Goal: Task Accomplishment & Management: Manage account settings

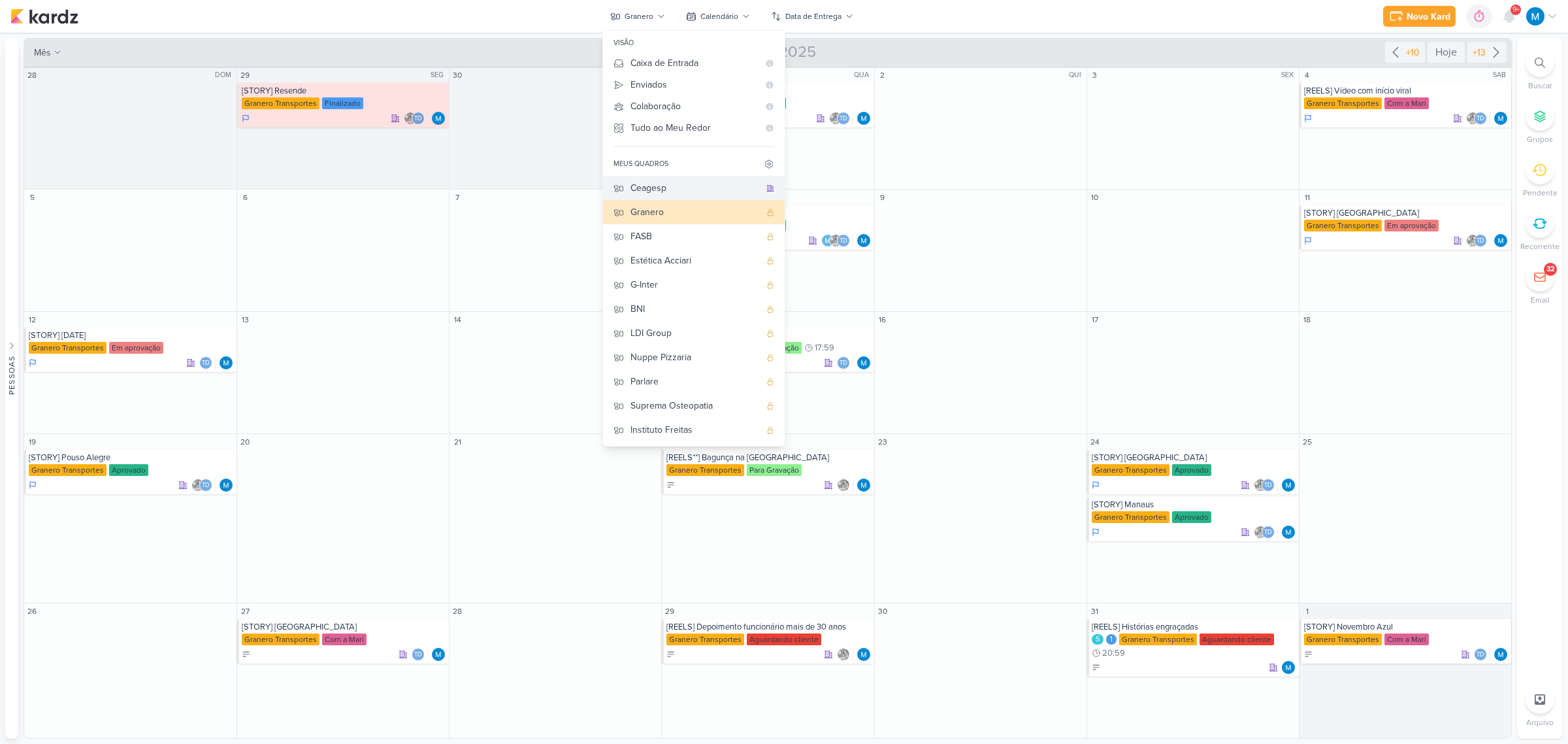
click at [661, 188] on div "Ceagesp" at bounding box center [695, 188] width 129 height 14
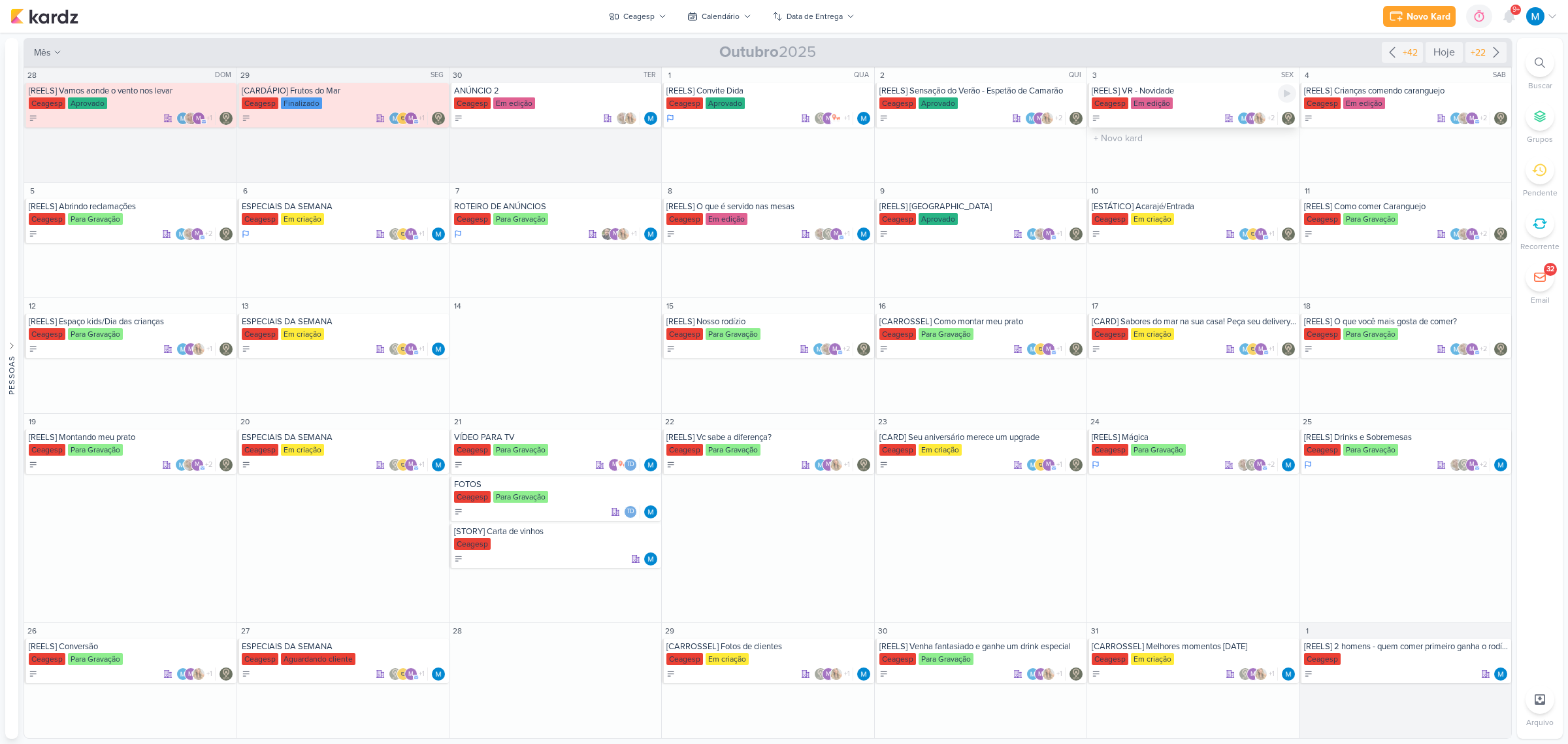
click at [1164, 89] on div "[REELS] VR - Novidade" at bounding box center [1194, 91] width 204 height 10
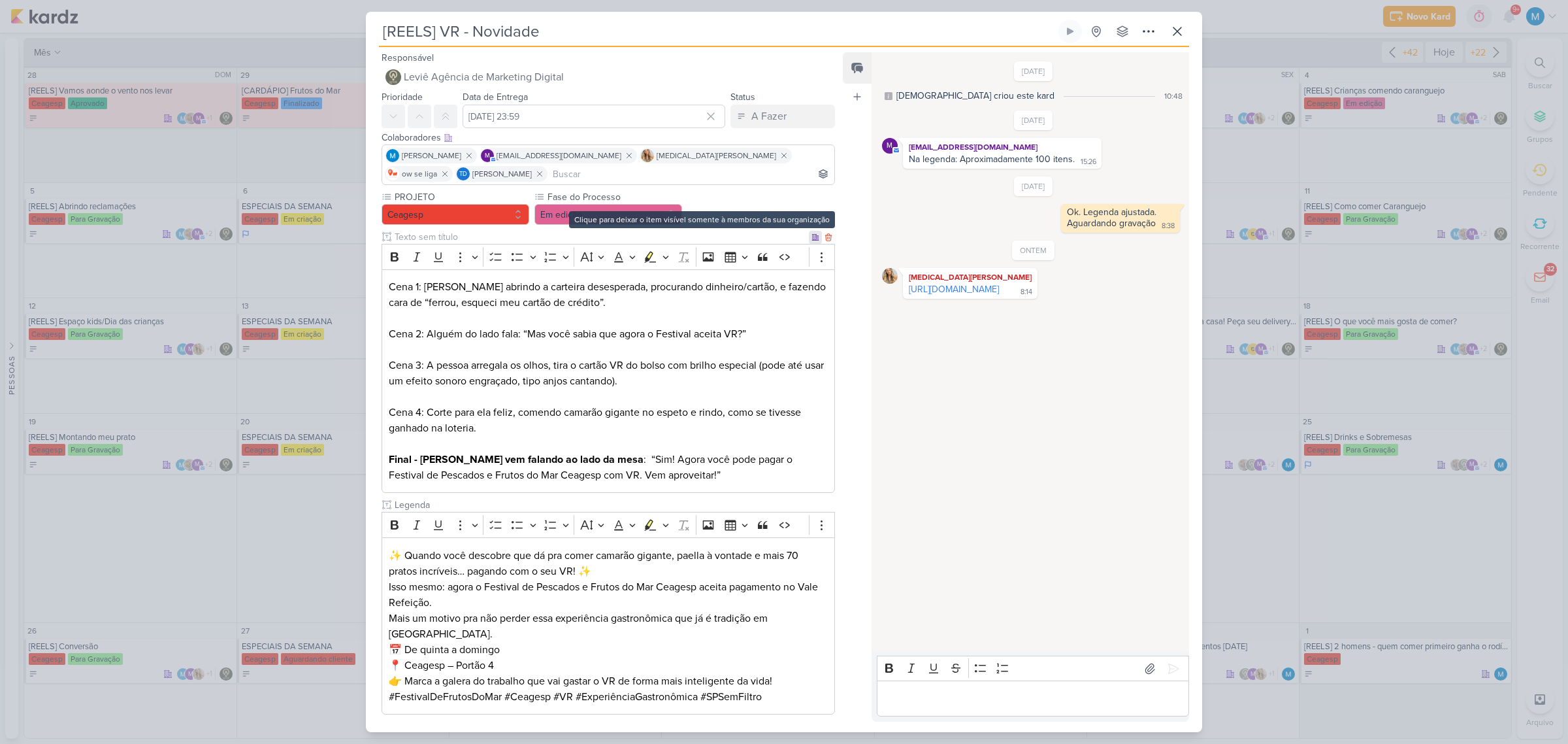
click at [811, 237] on icon at bounding box center [815, 237] width 7 height 7
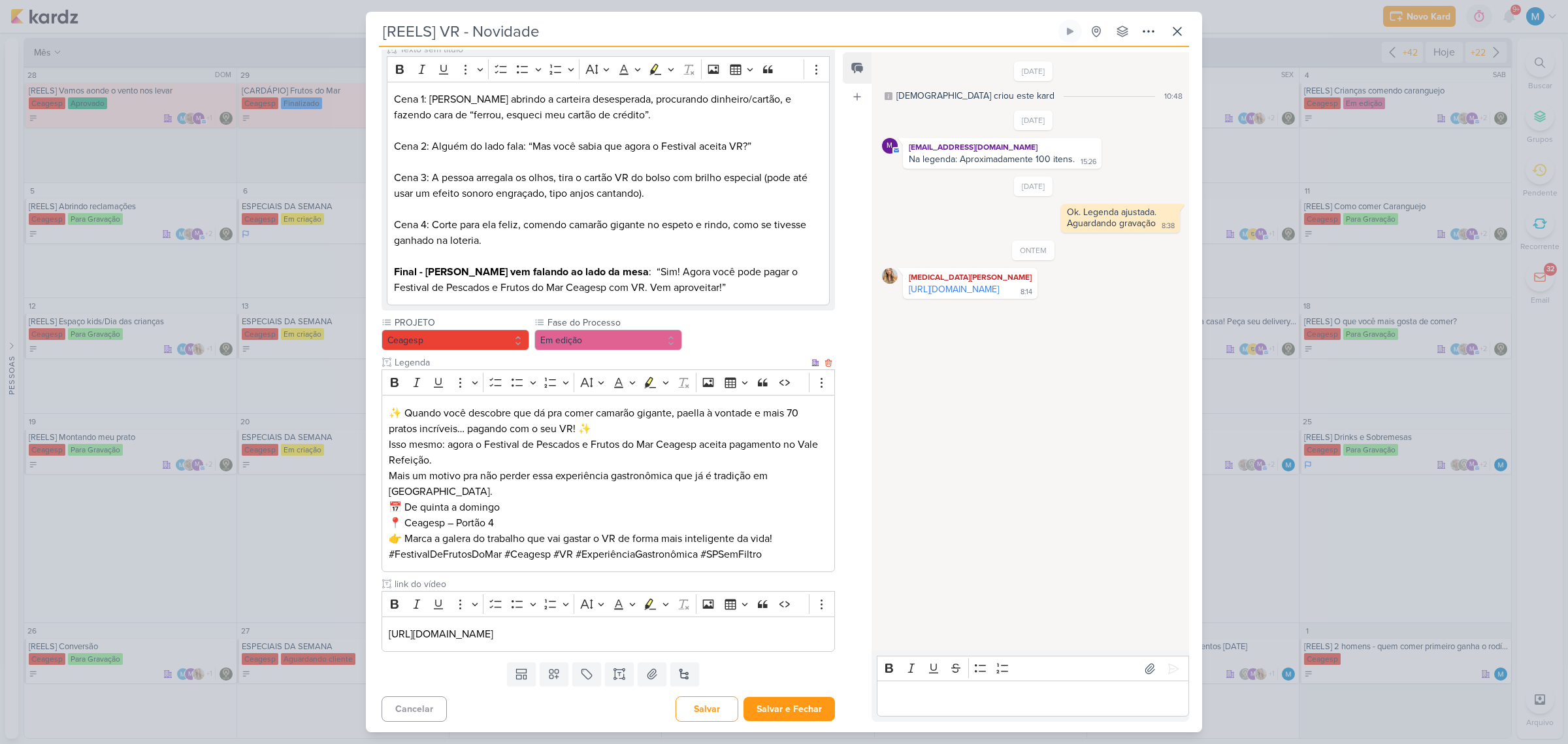
scroll to position [171, 0]
click at [605, 332] on button "Em edição" at bounding box center [608, 337] width 148 height 21
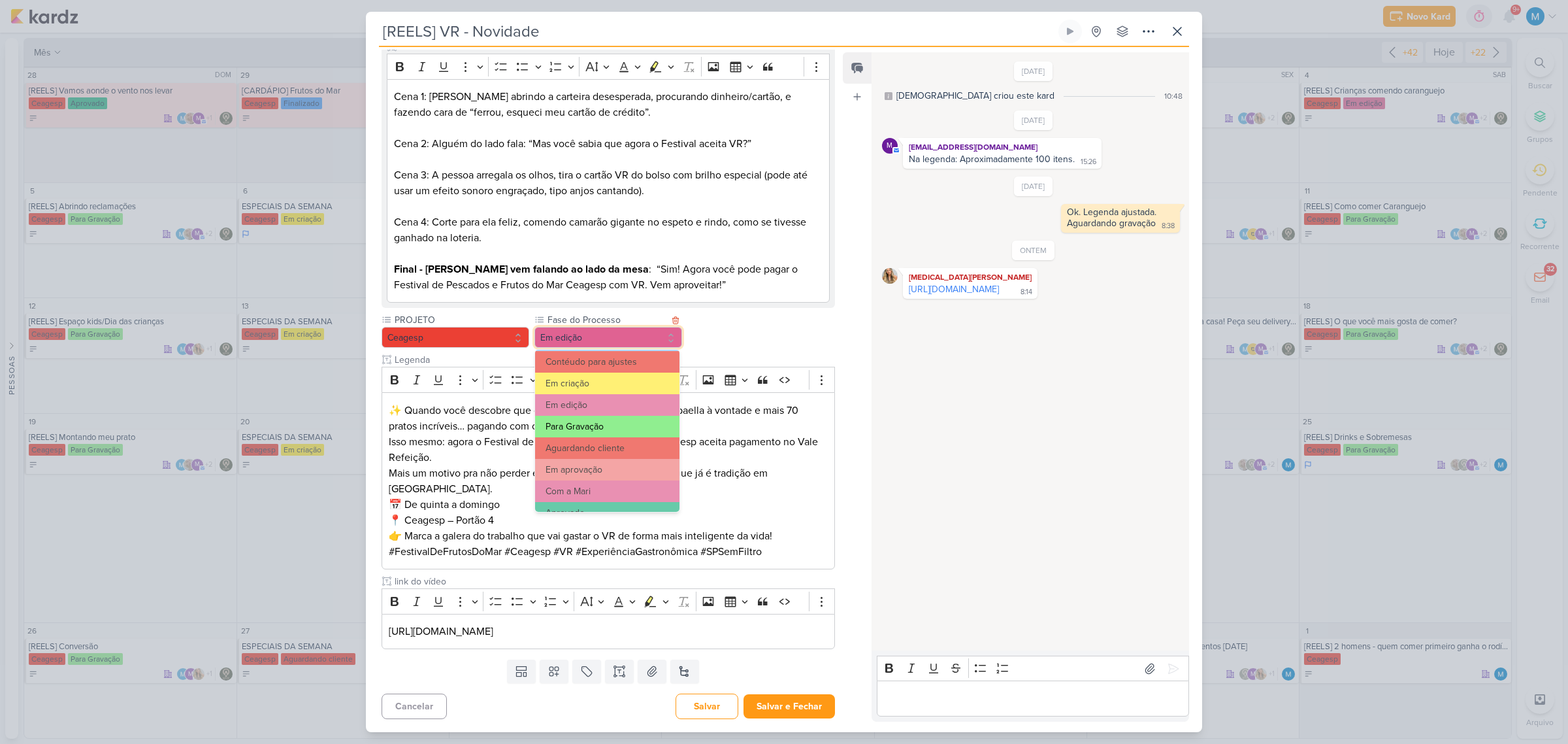
scroll to position [81, 0]
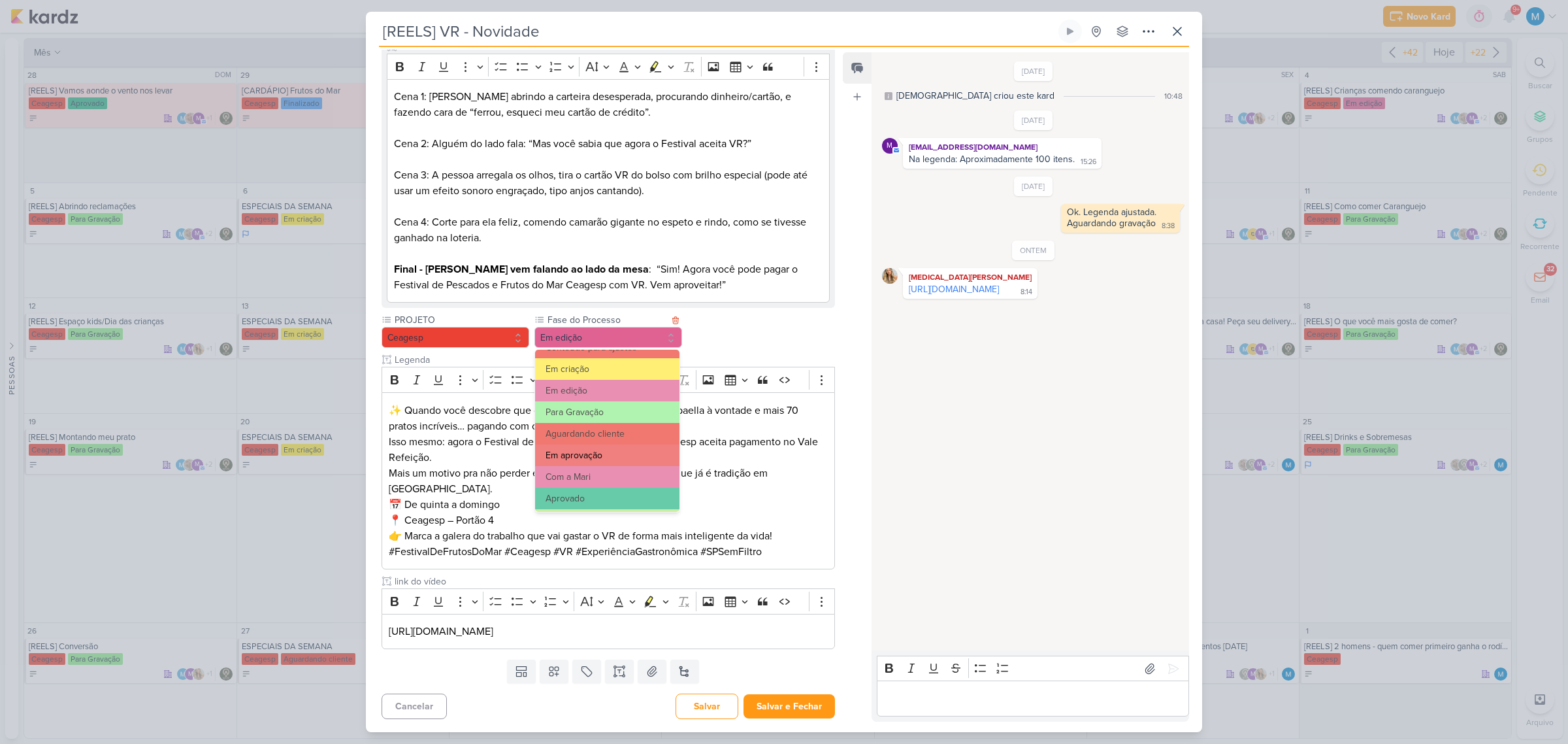
click at [604, 456] on button "Em aprovação" at bounding box center [607, 455] width 144 height 21
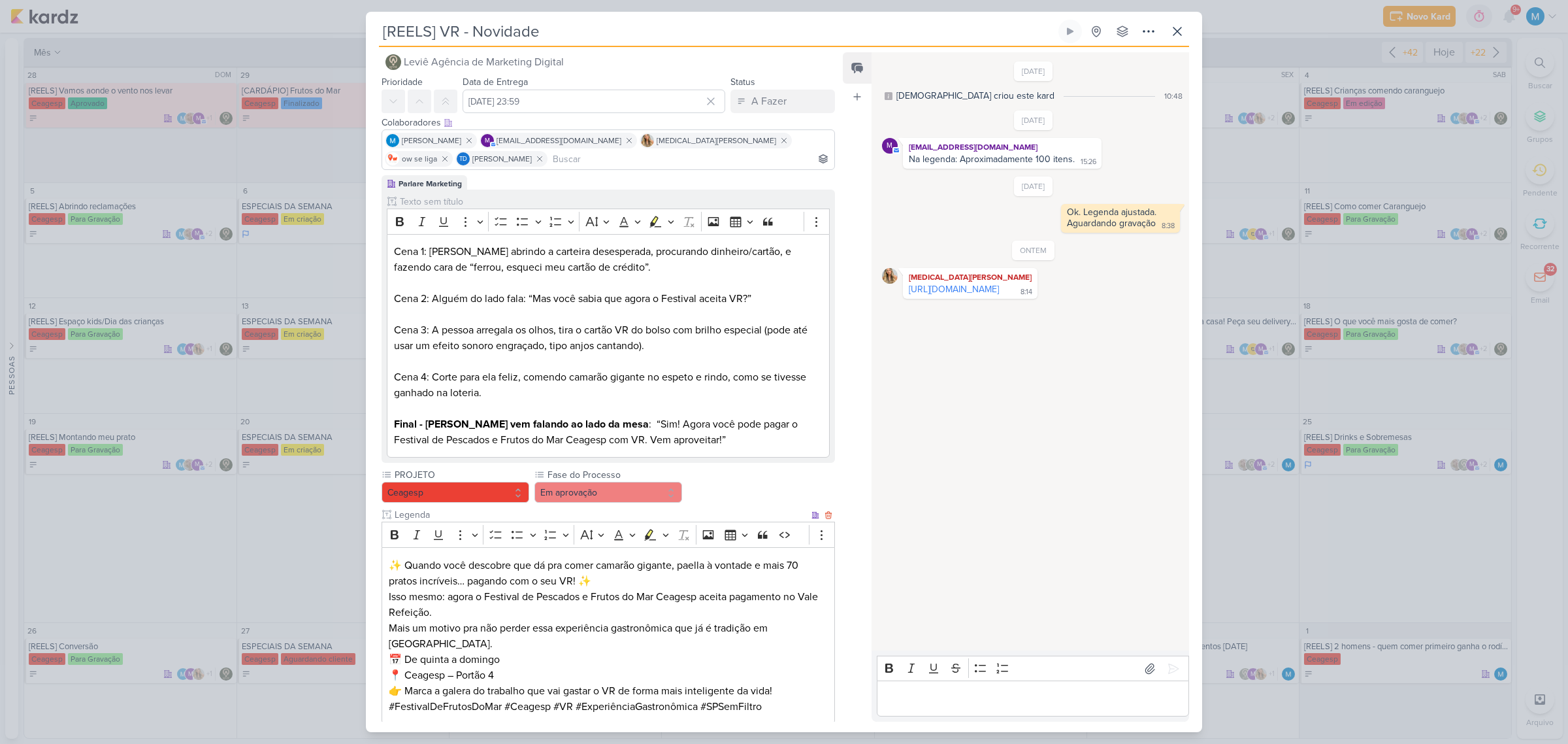
scroll to position [0, 0]
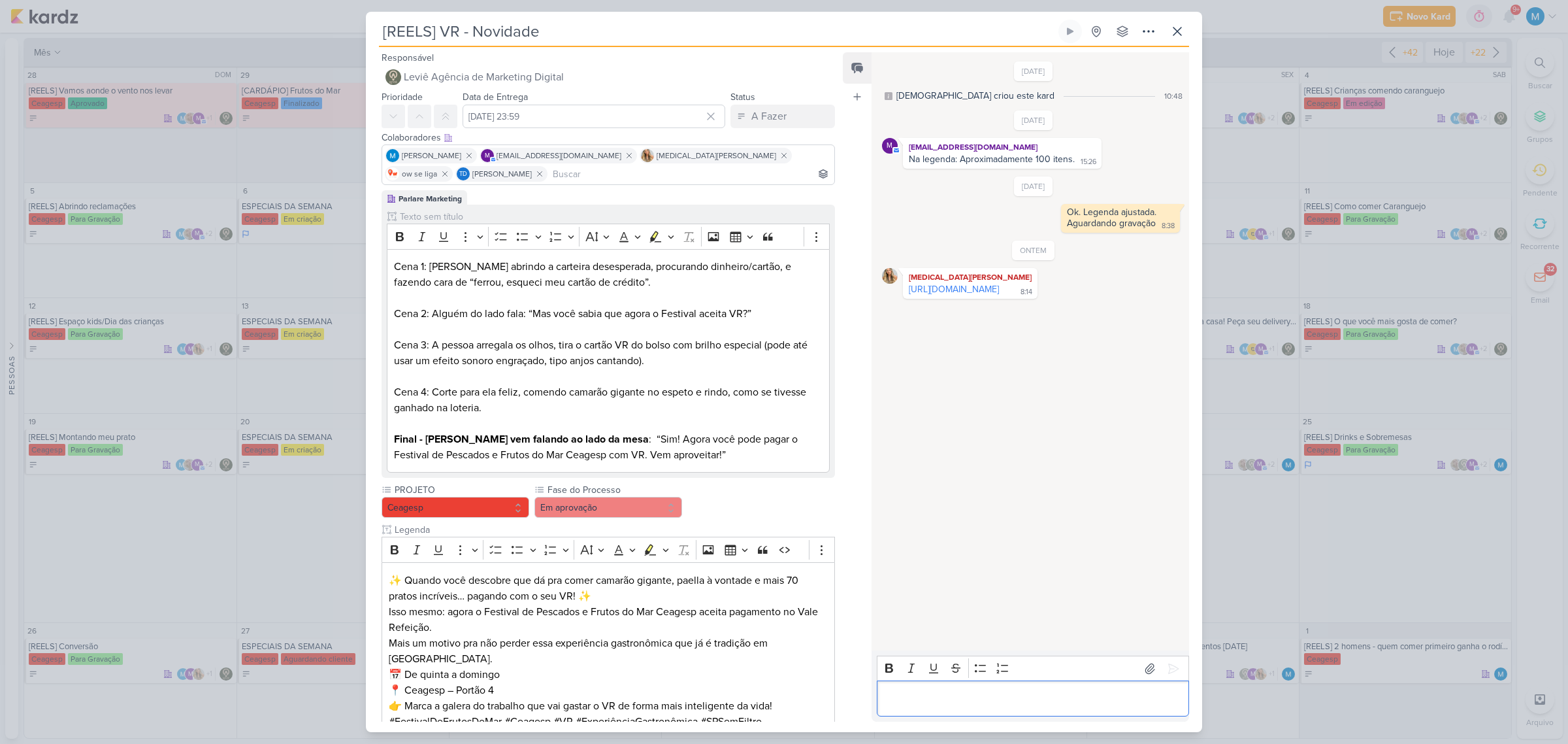
click at [947, 693] on p "Editor editing area: main" at bounding box center [1032, 698] width 298 height 16
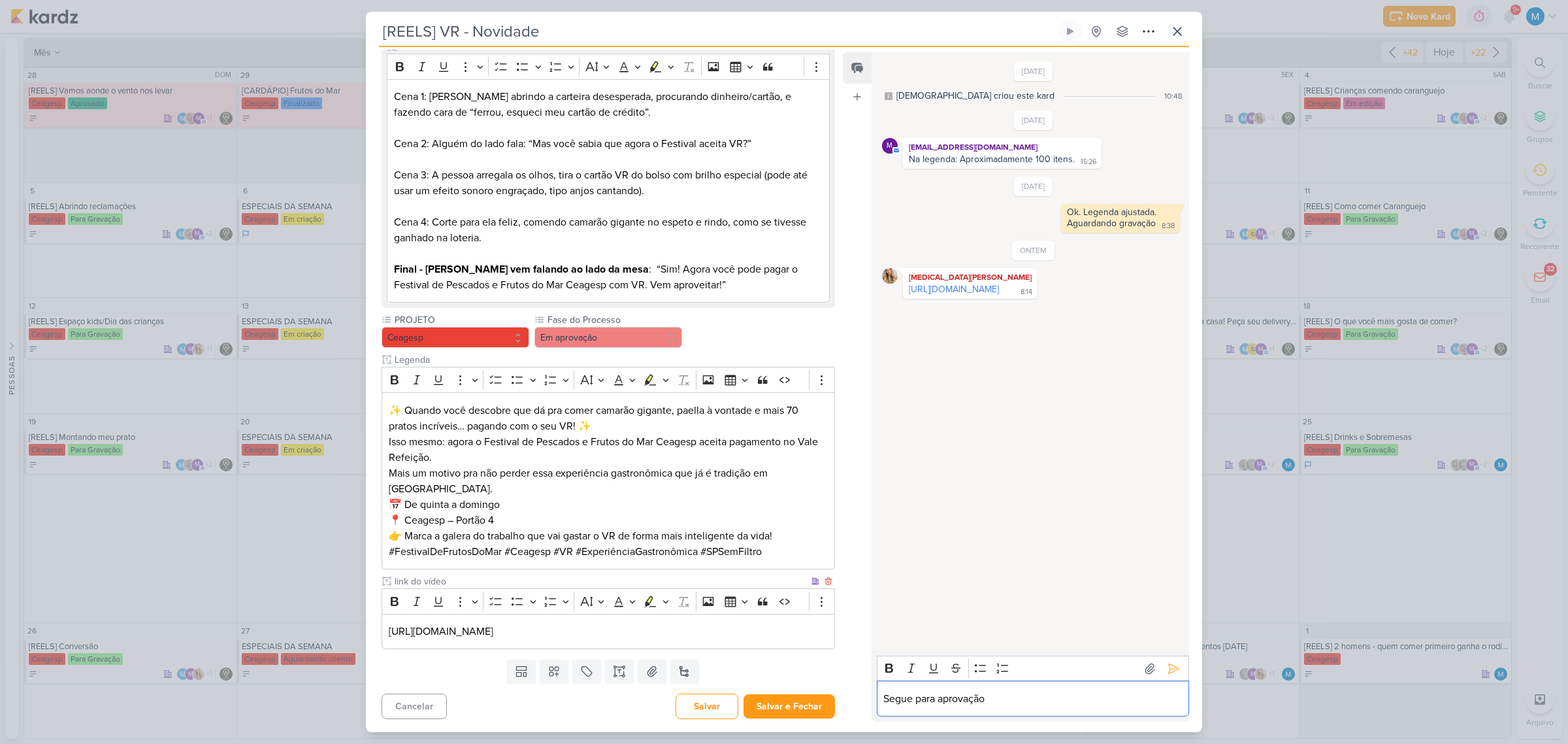
click at [771, 637] on p "[URL][DOMAIN_NAME]" at bounding box center [608, 631] width 439 height 16
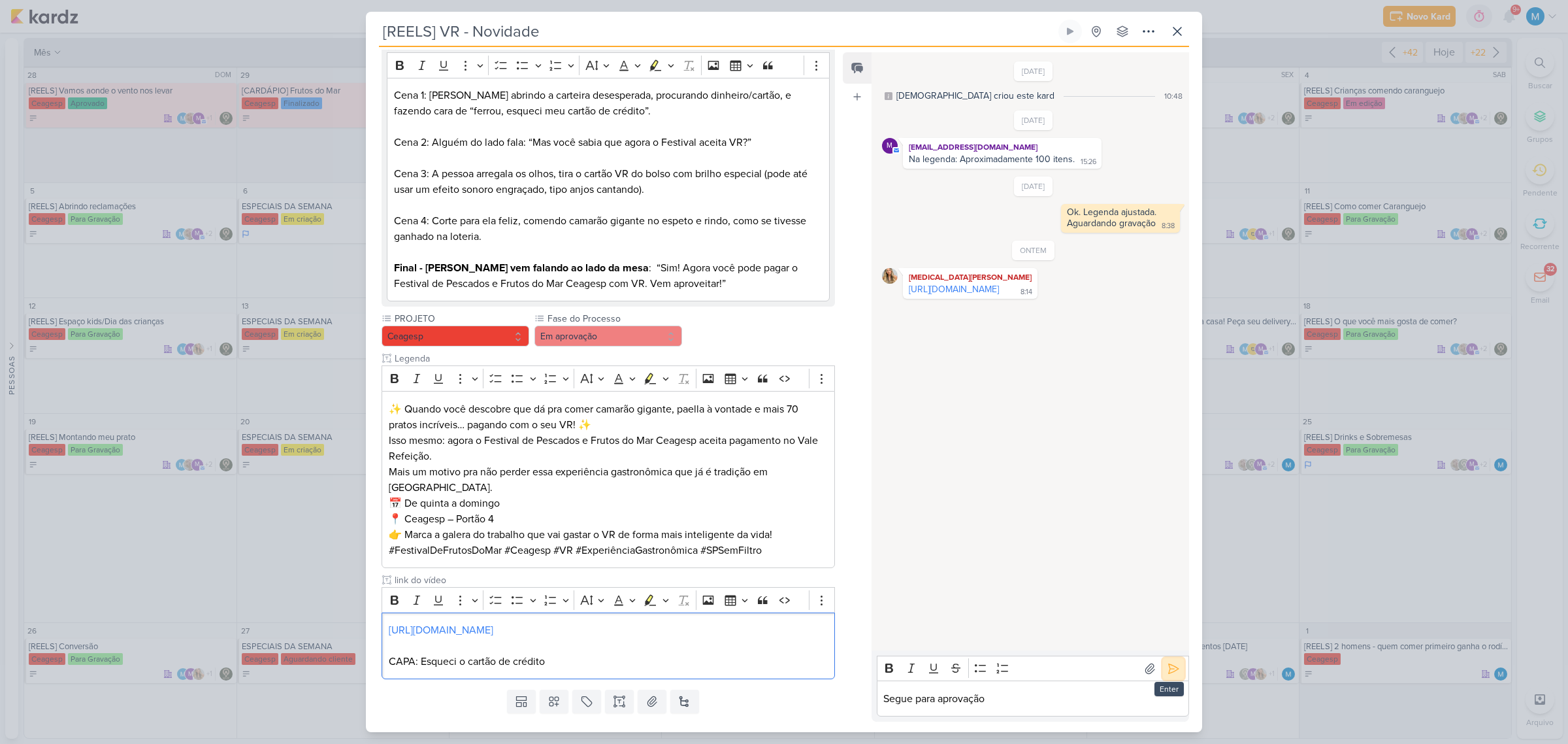
click at [1174, 675] on button at bounding box center [1173, 668] width 21 height 21
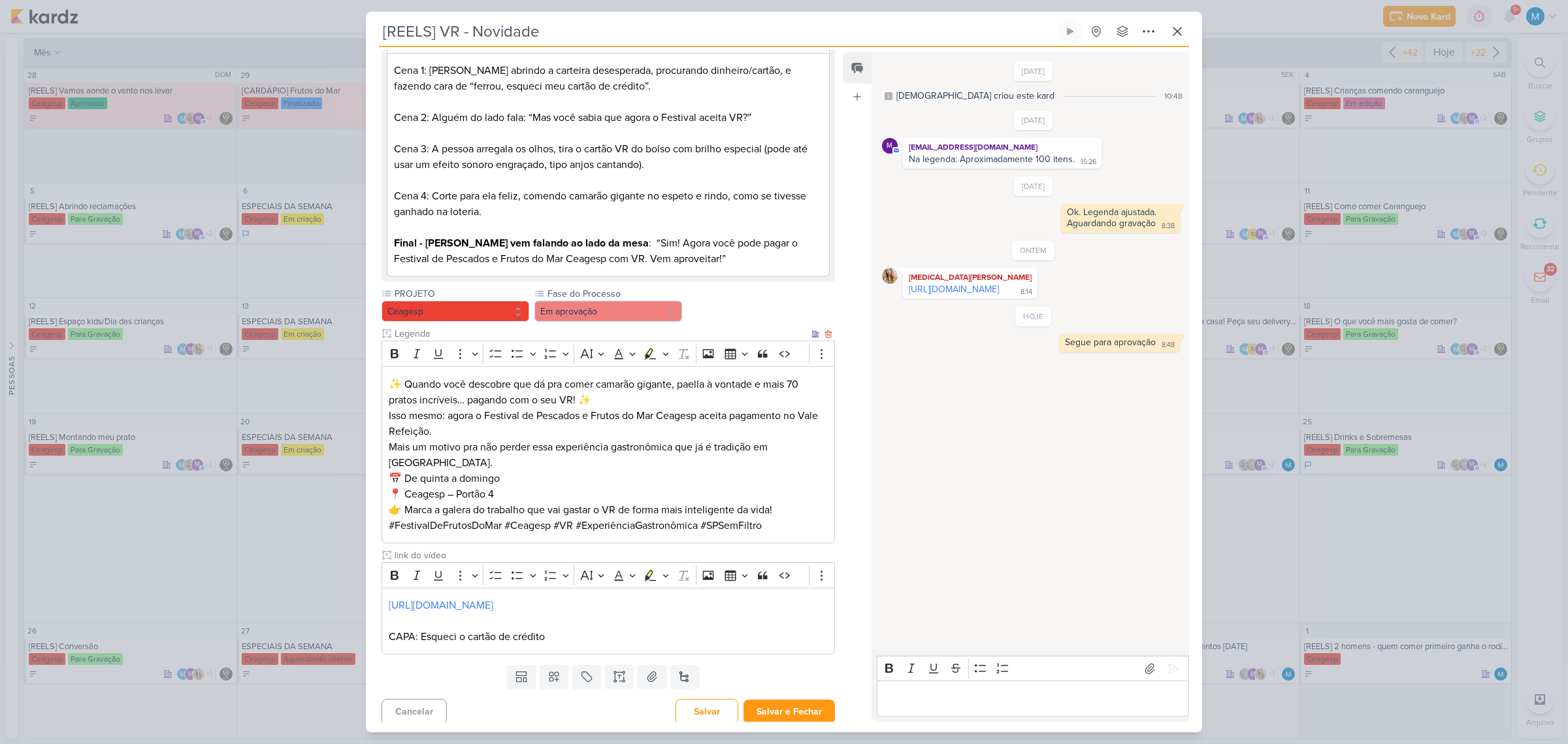
scroll to position [202, 0]
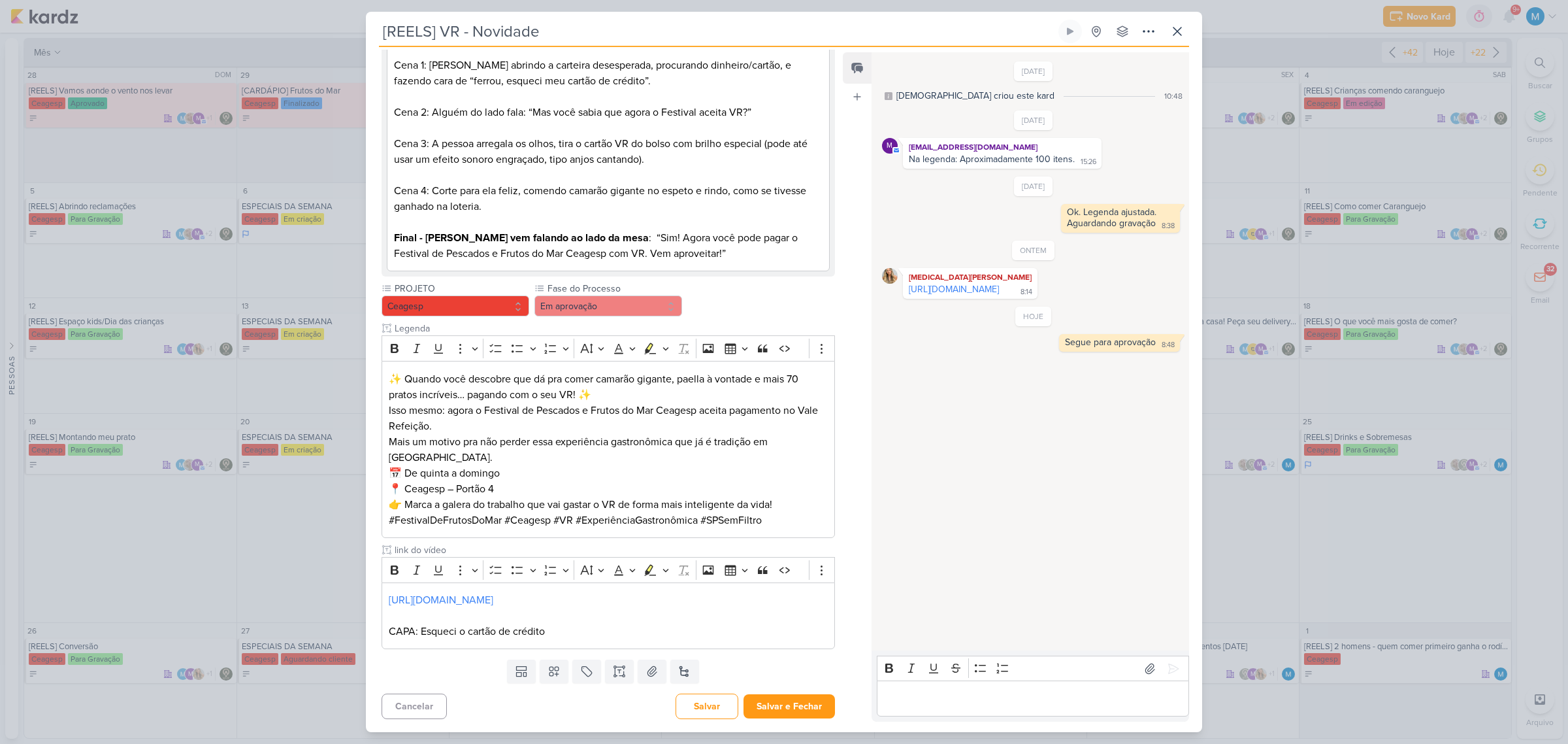
click at [981, 703] on p "Editor editing area: main" at bounding box center [1032, 698] width 298 height 16
click at [807, 702] on button "Salvar e Fechar" at bounding box center [789, 706] width 91 height 24
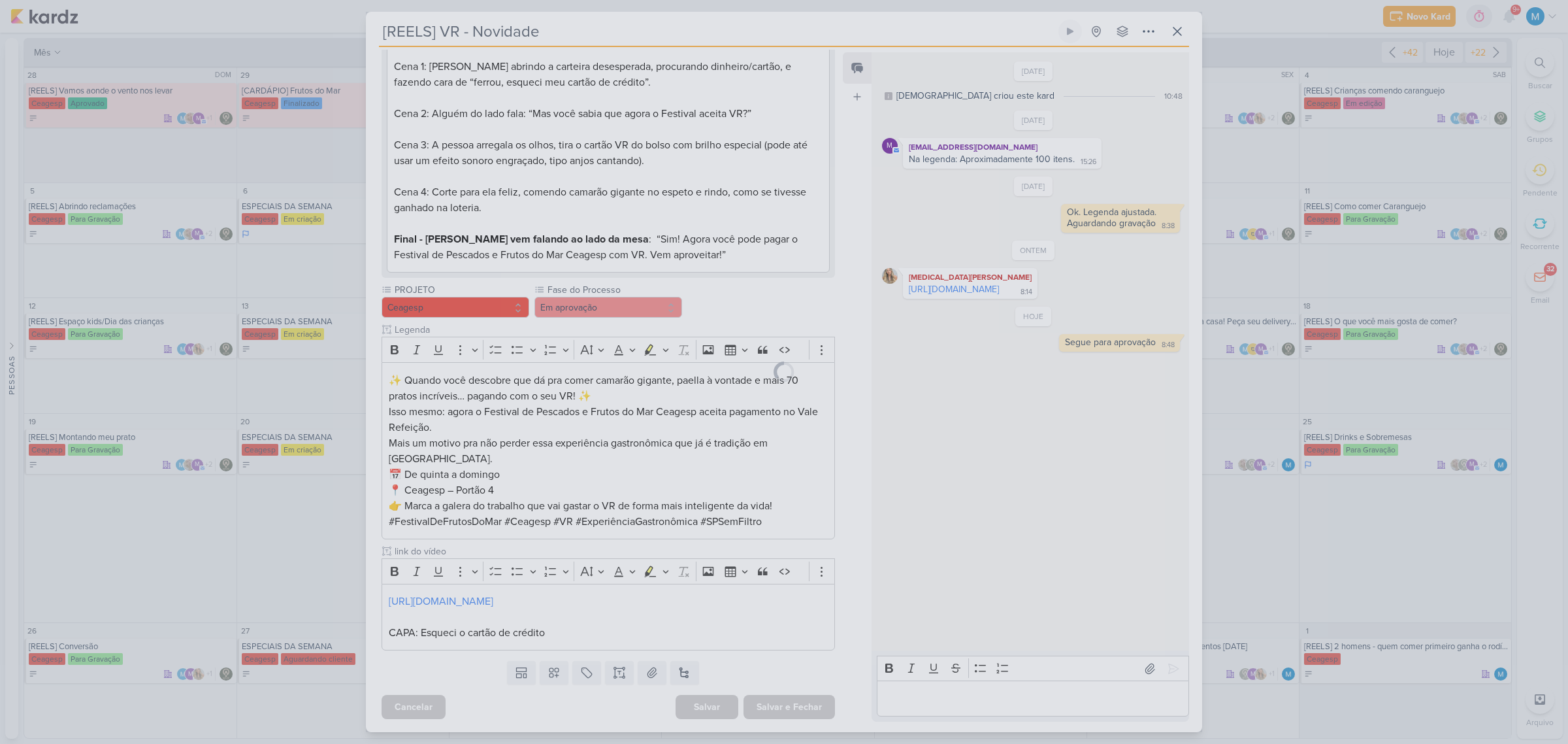
scroll to position [201, 0]
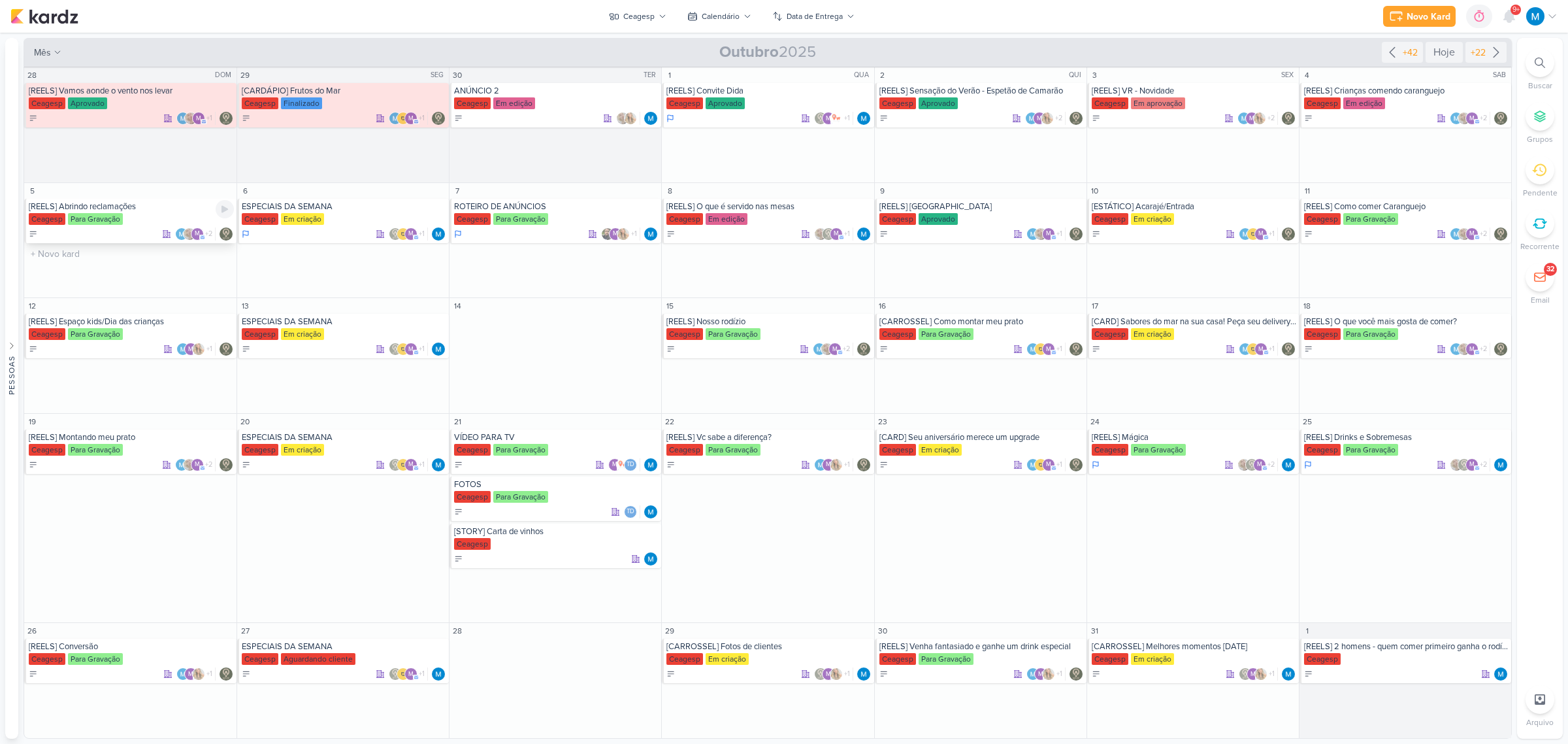
click at [111, 203] on div "[REELS] Abrindo reclamações" at bounding box center [131, 206] width 205 height 10
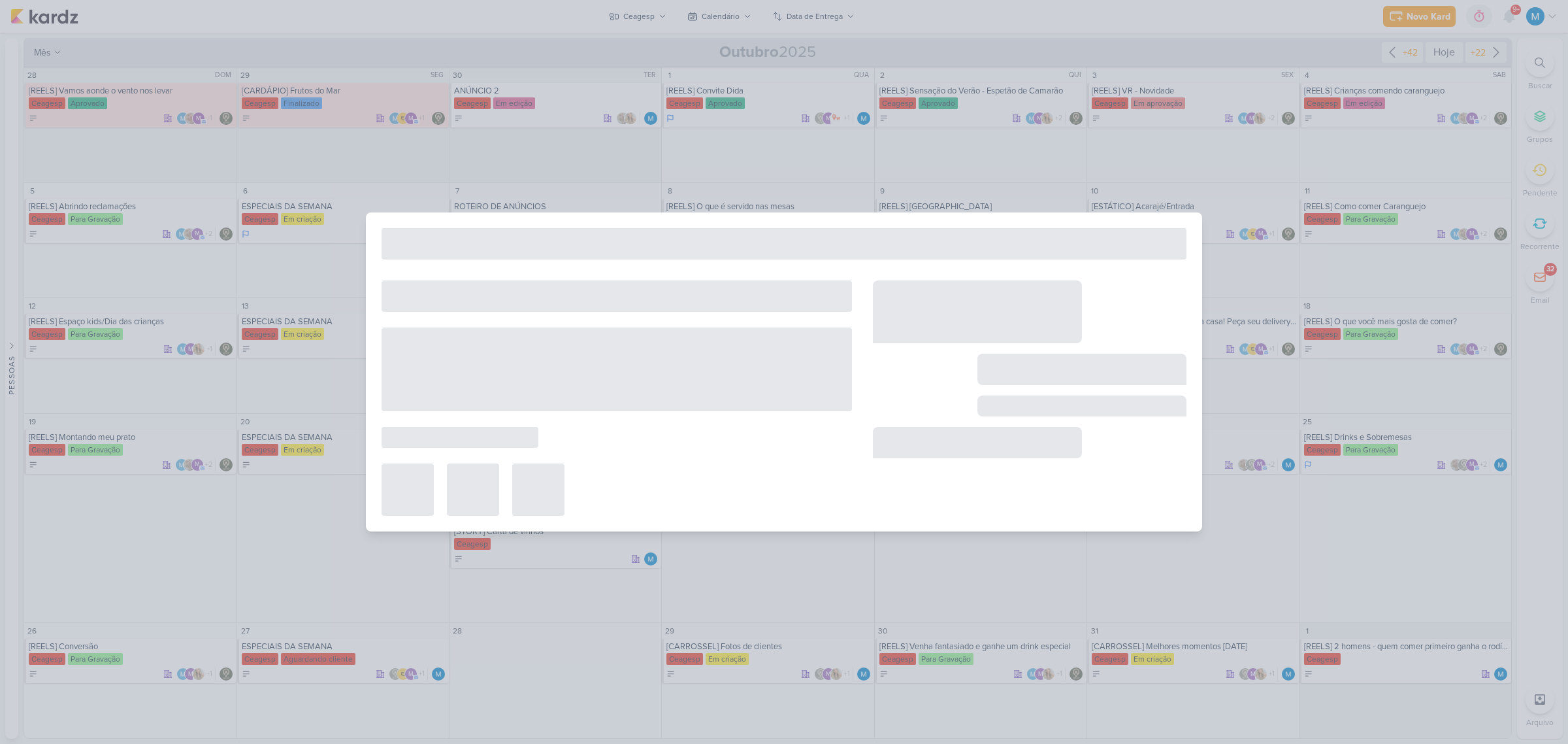
type input "[REELS] Abrindo reclamações"
type input "[DATE] 23:59"
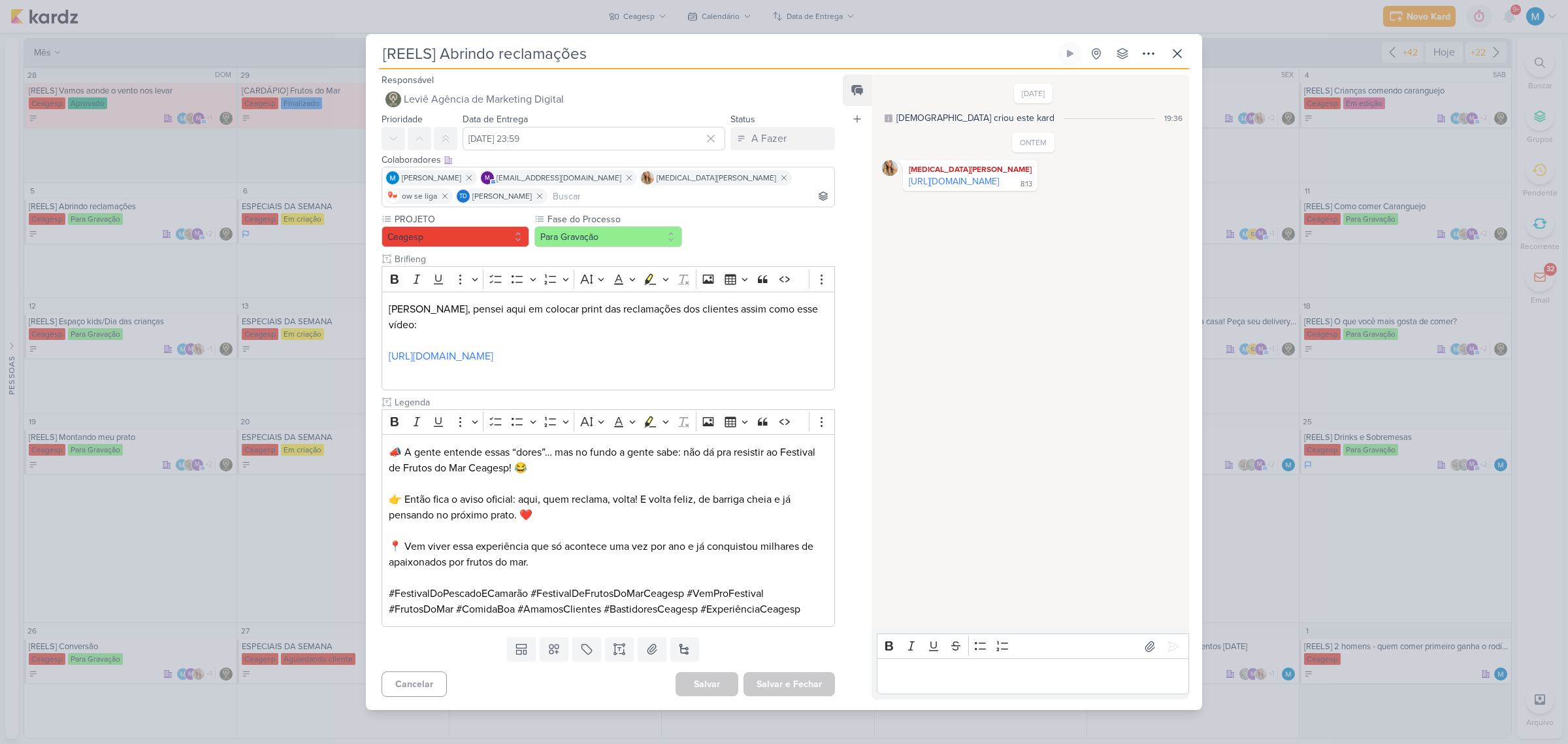
scroll to position [0, 0]
click at [609, 645] on button at bounding box center [619, 648] width 29 height 23
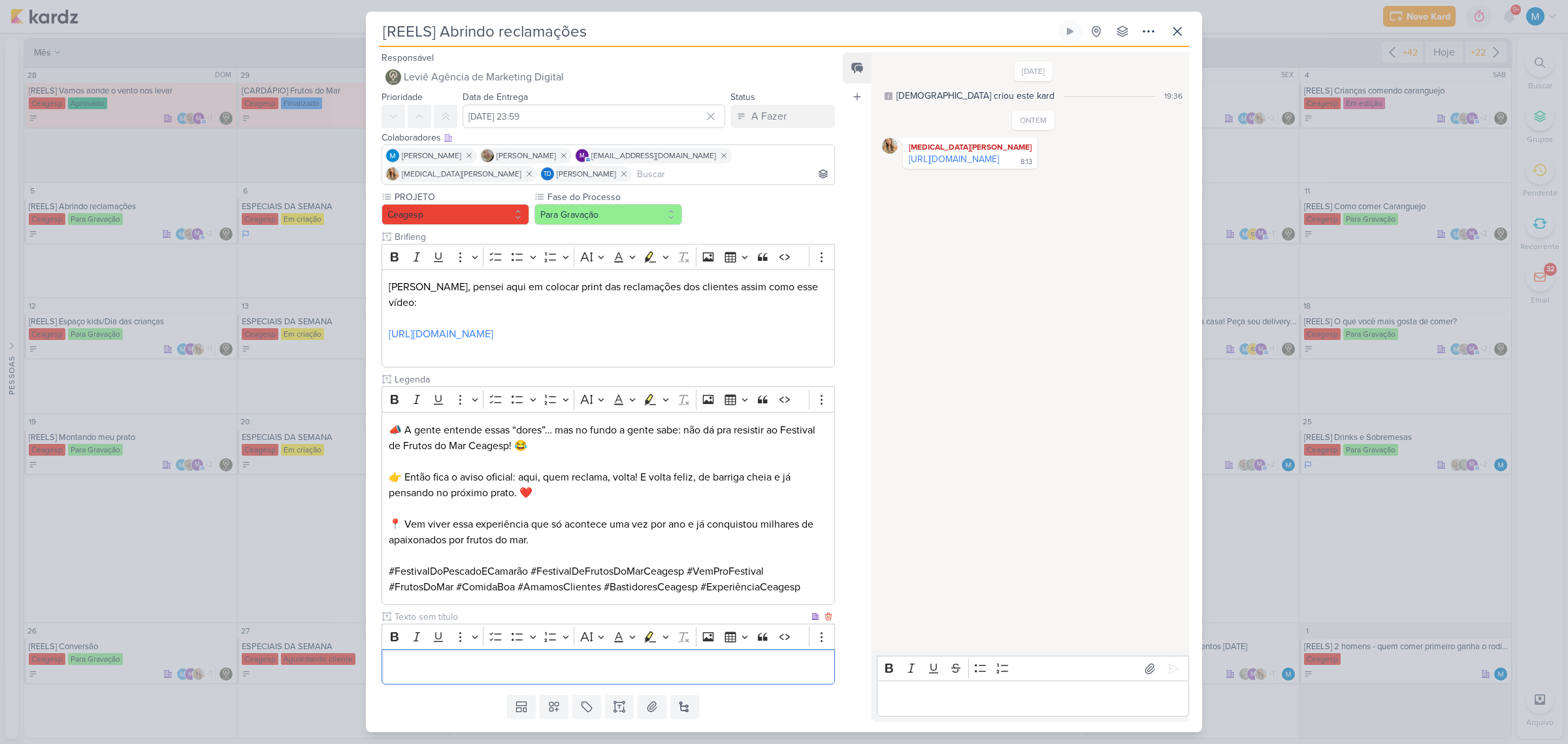
click at [452, 610] on input "text" at bounding box center [600, 616] width 417 height 14
type input "Vídeo para aprovação"
click at [451, 659] on p "Editor editing area: main" at bounding box center [608, 666] width 439 height 16
click at [610, 220] on button "Para Gravação" at bounding box center [608, 214] width 148 height 21
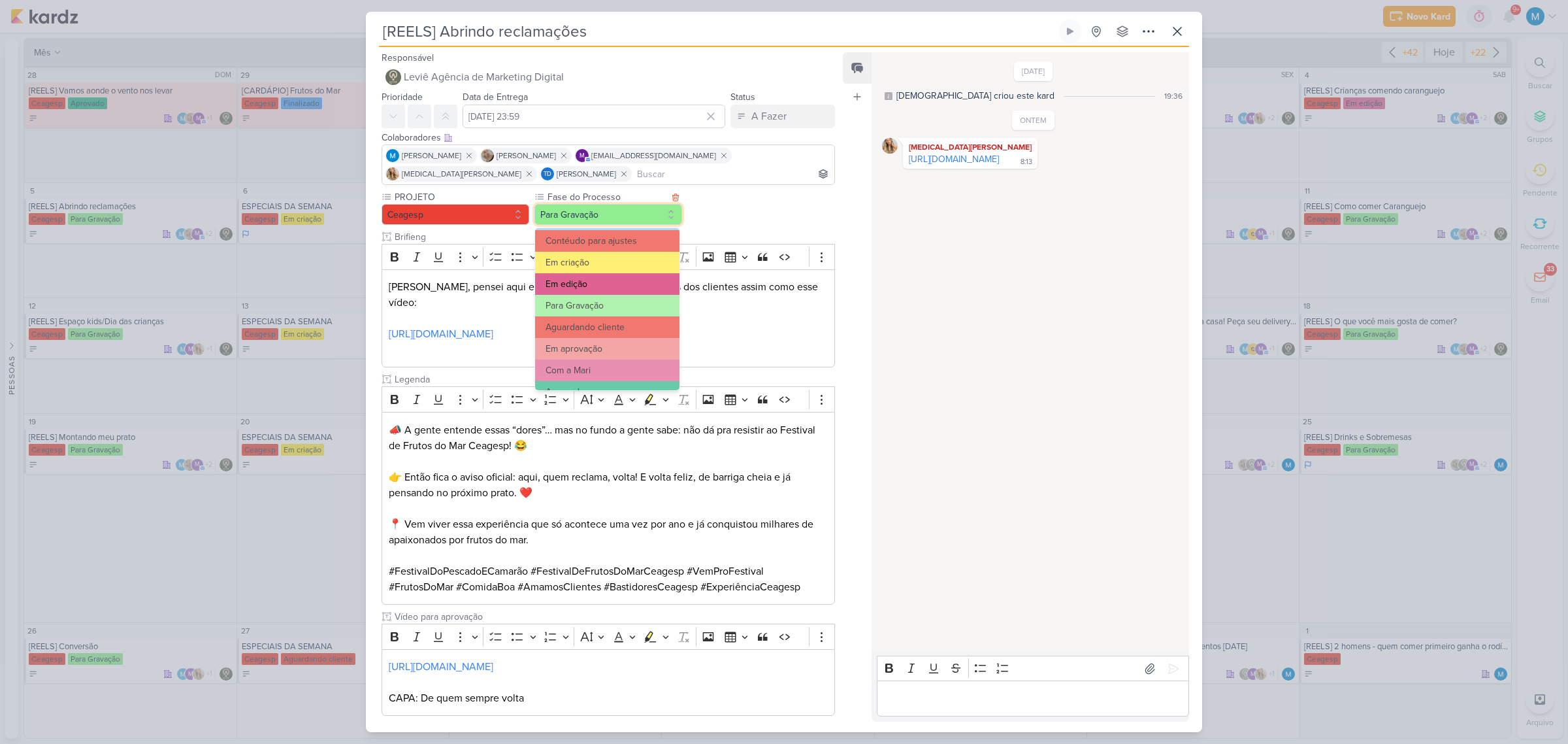
scroll to position [81, 0]
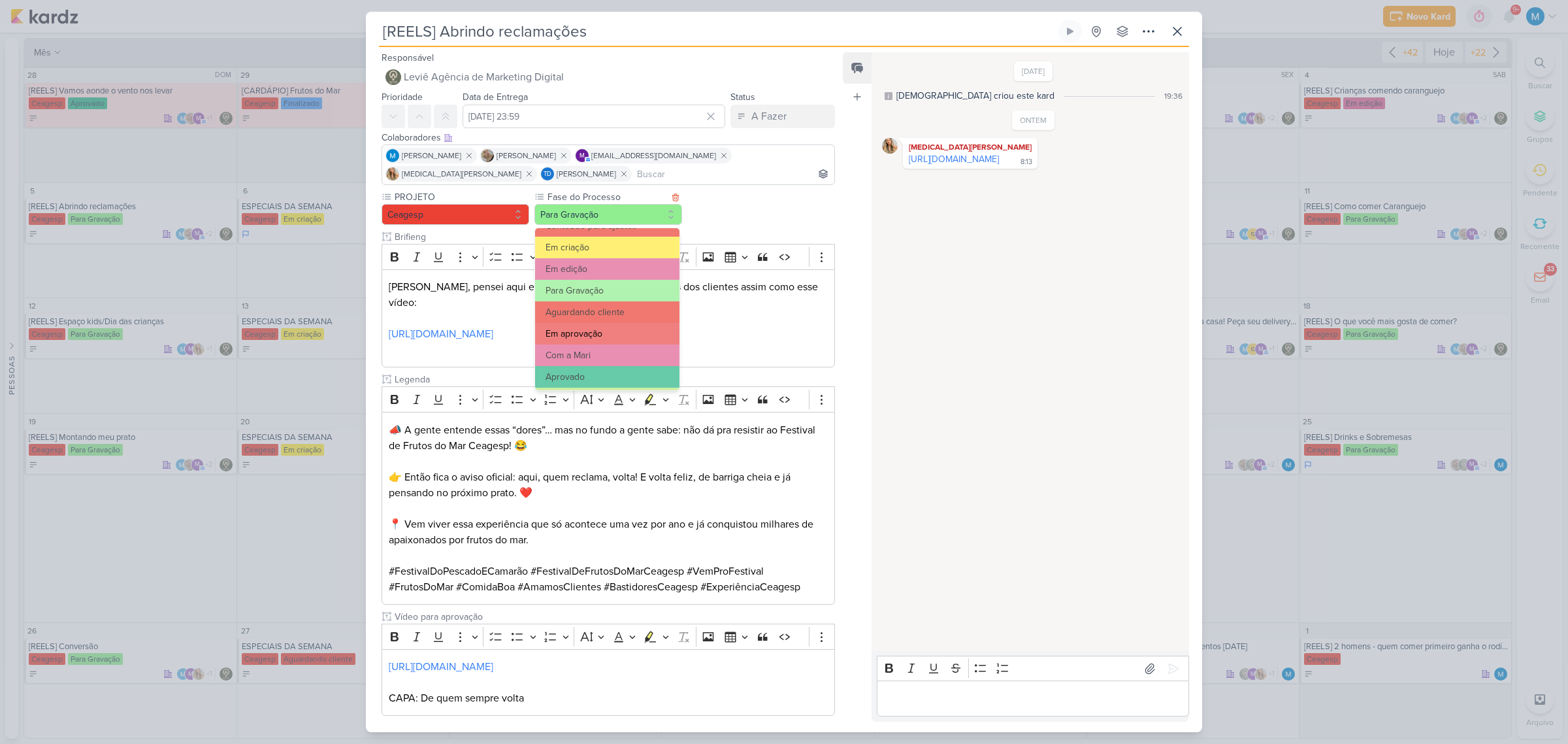
click at [605, 332] on button "Em aprovação" at bounding box center [607, 333] width 144 height 21
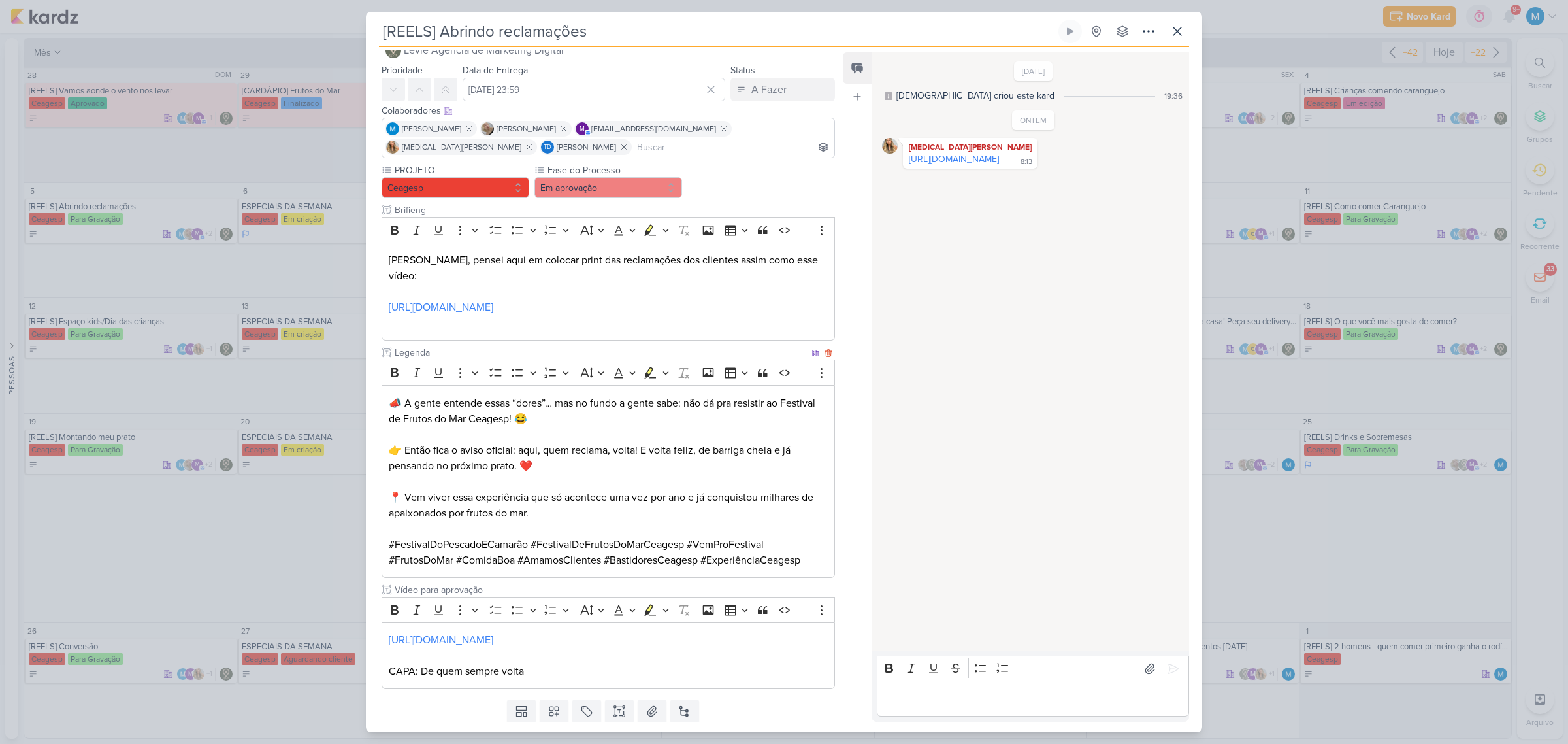
scroll to position [53, 0]
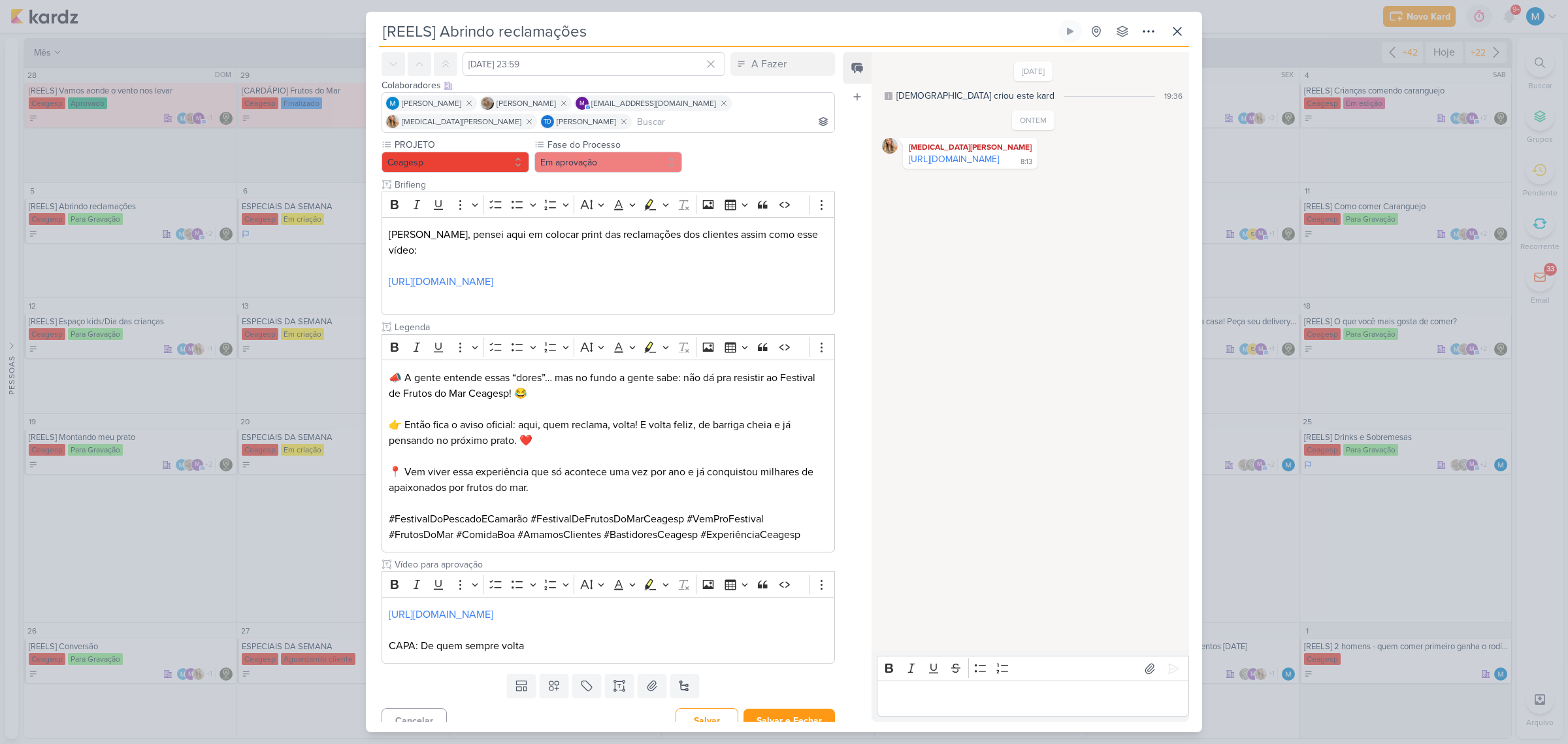
click at [927, 697] on p "Editor editing area: main" at bounding box center [1032, 698] width 298 height 16
click at [398, 378] on p "📣 A gente entende essas “dores”… mas no fundo a gente sabe: não dá pra resistir…" at bounding box center [608, 385] width 439 height 31
click at [699, 417] on p "👉 Então fica o aviso oficial: aqui, quem reclama, volta! E volta feliz, de barr…" at bounding box center [608, 433] width 439 height 31
click at [804, 711] on button "Salvar e Fechar" at bounding box center [789, 720] width 91 height 24
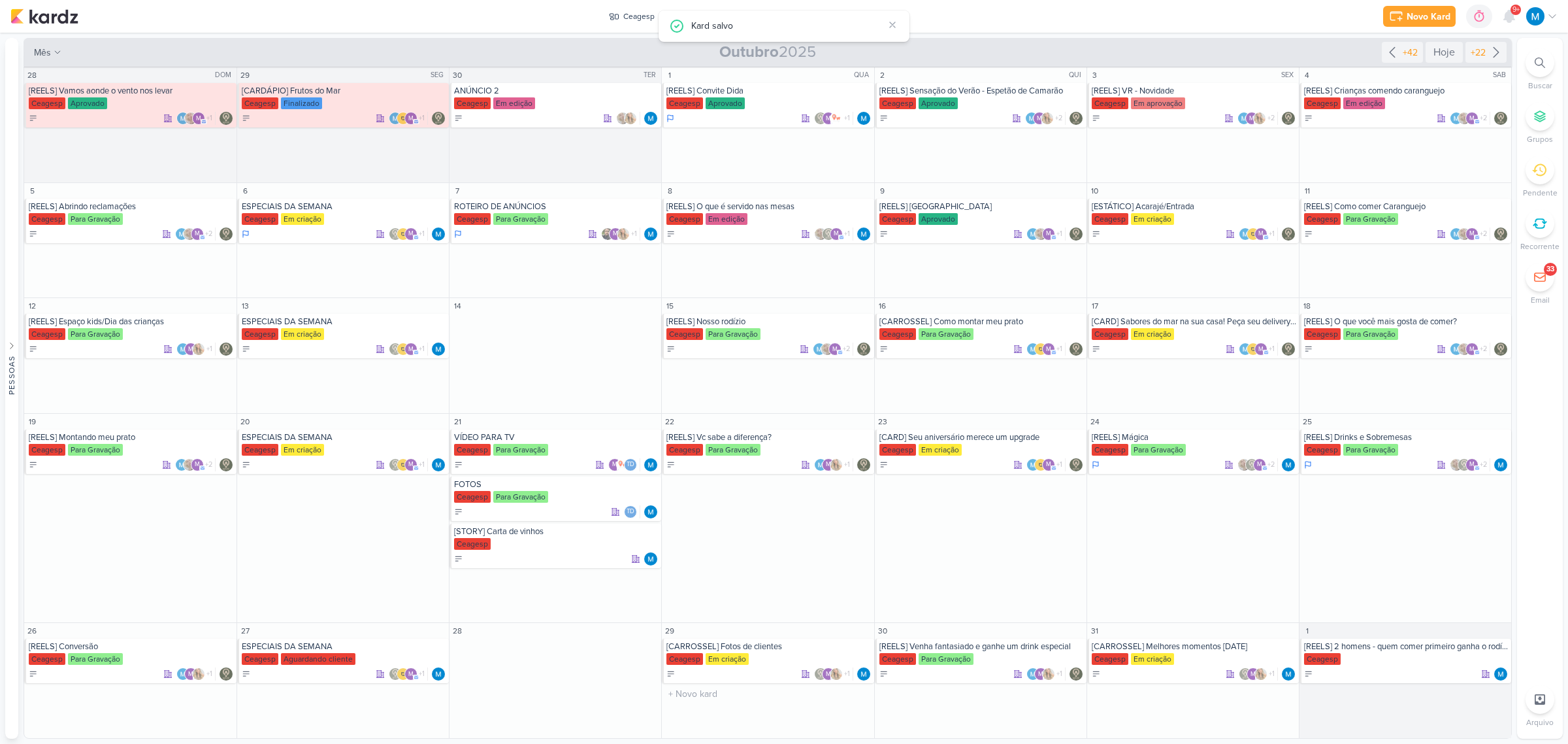
scroll to position [0, 0]
click at [660, 19] on icon at bounding box center [662, 16] width 7 height 7
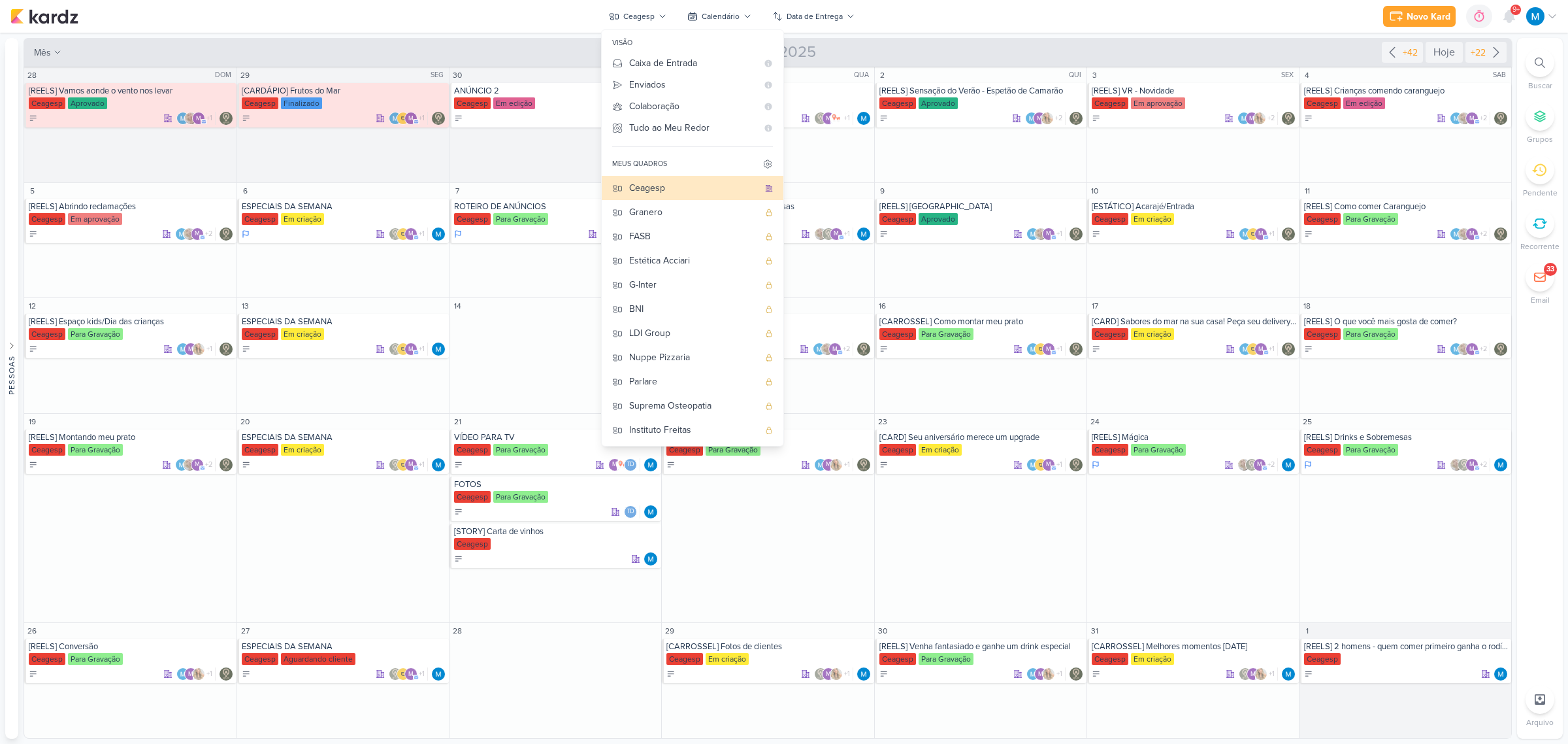
click at [940, 5] on div "Novo Kard Ctrl + k 0h0m Sessão desligada... Hoje 0h0m Semana 0h0m Mês 0h0m" at bounding box center [784, 16] width 1547 height 32
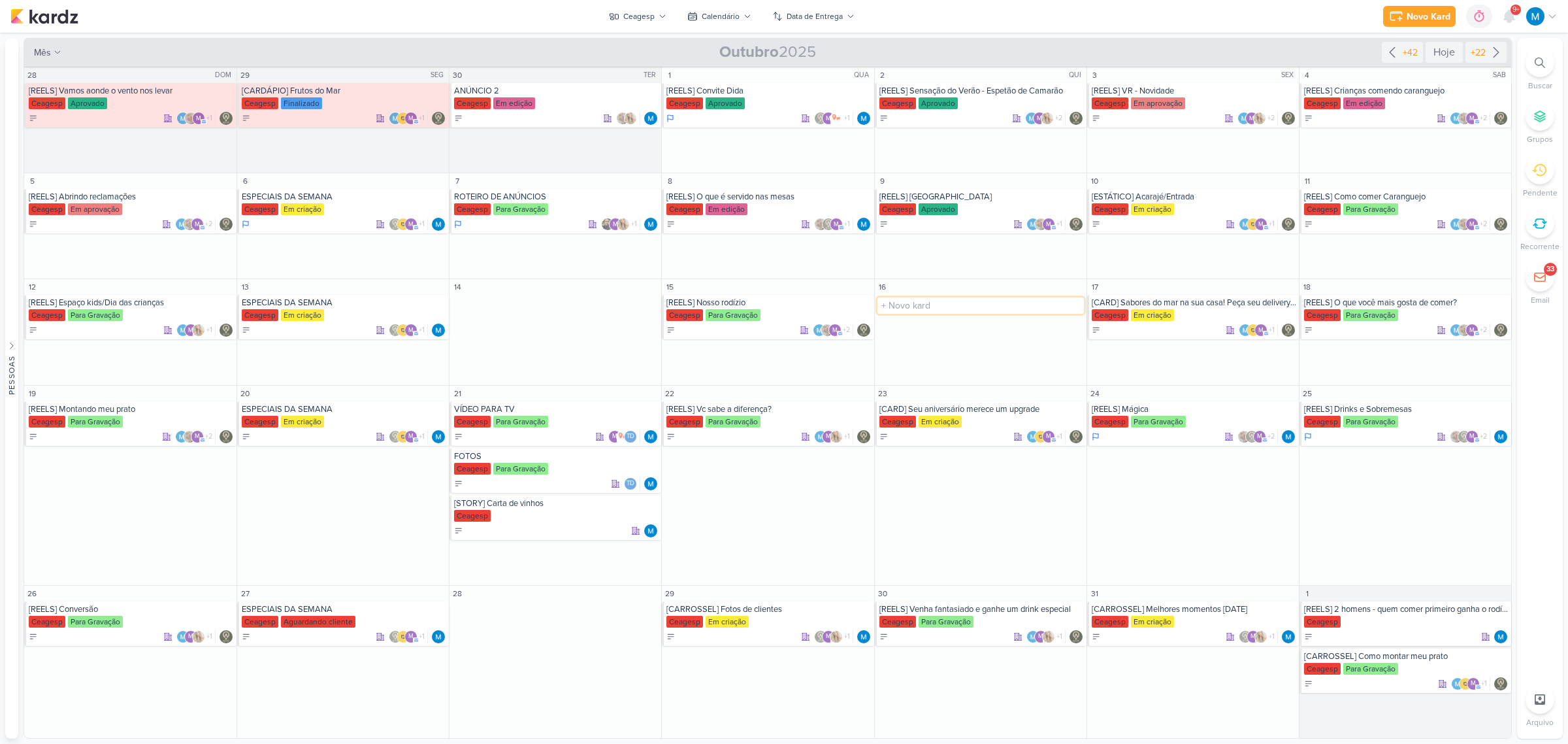
click at [910, 306] on input "text" at bounding box center [980, 306] width 206 height 17
type input "[REELS] Novo site no ar"
click at [962, 305] on div "[REELS] Novo site no ar" at bounding box center [981, 302] width 204 height 10
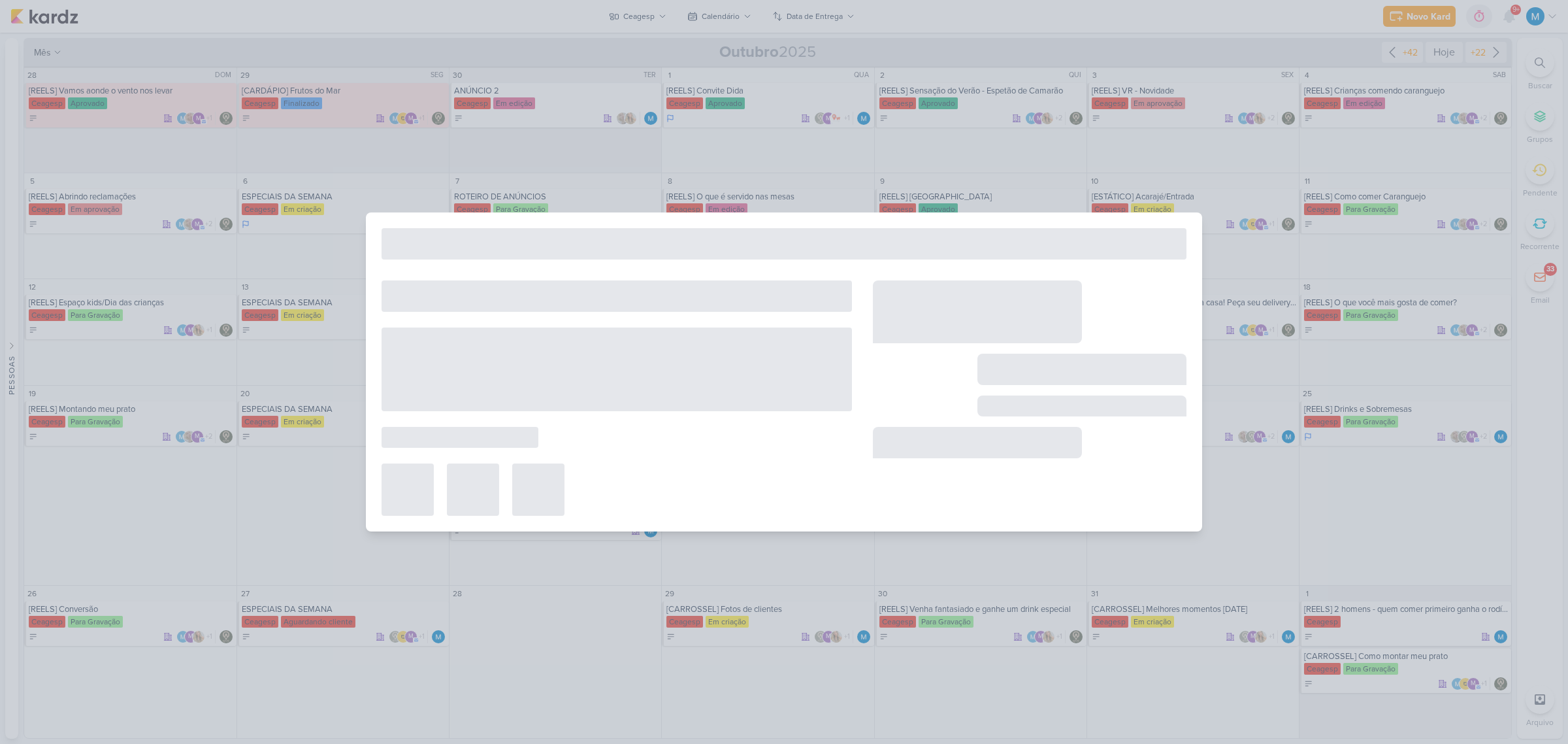
type input "[REELS] Novo site no ar"
type input "[DATE] 23:59"
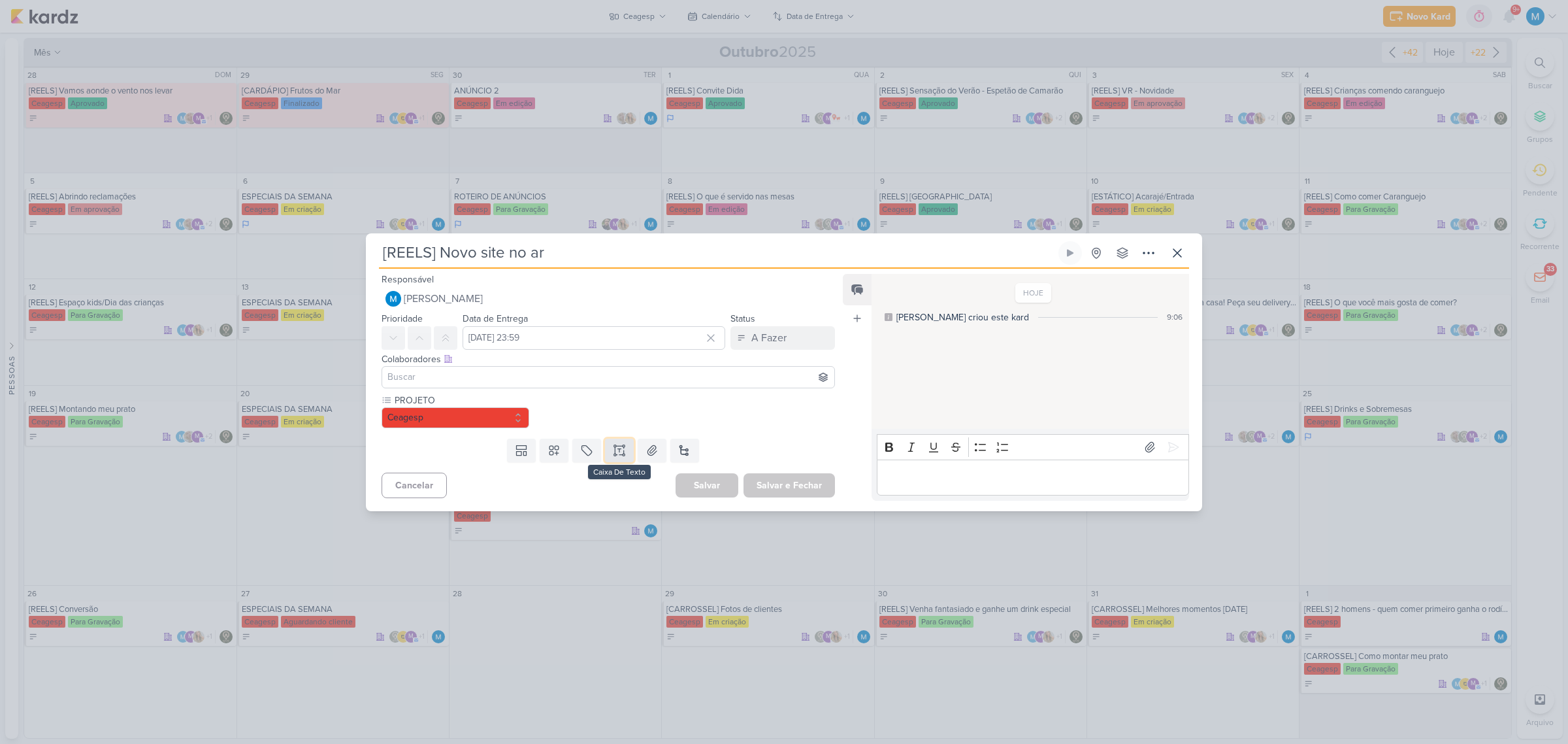
click at [617, 447] on icon at bounding box center [619, 450] width 13 height 13
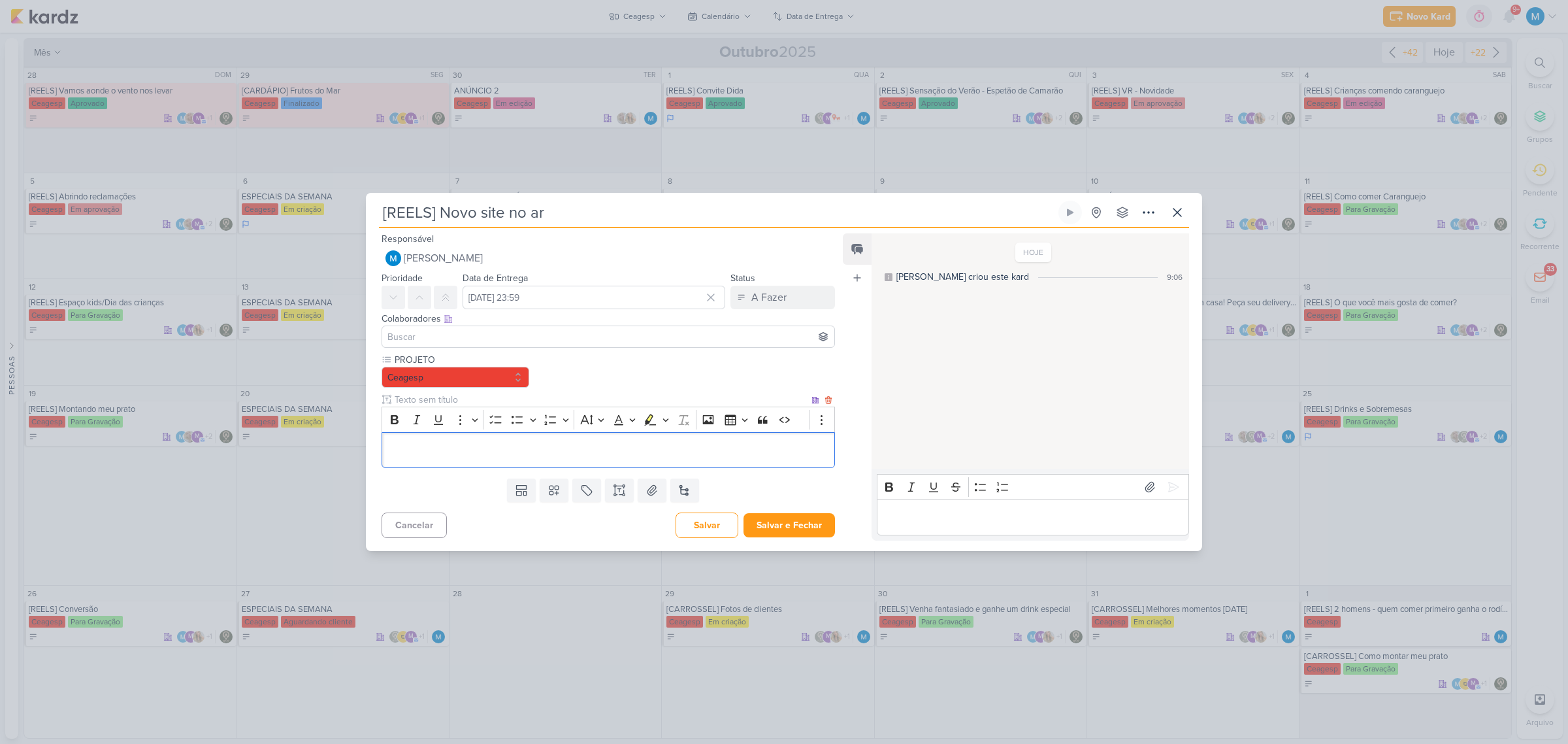
click at [430, 445] on p "Editor editing area: main" at bounding box center [608, 449] width 439 height 16
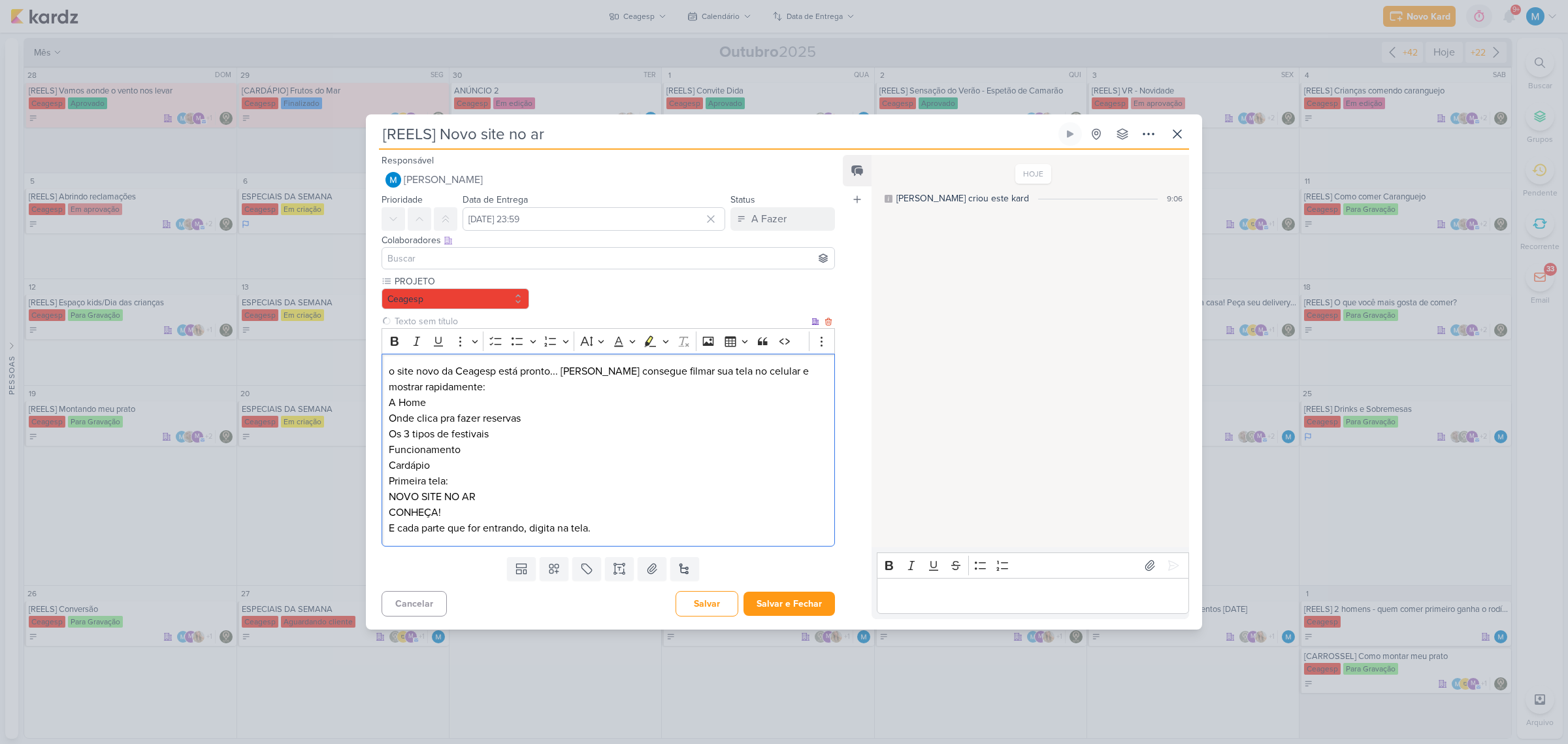
click at [430, 319] on input "text" at bounding box center [600, 321] width 417 height 14
type input "Briefing"
click at [443, 262] on input at bounding box center [608, 258] width 447 height 16
type input "levie"
click at [474, 274] on button "Leviê Agência de Marketing Digital" at bounding box center [608, 282] width 452 height 23
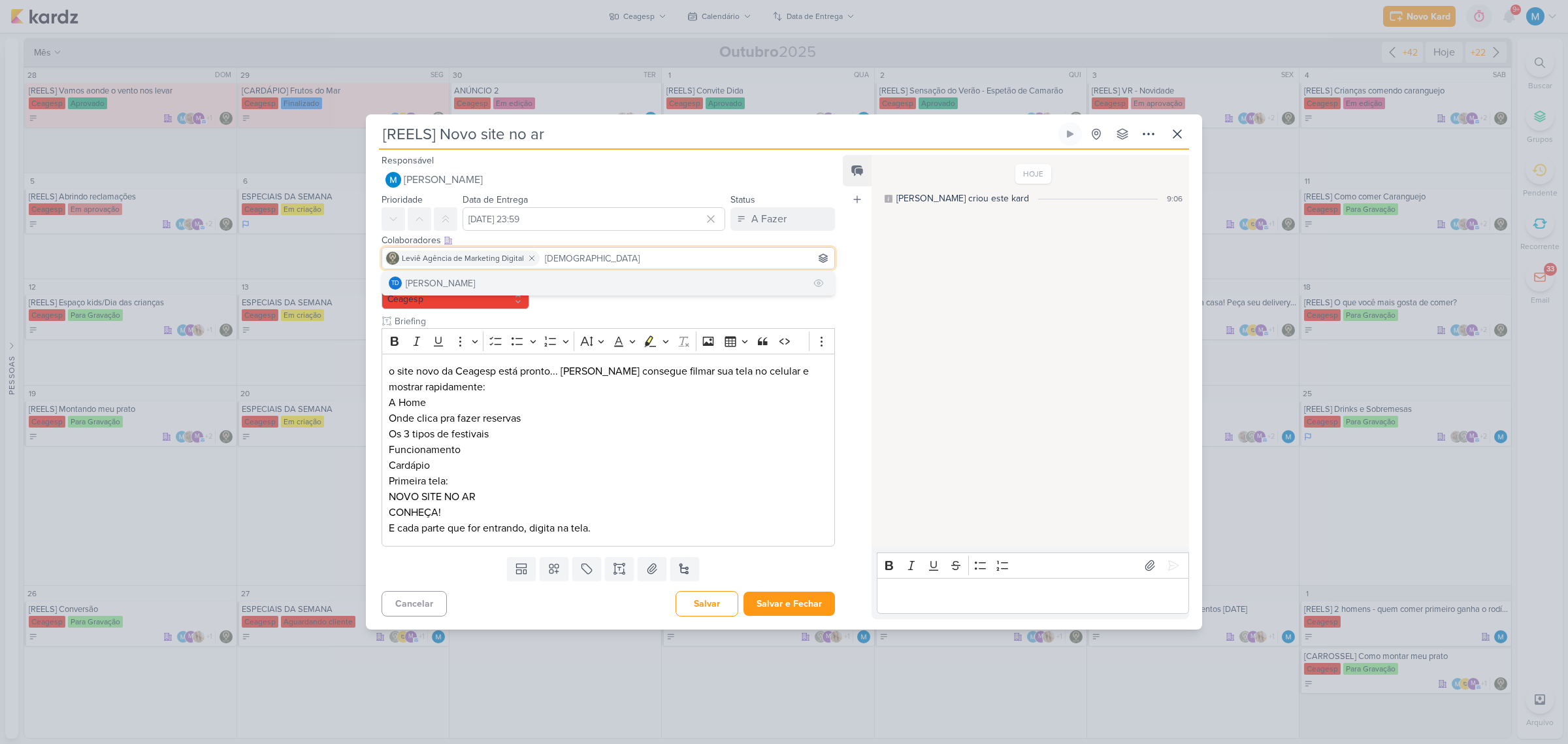
type input "[DEMOGRAPHIC_DATA]"
click at [501, 274] on button "Td Thais de carvalho" at bounding box center [608, 282] width 452 height 23
drag, startPoint x: 681, startPoint y: 262, endPoint x: 641, endPoint y: 255, distance: 40.6
click at [641, 255] on input "[PERSON_NAME]" at bounding box center [734, 258] width 195 height 16
type input "mleg"
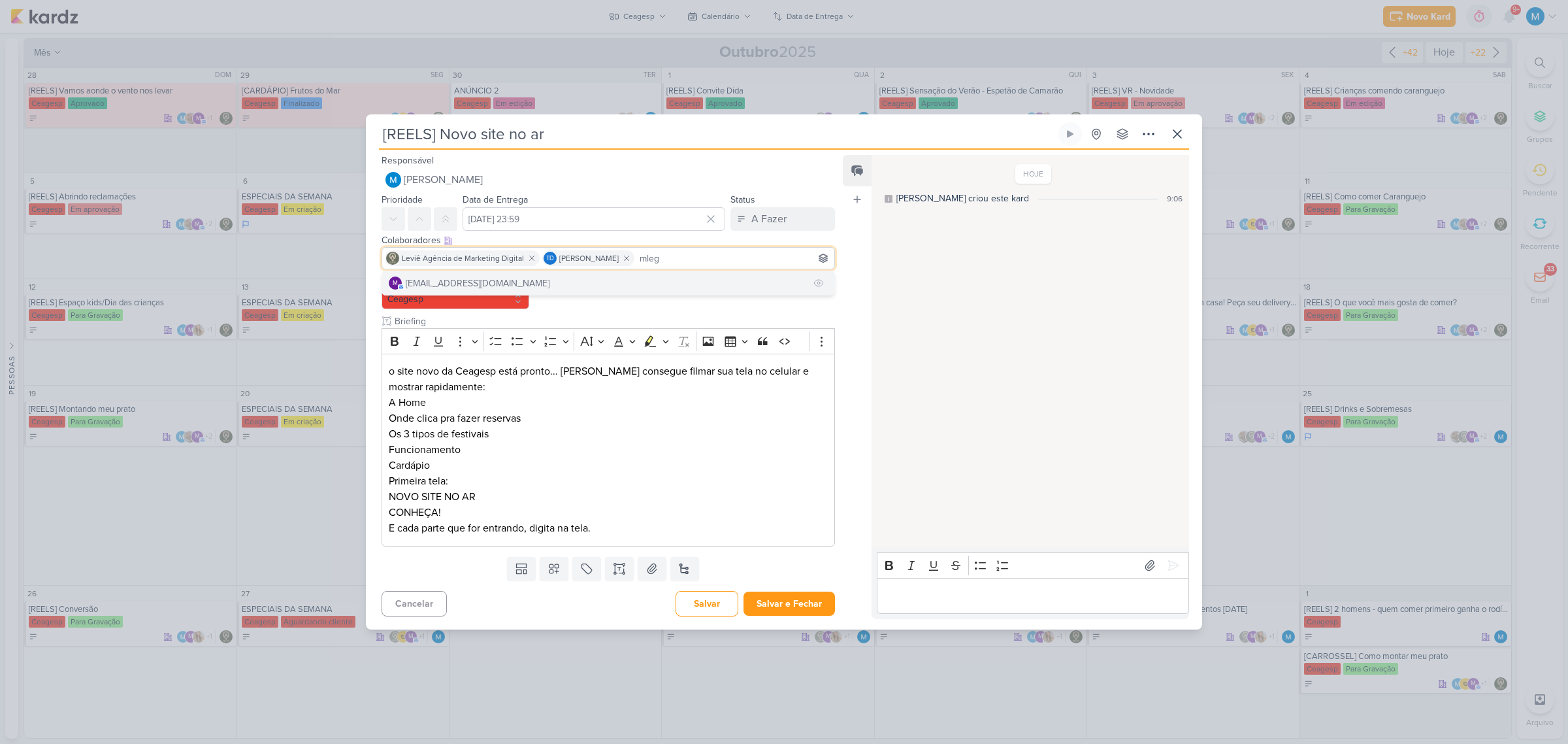
drag, startPoint x: 520, startPoint y: 285, endPoint x: 537, endPoint y: 280, distance: 17.7
click at [526, 282] on button "m [EMAIL_ADDRESS][DOMAIN_NAME]" at bounding box center [608, 282] width 452 height 23
type input "ows"
click at [621, 285] on button "ow se liga" at bounding box center [608, 282] width 452 height 23
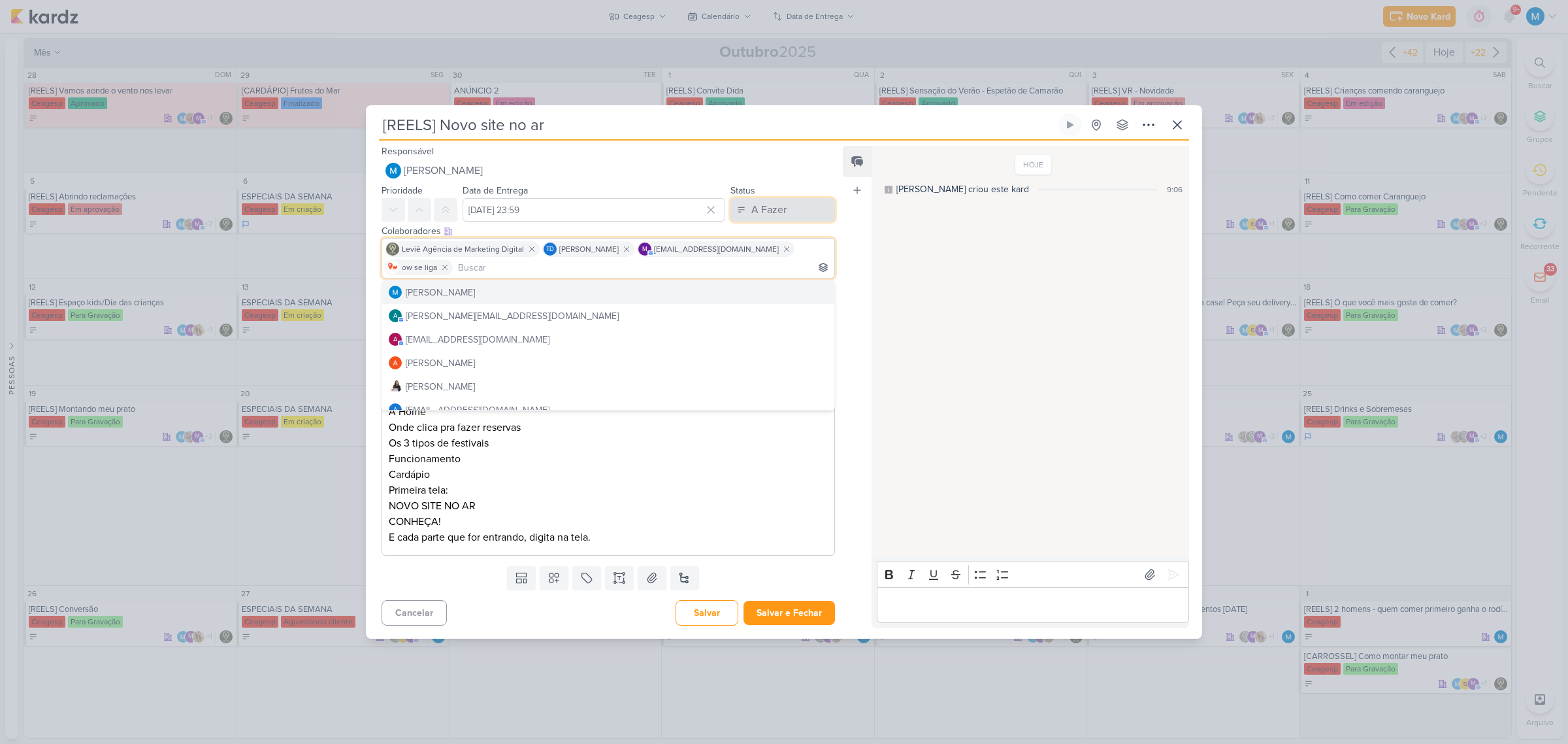
click at [772, 211] on div "A Fazer" at bounding box center [769, 209] width 35 height 16
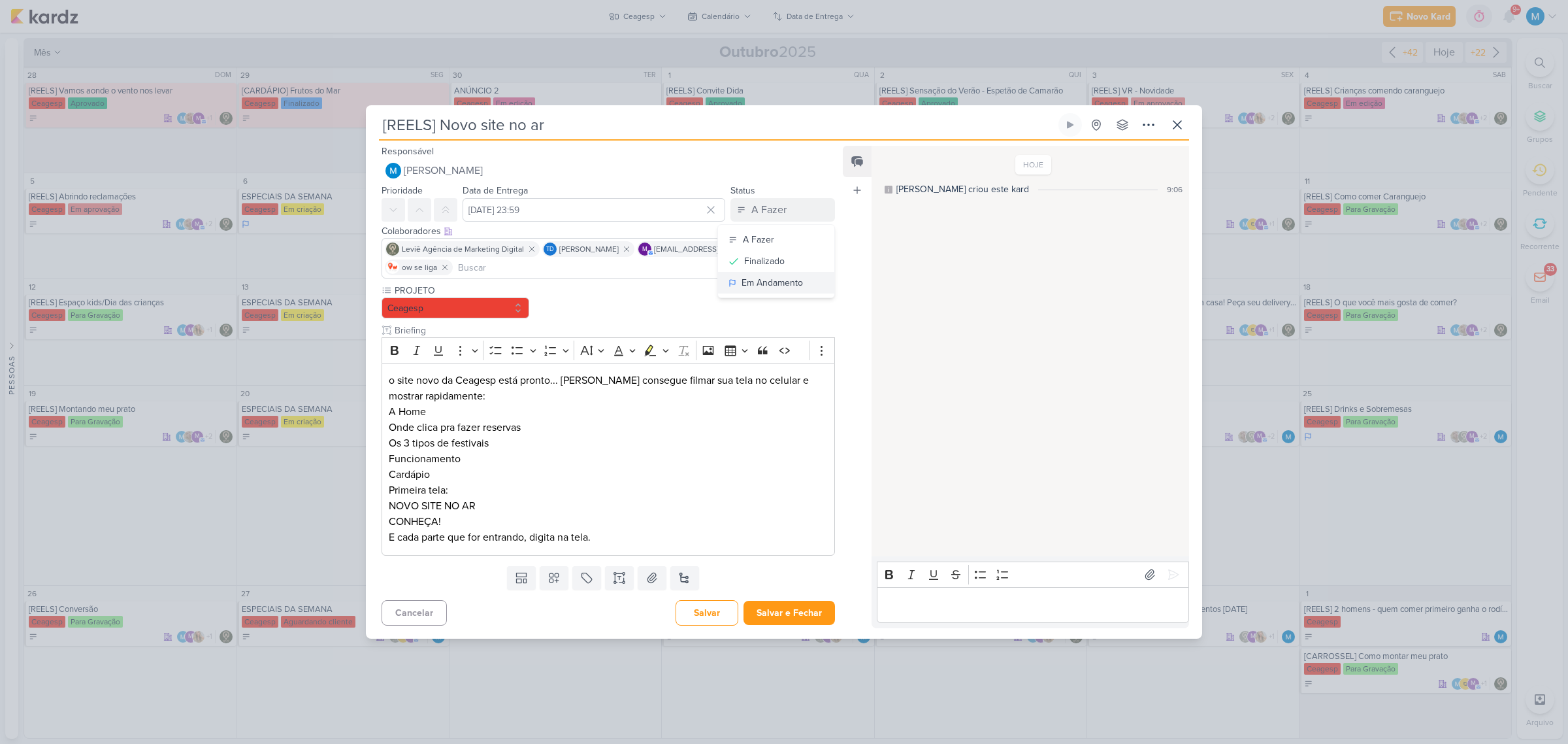
click at [797, 274] on button "Em Andamento" at bounding box center [776, 282] width 116 height 21
click at [548, 569] on button at bounding box center [553, 577] width 29 height 23
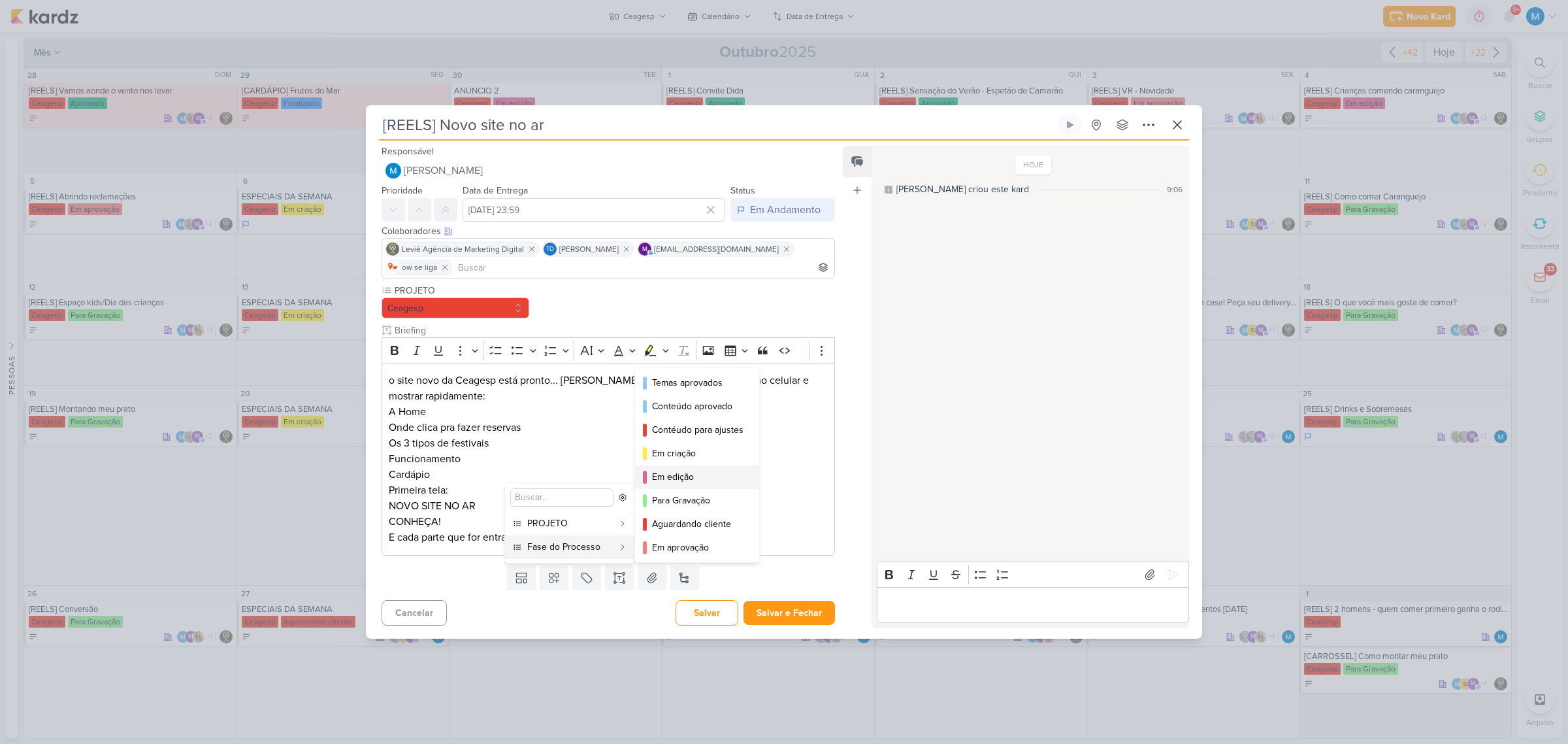
click at [690, 472] on div "Em edição" at bounding box center [698, 476] width 91 height 14
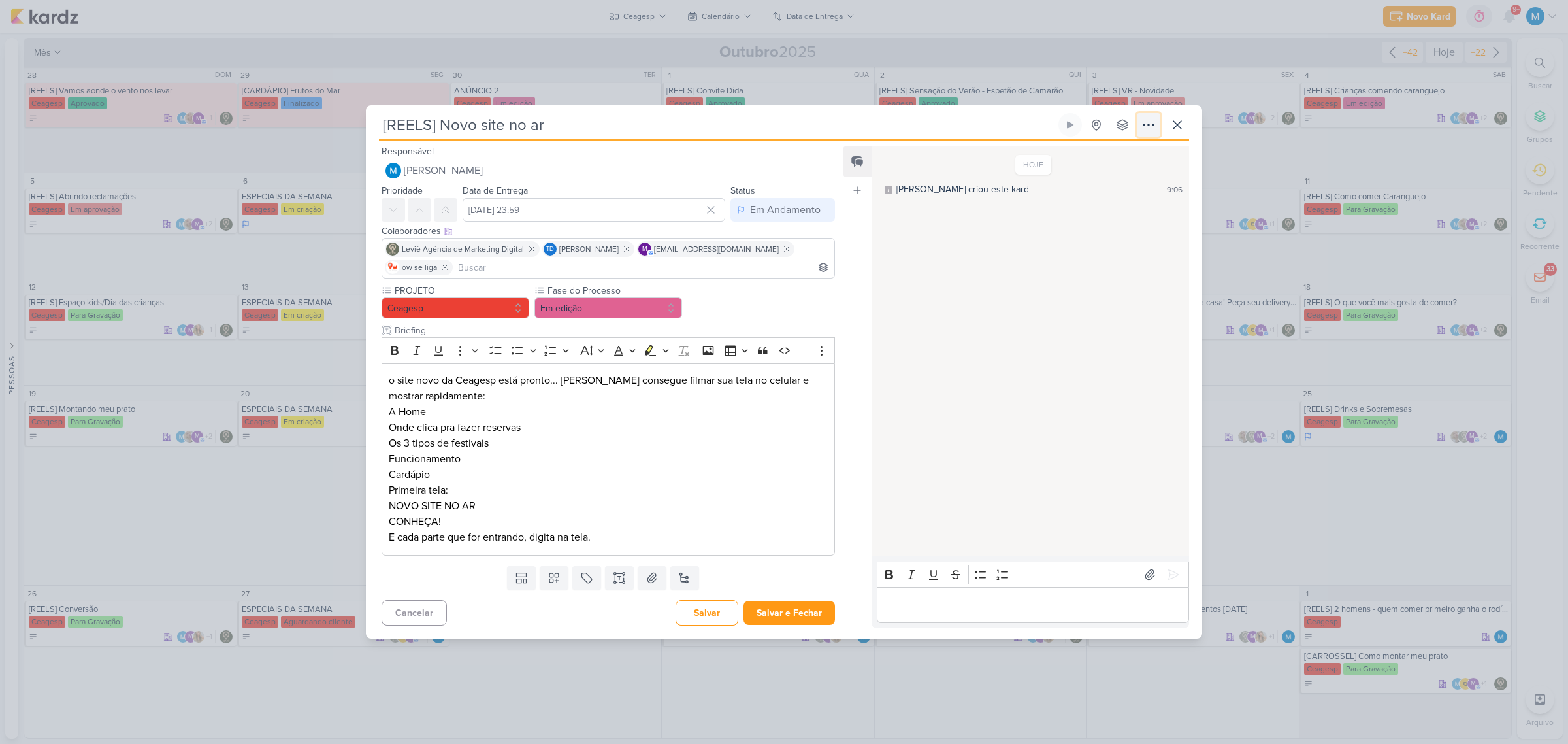
click at [1151, 128] on icon at bounding box center [1149, 125] width 16 height 16
click at [1090, 155] on div "Copiar Link" at bounding box center [1067, 154] width 45 height 14
click at [802, 617] on button "Salvar e Fechar" at bounding box center [789, 613] width 91 height 24
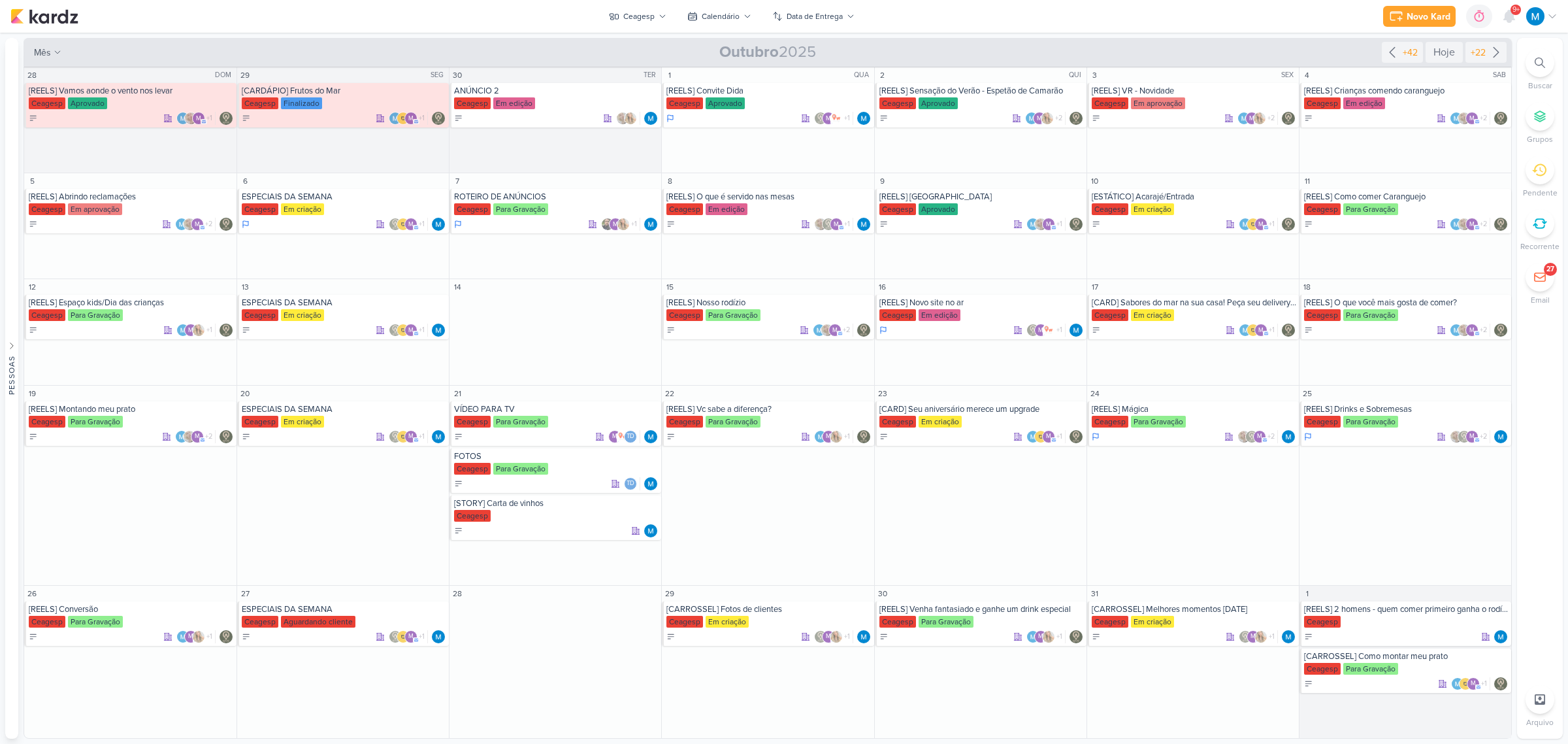
click at [678, 15] on div "Novo Kard Ctrl + k 0h0m Sessão desligada... Hoje 0h0m Semana 0h0m Mês 0h0m" at bounding box center [784, 16] width 1547 height 32
click at [660, 15] on icon at bounding box center [662, 16] width 7 height 7
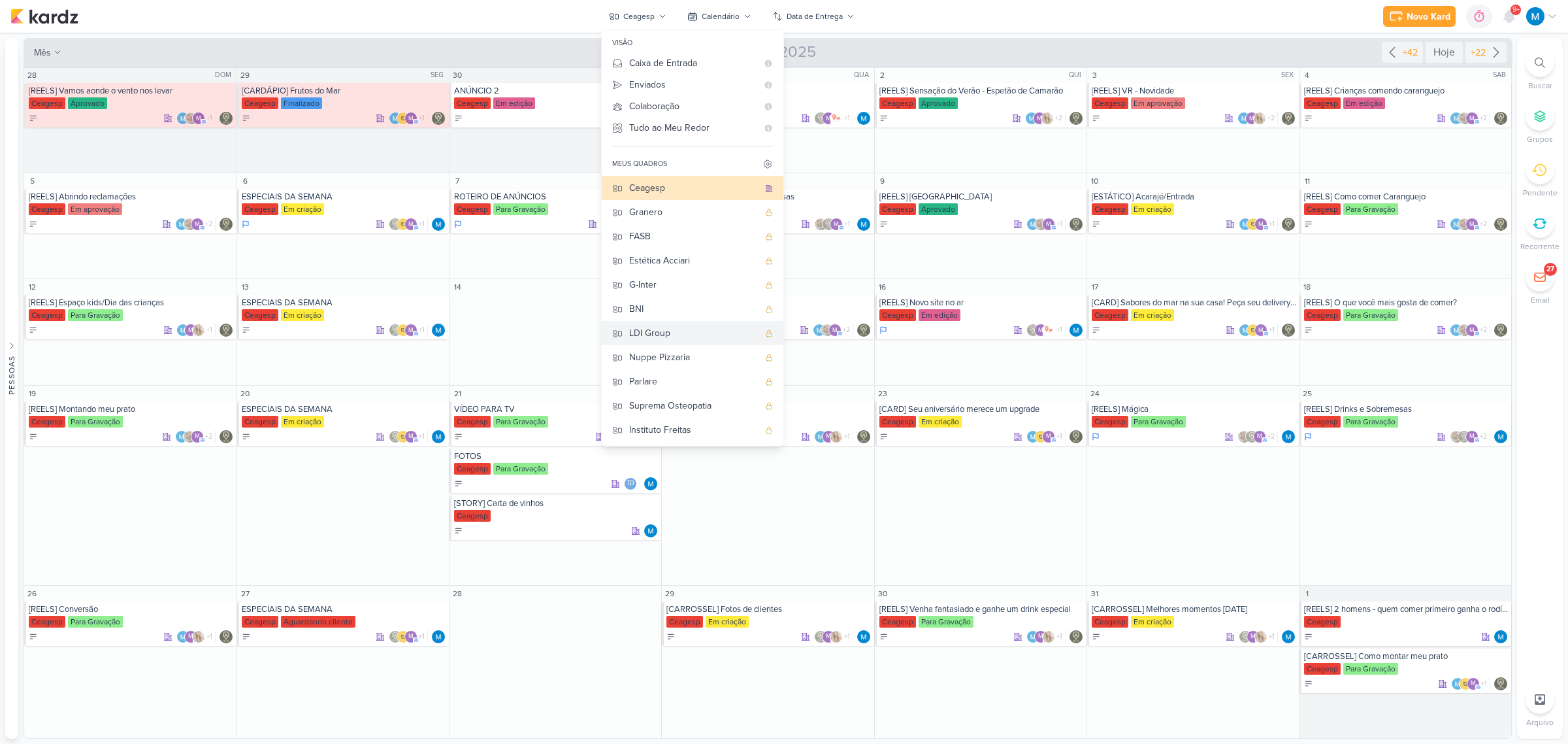
click at [653, 327] on div "LDI Group" at bounding box center [694, 333] width 129 height 14
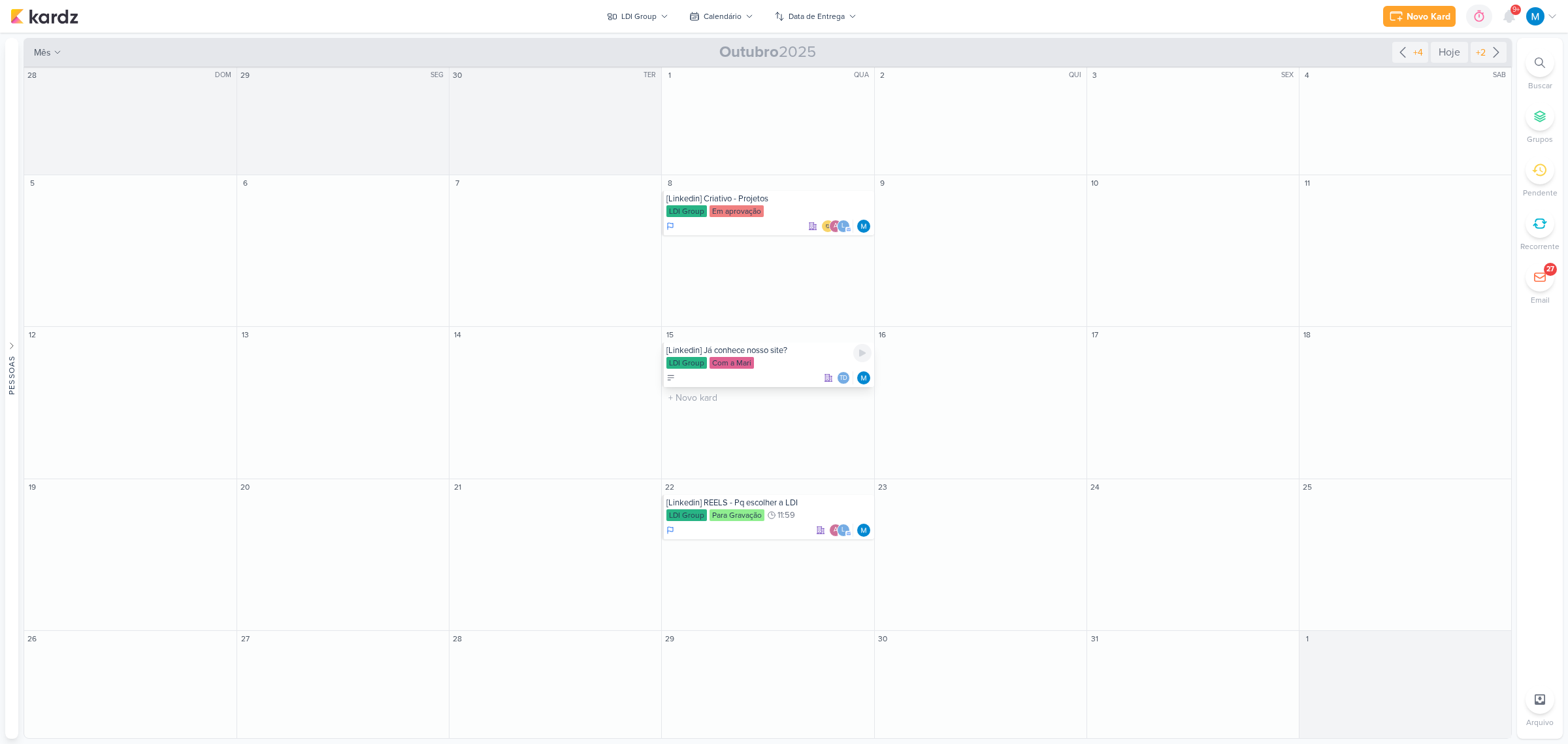
click at [774, 353] on div "[Linkedin] Já conhece nosso site?" at bounding box center [768, 349] width 204 height 10
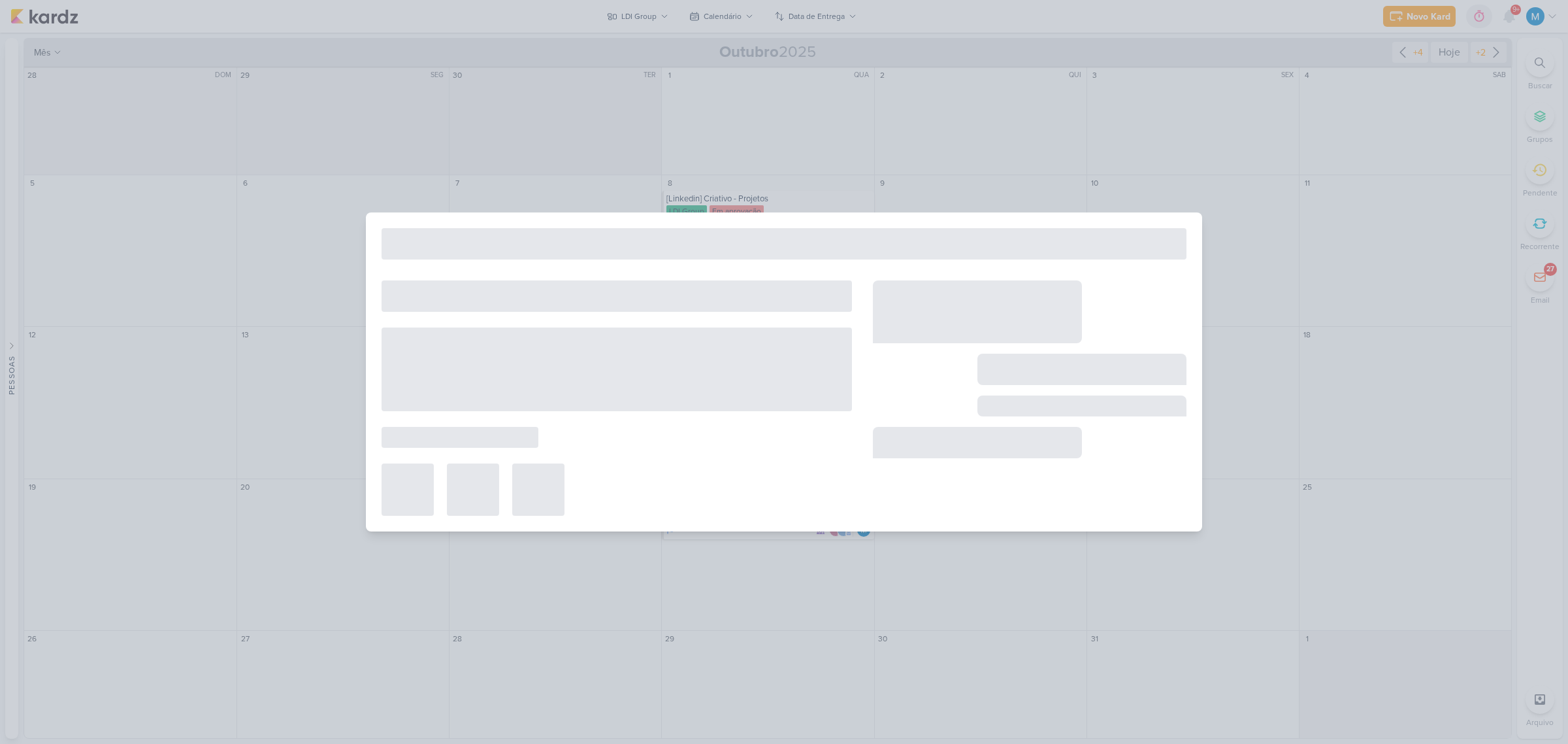
type input "[Linkedin] Já conhece nosso site?"
type input "[DATE] 23:59"
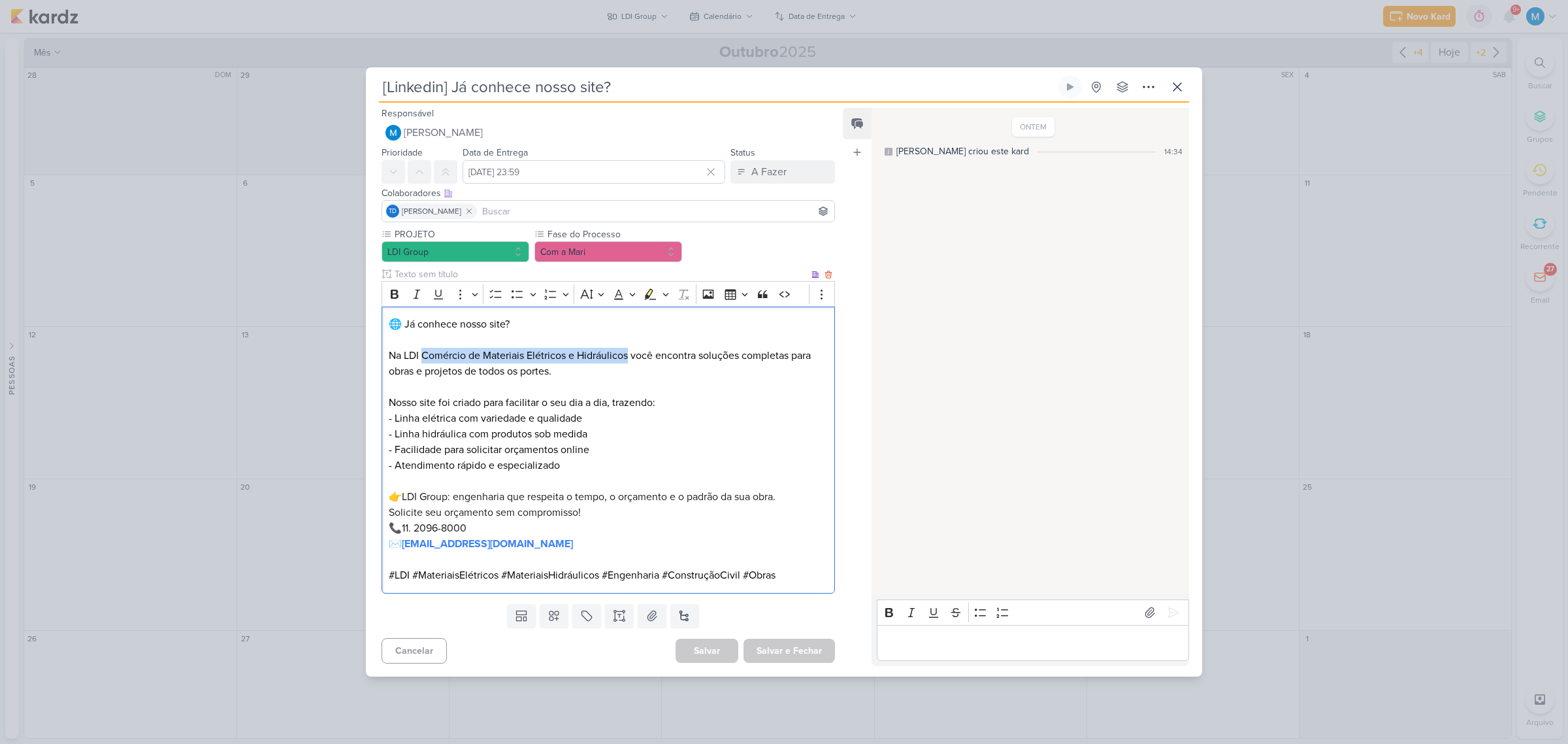
drag, startPoint x: 422, startPoint y: 351, endPoint x: 628, endPoint y: 351, distance: 206.0
click at [628, 351] on p "Na LDI Comércio de Materiais Elétricos e Hidráulicos você encontra soluções com…" at bounding box center [608, 363] width 439 height 31
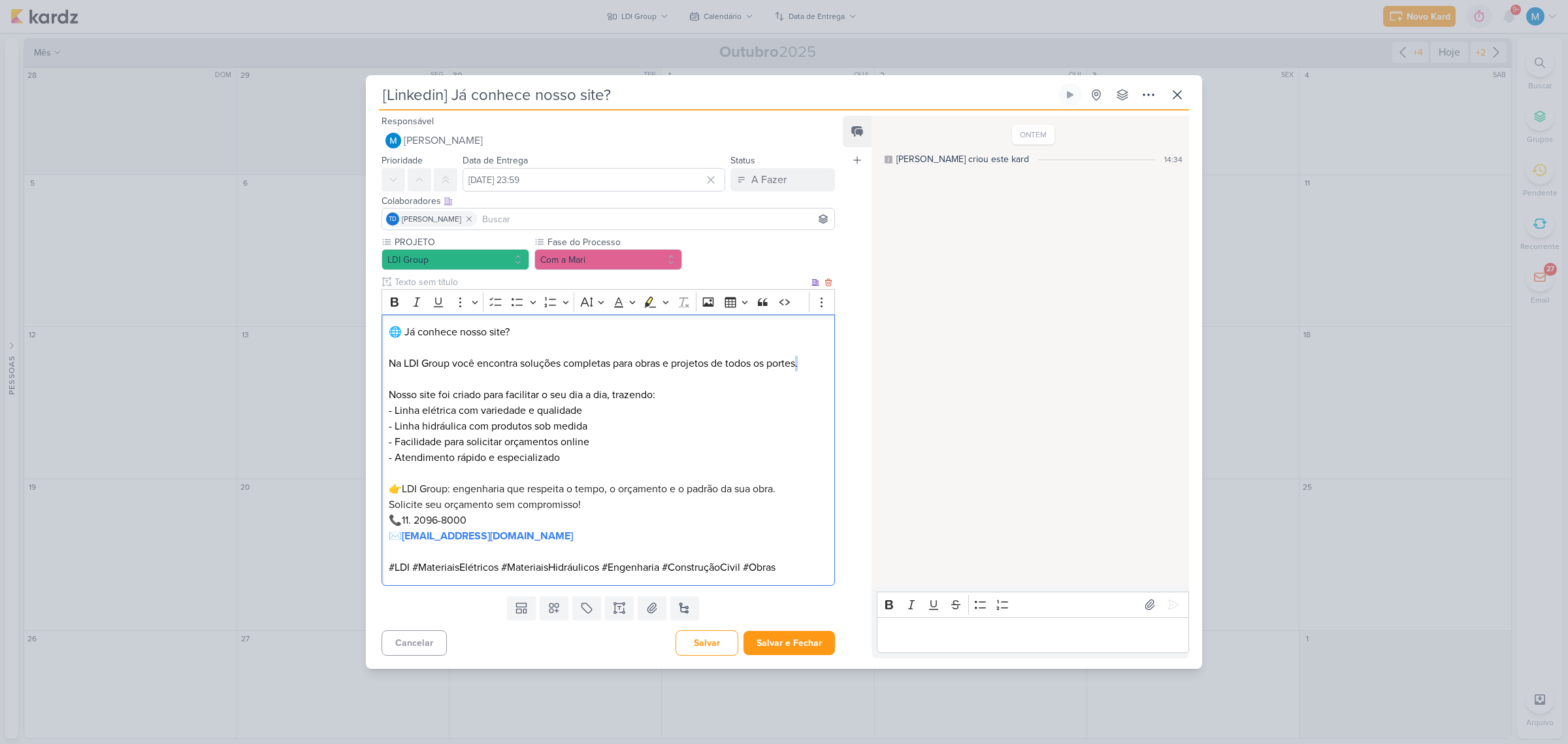
drag, startPoint x: 808, startPoint y: 368, endPoint x: 801, endPoint y: 369, distance: 7.1
click at [801, 369] on p "Na LDI Group você encontra soluções completas para obras e projetos de todos os…" at bounding box center [608, 363] width 439 height 16
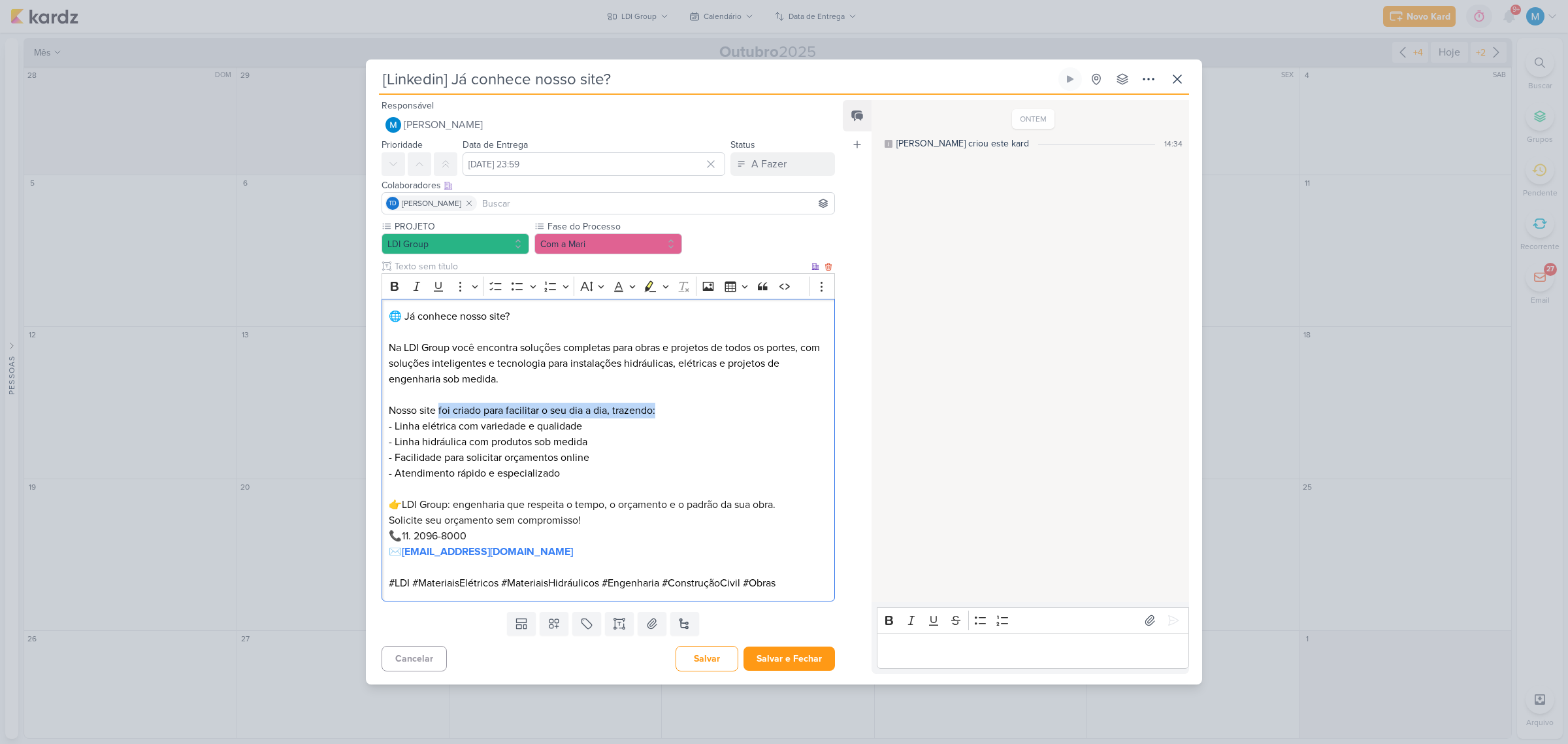
drag, startPoint x: 440, startPoint y: 409, endPoint x: 663, endPoint y: 409, distance: 223.0
click at [663, 409] on p "Nosso site foi criado para facilitar o seu dia a dia, trazendo:" at bounding box center [608, 403] width 439 height 31
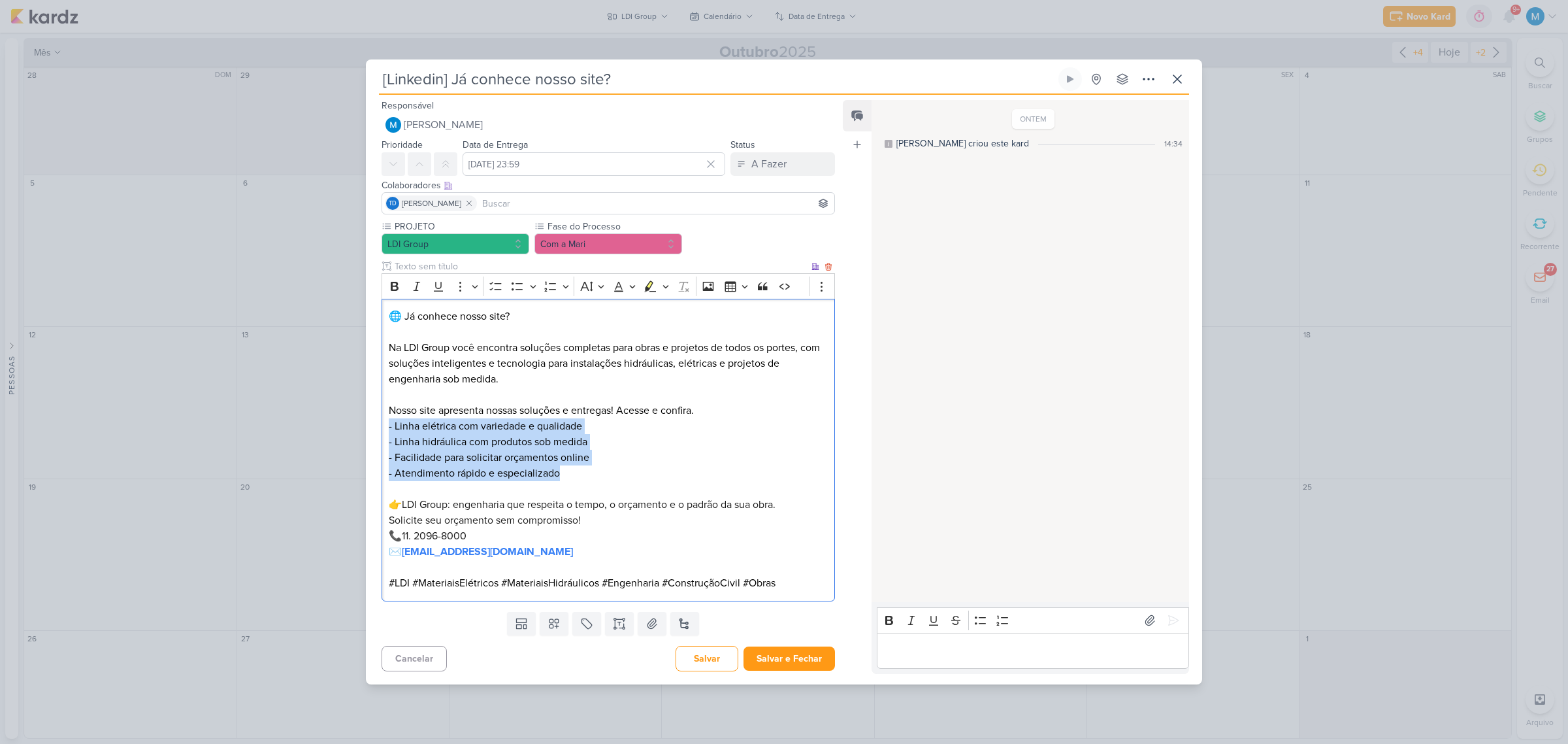
click at [578, 471] on p "- Linha elétrica com variedade e qualidade - Linha hidráulica com produtos sob …" at bounding box center [608, 450] width 439 height 63
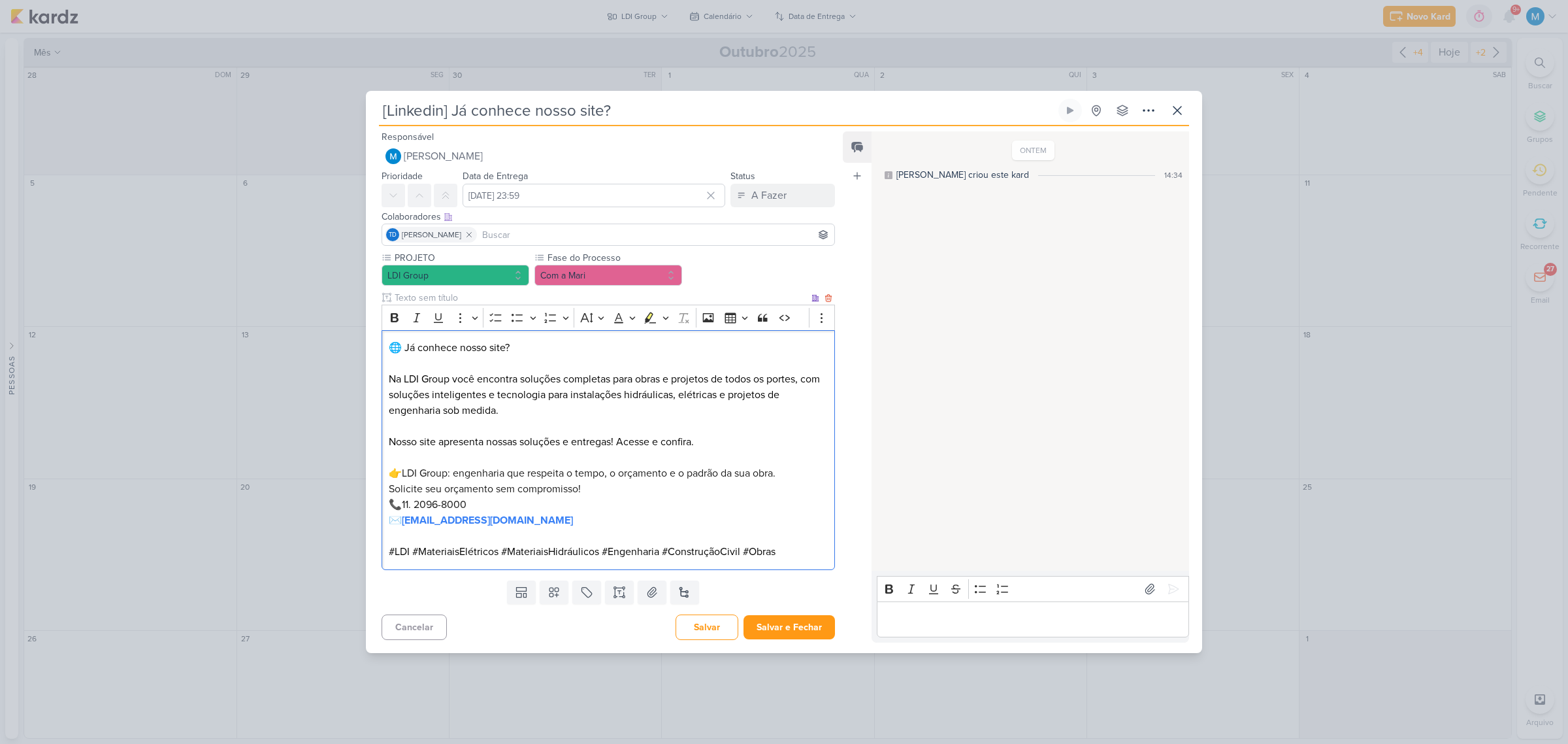
click at [613, 436] on p "Nosso site apresenta nossas soluções e entregas! Acesse e confira." at bounding box center [608, 434] width 439 height 31
click at [615, 442] on p "Nosso site apresenta nossas soluções e entregas! Acesse e confira." at bounding box center [608, 434] width 439 height 31
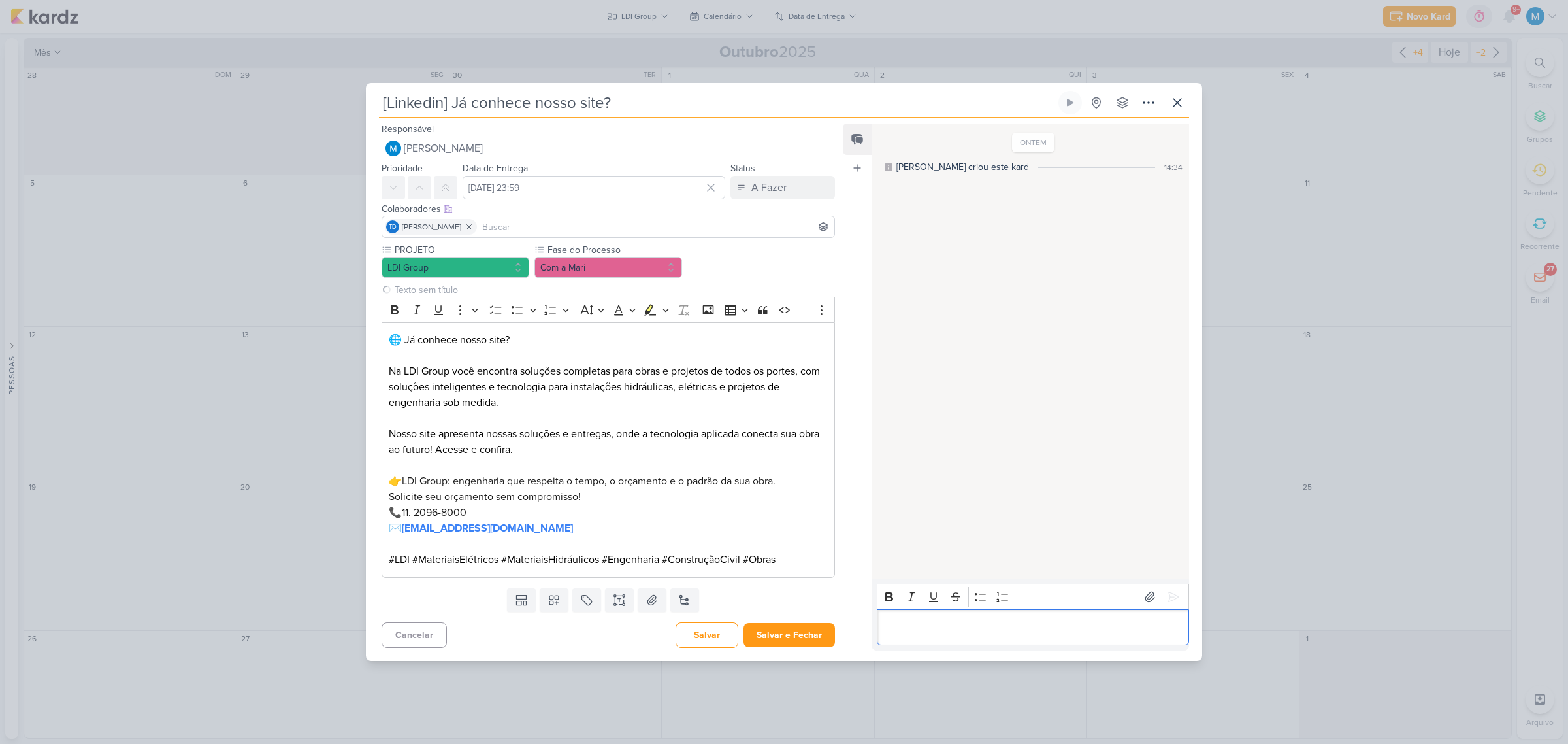
click at [938, 628] on p "Editor editing area: main" at bounding box center [1032, 627] width 298 height 16
click at [675, 530] on p "👉 LDI Group: engenharia que respeita o tempo, o orçamento e o padrão da sua obr…" at bounding box center [608, 505] width 439 height 63
click at [542, 336] on p "🌐 Já conhece nosso site?" at bounding box center [608, 339] width 439 height 16
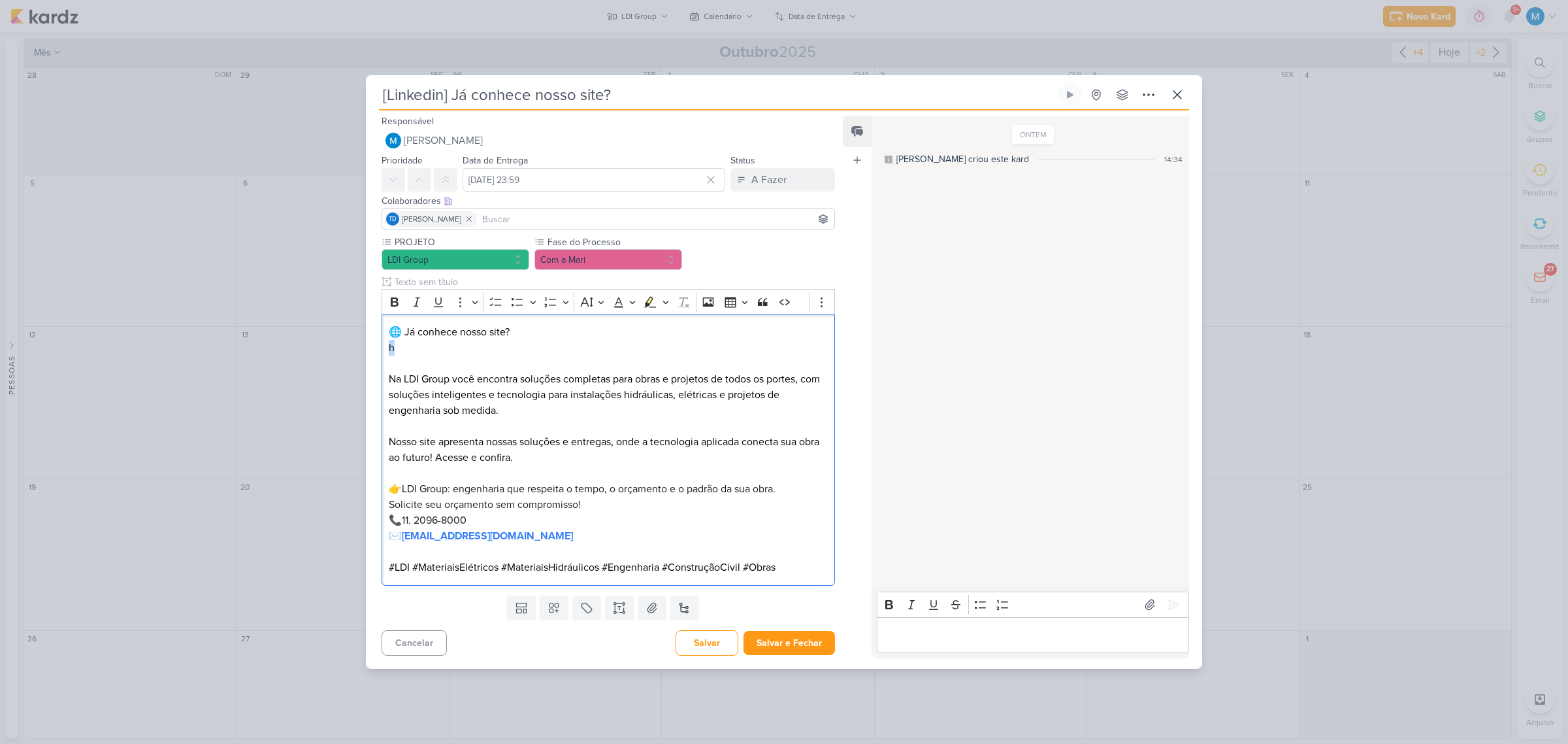
click at [374, 349] on div "PROJETO LDI Group Fase do Processo" at bounding box center [602, 413] width 474 height 355
click at [925, 639] on p "Editor editing area: main" at bounding box center [1032, 634] width 298 height 16
click at [602, 262] on button "Com a Mari" at bounding box center [608, 259] width 148 height 21
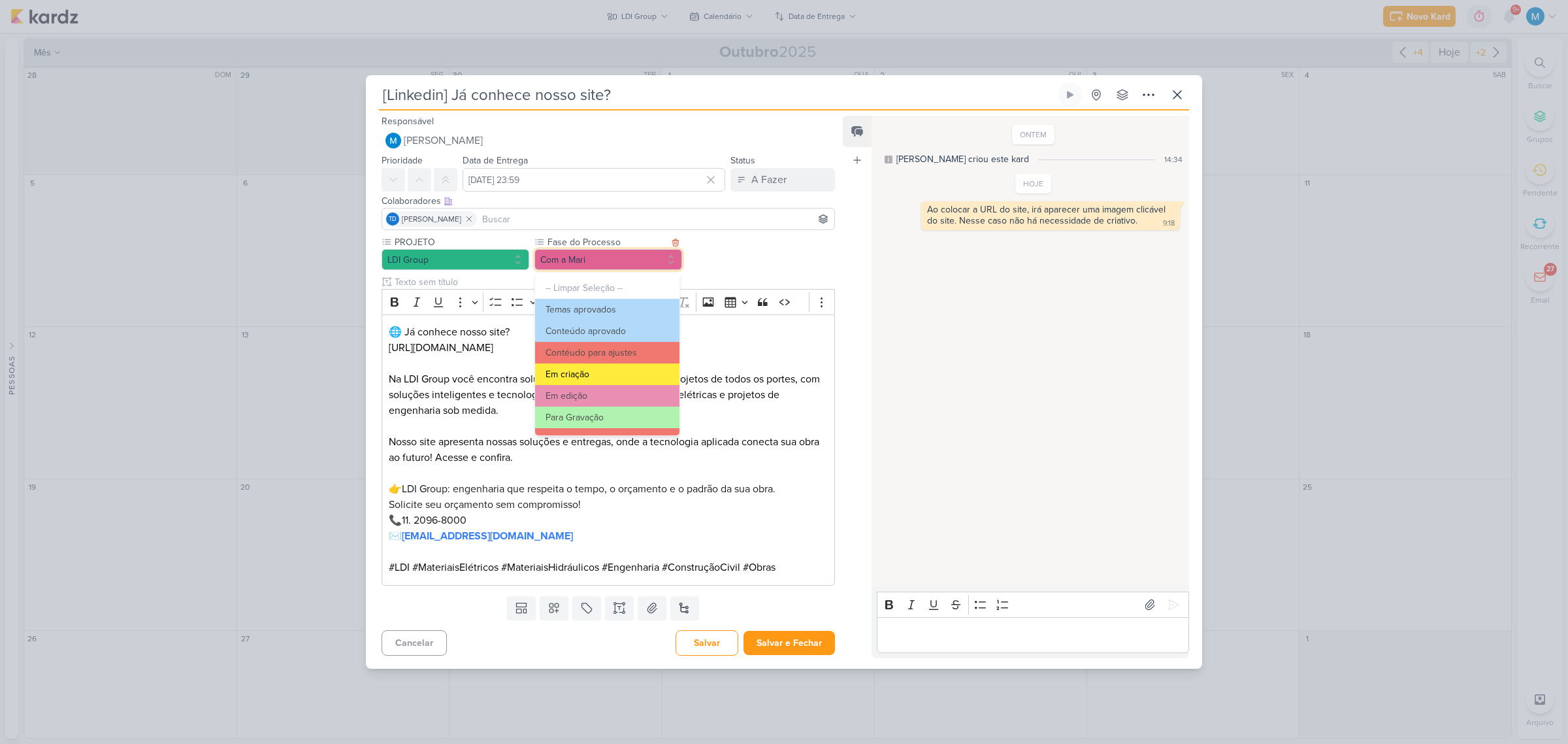
scroll to position [81, 0]
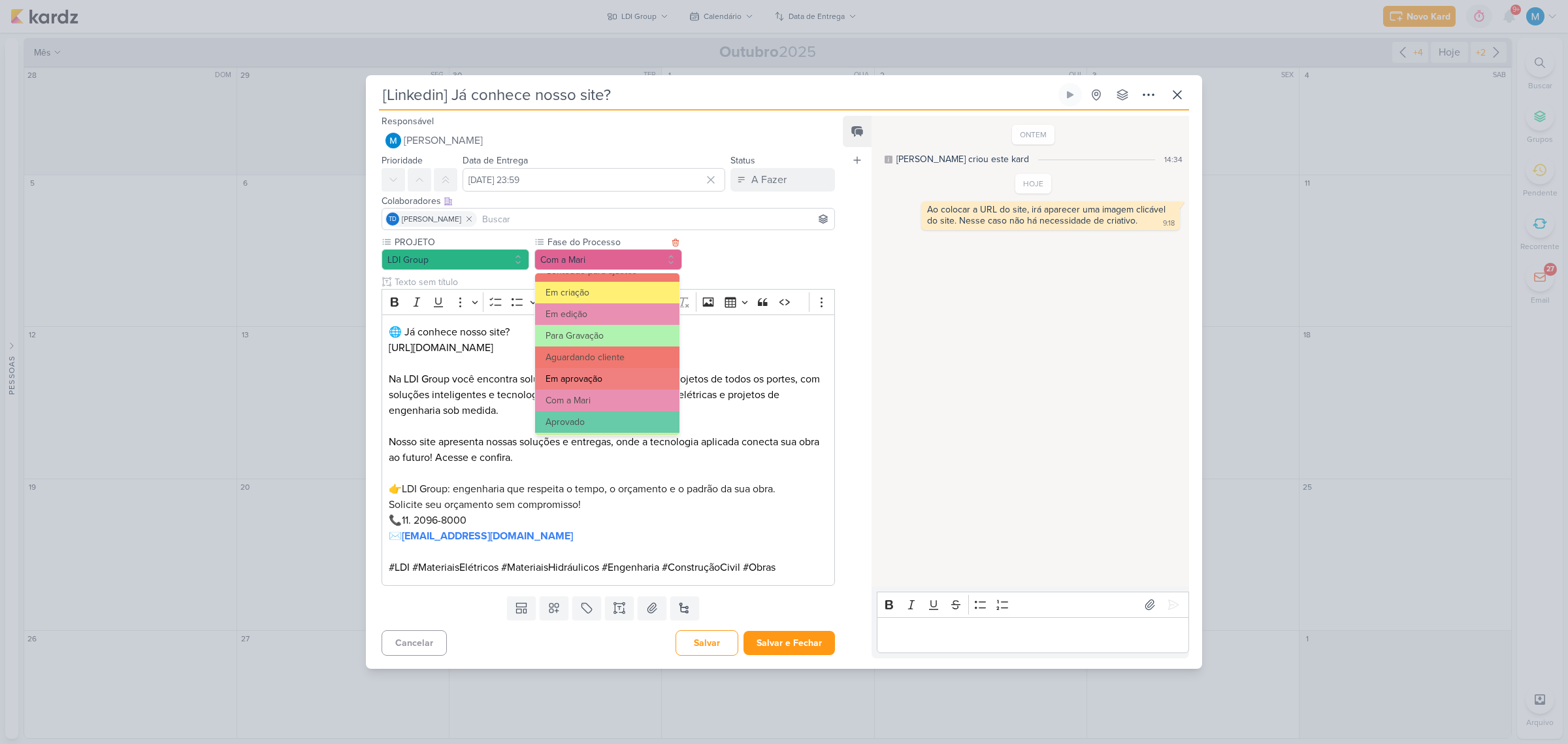
click at [614, 377] on button "Em aprovação" at bounding box center [607, 378] width 144 height 21
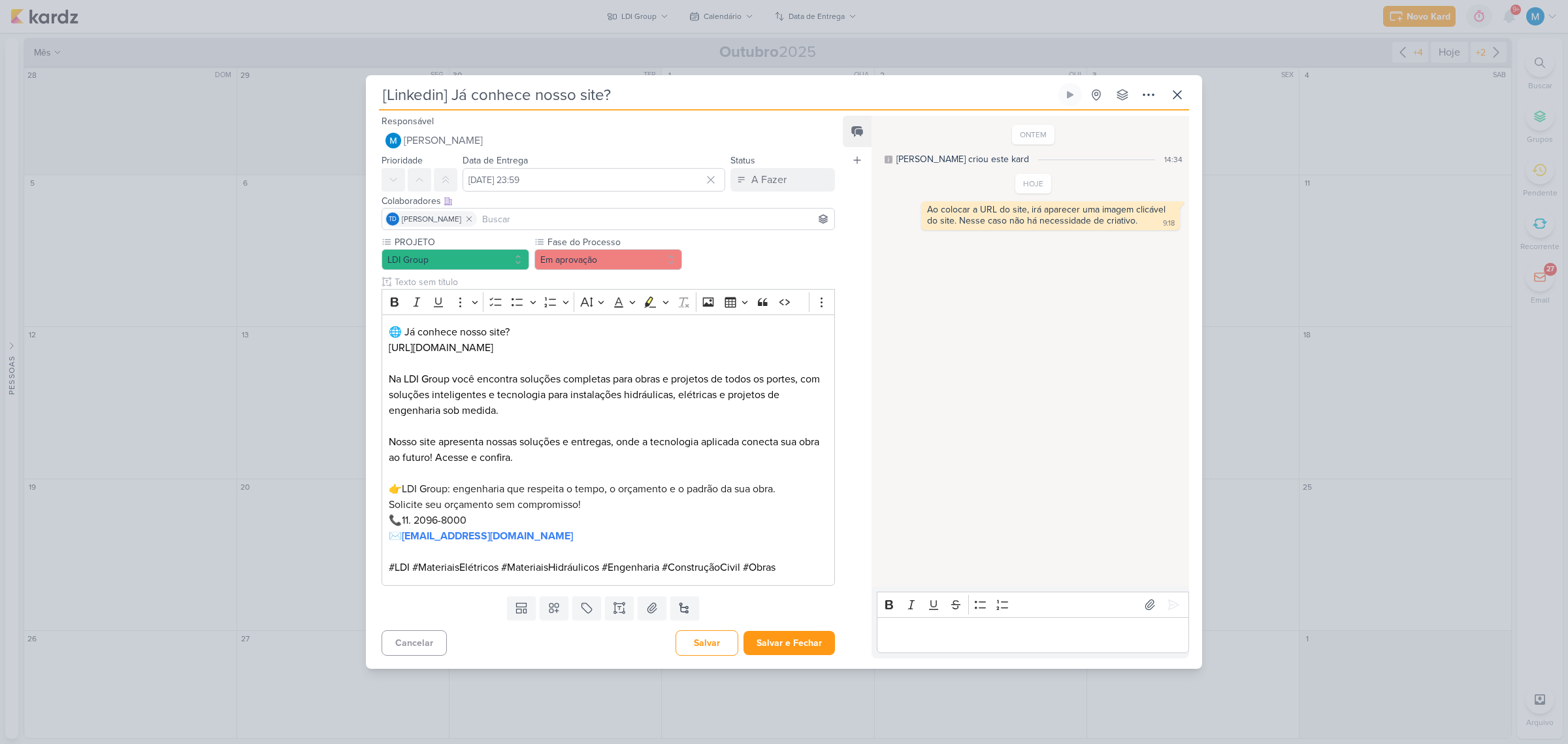
drag, startPoint x: 524, startPoint y: 221, endPoint x: 529, endPoint y: 217, distance: 6.4
click at [523, 221] on input at bounding box center [655, 218] width 352 height 16
type input "aline"
click at [529, 237] on button "a [EMAIL_ADDRESS][DOMAIN_NAME]" at bounding box center [608, 243] width 452 height 23
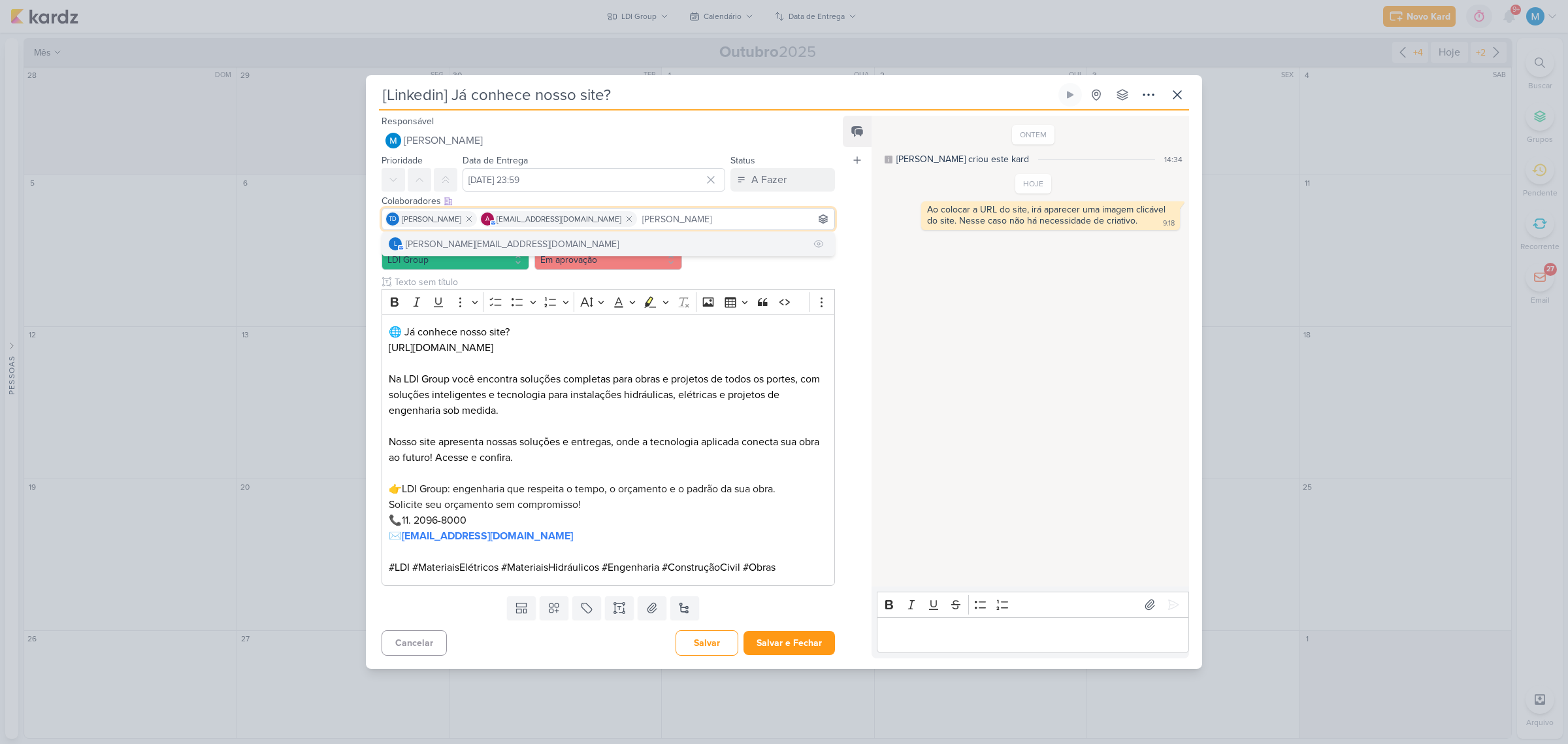
type input "[PERSON_NAME]"
click at [565, 239] on button "l [PERSON_NAME][EMAIL_ADDRESS][DOMAIN_NAME]" at bounding box center [608, 243] width 452 height 23
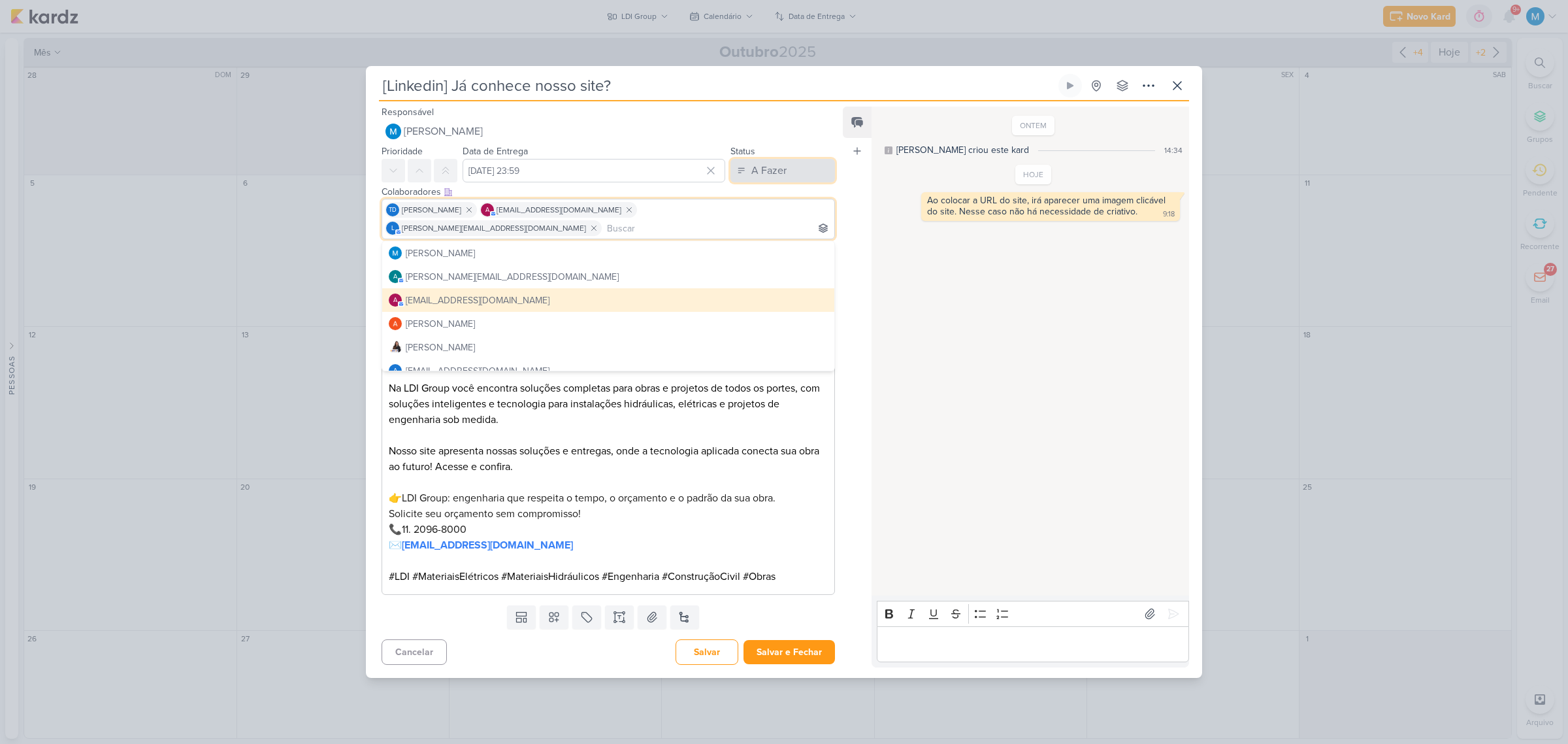
click at [801, 177] on button "A Fazer" at bounding box center [783, 170] width 104 height 23
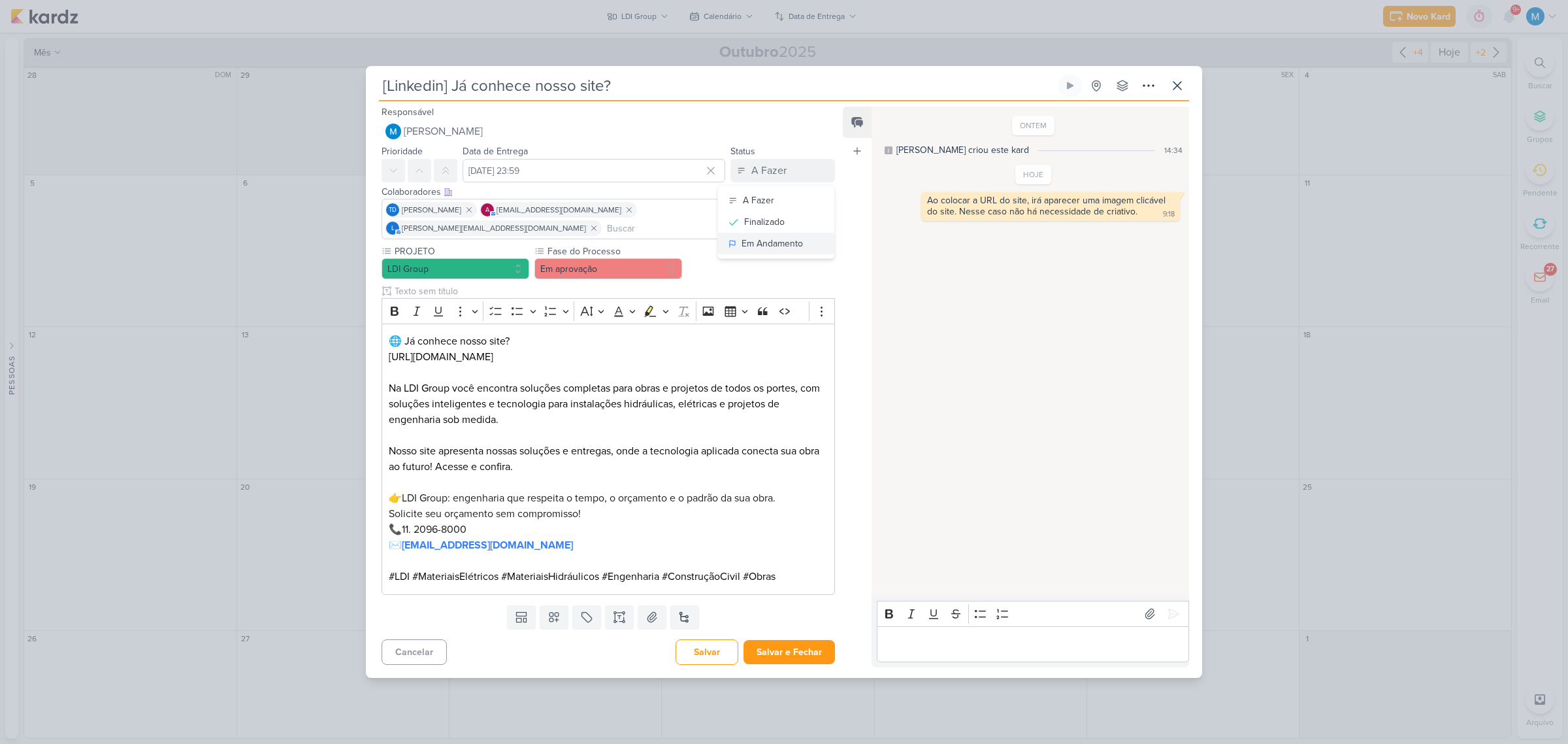
click at [788, 250] on div "Em Andamento" at bounding box center [772, 243] width 61 height 14
click at [436, 285] on input "text" at bounding box center [600, 291] width 417 height 14
type input "Legenda"
click at [804, 649] on button "Salvar e Fechar" at bounding box center [789, 652] width 91 height 24
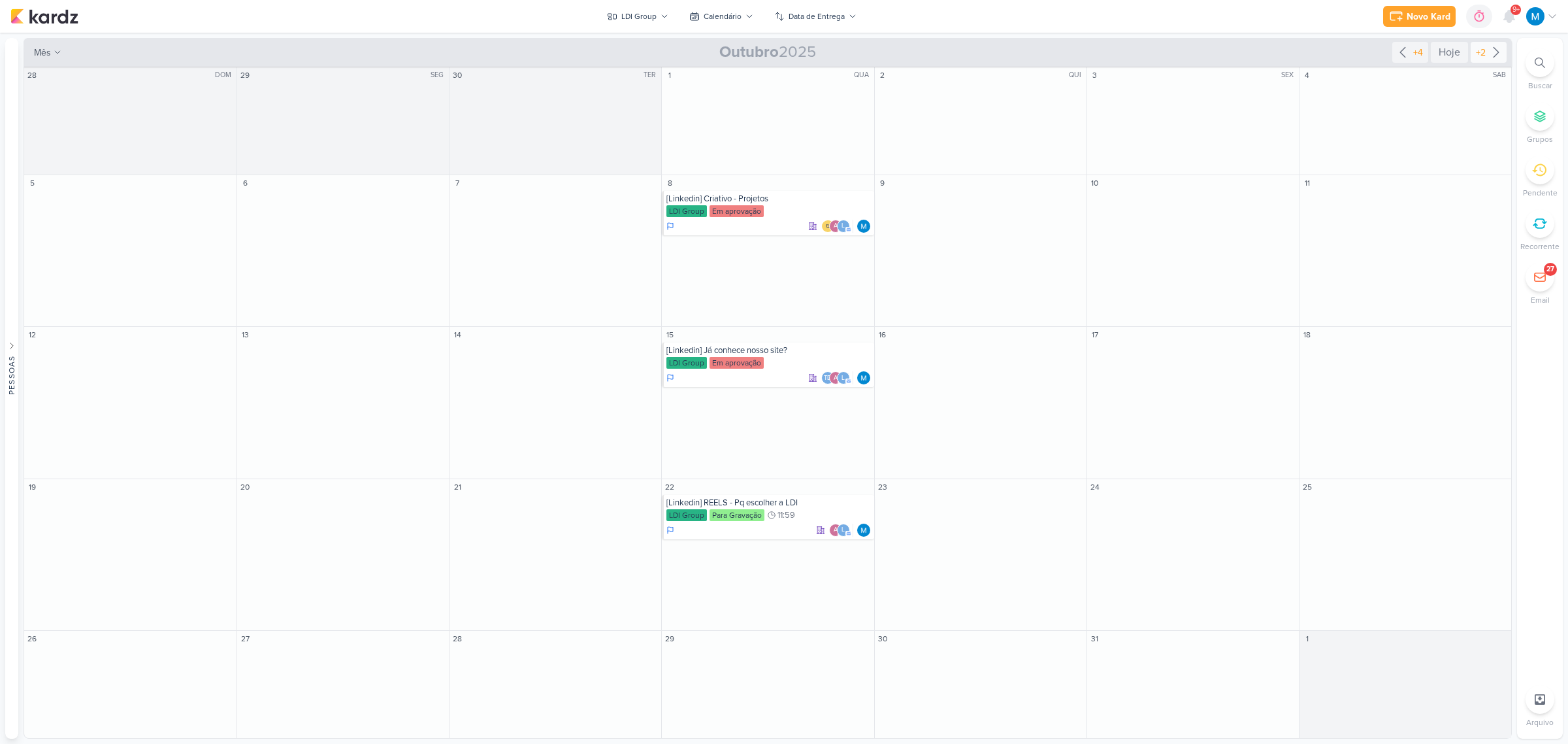
click at [1500, 50] on icon at bounding box center [1496, 52] width 16 height 16
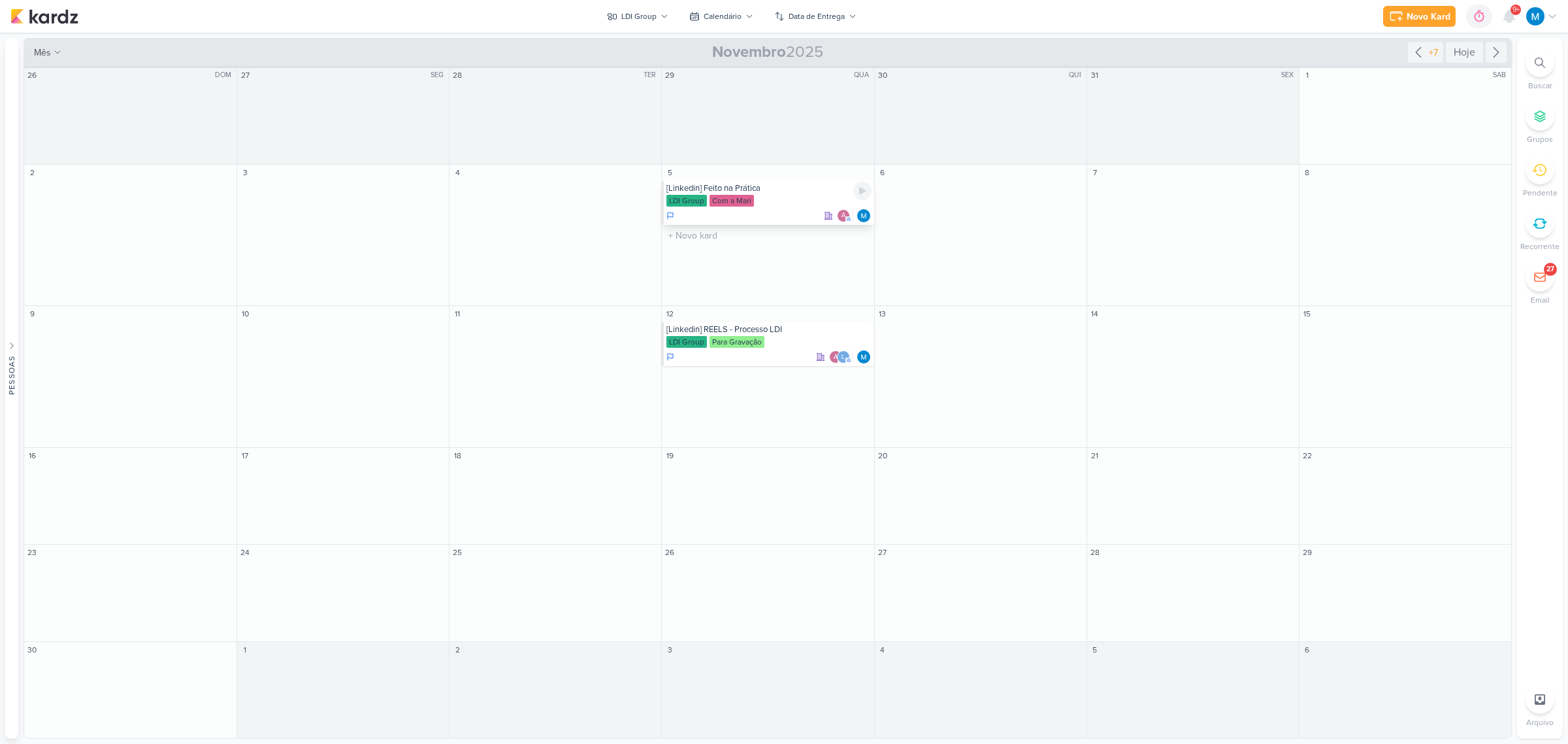
click at [742, 188] on div "[Linkedin] Feito na Prática" at bounding box center [768, 188] width 204 height 10
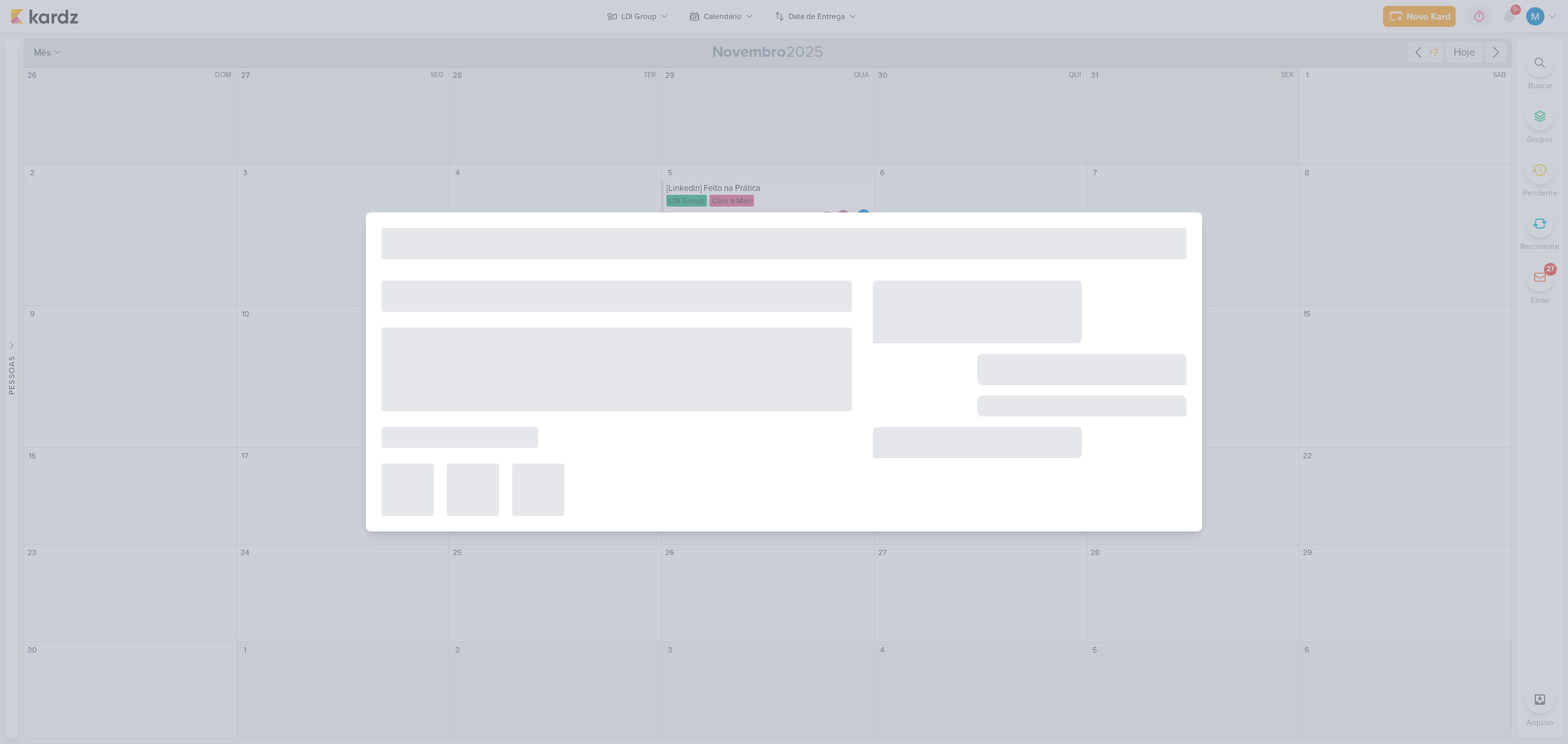
type input "[Linkedin] Feito na Prática"
type input "[DATE] 23:59"
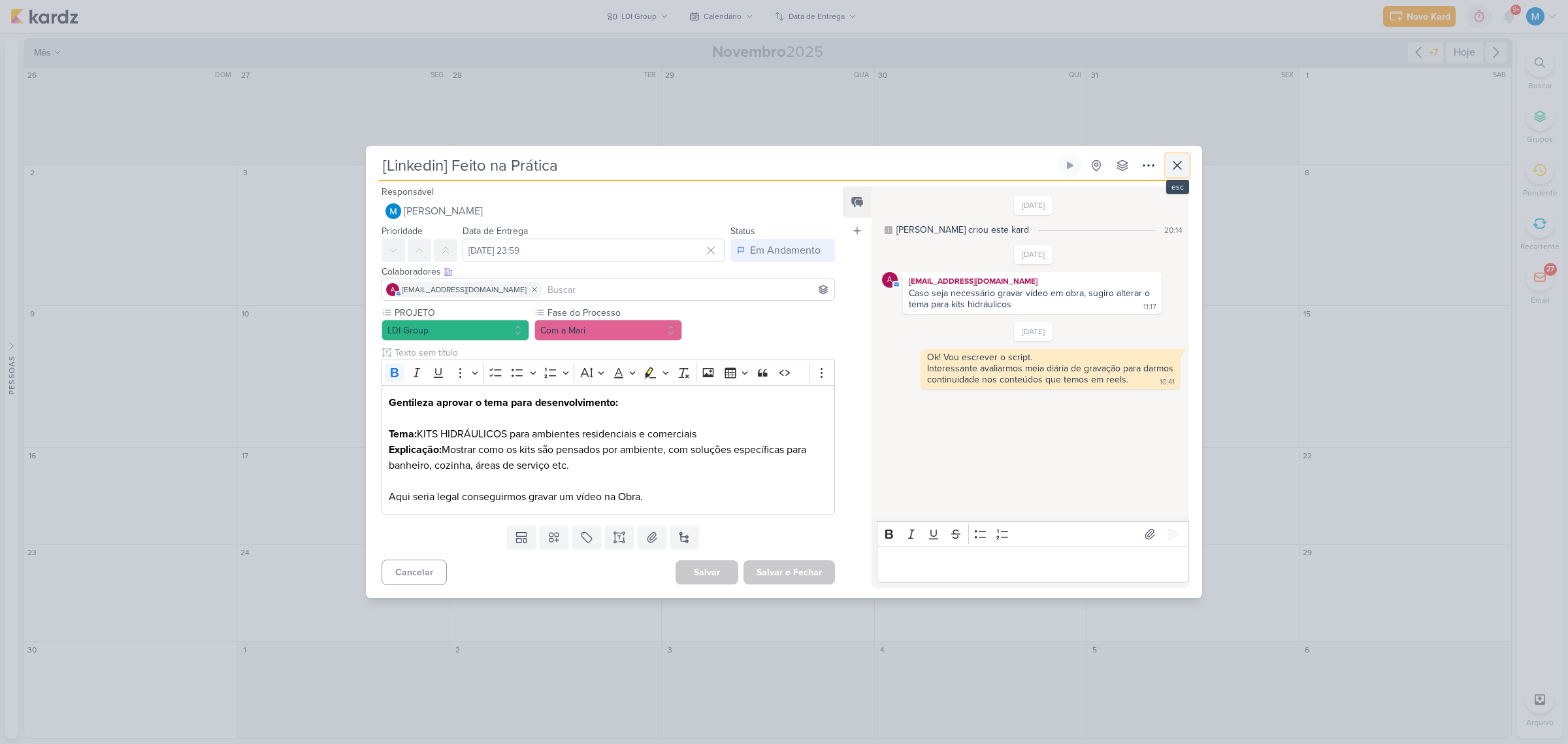
click at [1177, 166] on icon at bounding box center [1177, 165] width 16 height 16
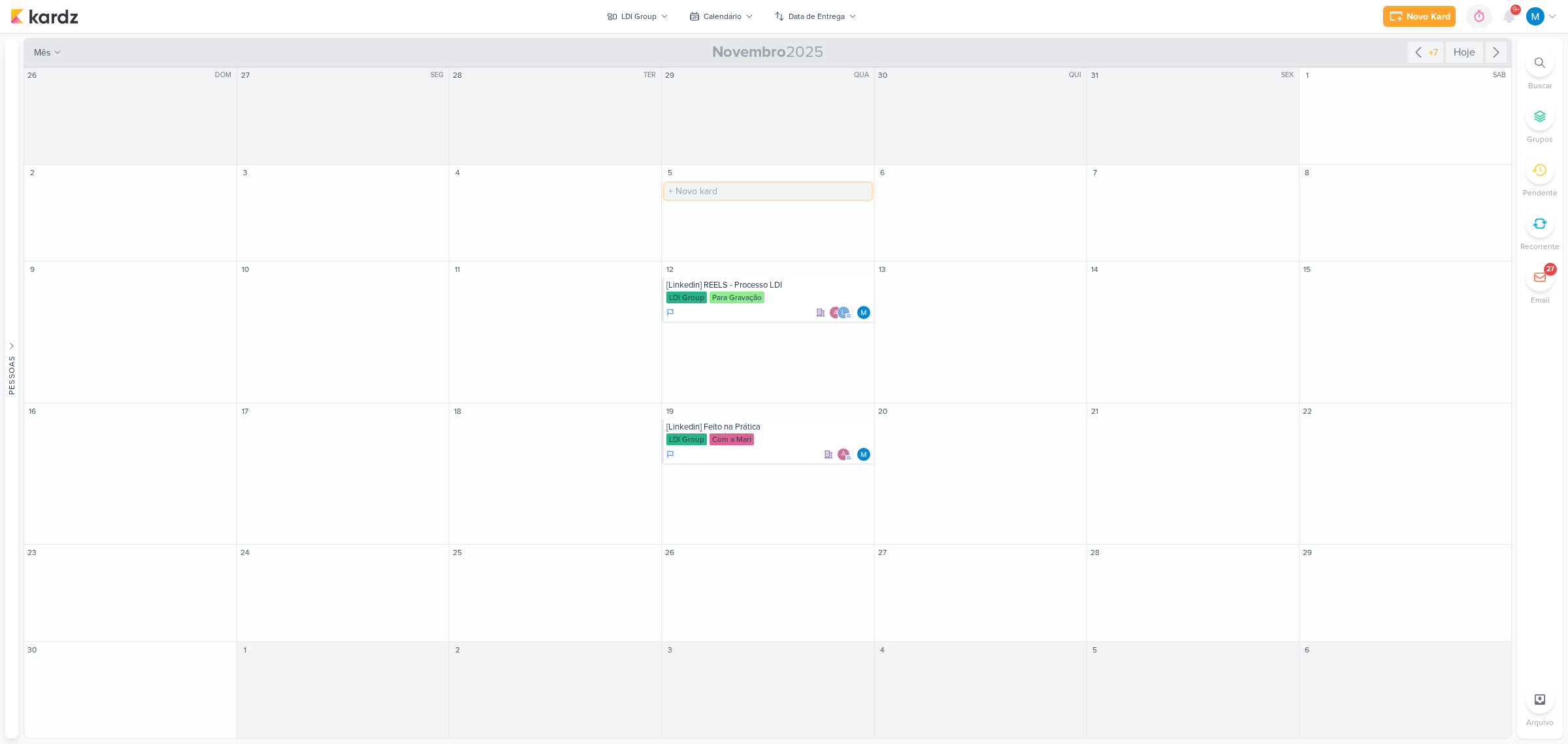
click at [699, 191] on input "text" at bounding box center [767, 191] width 206 height 17
type input "[Linkedin] Inovação Brasileira"
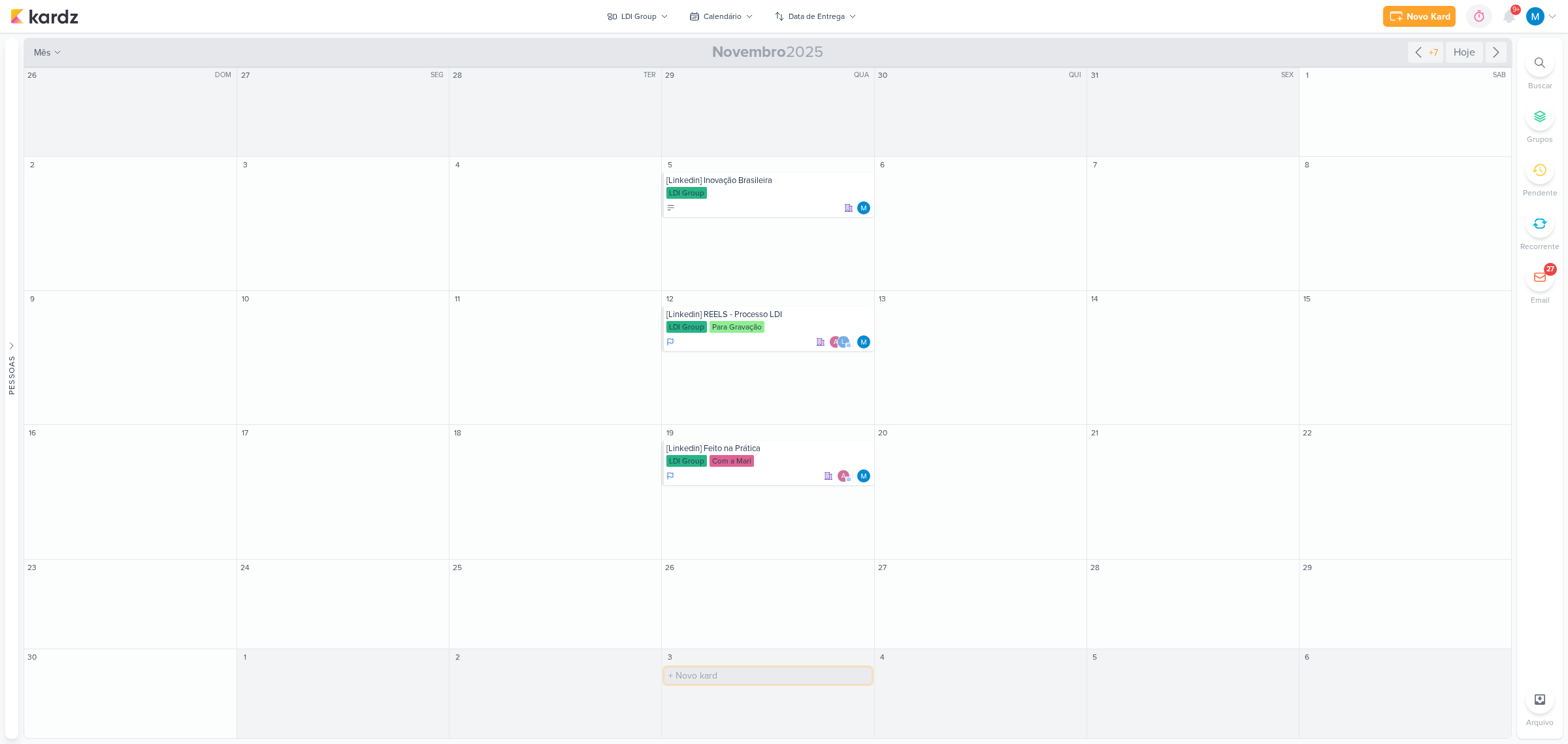
click at [699, 675] on input "text" at bounding box center [767, 676] width 206 height 17
type input "OUTRAS IDEIAS"
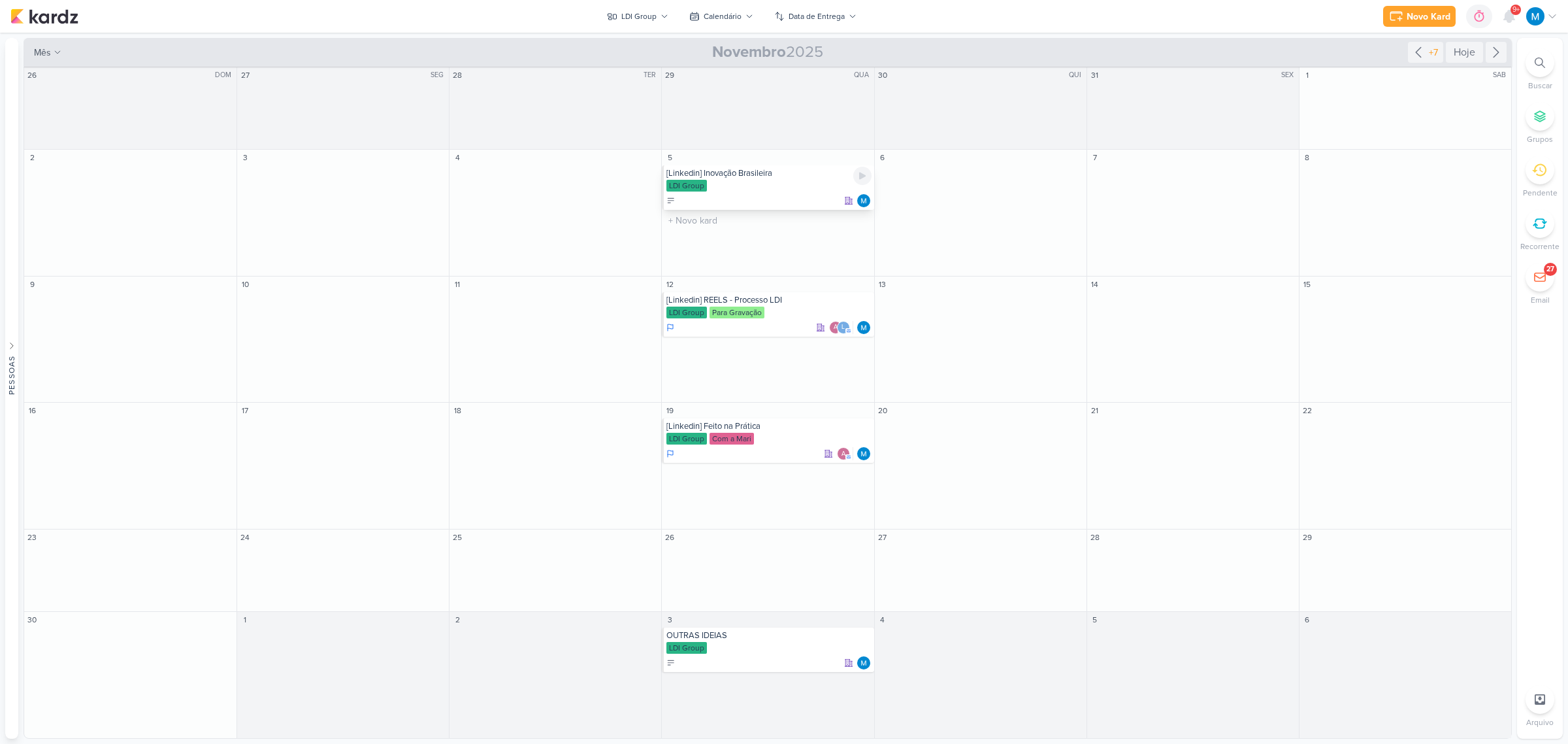
click at [745, 173] on div "[Linkedin] Inovação Brasileira" at bounding box center [768, 173] width 204 height 10
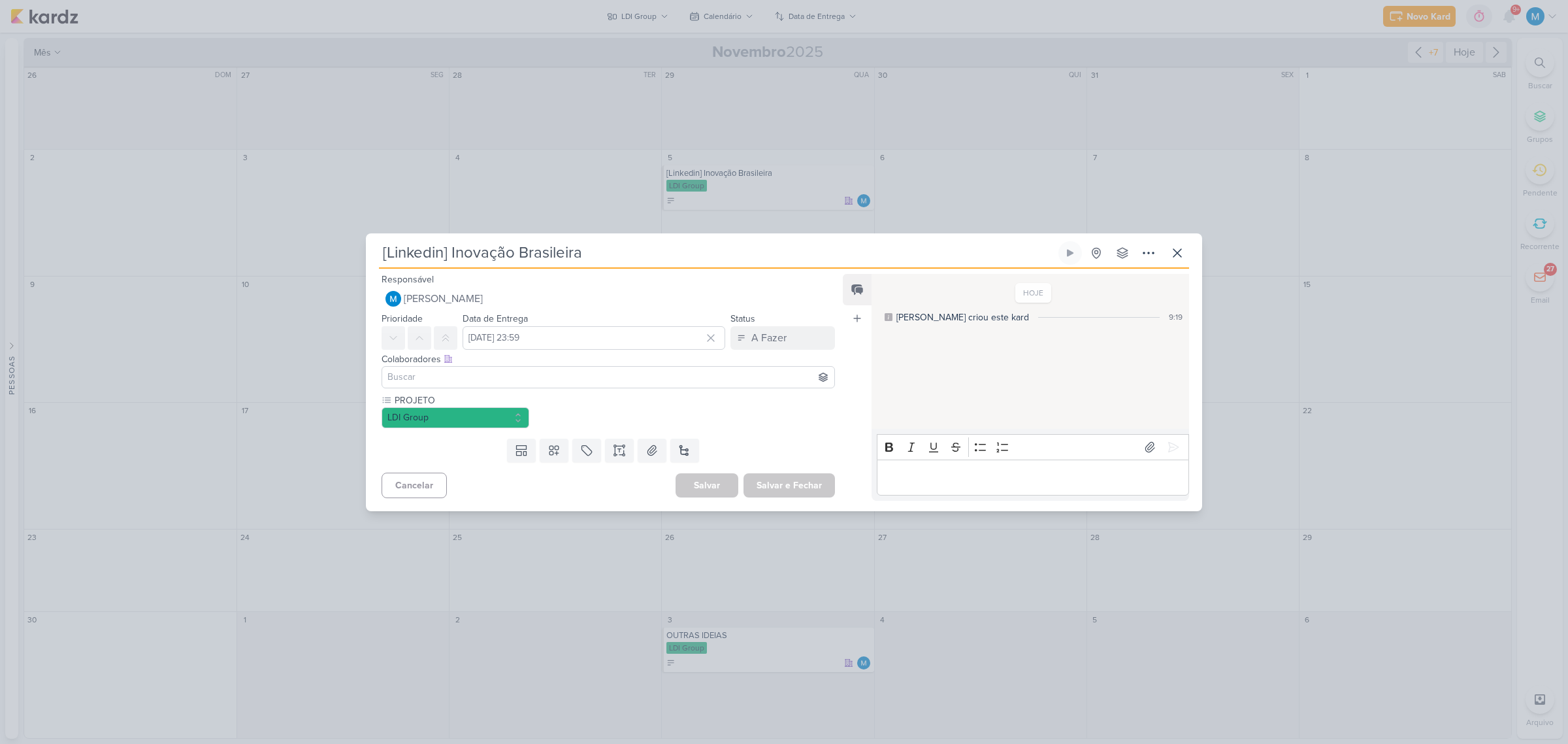
click at [449, 379] on input at bounding box center [608, 376] width 447 height 16
type input "ALINE"
click at [472, 402] on div "[EMAIL_ADDRESS][DOMAIN_NAME]" at bounding box center [478, 401] width 144 height 14
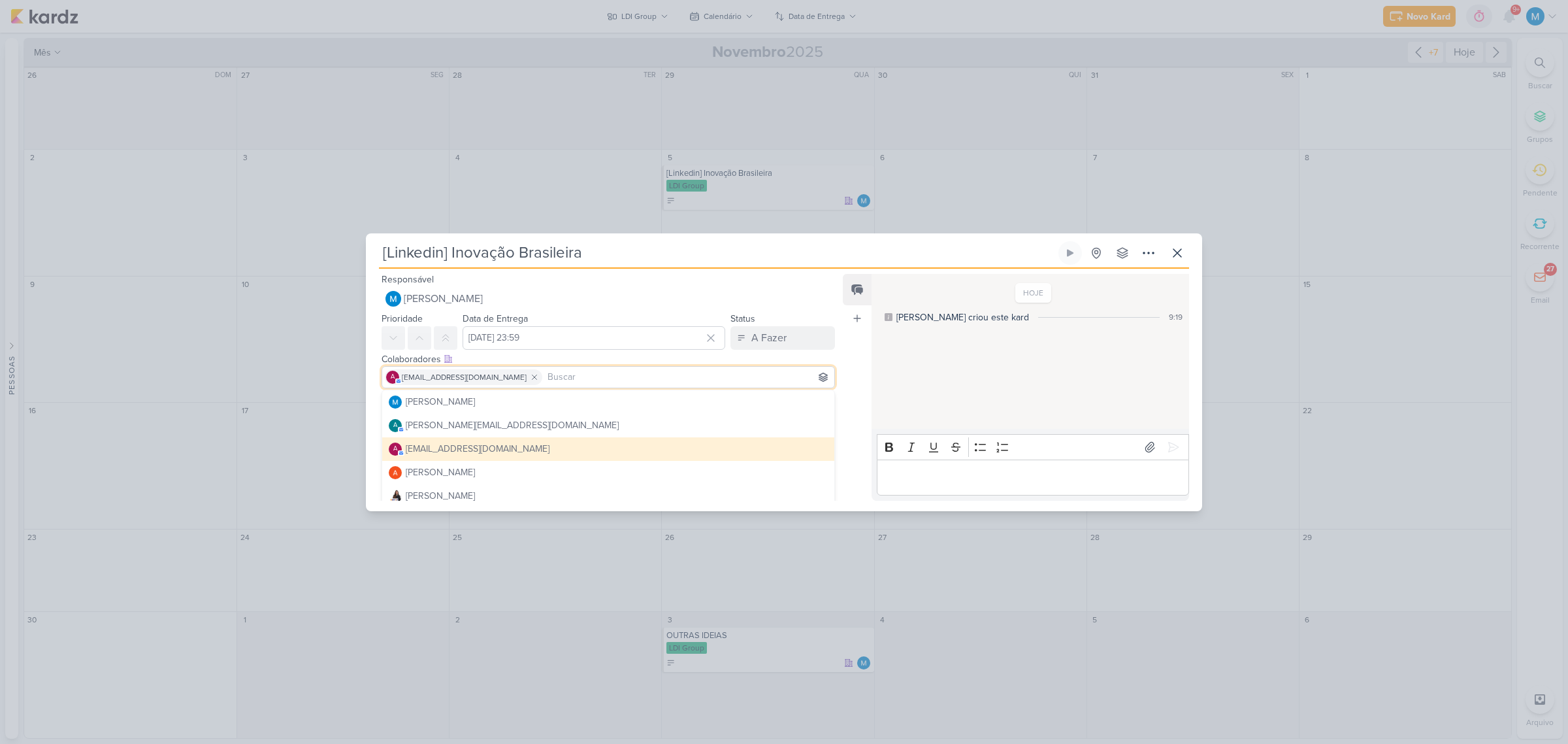
click at [857, 364] on div "Feed Atrelar email Solte o email para atrelar ao kard" at bounding box center [857, 386] width 29 height 226
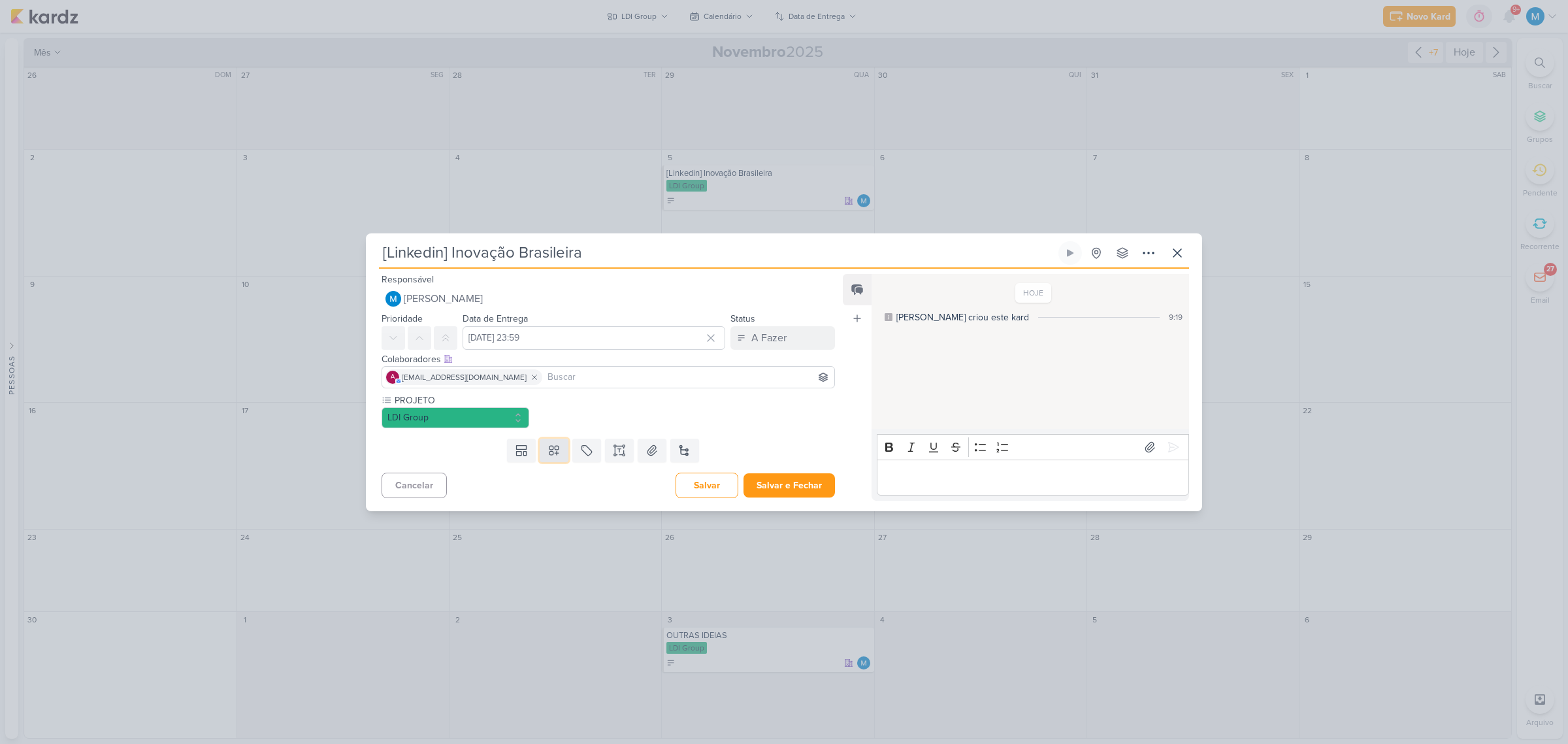
click at [550, 454] on icon at bounding box center [554, 450] width 9 height 9
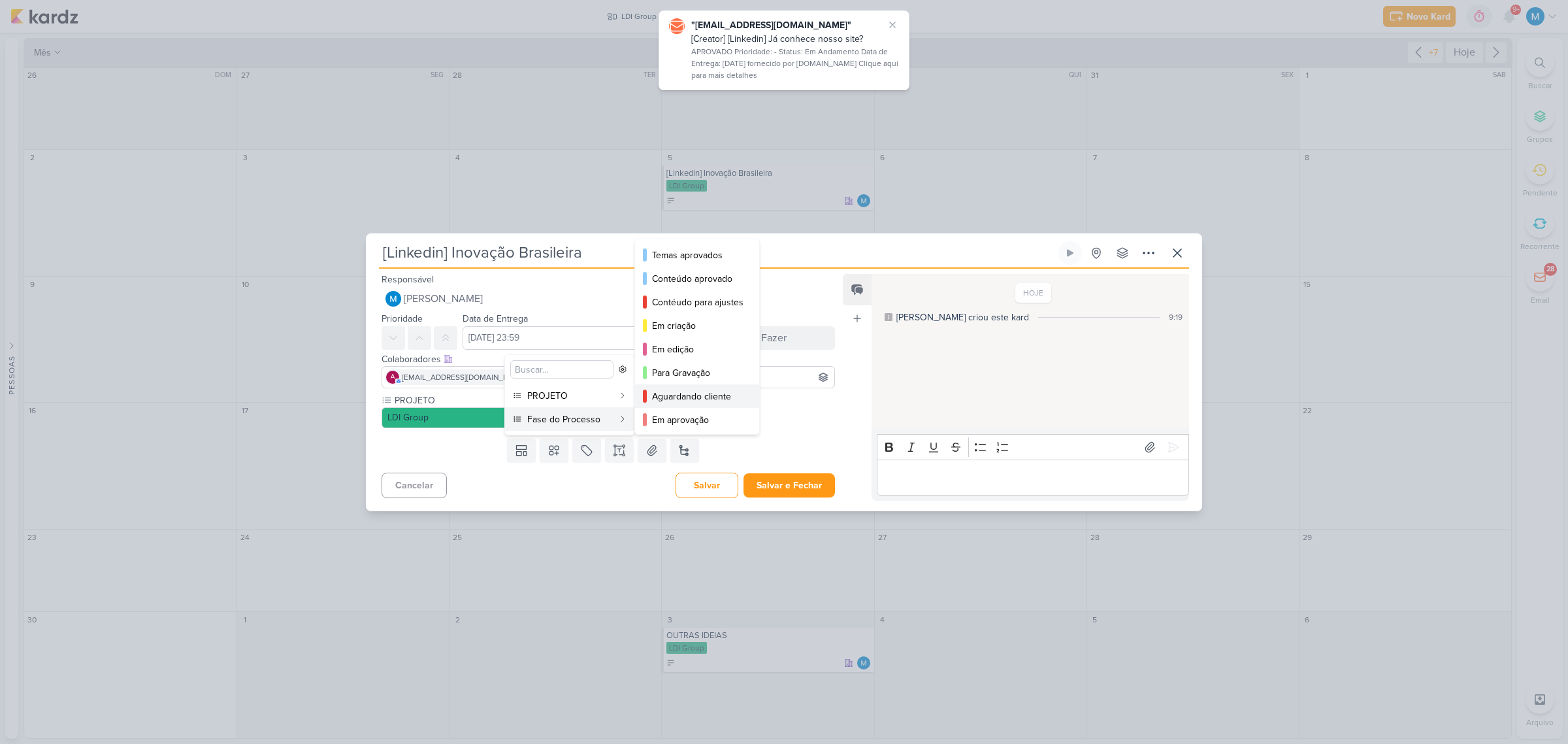
click at [696, 396] on div "Aguardando cliente" at bounding box center [698, 396] width 91 height 14
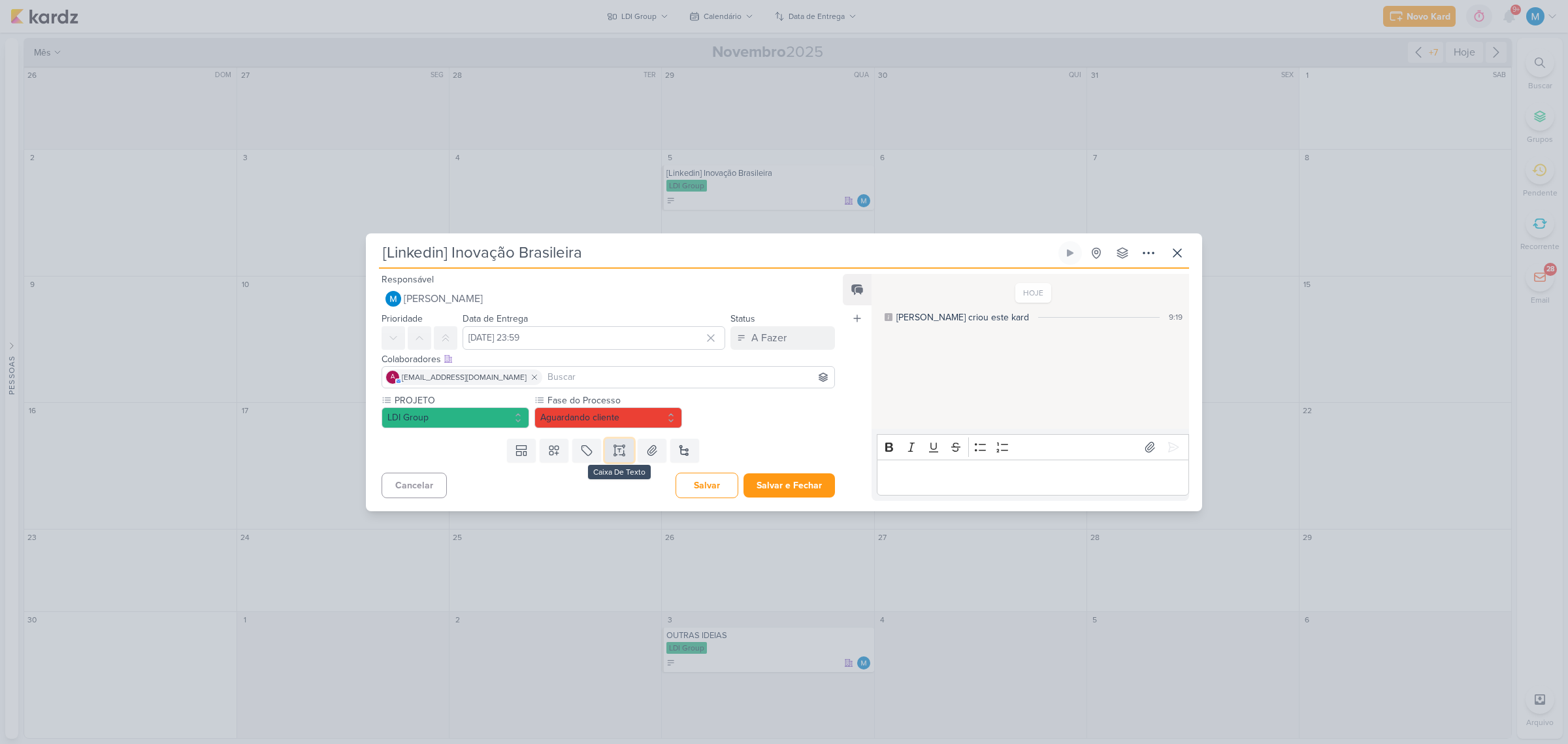
drag, startPoint x: 618, startPoint y: 454, endPoint x: 604, endPoint y: 449, distance: 14.9
click at [618, 453] on icon at bounding box center [619, 450] width 13 height 13
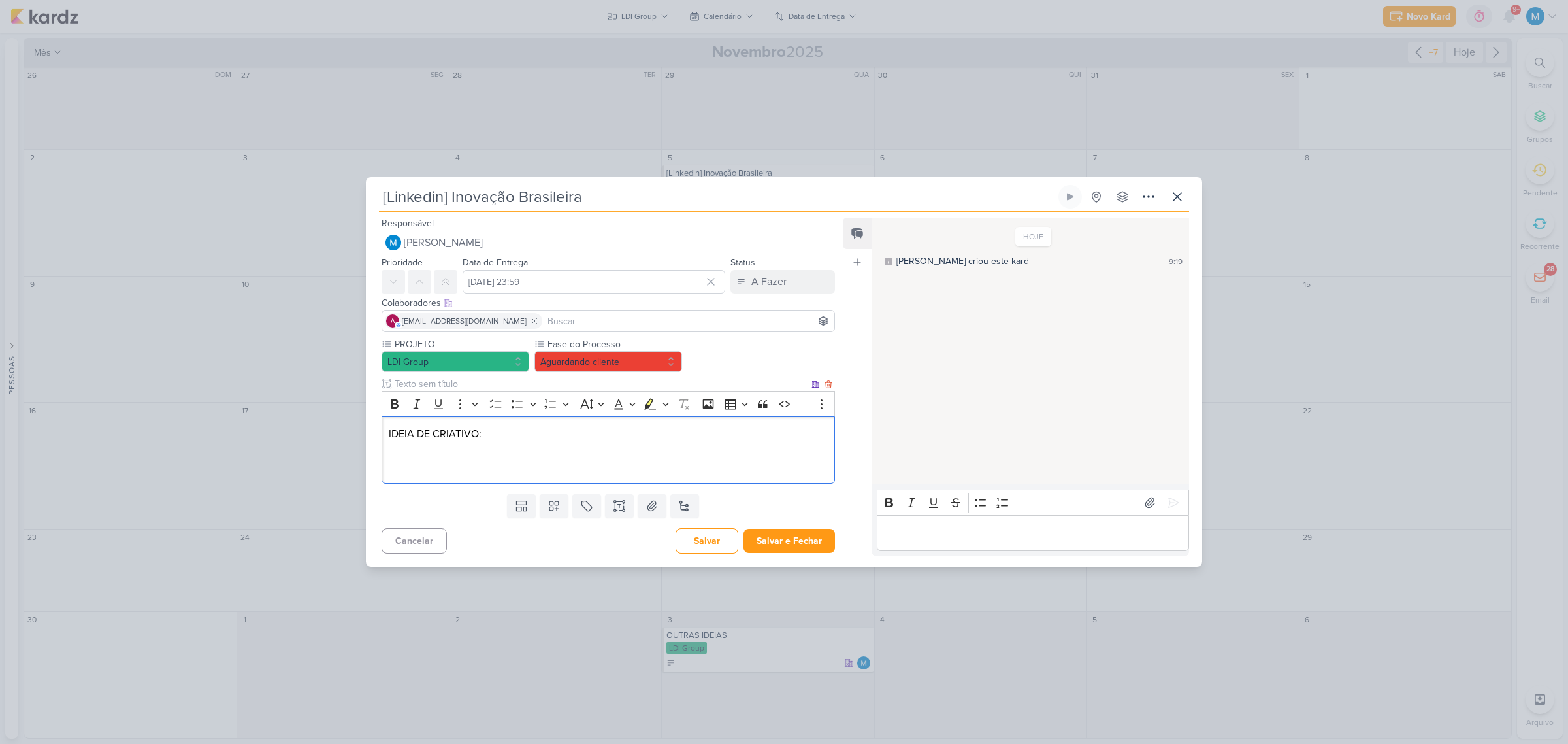
click at [438, 458] on p "Editor editing area: main" at bounding box center [608, 465] width 439 height 16
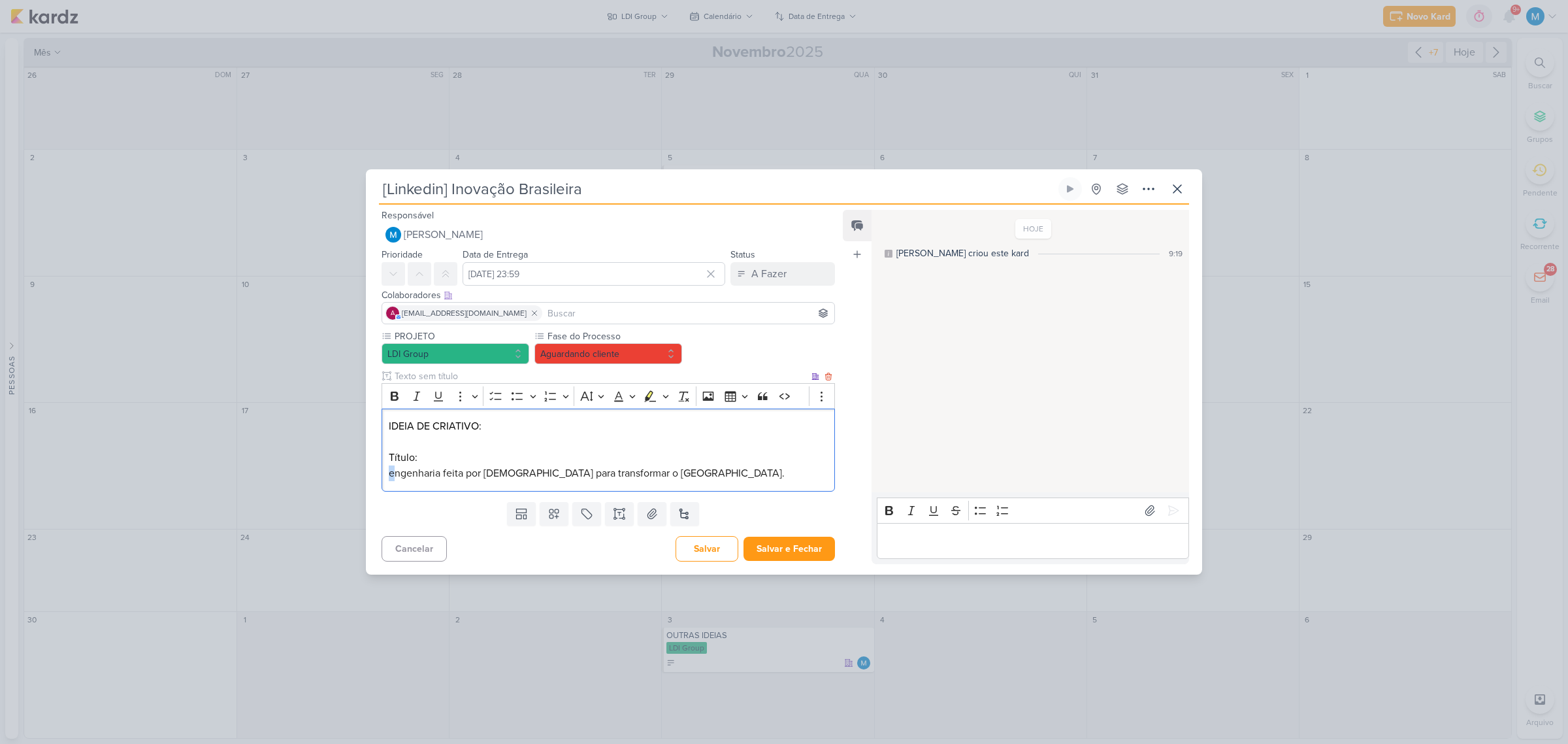
drag, startPoint x: 395, startPoint y: 471, endPoint x: 384, endPoint y: 468, distance: 11.4
click at [384, 468] on div "IDEIA DE CRIATIVO: Título: engenharia feita por [DEMOGRAPHIC_DATA] para transfo…" at bounding box center [608, 450] width 454 height 83
click at [442, 474] on span "Engenharia feita por [DEMOGRAPHIC_DATA] para transformar o [GEOGRAPHIC_DATA]." at bounding box center [587, 473] width 395 height 13
click at [697, 474] on p "Engenharia Civil feita por [DEMOGRAPHIC_DATA] para transformar o [GEOGRAPHIC_DA…" at bounding box center [608, 472] width 439 height 16
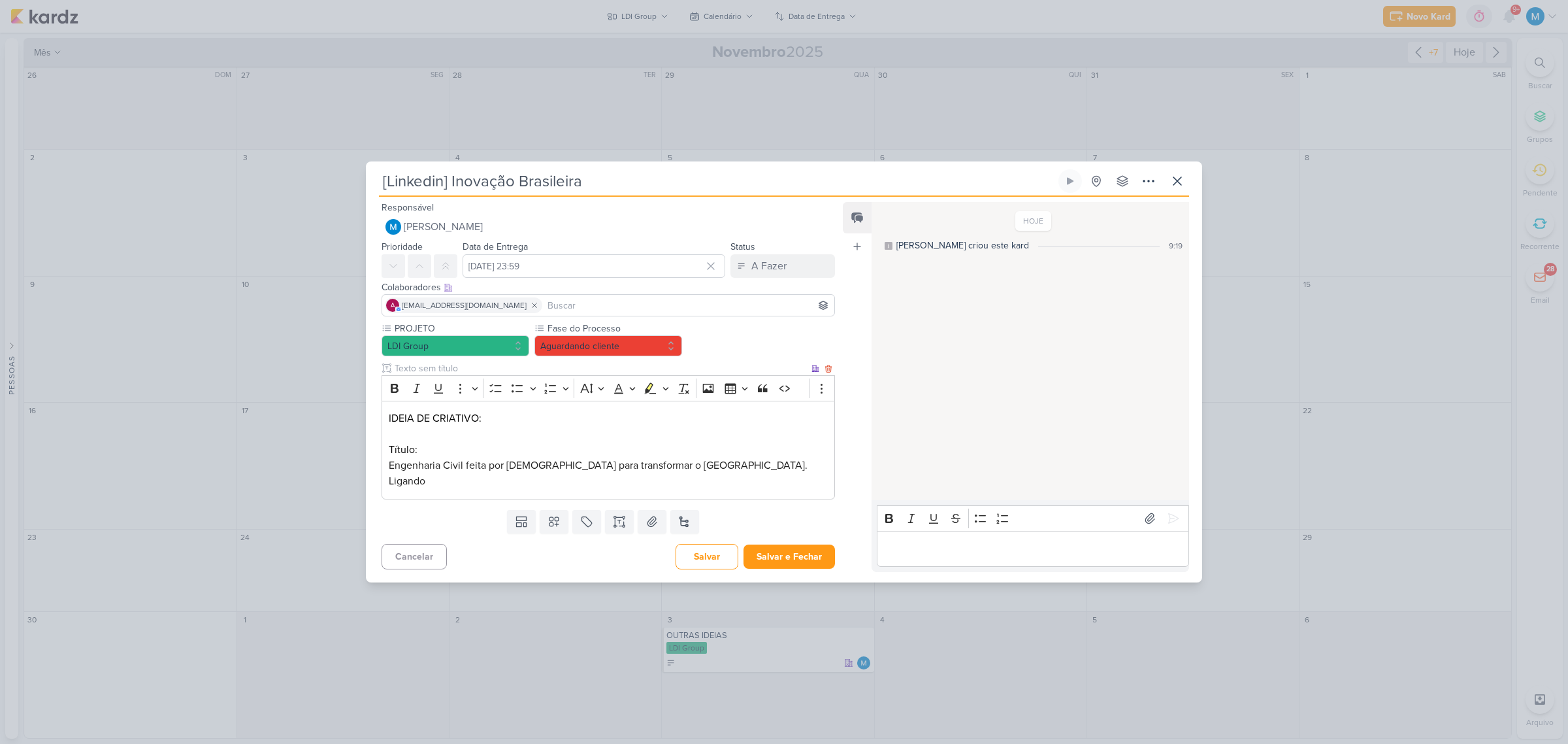
click at [452, 483] on p "Ligando" at bounding box center [608, 481] width 439 height 16
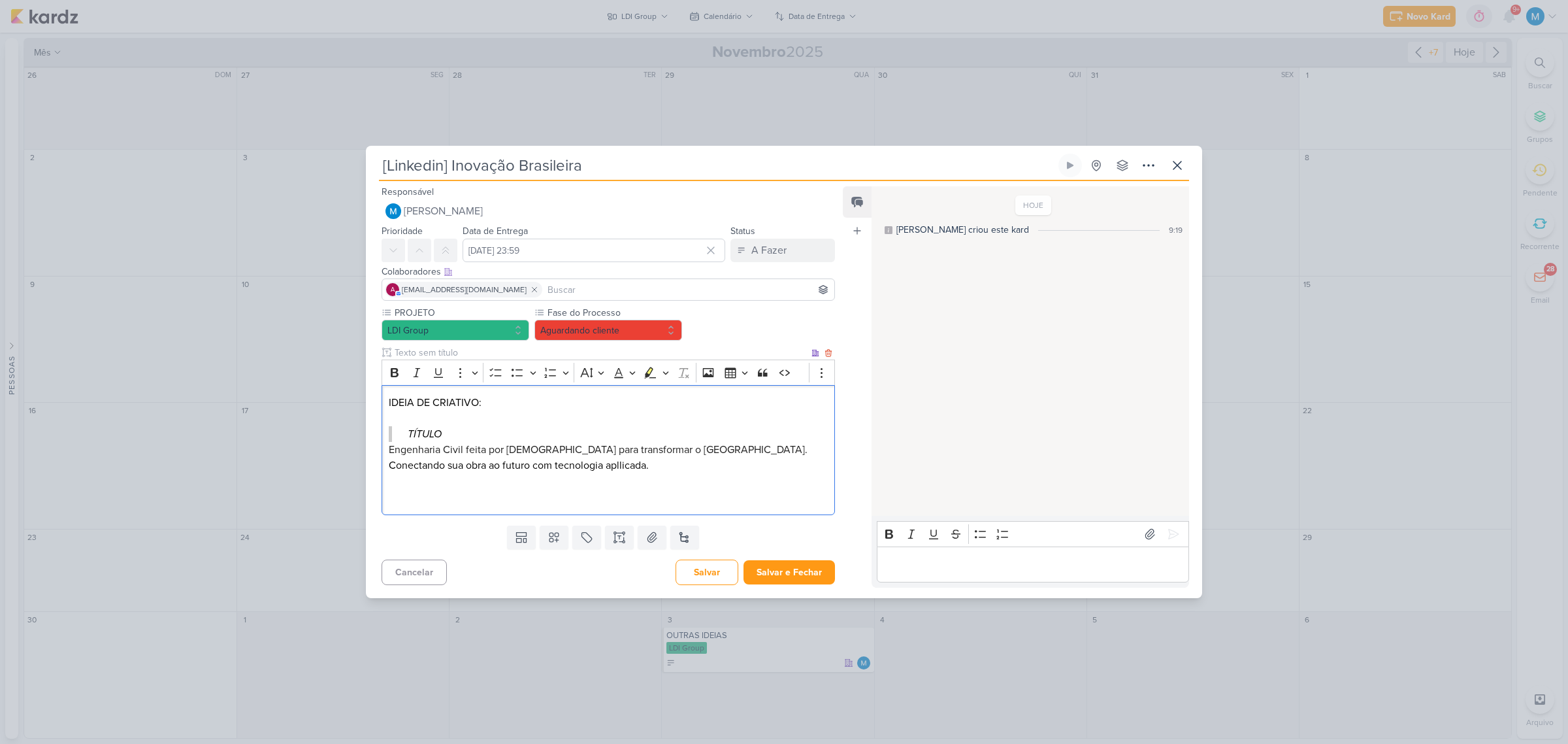
click at [407, 505] on div "IDEIA DE CRIATIVO: TÍTULO Engenharia Civil feita por [DEMOGRAPHIC_DATA] para tr…" at bounding box center [608, 449] width 454 height 130
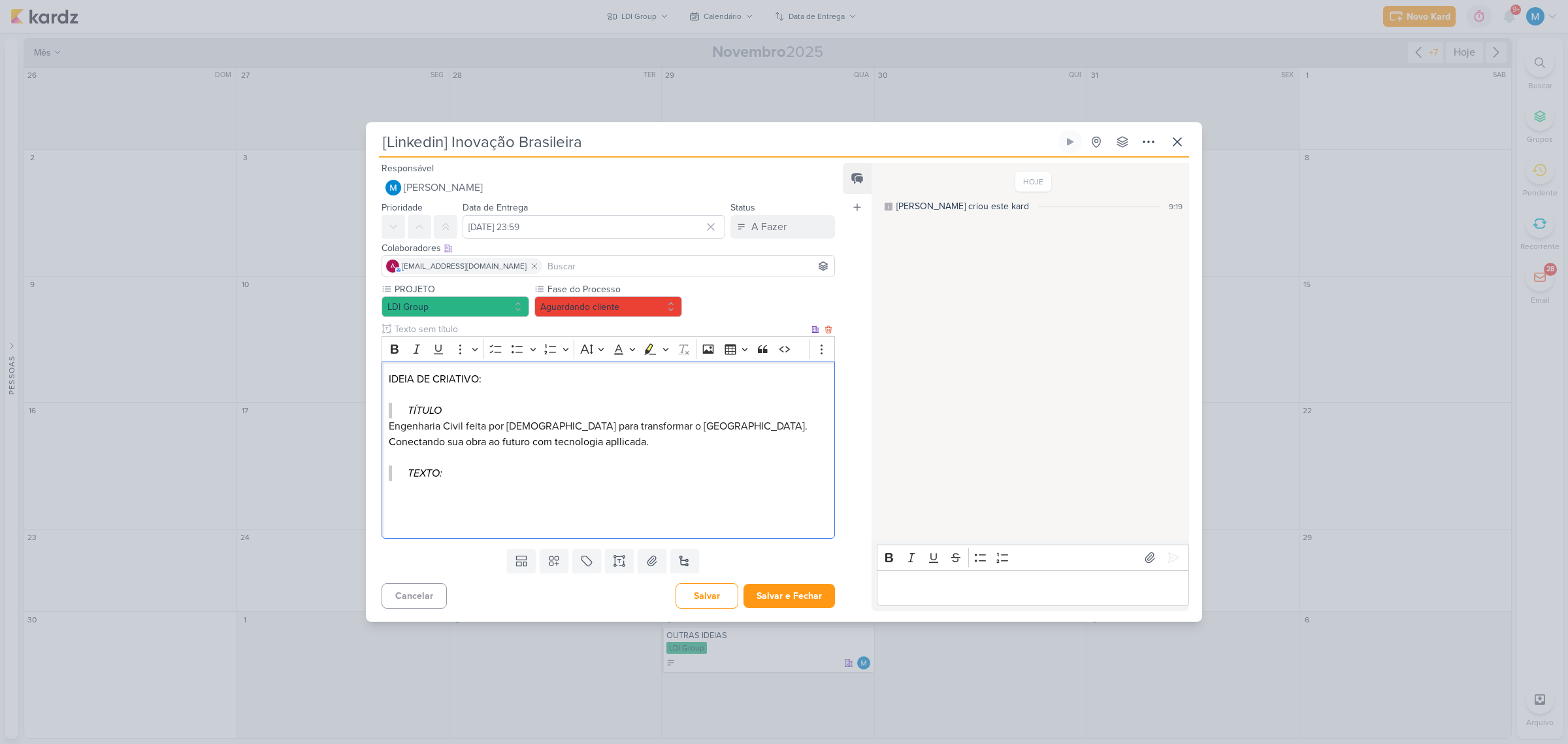
click at [408, 496] on p "Editor editing area: main" at bounding box center [608, 504] width 439 height 16
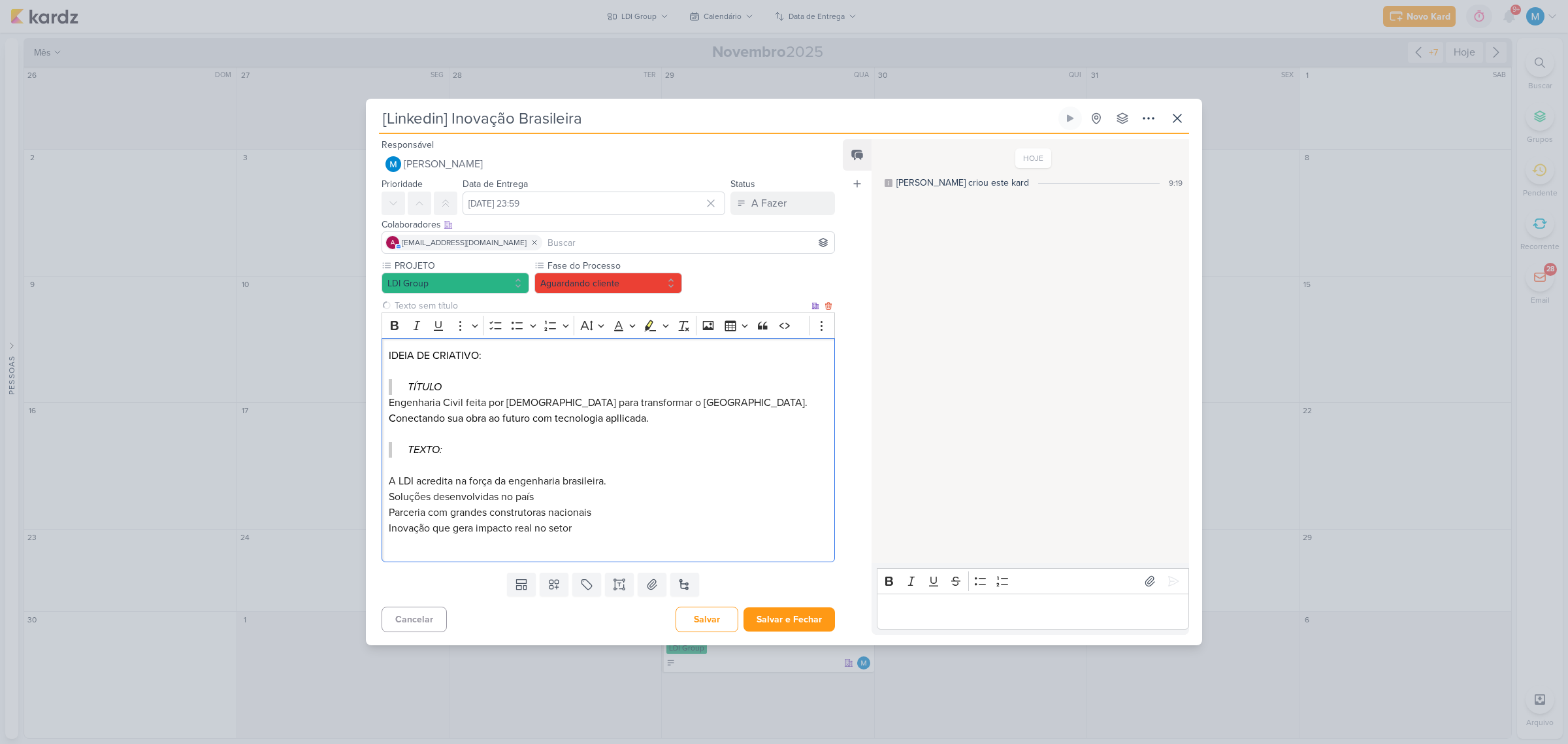
click at [421, 473] on p "A LDI acredita na força da engenharia brasileira. Soluções desenvolvidas no paí…" at bounding box center [608, 505] width 439 height 63
click at [420, 464] on p "Editor editing area: main" at bounding box center [608, 465] width 439 height 16
click at [543, 496] on p "A LDI acredita na força da engenharia brasileira. Soluções desenvolvidas no paí…" at bounding box center [608, 505] width 439 height 63
click at [389, 471] on p "Editor editing area: main" at bounding box center [608, 465] width 439 height 16
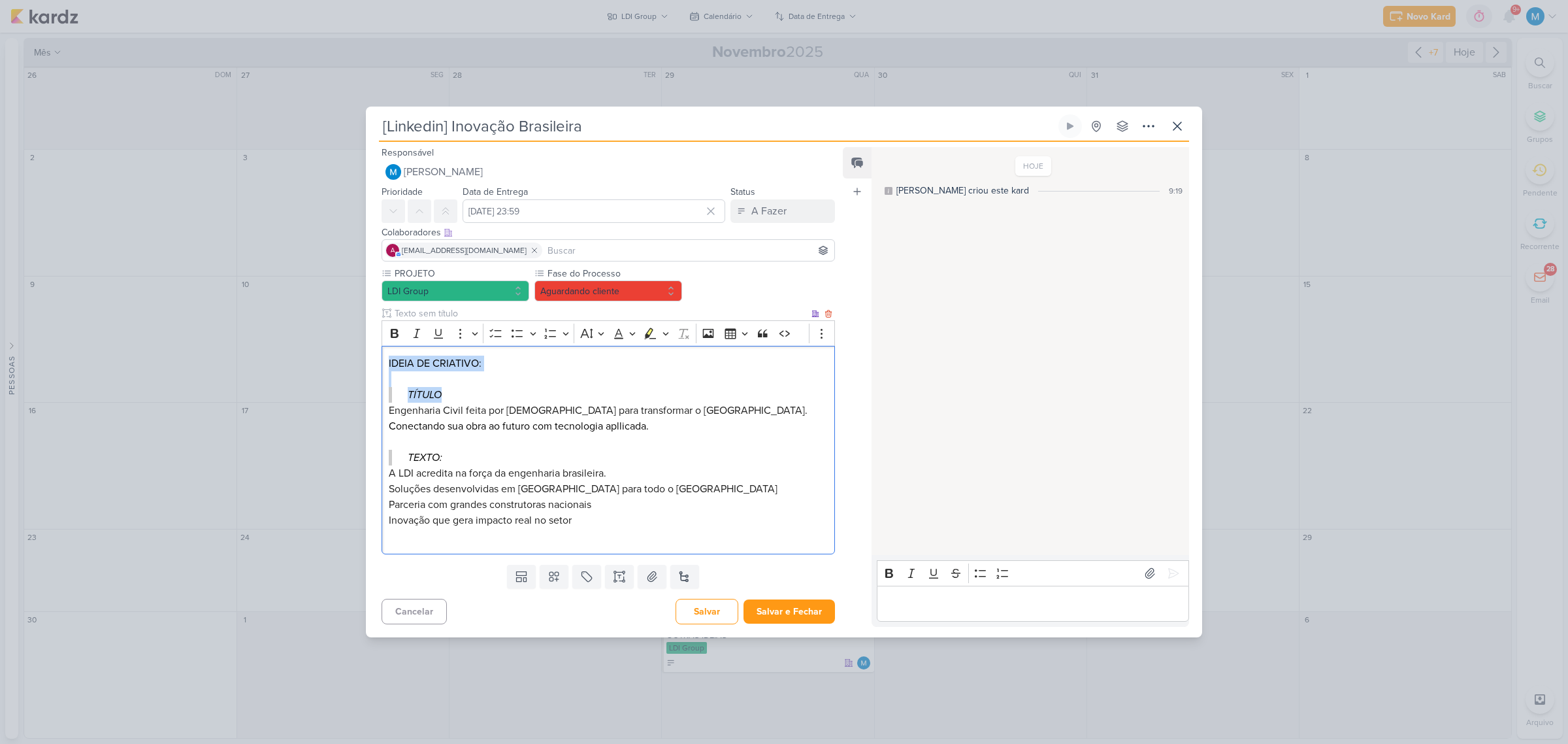
drag, startPoint x: 455, startPoint y: 394, endPoint x: 383, endPoint y: 348, distance: 85.4
click at [386, 363] on div "IDEIA DE CRIATIVO: TÍTULO Engenharia Civil feita por [DEMOGRAPHIC_DATA] para tr…" at bounding box center [608, 450] width 454 height 209
click at [391, 340] on button "Bold" at bounding box center [394, 333] width 19 height 19
drag, startPoint x: 454, startPoint y: 462, endPoint x: 400, endPoint y: 463, distance: 54.0
click at [400, 463] on blockquote "TEXTO:" at bounding box center [608, 457] width 439 height 16
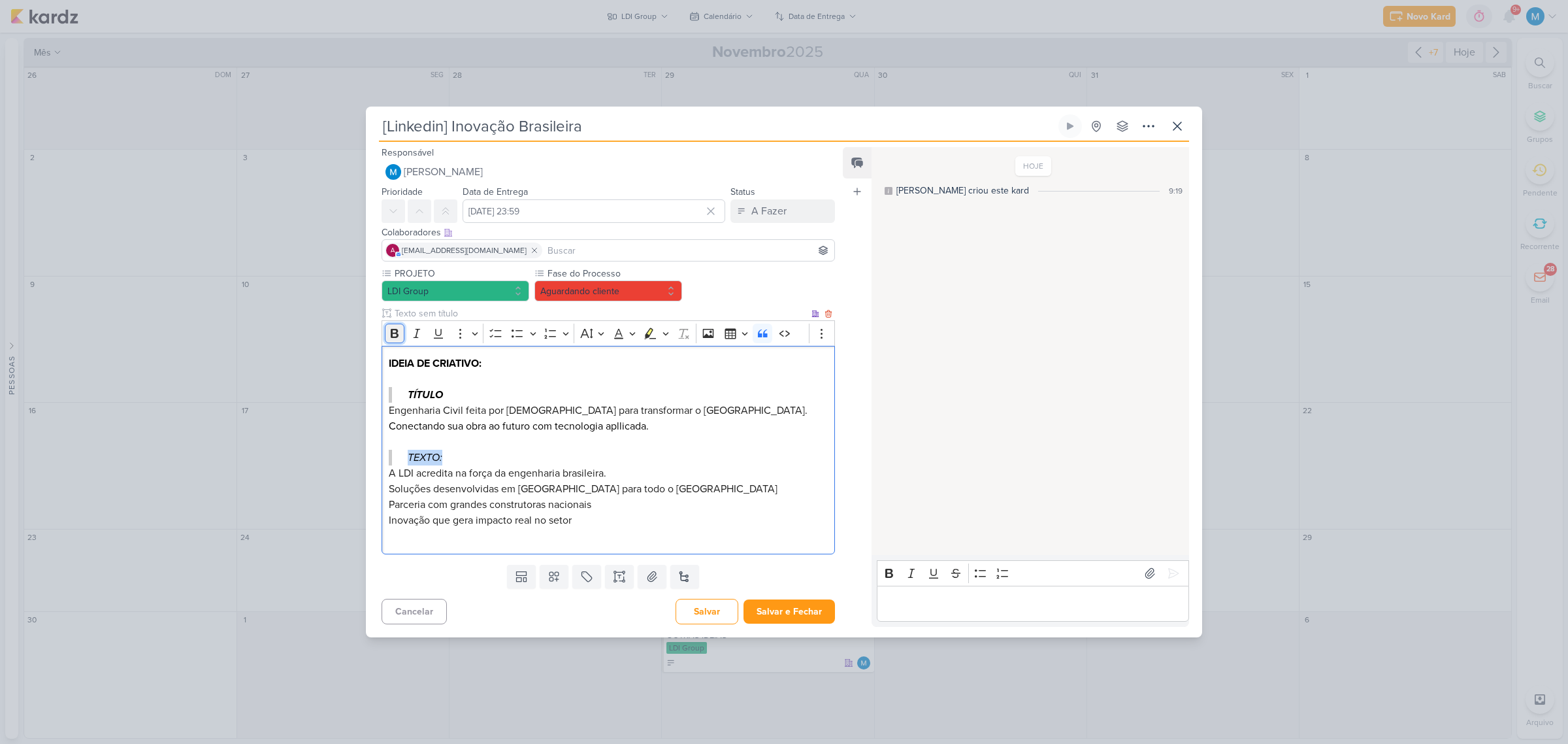
click at [396, 342] on button "Bold" at bounding box center [394, 333] width 19 height 19
click at [733, 508] on p "A LDI acredita na força da engenharia brasileira. Soluções desenvolvidas em [GE…" at bounding box center [608, 496] width 439 height 63
click at [909, 608] on p "Editor editing area: main" at bounding box center [1032, 603] width 298 height 16
click at [808, 606] on button "Salvar e Fechar" at bounding box center [789, 611] width 91 height 24
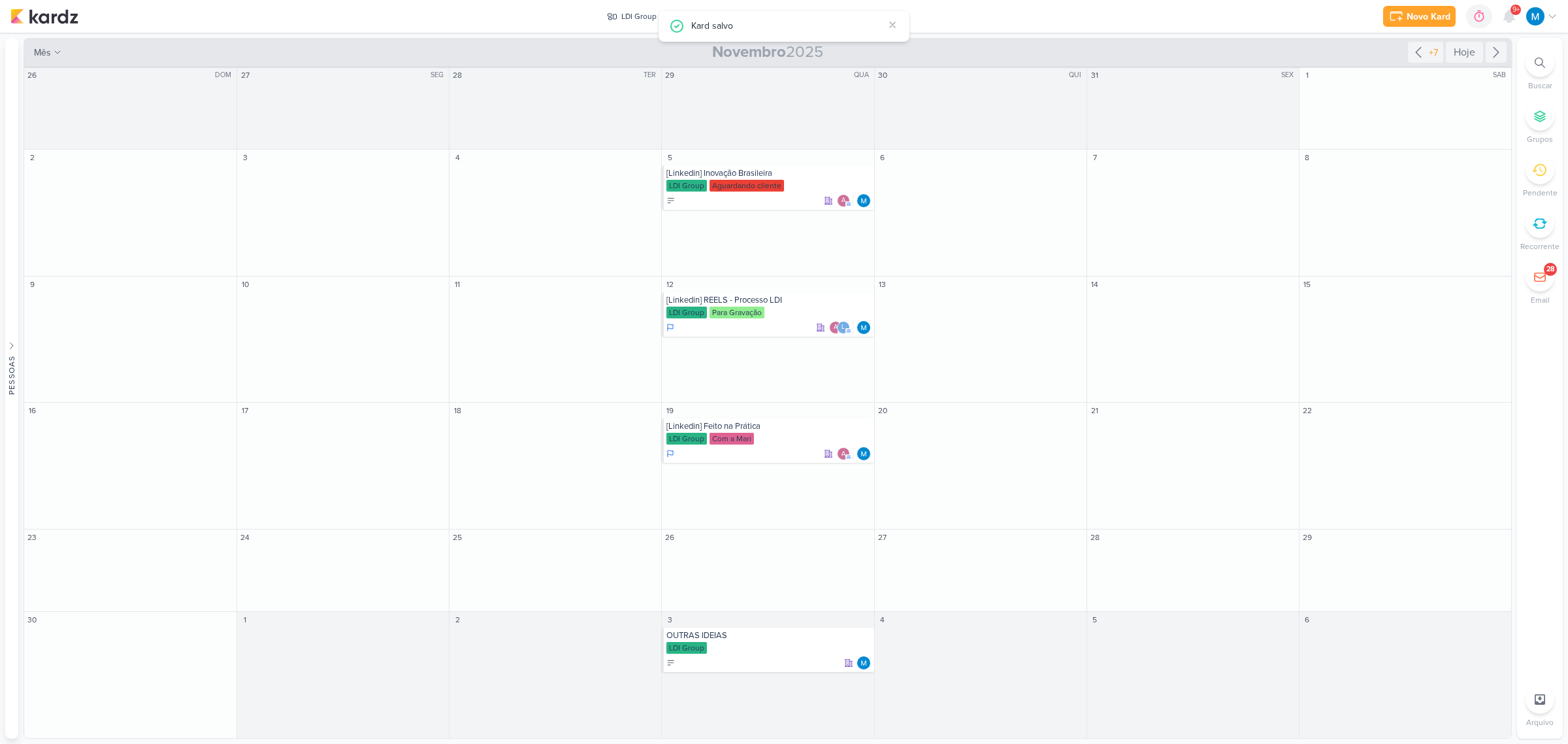
click at [1460, 50] on div "Hoje" at bounding box center [1465, 52] width 37 height 21
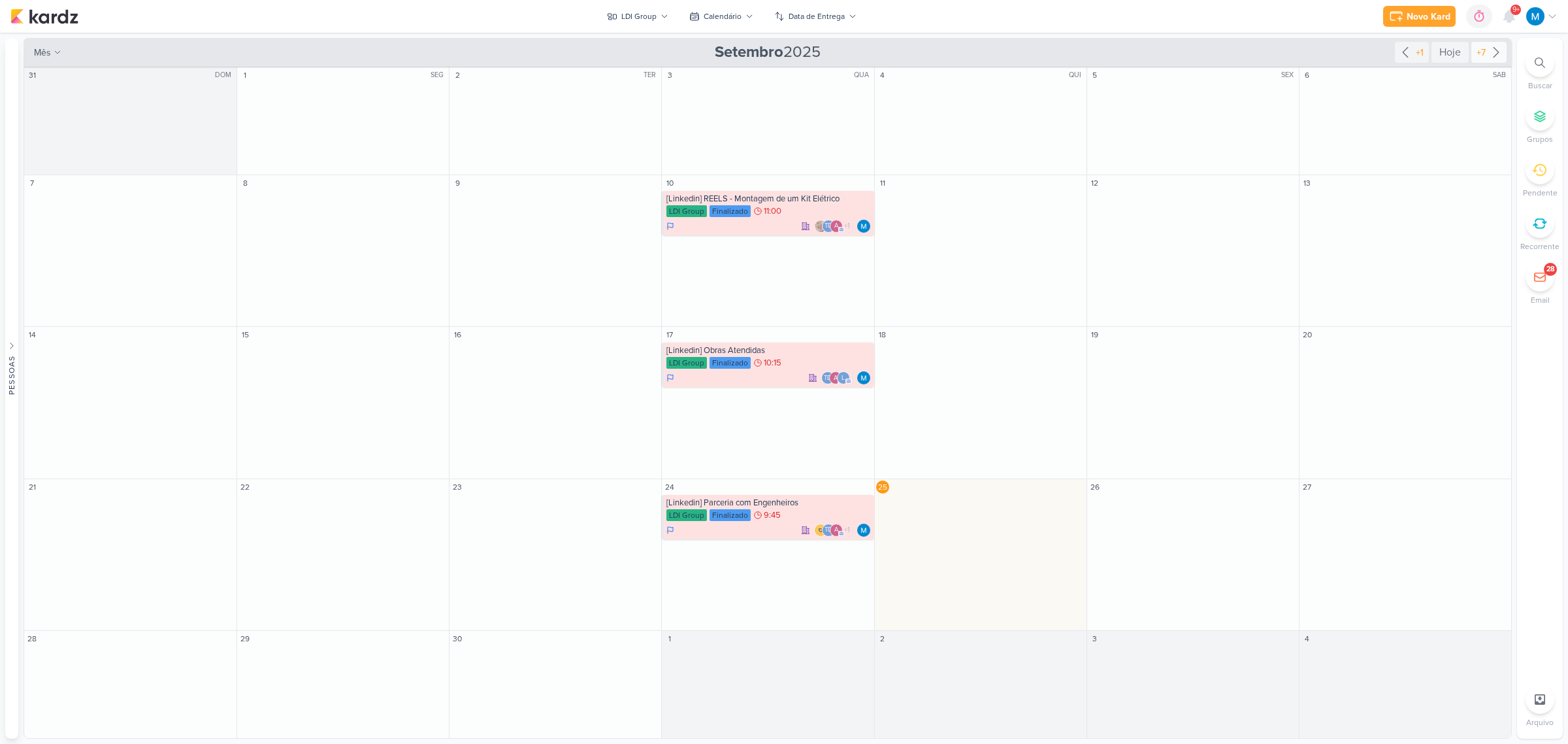
click at [1493, 50] on icon at bounding box center [1496, 52] width 16 height 16
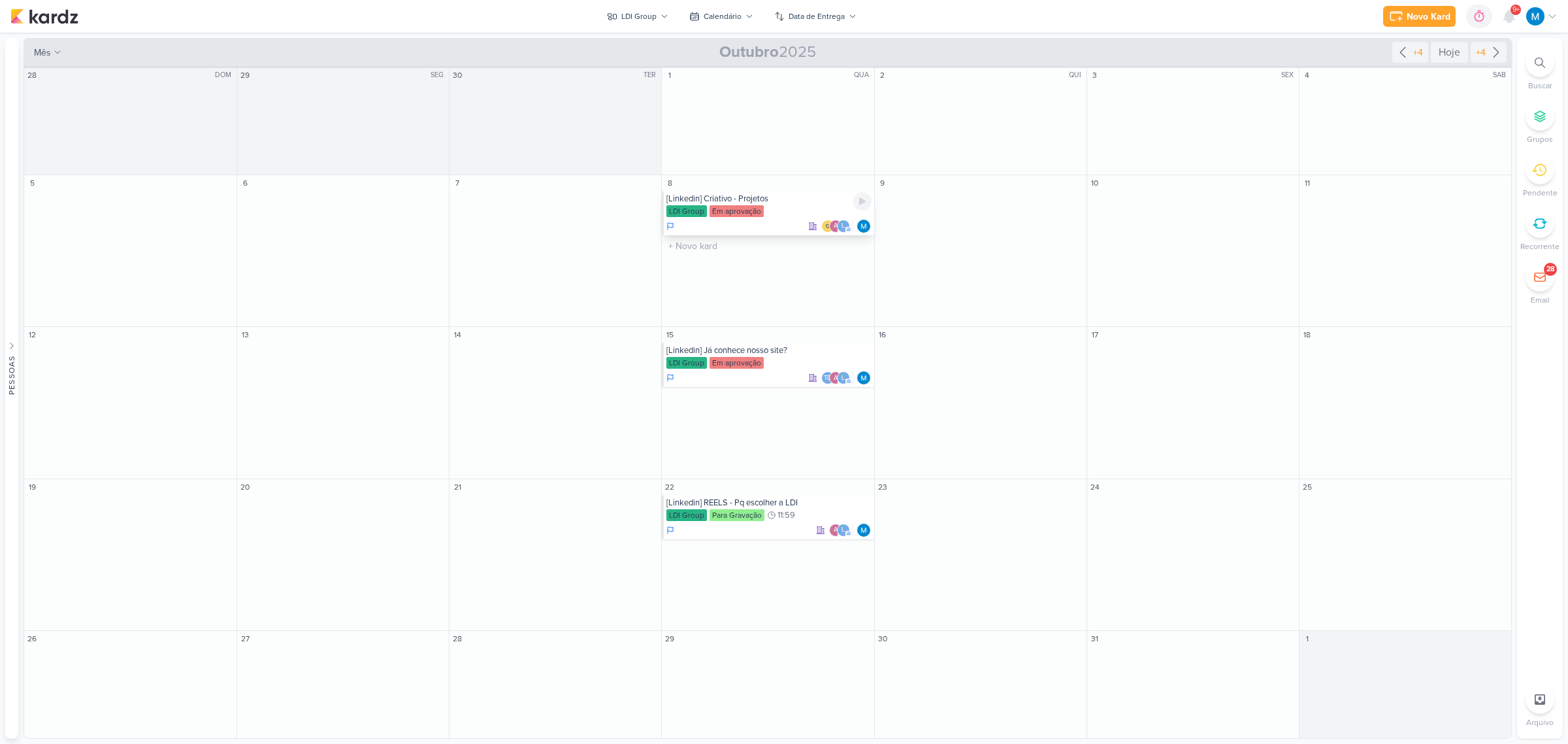
click at [736, 196] on div "[Linkedin] Criativo - Projetos" at bounding box center [768, 198] width 204 height 10
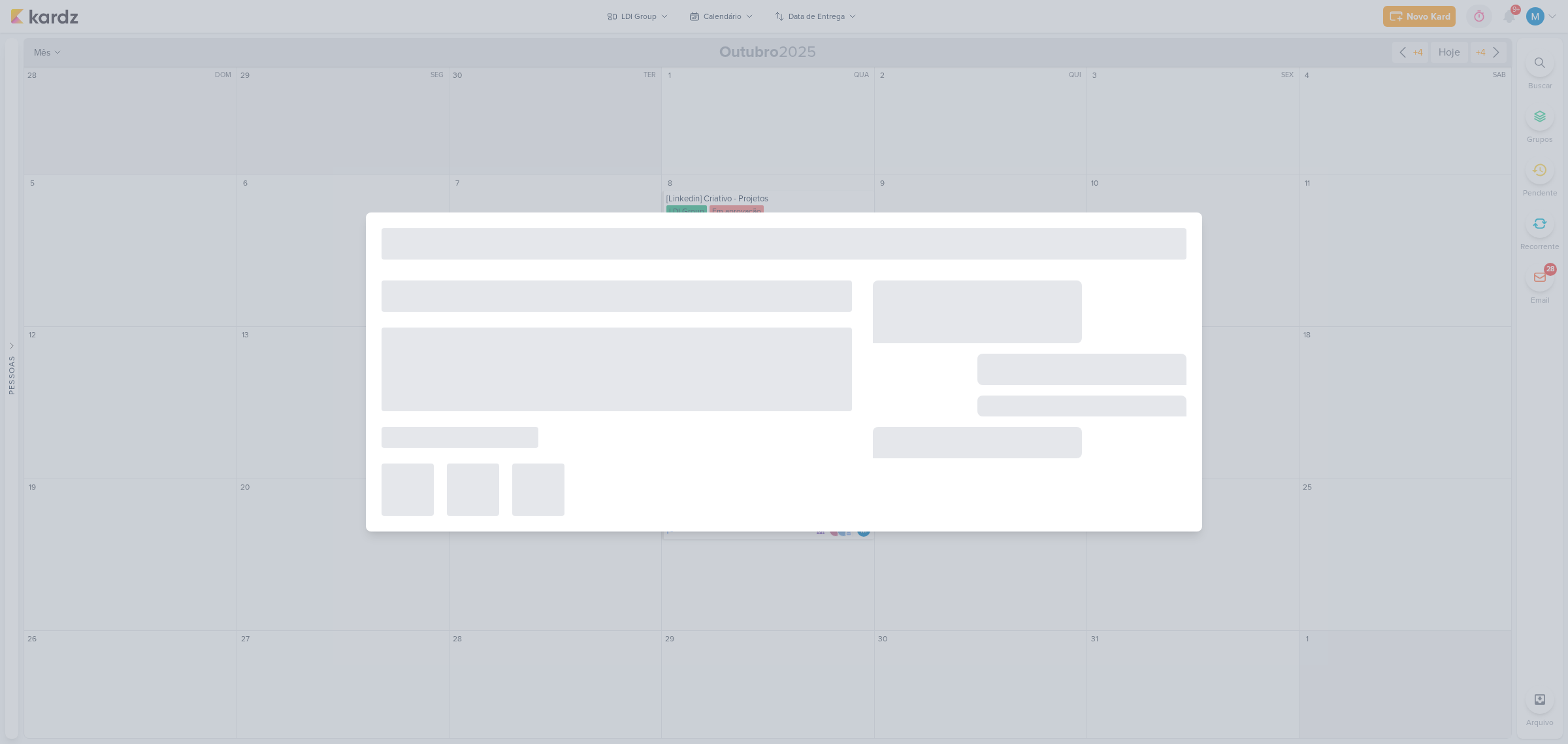
type input "[Linkedin] Criativo - Projetos"
type input "8 de outubro de 2025 às 23:59"
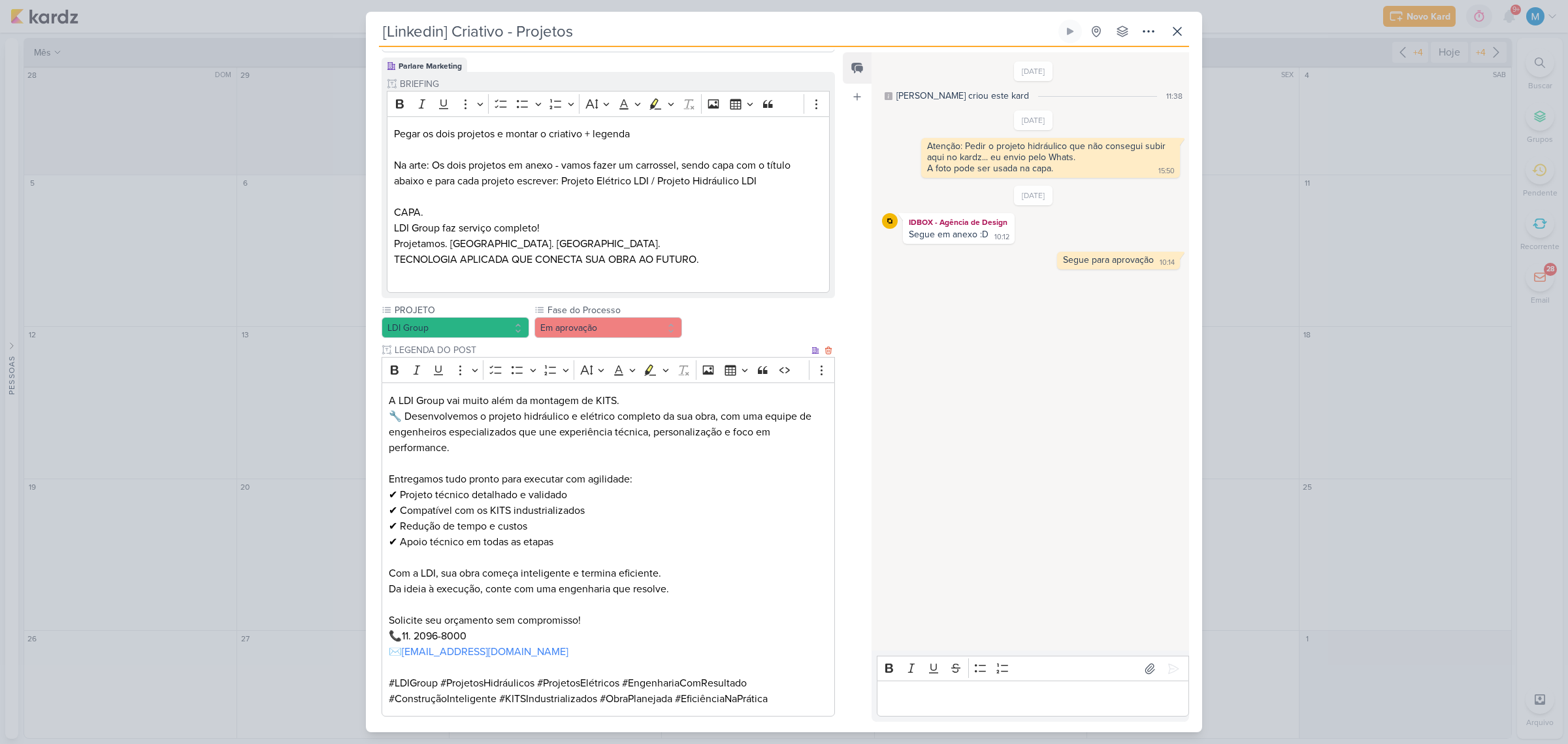
scroll to position [259, 0]
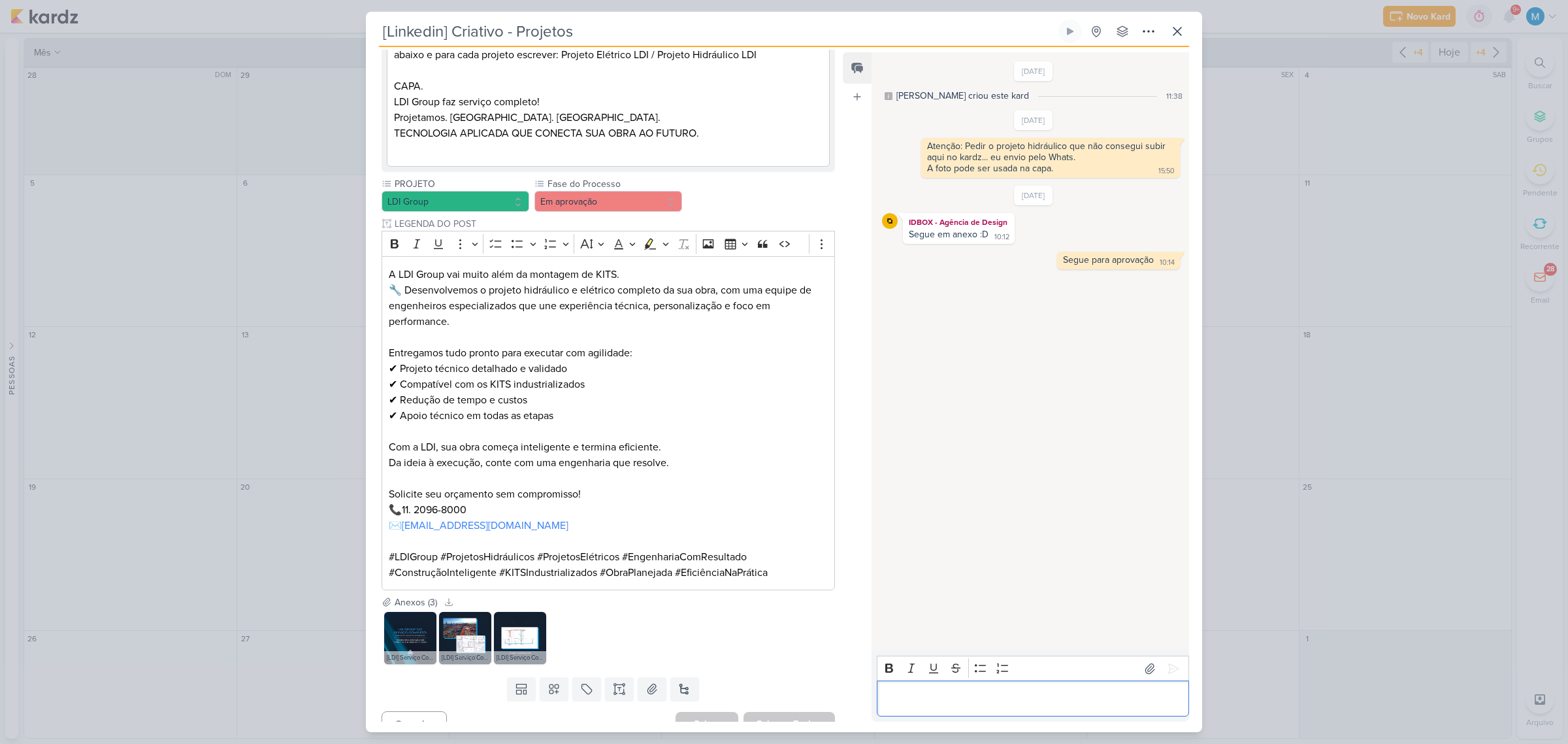
click at [975, 688] on div "Editor editing area: main" at bounding box center [1033, 698] width 312 height 36
click at [1179, 37] on icon at bounding box center [1177, 30] width 16 height 16
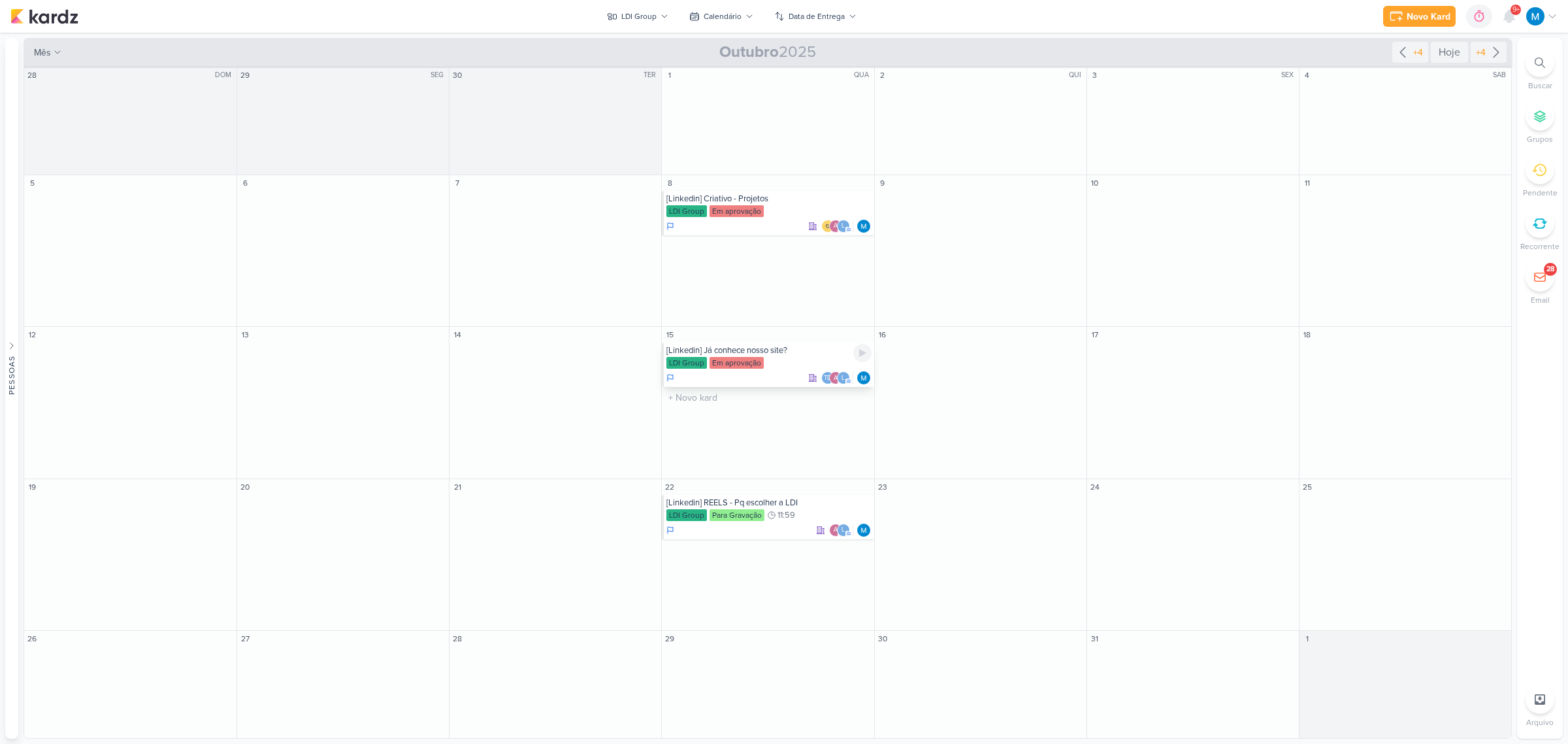
click at [772, 351] on div "[Linkedin] Já conhece nosso site?" at bounding box center [768, 349] width 204 height 10
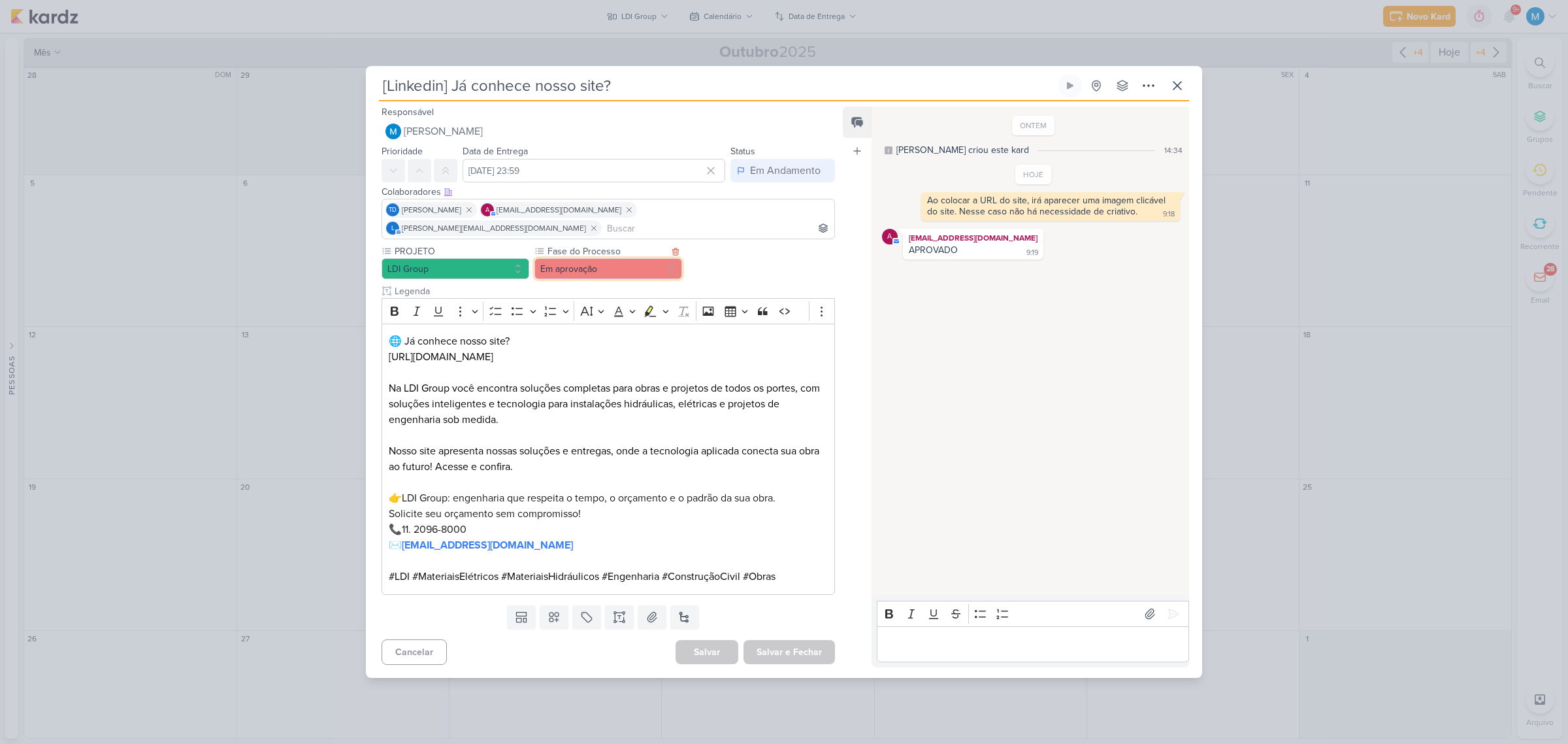
click at [651, 258] on button "Em aprovação" at bounding box center [608, 268] width 148 height 21
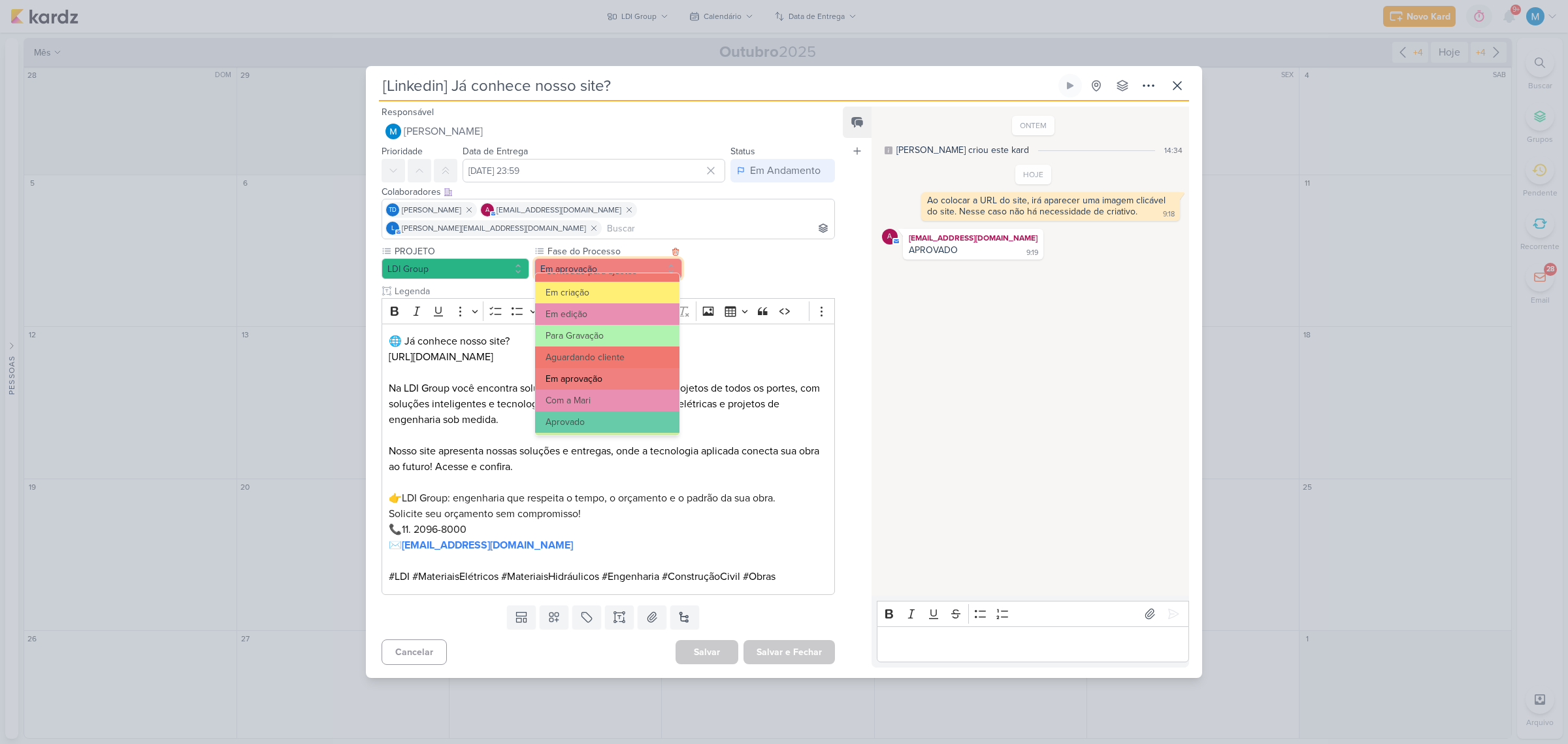
scroll to position [126, 0]
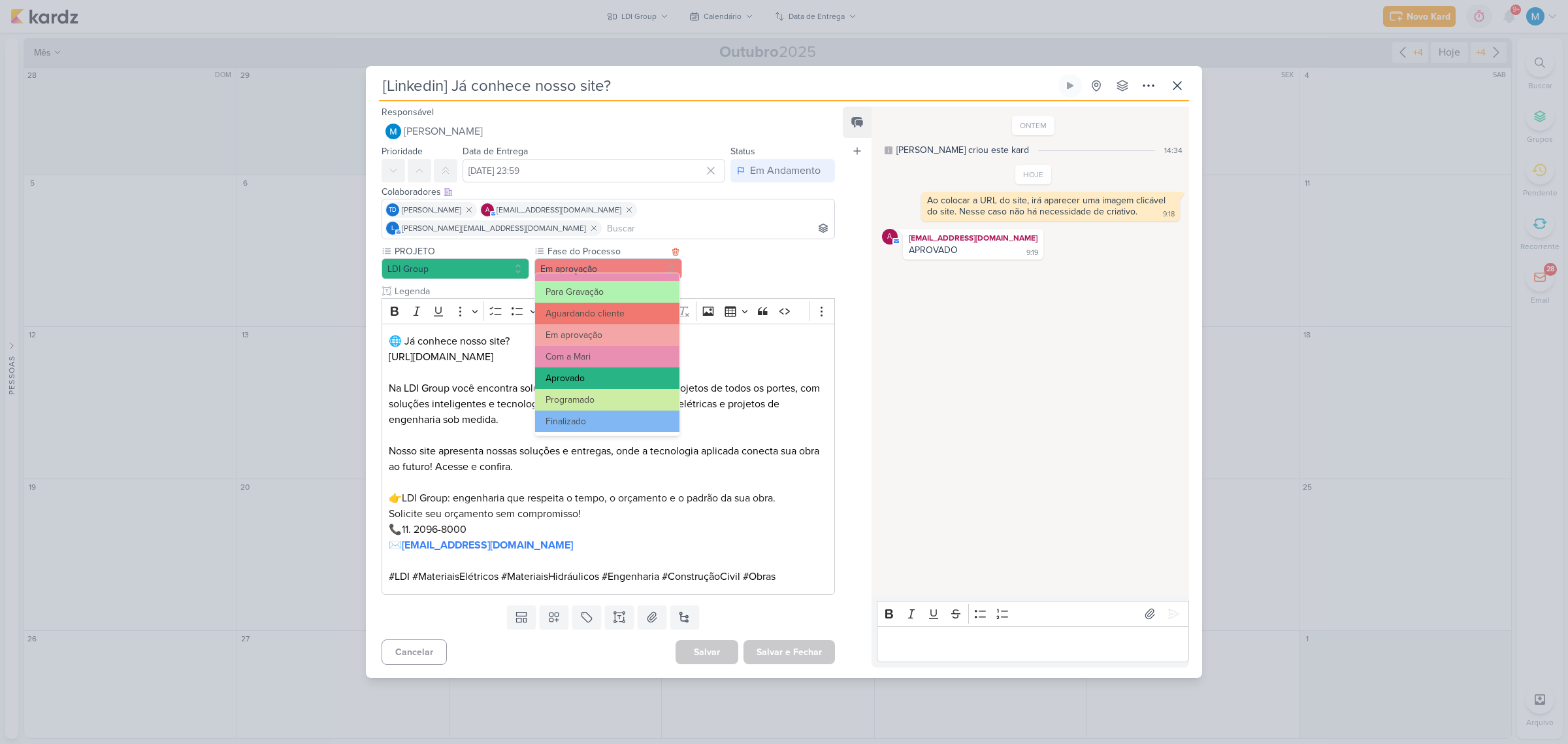
click at [580, 376] on button "Aprovado" at bounding box center [607, 377] width 144 height 21
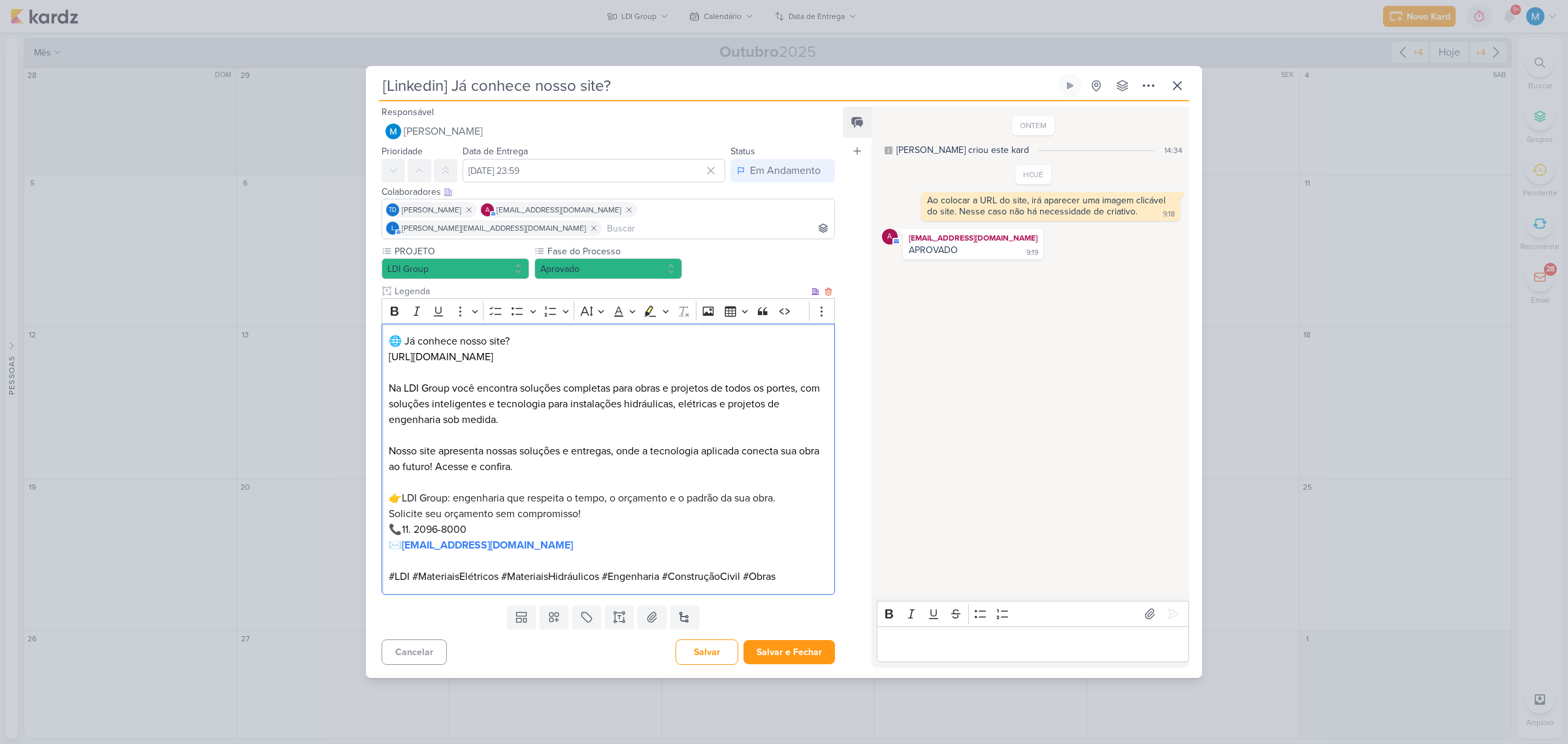
click at [729, 427] on p "Nosso site apresenta nossas soluções e entregas, onde a tecnologia aplicada con…" at bounding box center [608, 450] width 439 height 47
click at [582, 175] on input "[DATE] 23:59" at bounding box center [594, 170] width 262 height 23
click at [602, 344] on select "00 01 02 03 04 05 06 07 08 09 10 11 12 13 14 15 16 17 18 19 20 21 22 23" at bounding box center [607, 335] width 18 height 16
select select "10"
click at [598, 335] on select "00 01 02 03 04 05 06 07 08 09 10 11 12 13 14 15 16 17 18 19 20 21 22 23" at bounding box center [607, 335] width 18 height 16
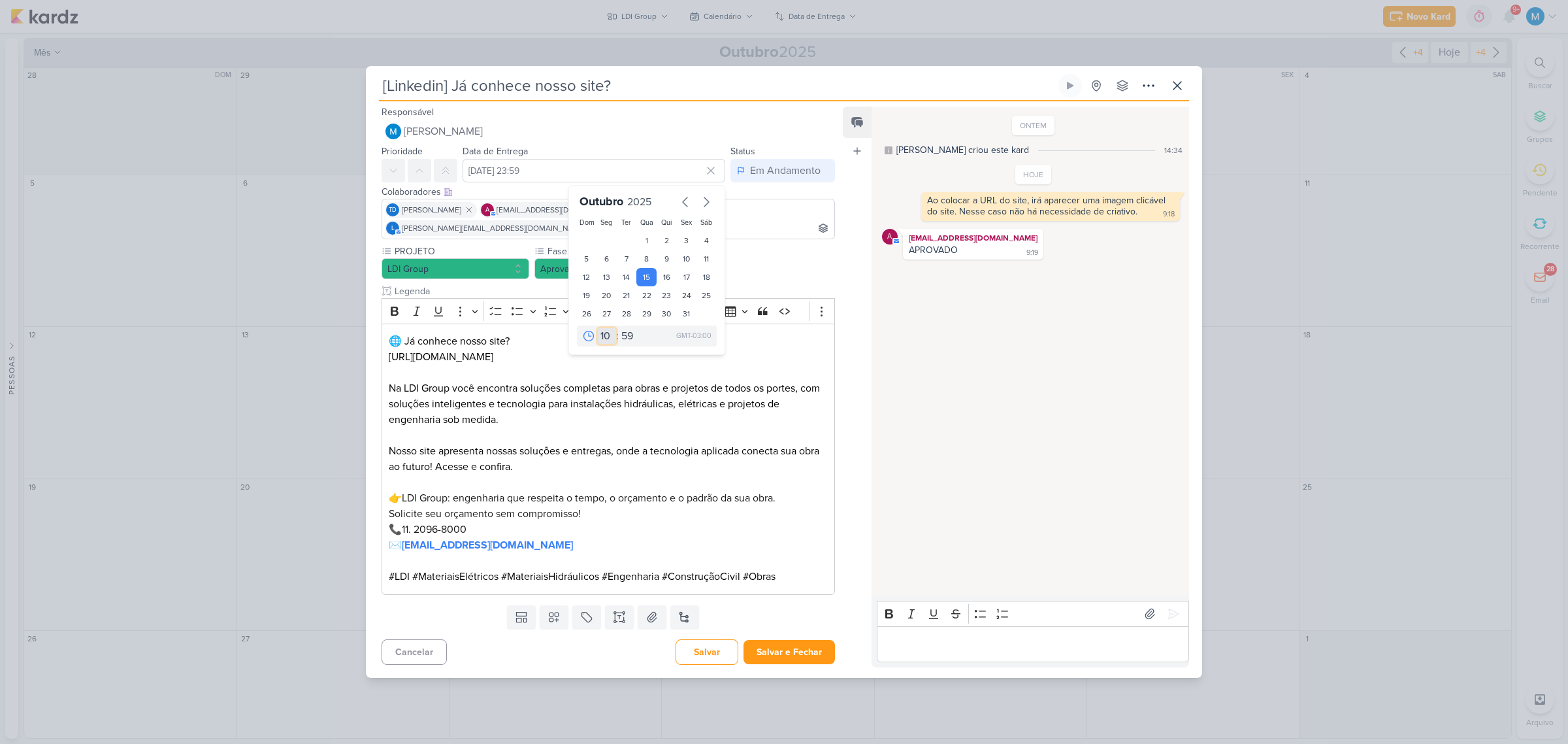
type input "[DATE] 10:59"
click at [624, 344] on select "00 05 10 15 20 25 30 35 40 45 50 55 59" at bounding box center [628, 335] width 18 height 16
select select "25"
click at [619, 335] on select "00 05 10 15 20 25 30 35 40 45 50 55 59" at bounding box center [628, 335] width 18 height 16
type input "[DATE] 10:25"
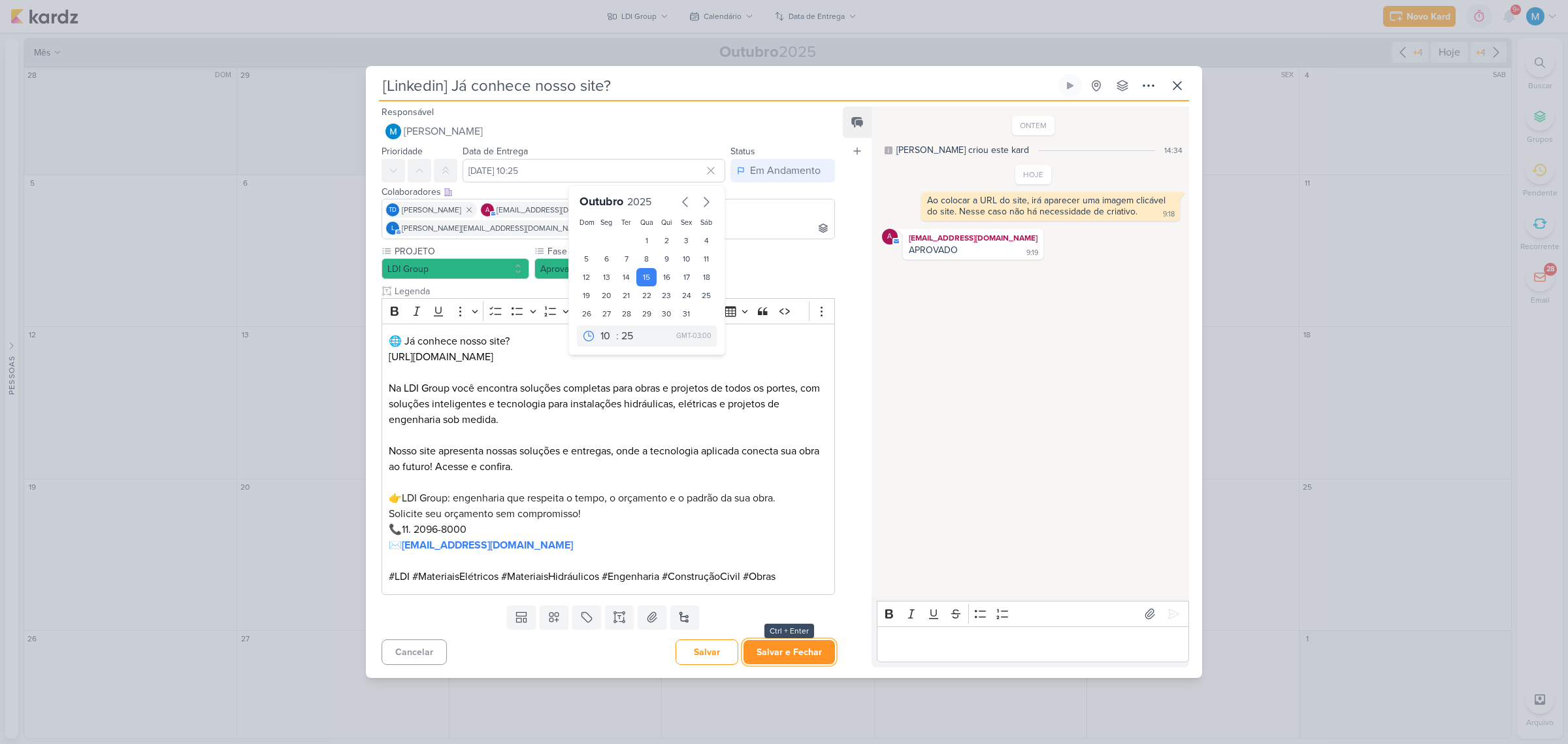
click at [787, 640] on button "Salvar e Fechar" at bounding box center [789, 652] width 91 height 24
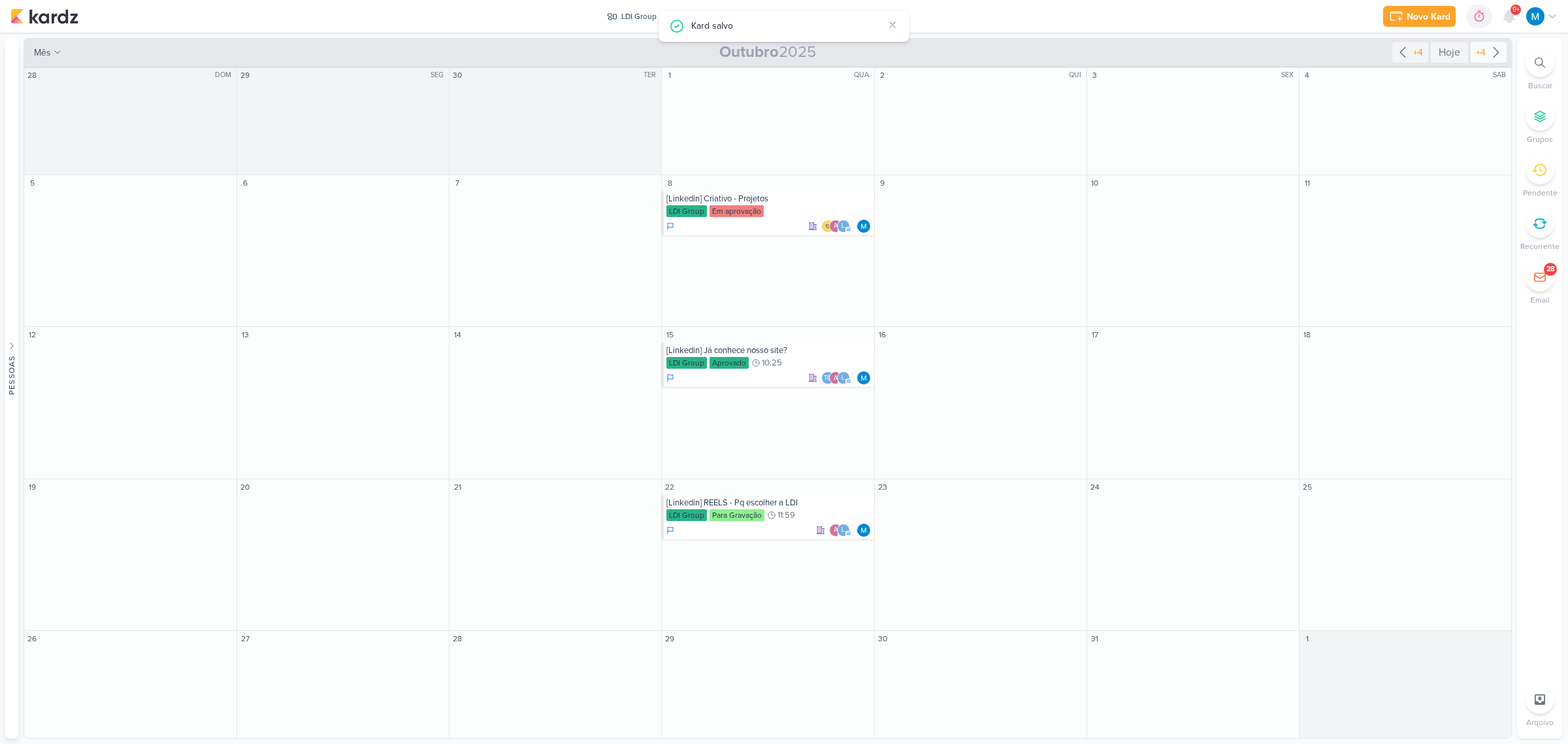
click at [1498, 51] on icon at bounding box center [1496, 53] width 6 height 10
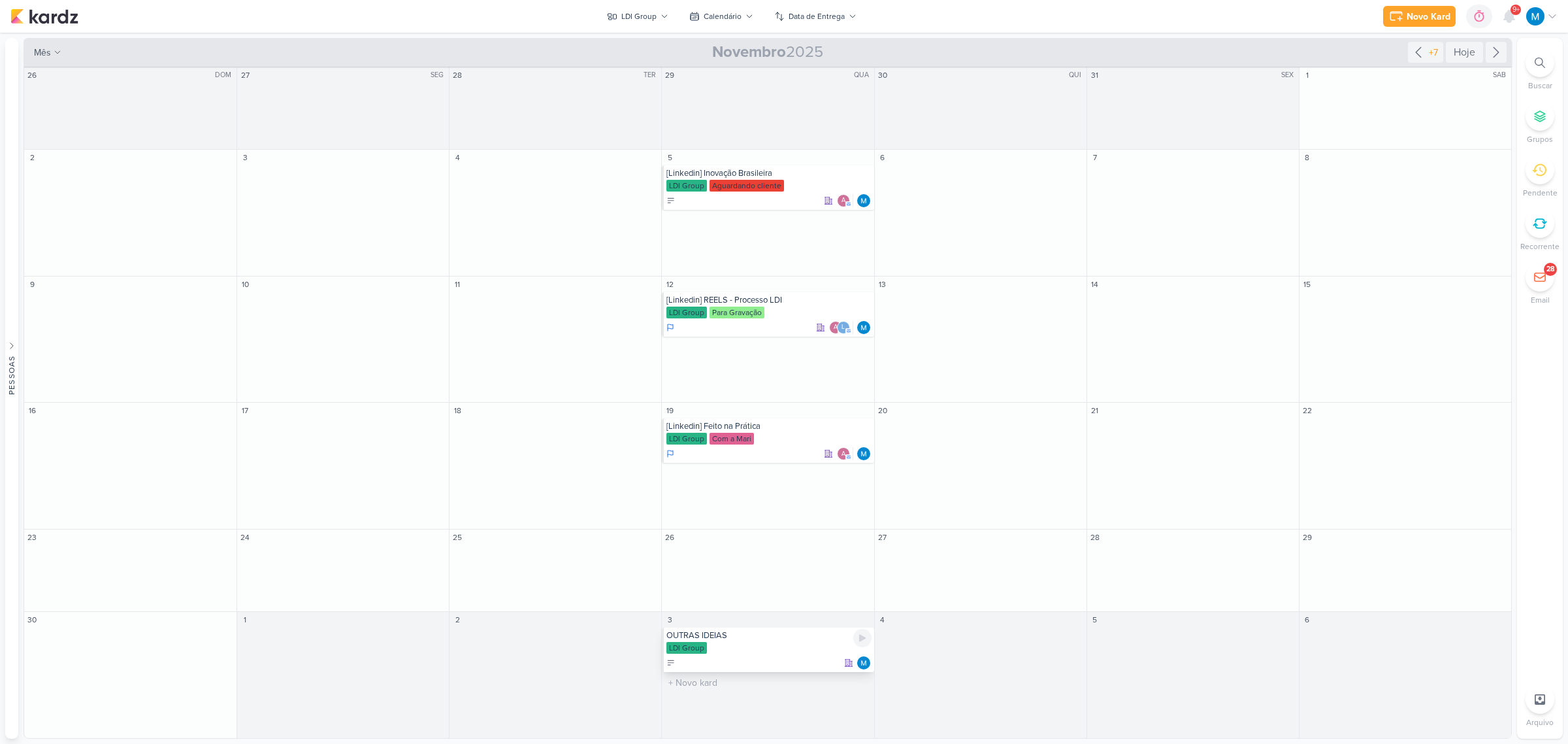
click at [723, 635] on div "OUTRAS IDEIAS" at bounding box center [768, 635] width 204 height 10
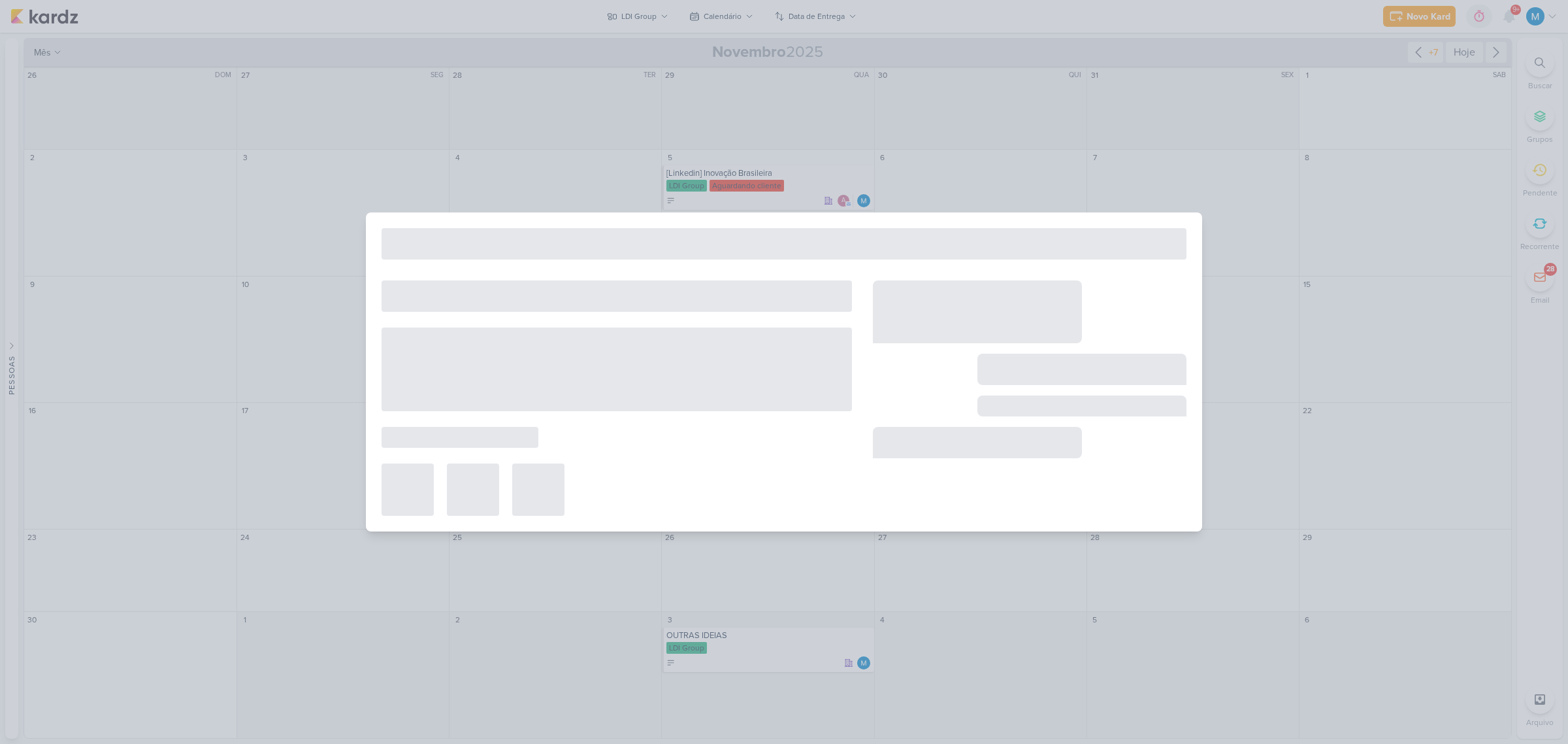
type input "OUTRAS IDEIAS"
type input "[DATE] 23:59"
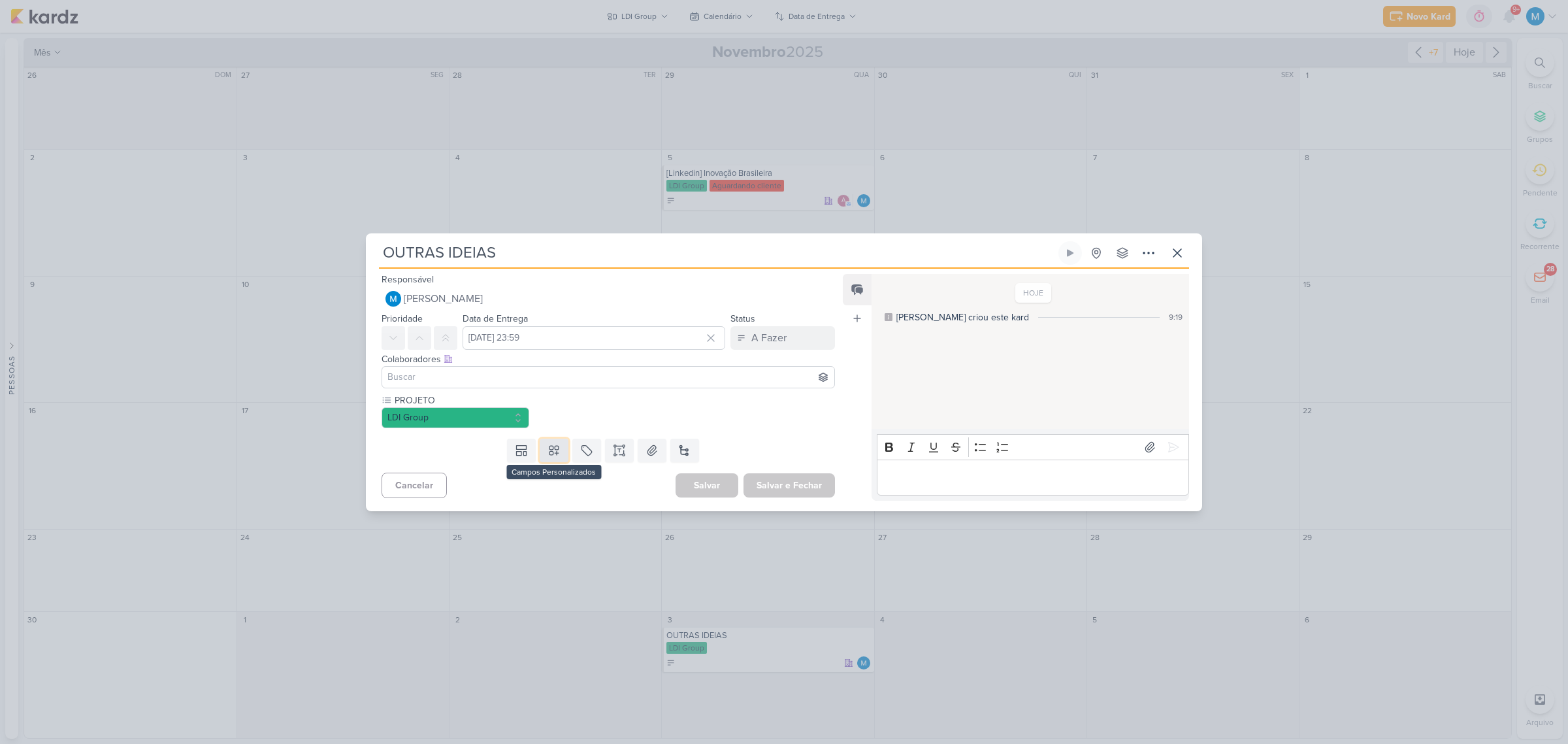
click at [556, 445] on icon at bounding box center [554, 450] width 13 height 13
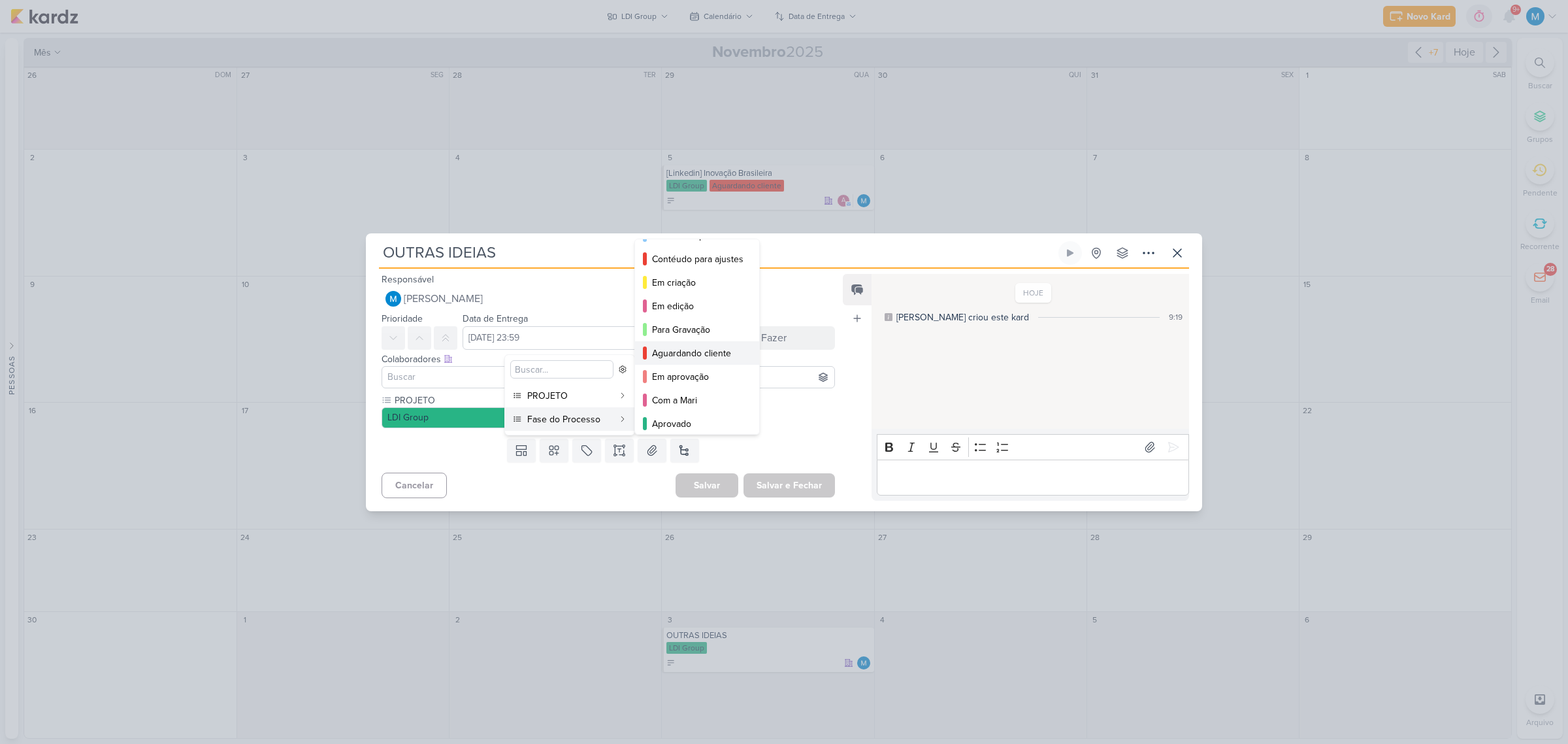
scroll to position [81, 0]
click at [684, 360] on div "Com a Mari" at bounding box center [698, 361] width 91 height 14
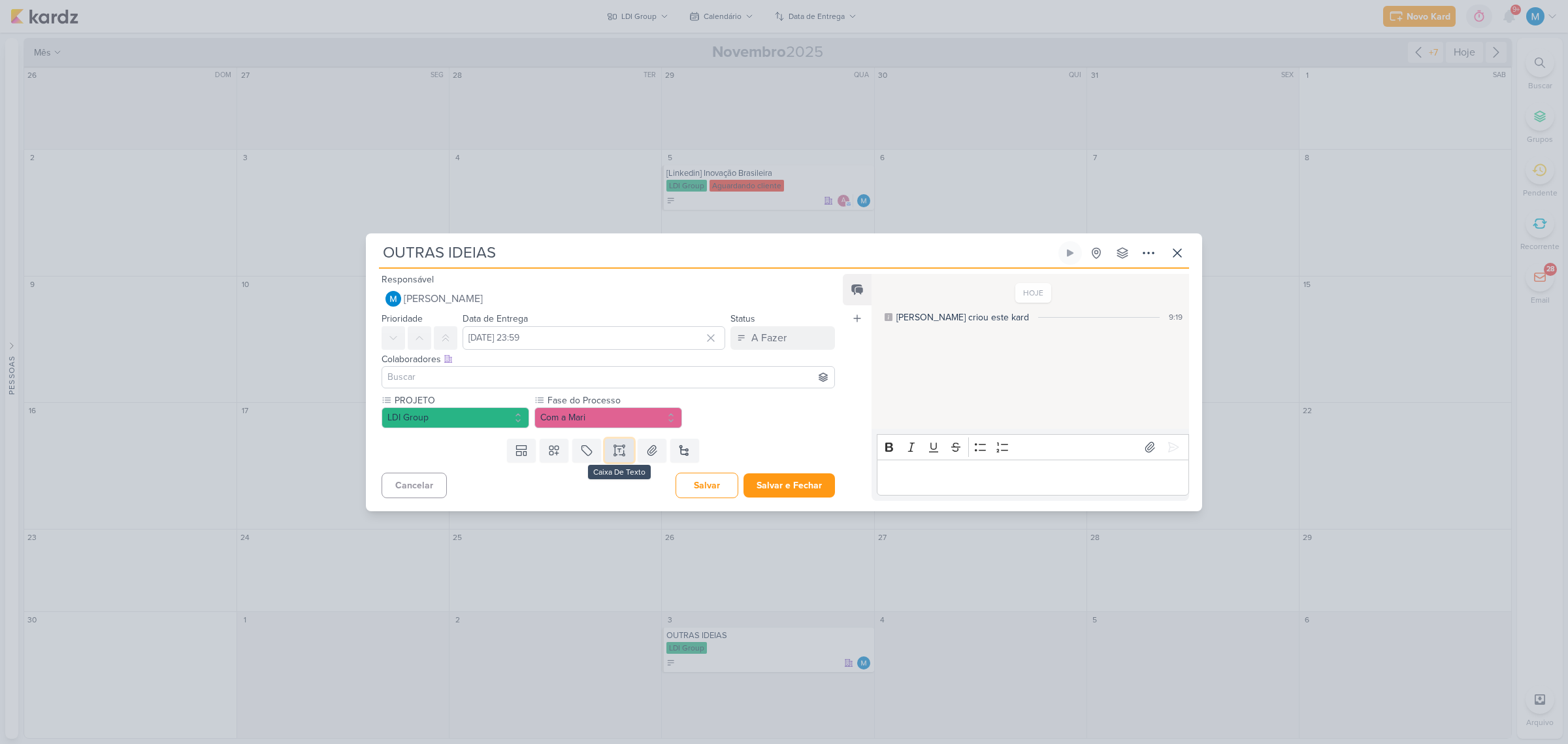
click at [626, 454] on button at bounding box center [619, 449] width 29 height 23
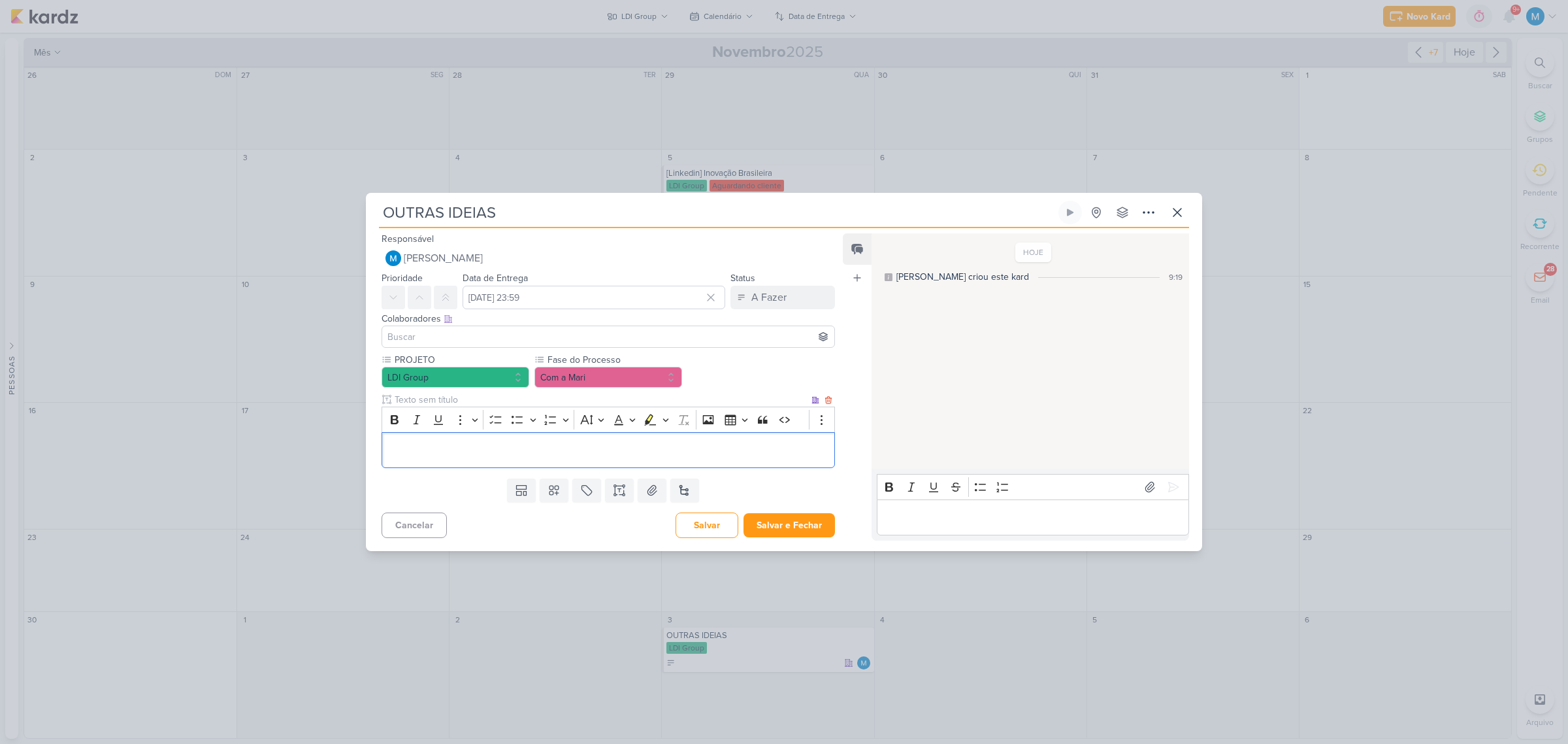
click at [425, 451] on p "Editor editing area: main" at bounding box center [608, 449] width 439 height 16
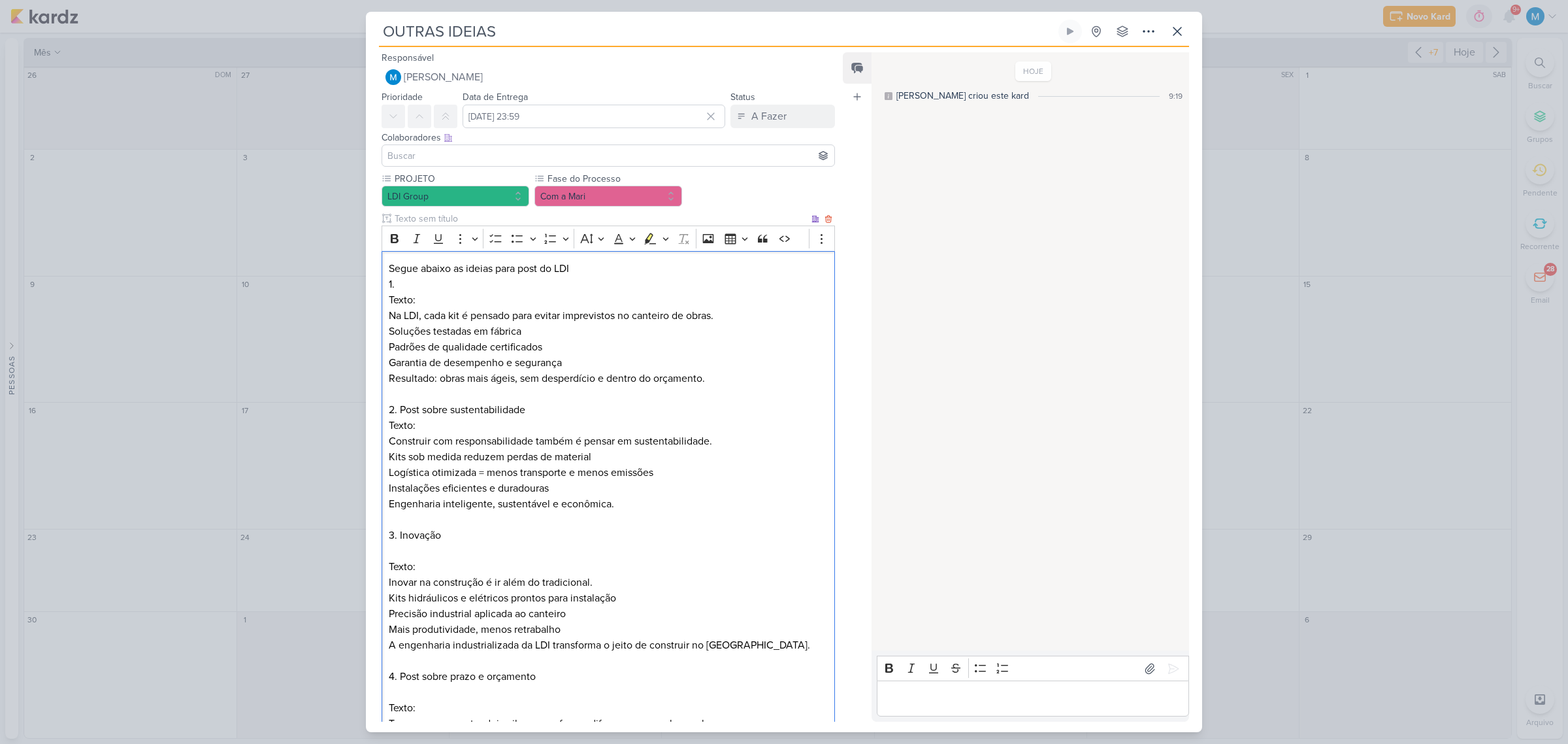
scroll to position [1043, 0]
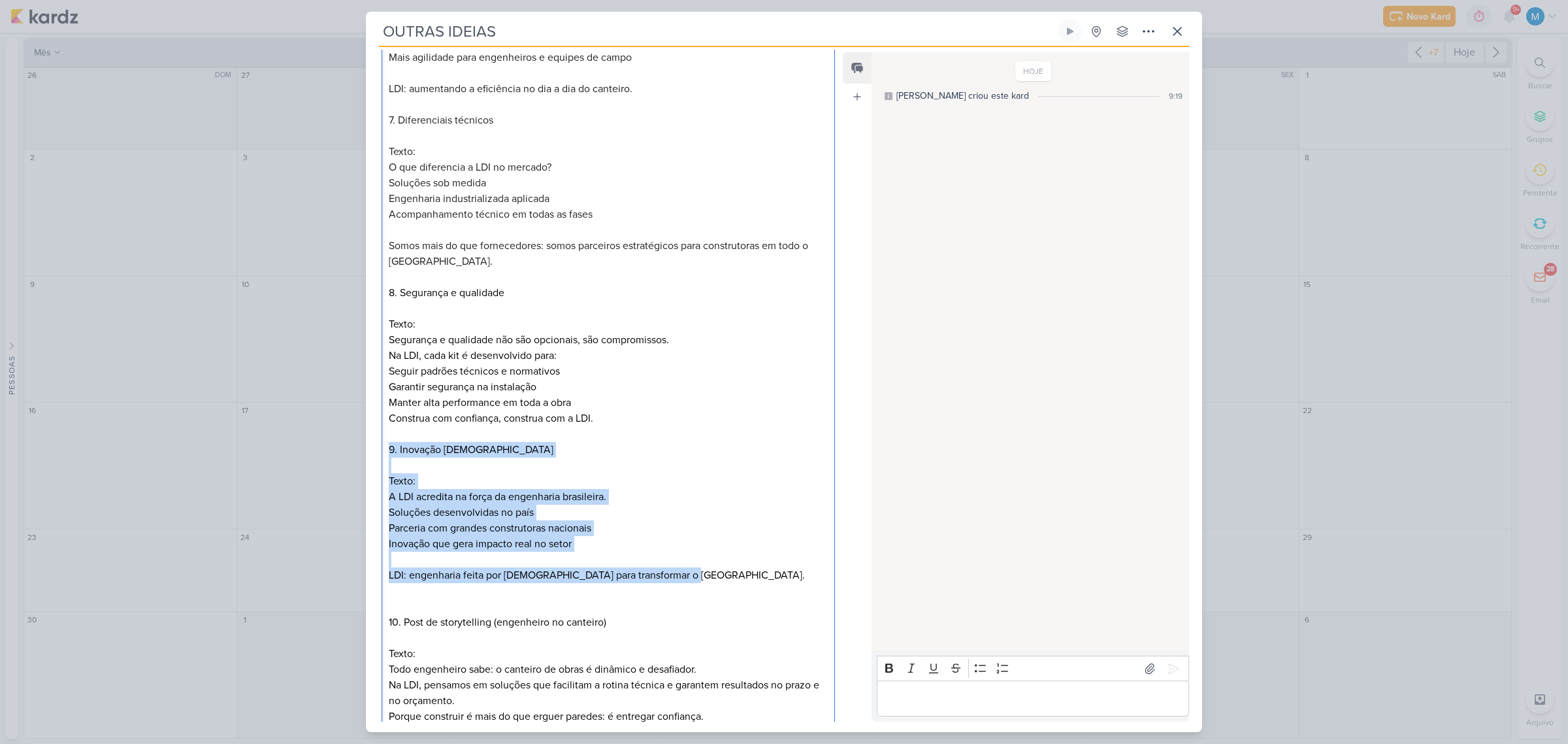
drag, startPoint x: 391, startPoint y: 446, endPoint x: 684, endPoint y: 570, distance: 318.2
click at [684, 570] on p "8. Segurança e qualidade Texto: Segurança e qualidade não são opcionais, são co…" at bounding box center [608, 496] width 439 height 455
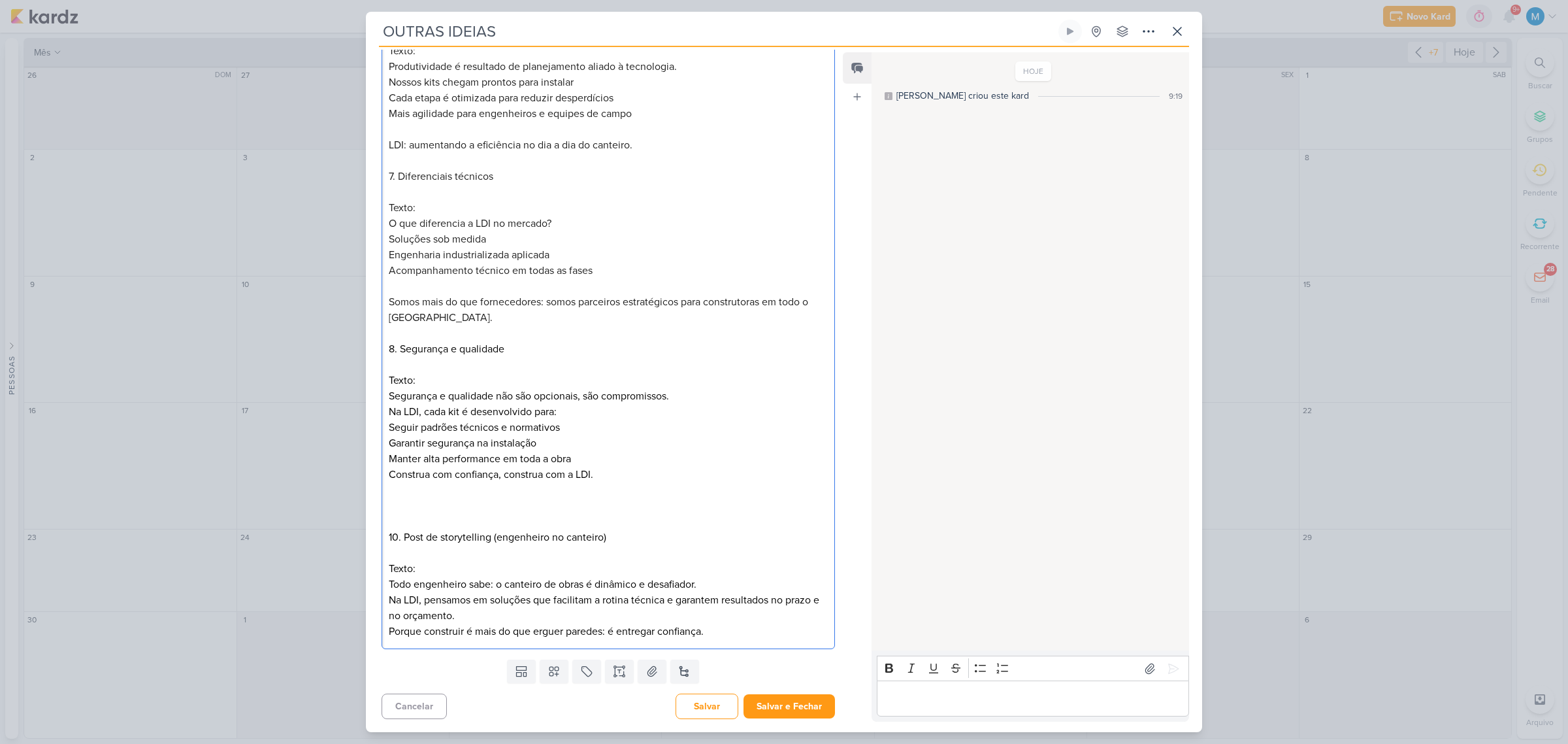
scroll to position [985, 0]
click at [796, 708] on button "Salvar e Fechar" at bounding box center [789, 707] width 91 height 24
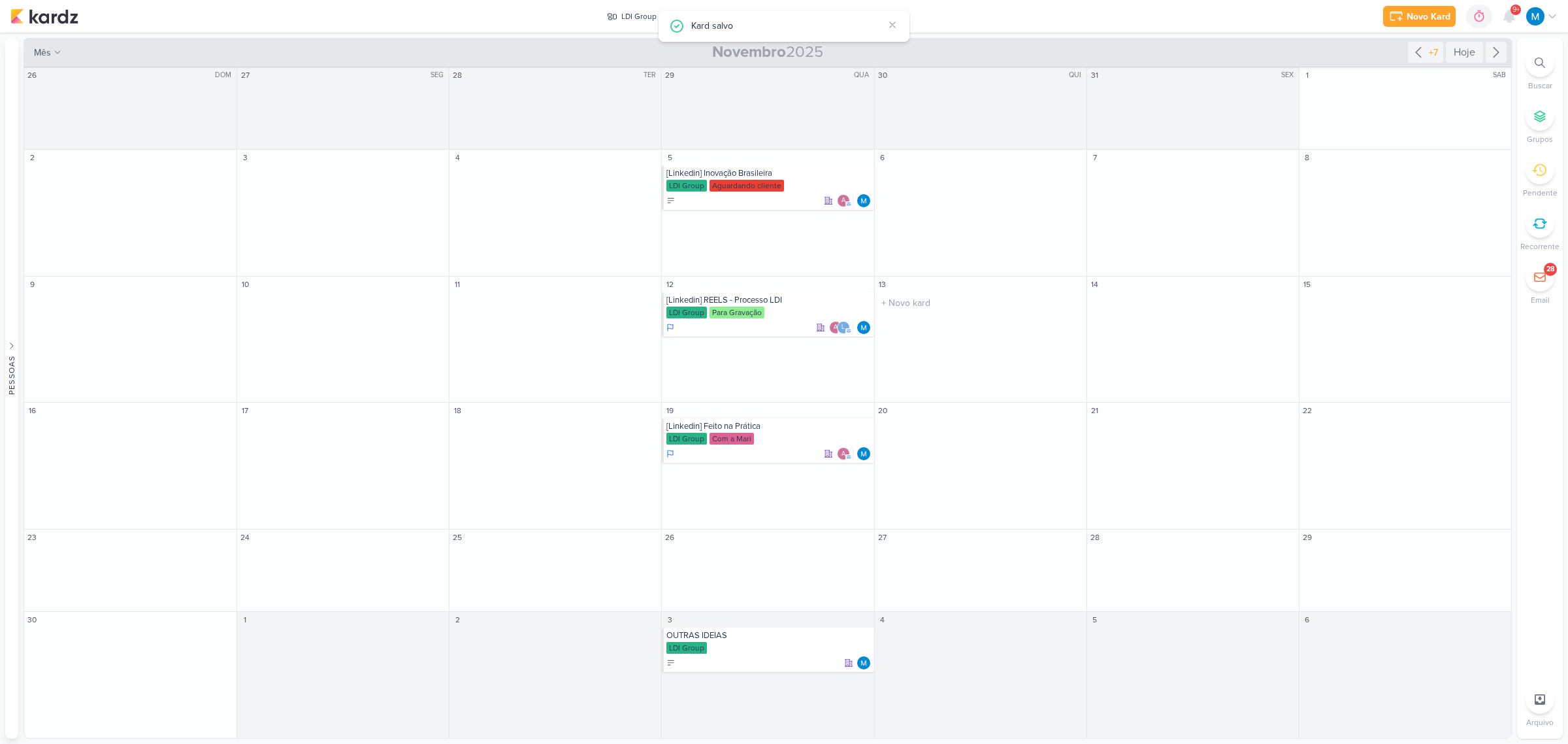
scroll to position [0, 0]
click at [893, 27] on icon at bounding box center [893, 25] width 6 height 6
click at [643, 12] on div "LDI Group" at bounding box center [638, 16] width 35 height 12
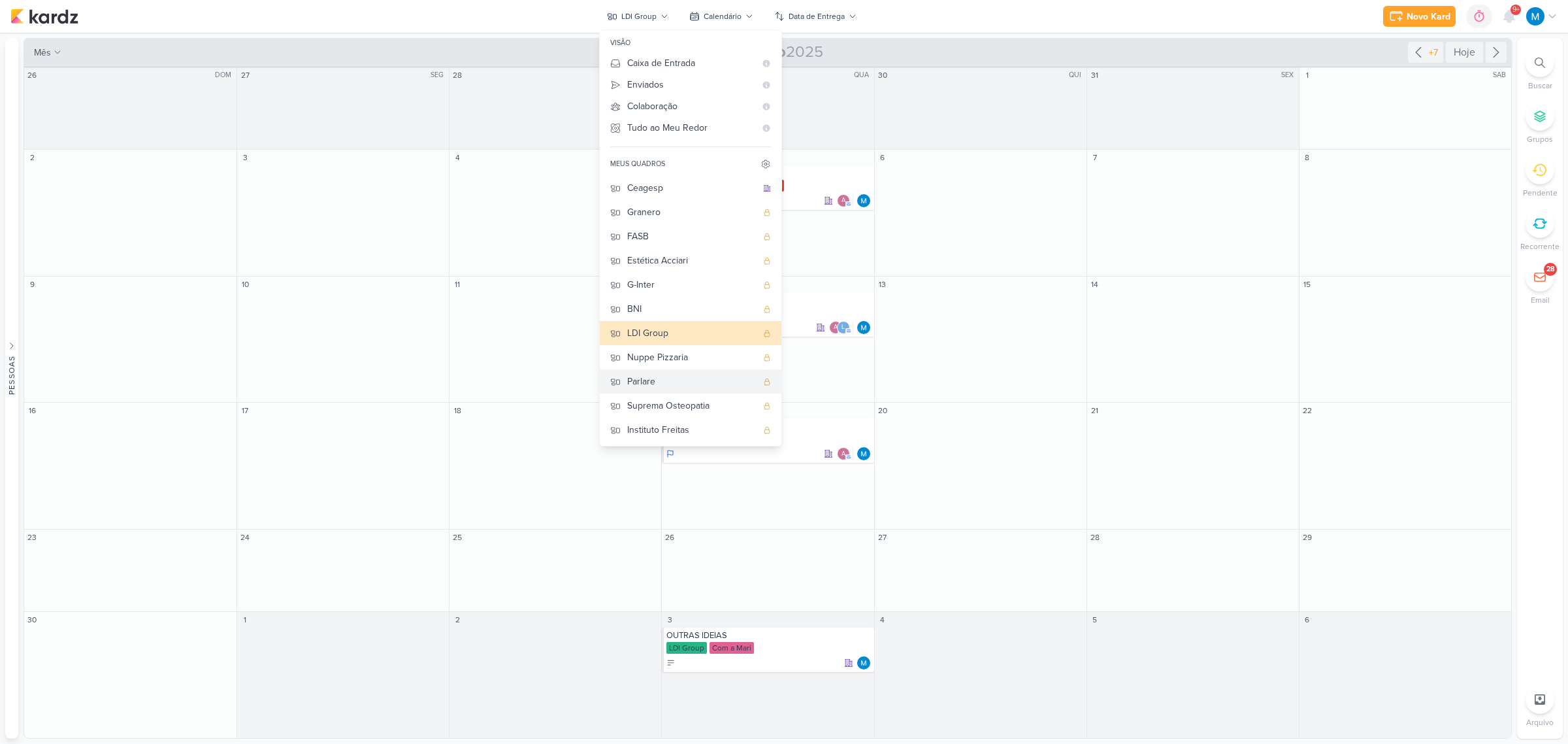
click at [657, 376] on div "Parlare" at bounding box center [692, 381] width 129 height 14
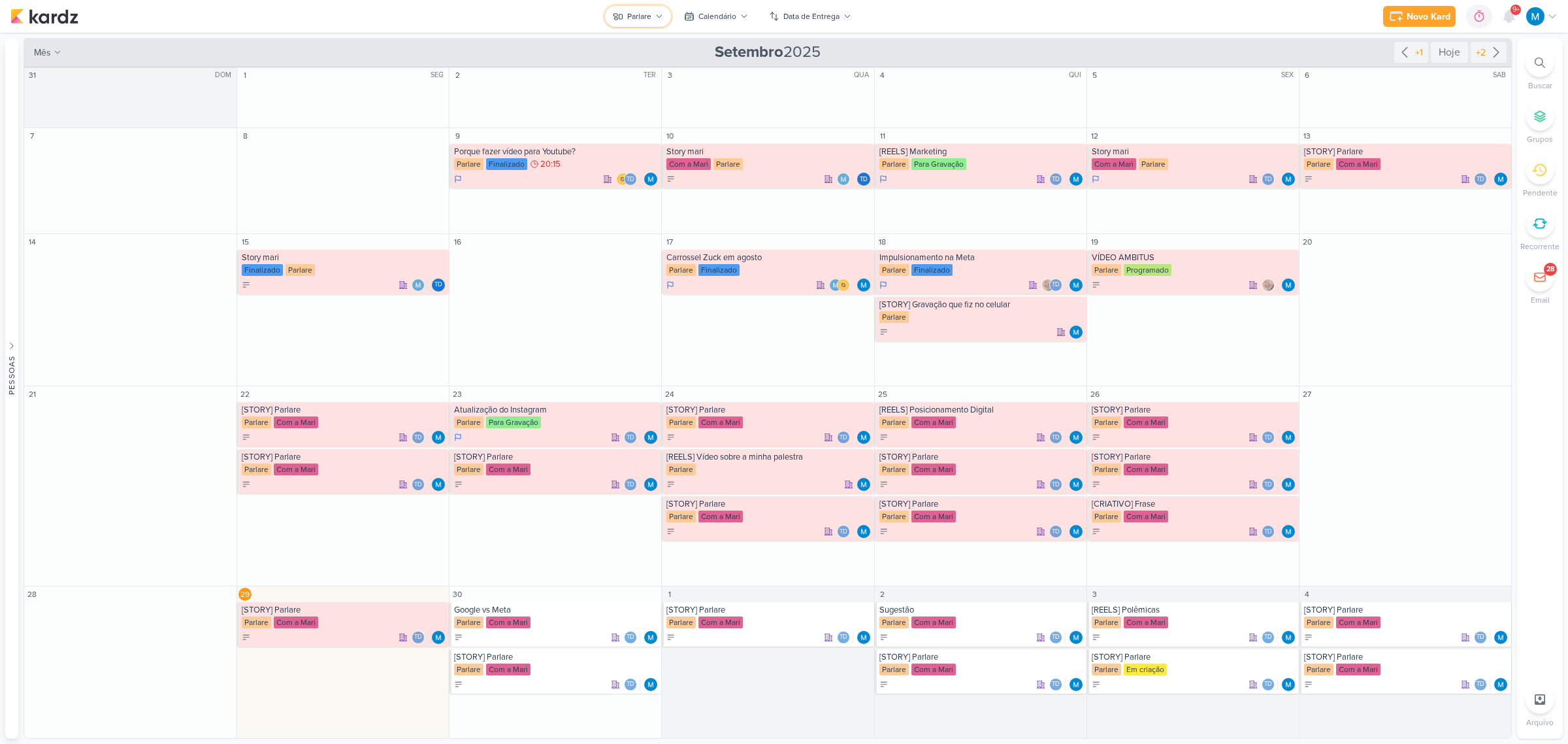
click at [649, 15] on div "Parlare" at bounding box center [639, 16] width 24 height 12
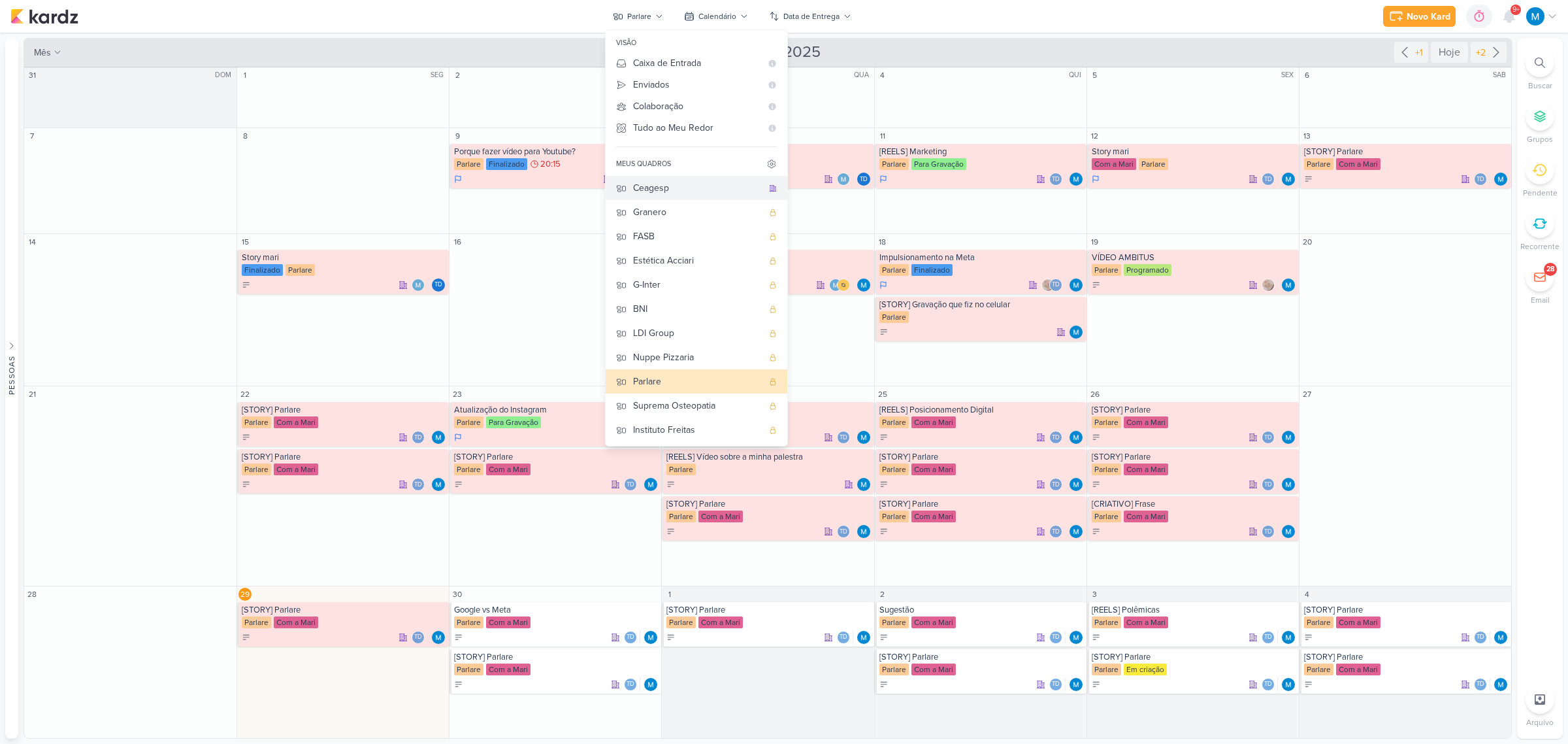
click at [668, 189] on div "Ceagesp" at bounding box center [698, 188] width 129 height 14
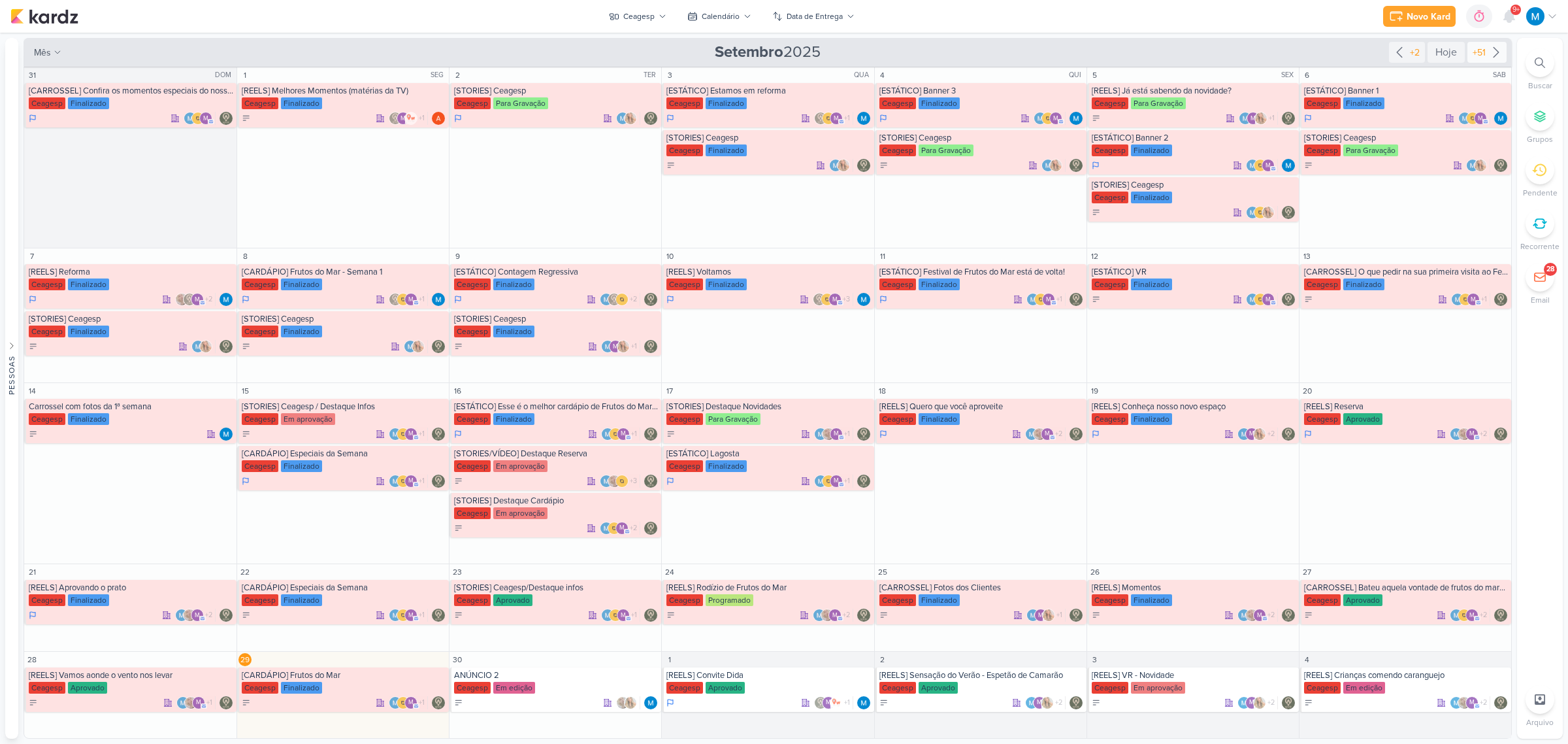
click at [1498, 47] on icon at bounding box center [1496, 52] width 16 height 16
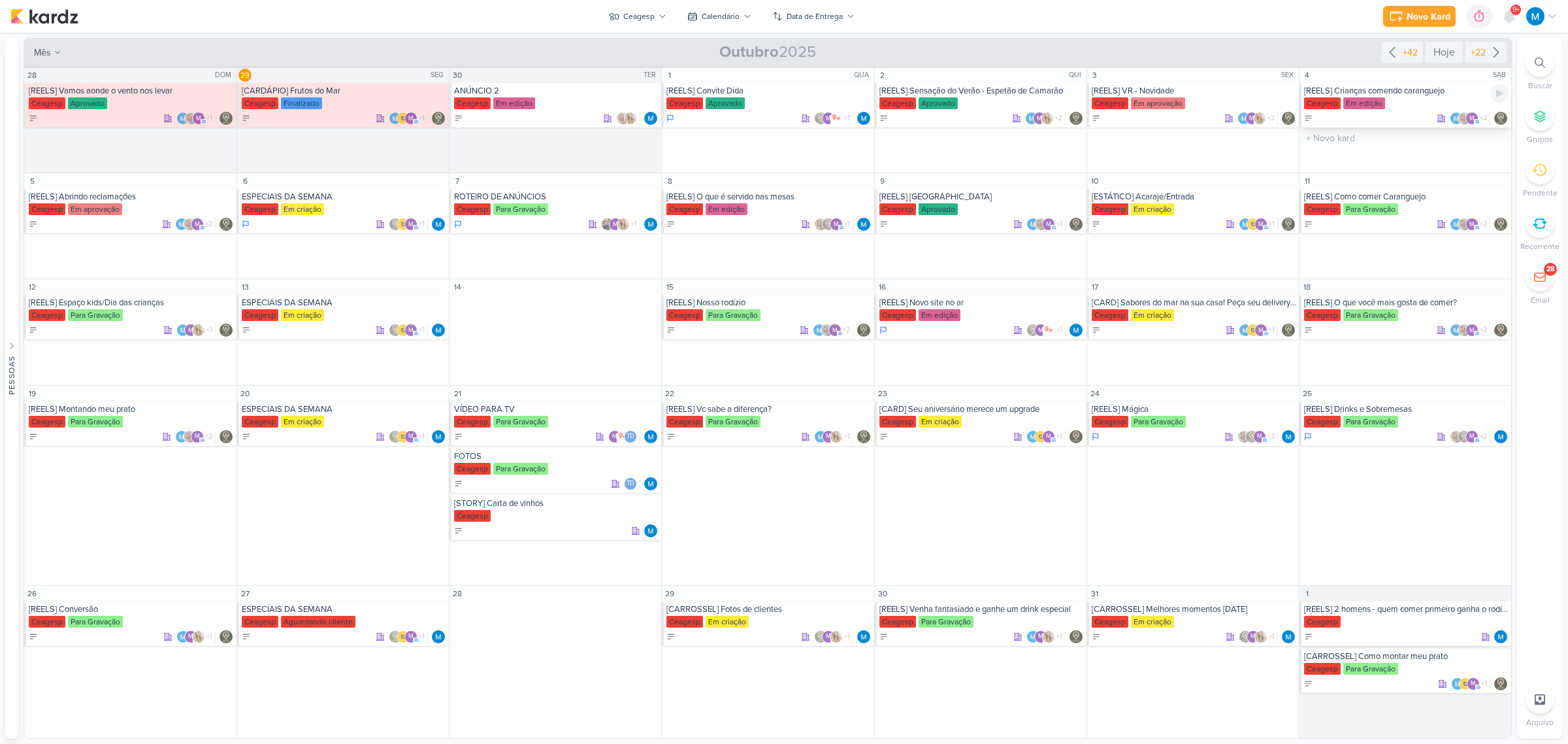
click at [1406, 92] on div "[REELS] Crianças comendo caranguejo" at bounding box center [1405, 91] width 204 height 10
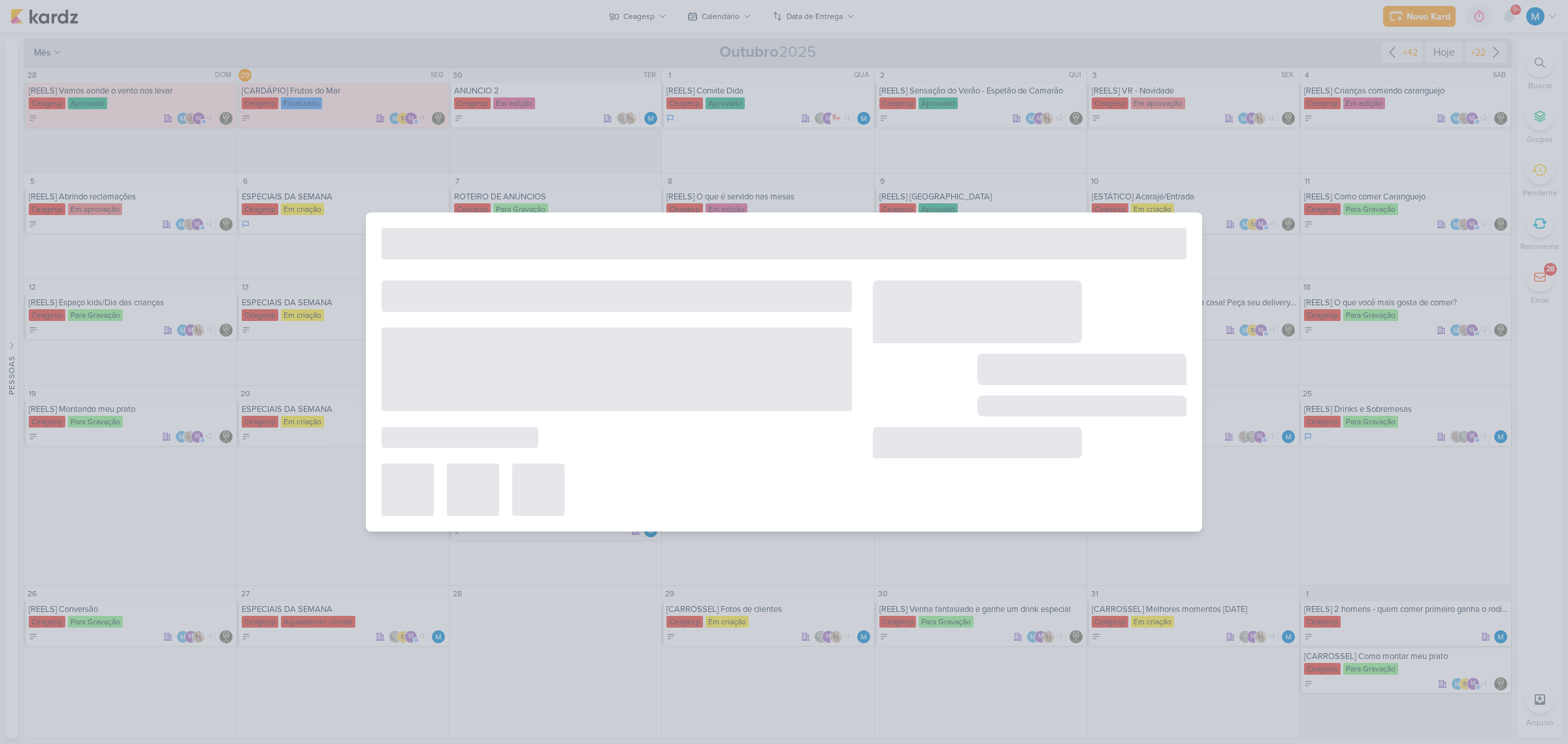
type input "[REELS] Crianças comendo caranguejo"
type input "4 de outubro de 2025 às 23:59"
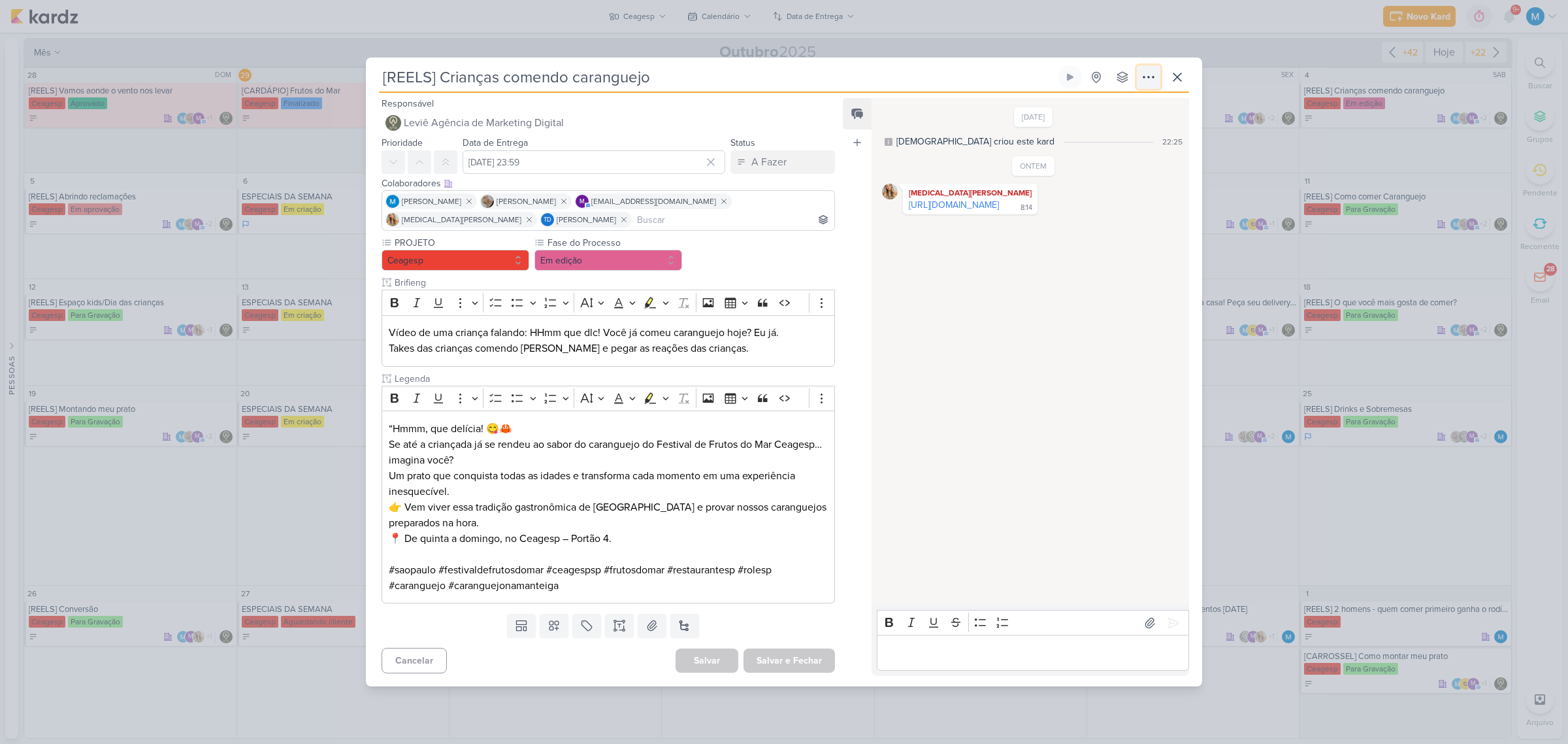
click at [1148, 79] on icon at bounding box center [1149, 77] width 16 height 16
click at [1132, 104] on button "Copiar Link" at bounding box center [1102, 106] width 166 height 21
click at [974, 211] on link "https://drive.google.com/drive/folders/1empiMvbS4QgEc7SiDe9Z6FcGmnZupP9h" at bounding box center [954, 205] width 91 height 11
click at [1181, 75] on icon at bounding box center [1177, 77] width 16 height 16
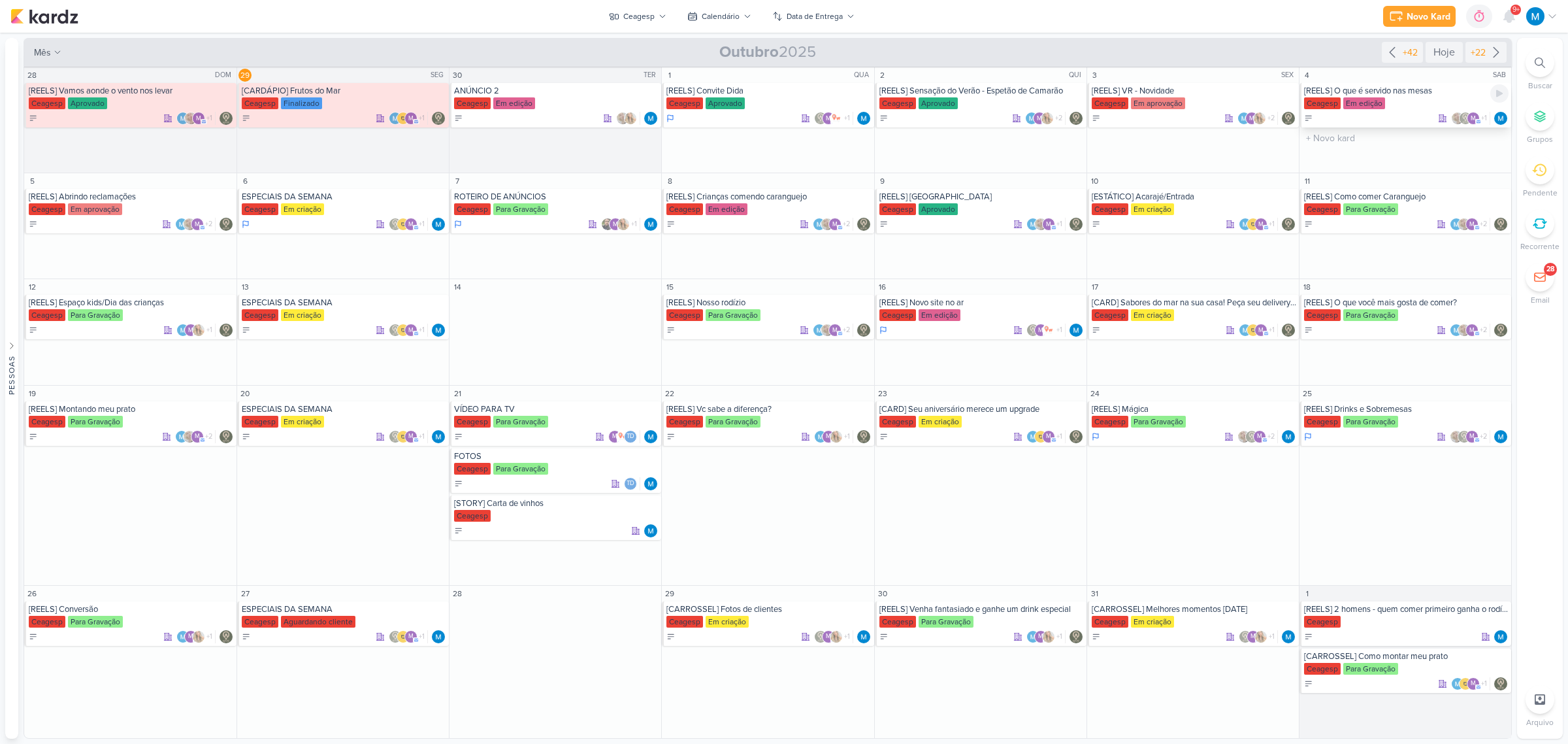
click at [1380, 92] on div "[REELS] O que é servido nas mesas" at bounding box center [1405, 91] width 204 height 10
click at [0, 0] on div at bounding box center [0, 0] width 0 height 0
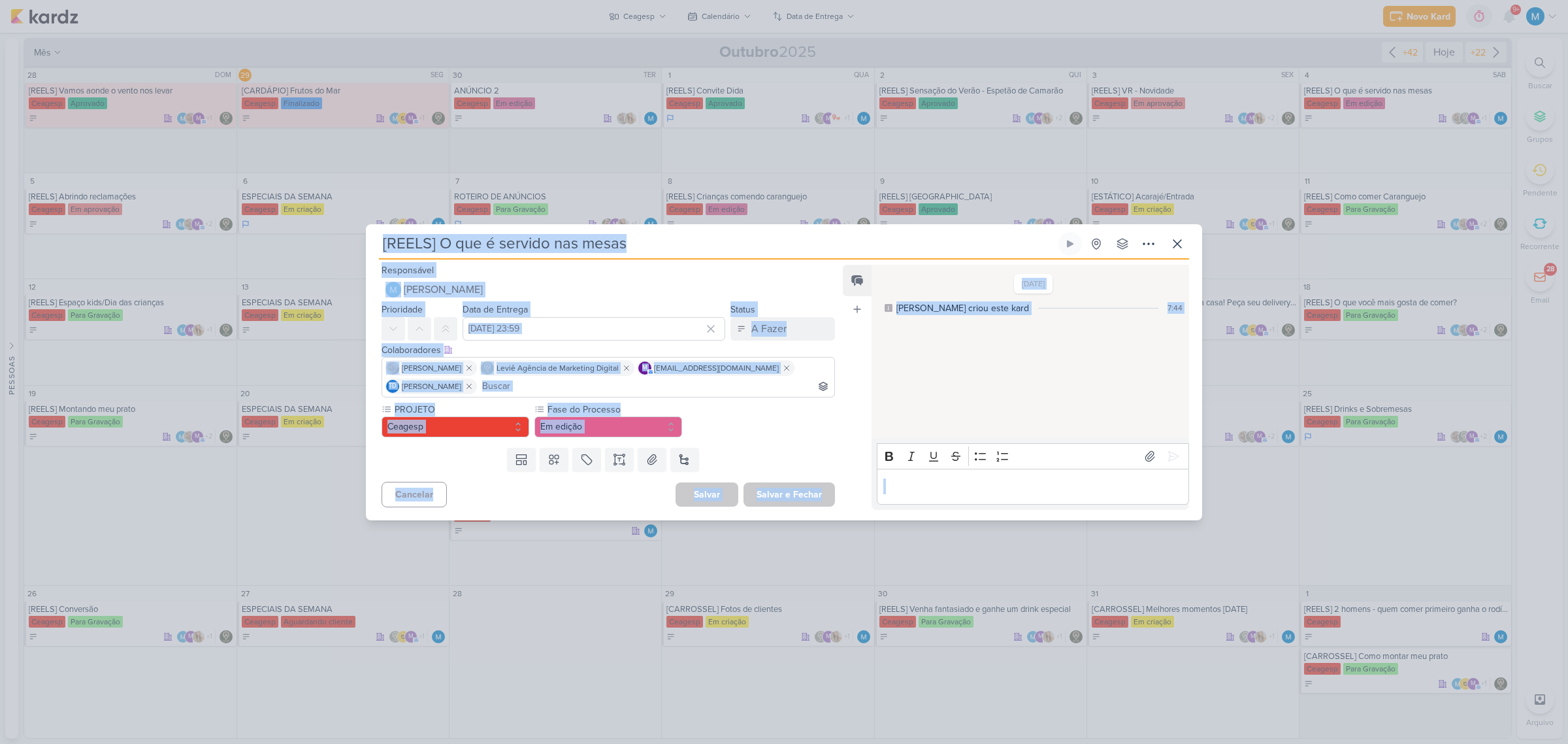
click at [788, 425] on div "PROJETO Ceagesp Fase do Processo" at bounding box center [608, 420] width 454 height 34
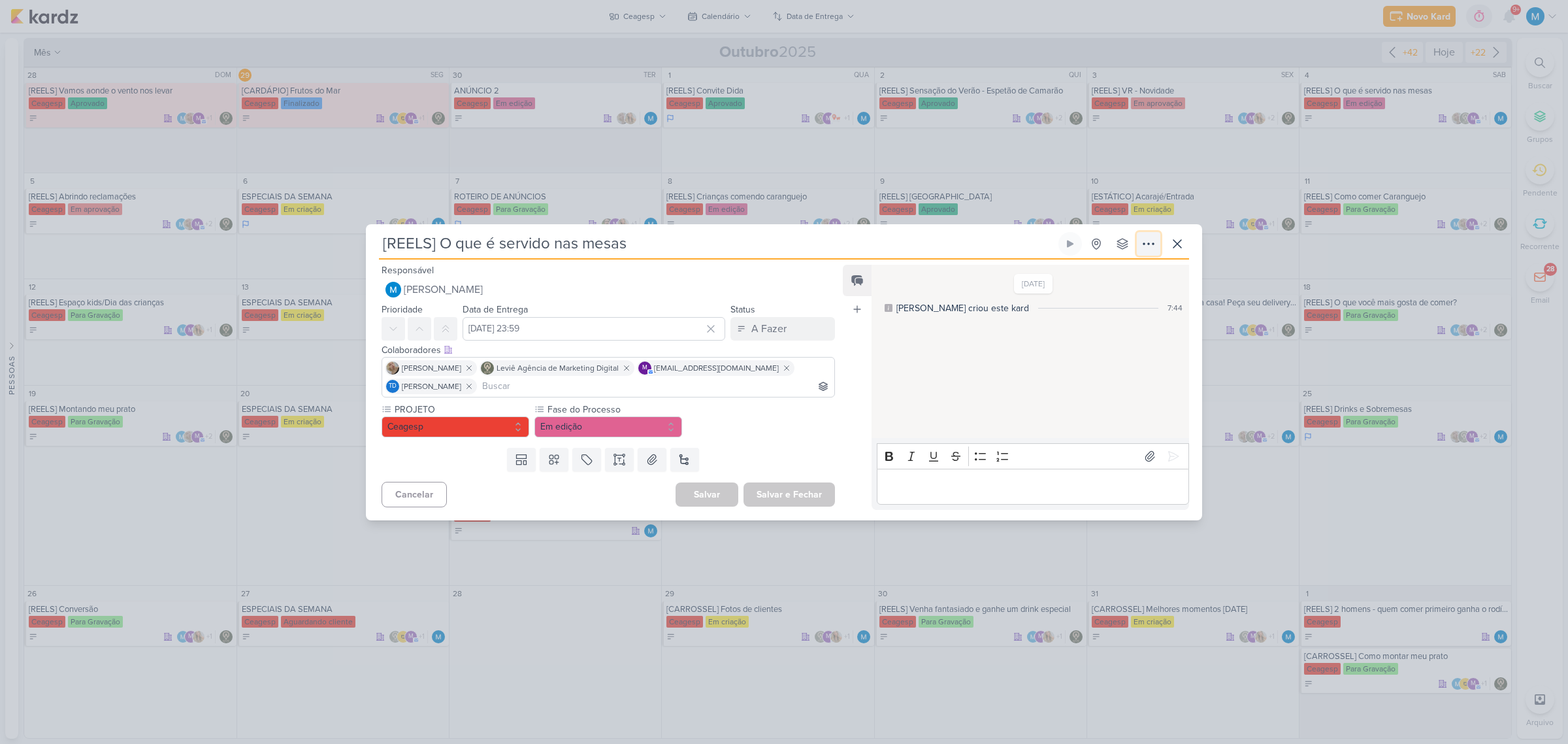
click at [1154, 242] on icon at bounding box center [1149, 243] width 16 height 16
click at [1127, 271] on button "Copiar Link" at bounding box center [1102, 273] width 166 height 21
click at [1141, 244] on icon at bounding box center [1149, 243] width 16 height 16
click at [1135, 268] on button "Copiar Link" at bounding box center [1102, 273] width 166 height 21
click at [761, 330] on div "A Fazer" at bounding box center [769, 328] width 35 height 16
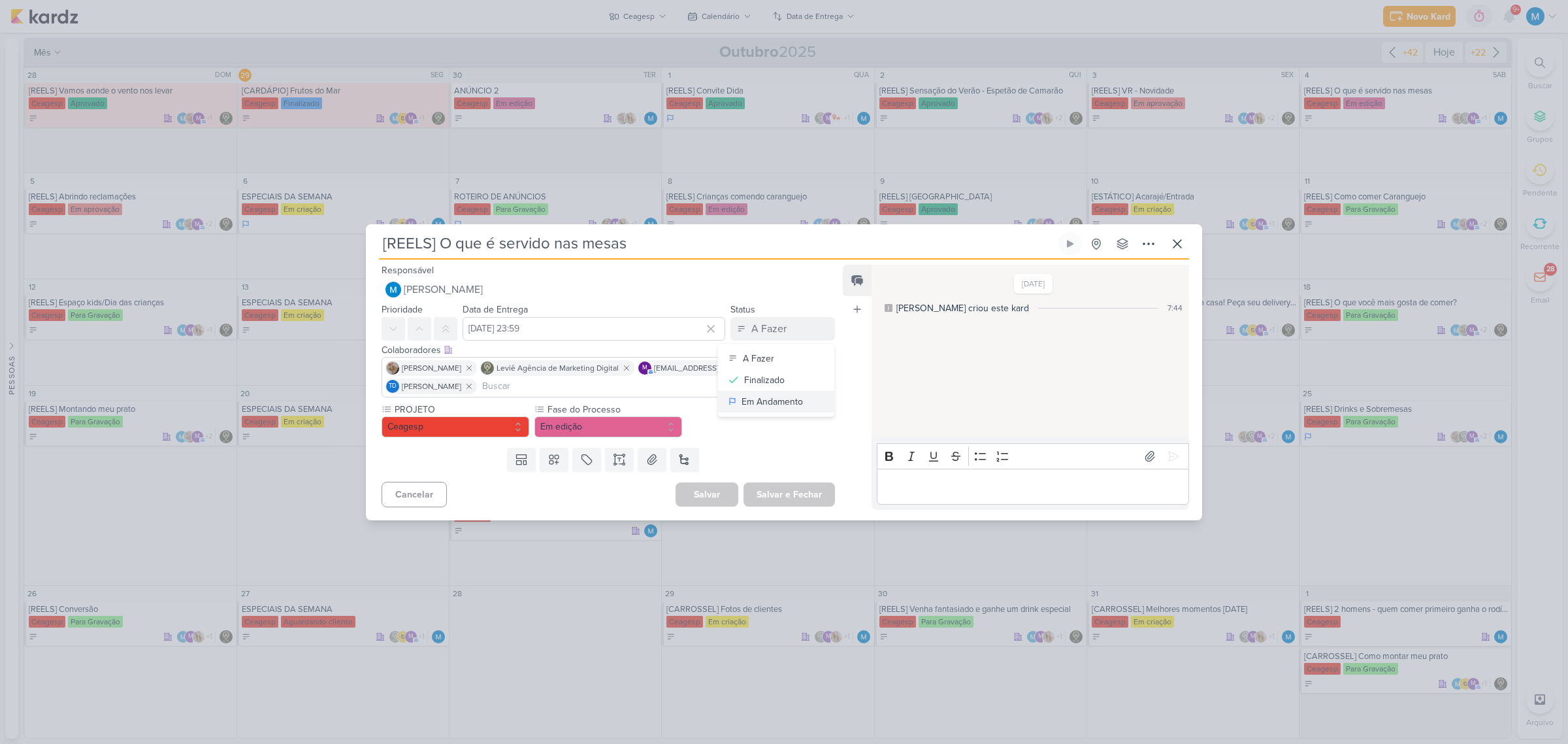
click at [781, 396] on div "Em Andamento" at bounding box center [772, 401] width 61 height 14
click at [808, 492] on button "Salvar e Fechar" at bounding box center [789, 494] width 91 height 24
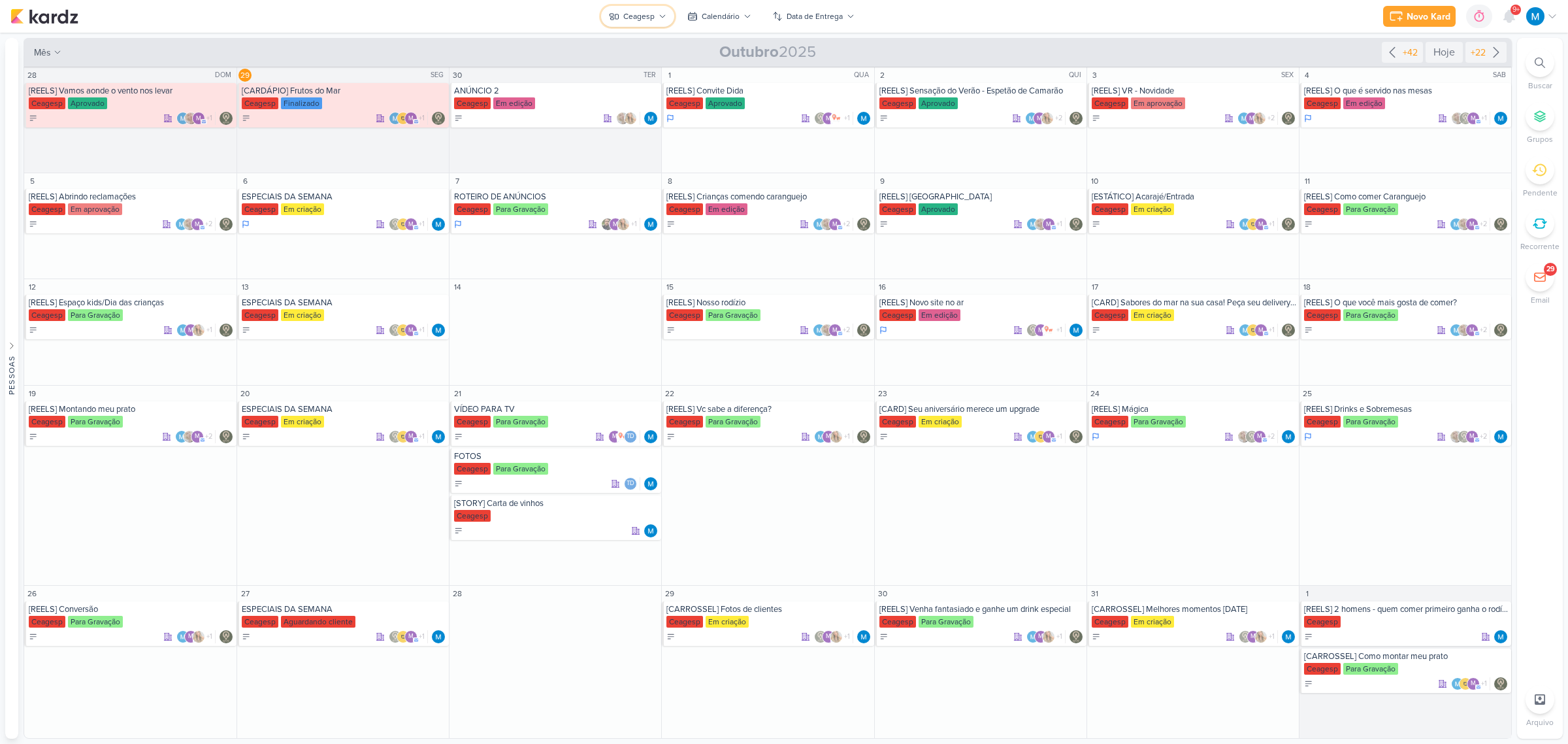
click at [646, 17] on div "Ceagesp" at bounding box center [639, 16] width 31 height 12
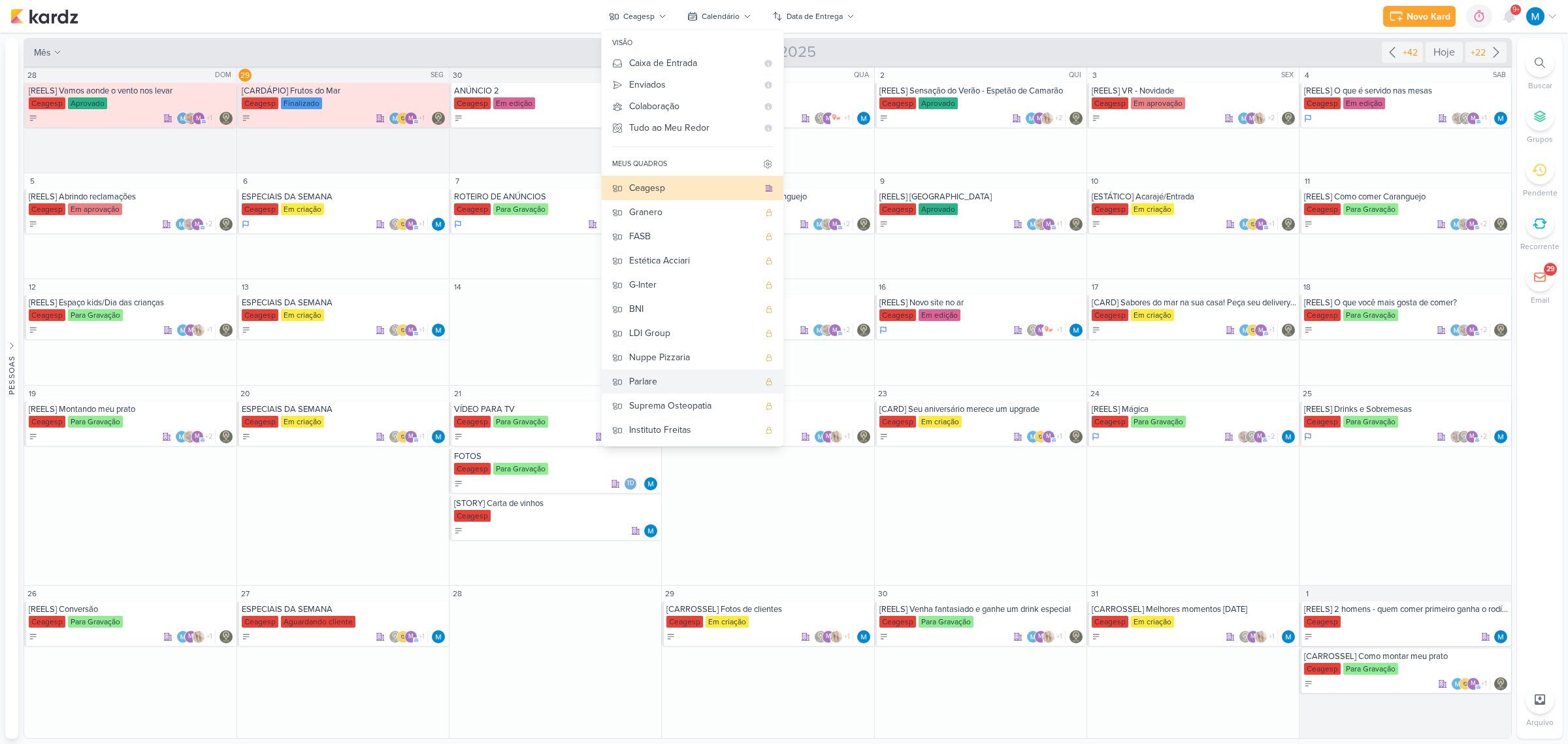
click at [646, 378] on div "Parlare" at bounding box center [694, 381] width 129 height 14
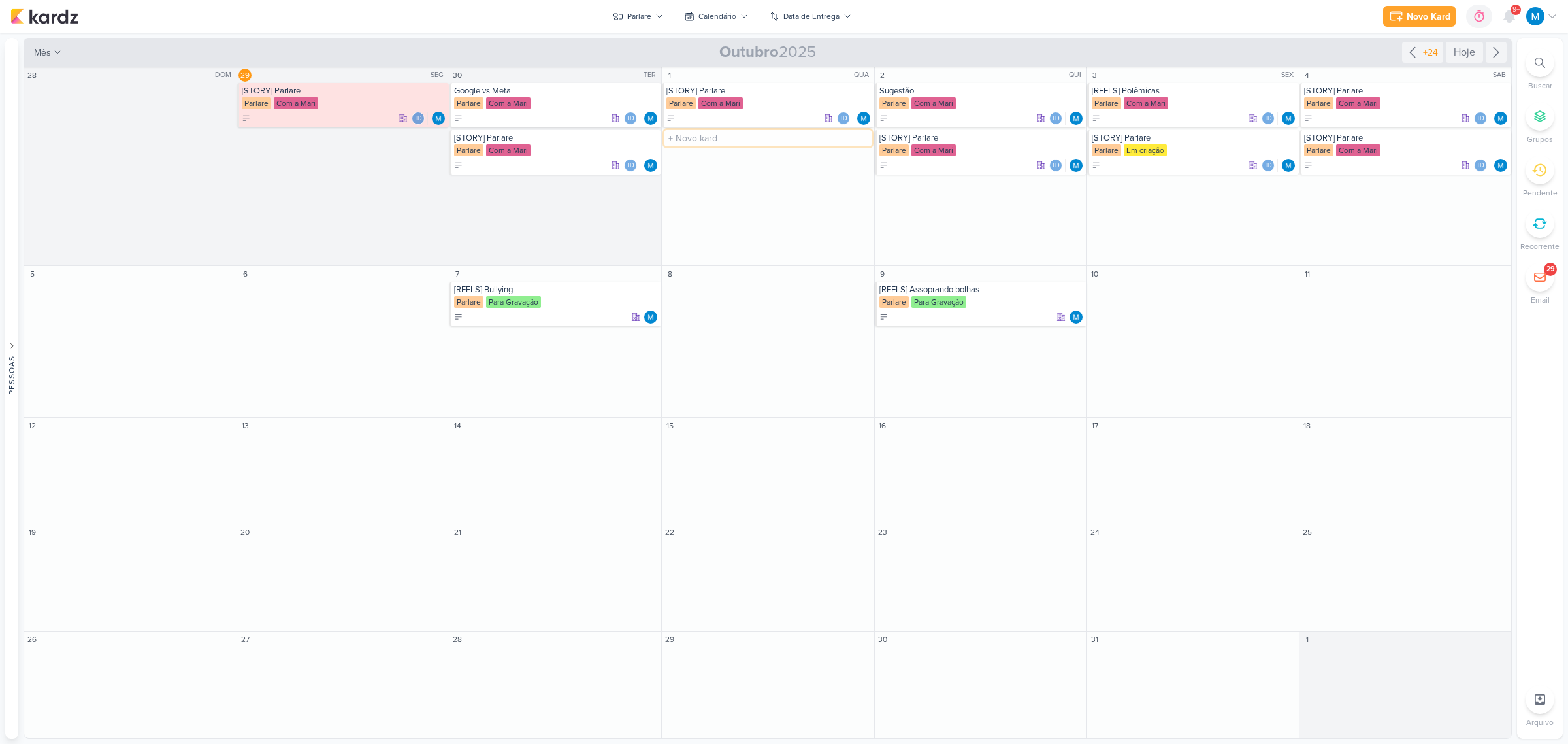
click at [699, 137] on input "text" at bounding box center [767, 139] width 206 height 17
type input "[REELS] Apresentação 1"
click at [723, 141] on div "[REELS] Apresentação 1" at bounding box center [768, 138] width 204 height 10
click at [723, 141] on div "[REELS] O que é servido nas mesas Criado por mim" at bounding box center [784, 372] width 1568 height 744
click at [732, 139] on div "[REELS] Apresentação 1" at bounding box center [768, 138] width 204 height 10
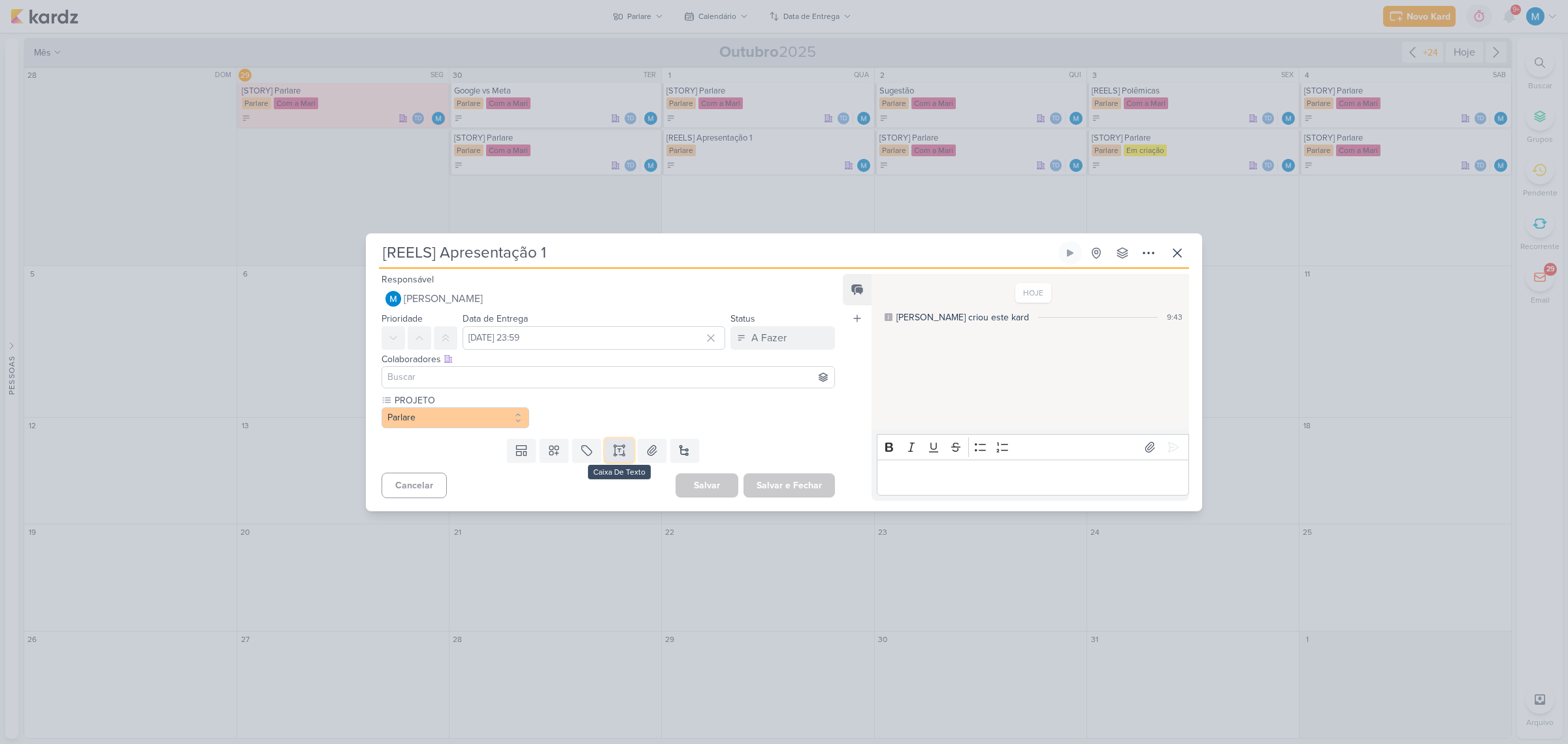
click at [621, 452] on icon at bounding box center [619, 450] width 13 height 13
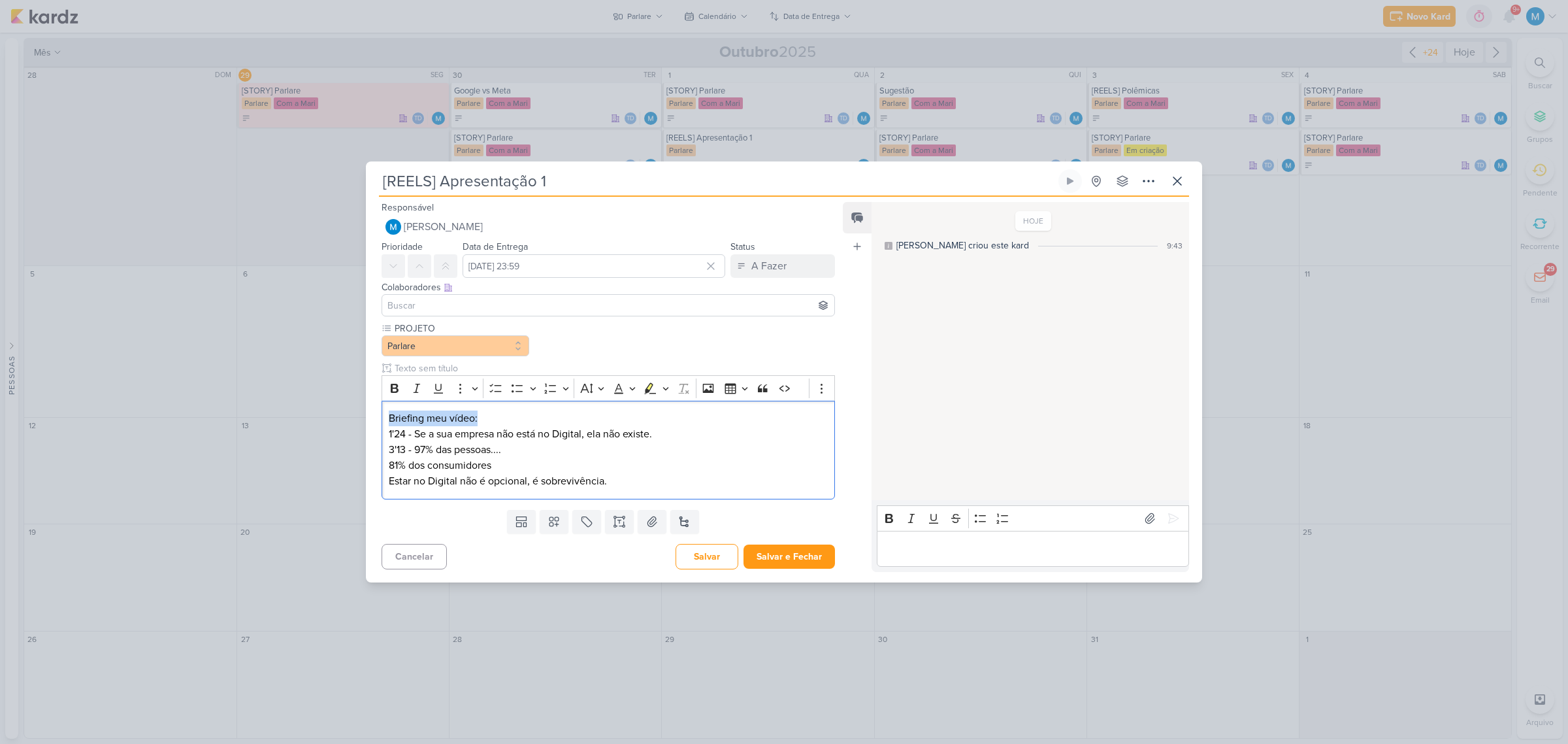
drag, startPoint x: 485, startPoint y: 421, endPoint x: 373, endPoint y: 417, distance: 112.1
click at [368, 417] on div "PROJETO Parlare" at bounding box center [602, 412] width 474 height 182
click at [394, 387] on icon "Editor toolbar" at bounding box center [395, 388] width 7 height 9
click at [550, 520] on icon at bounding box center [554, 521] width 9 height 9
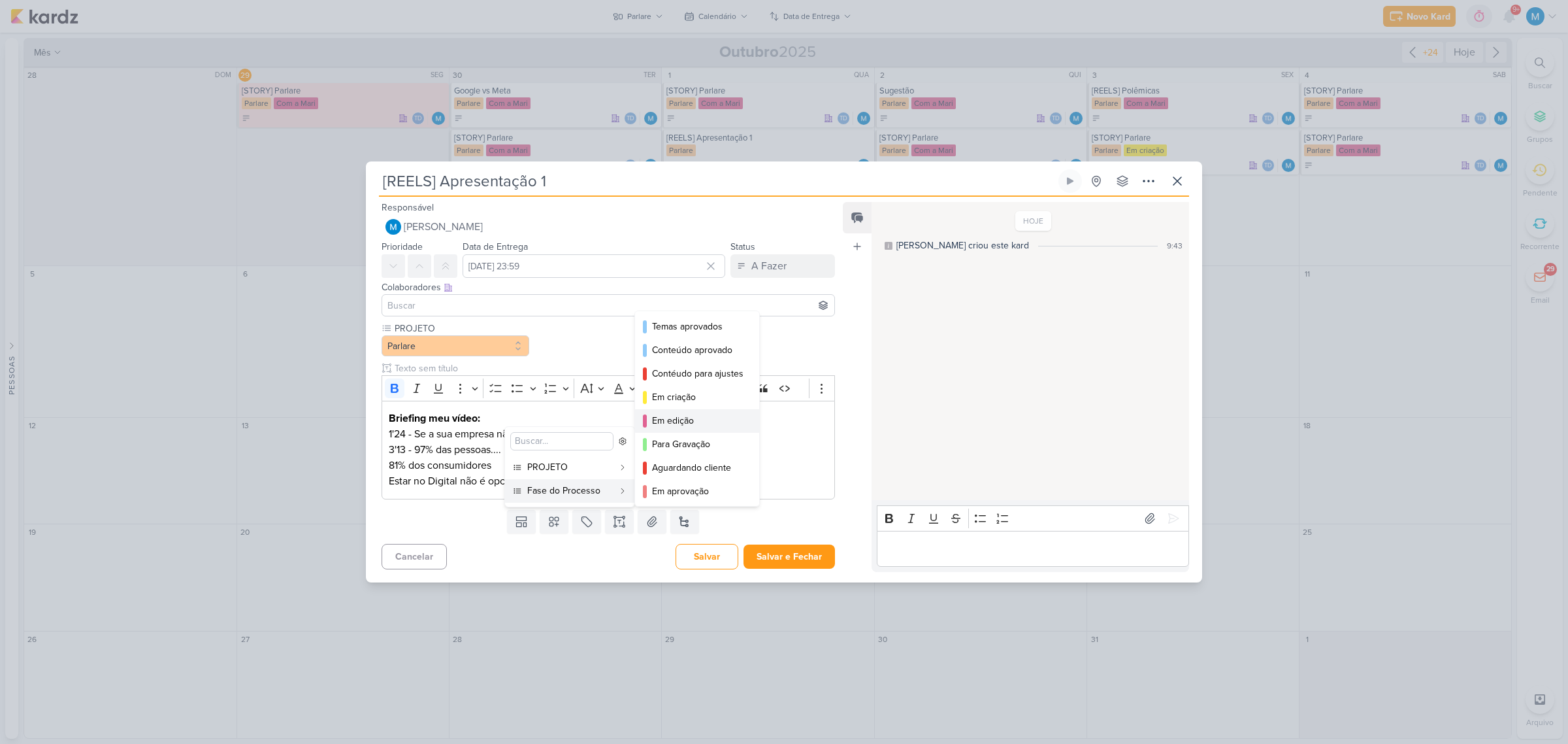
click at [681, 421] on div "Em edição" at bounding box center [698, 421] width 91 height 14
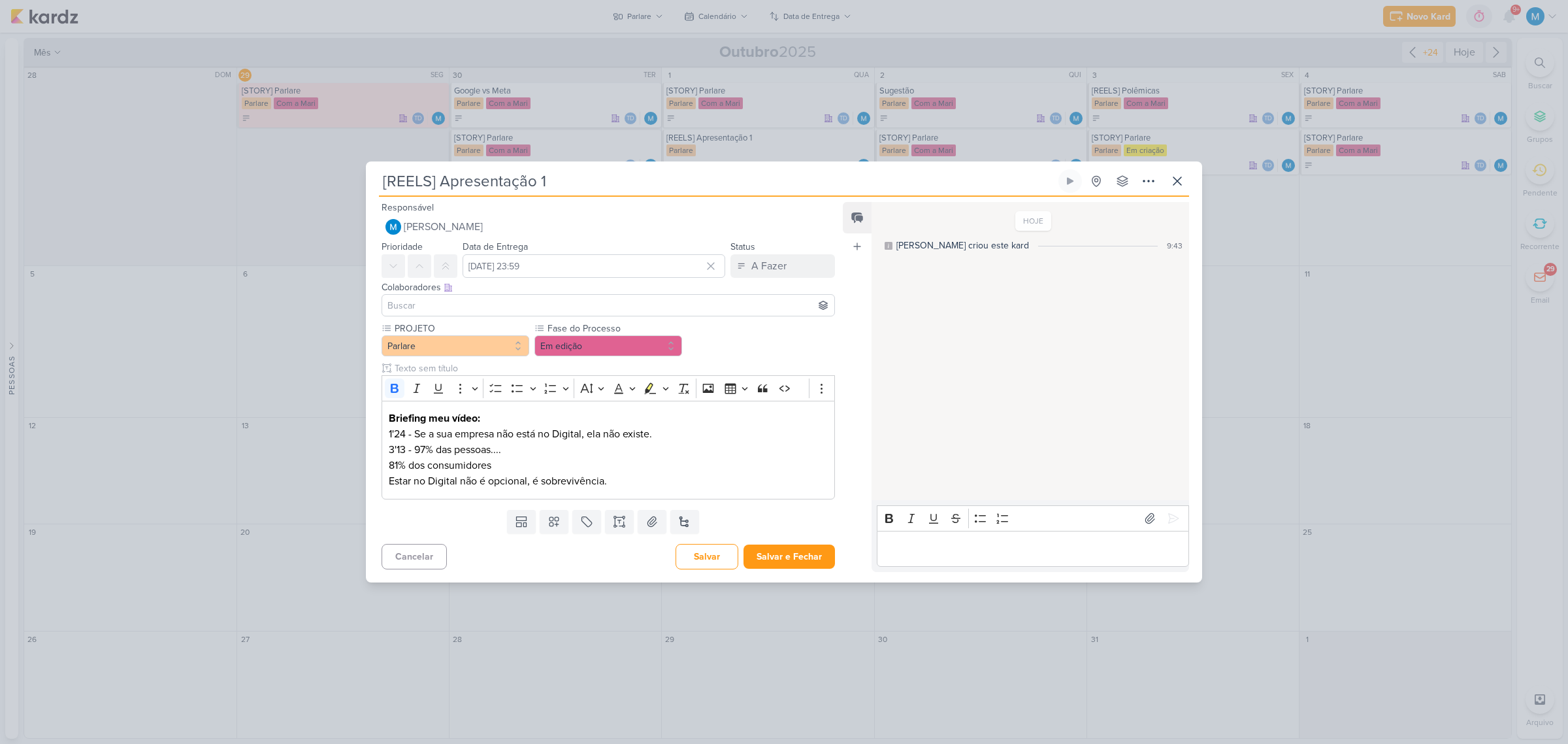
click at [474, 309] on input at bounding box center [608, 305] width 447 height 16
type input "sar"
click at [472, 328] on button "[PERSON_NAME]" at bounding box center [608, 329] width 452 height 23
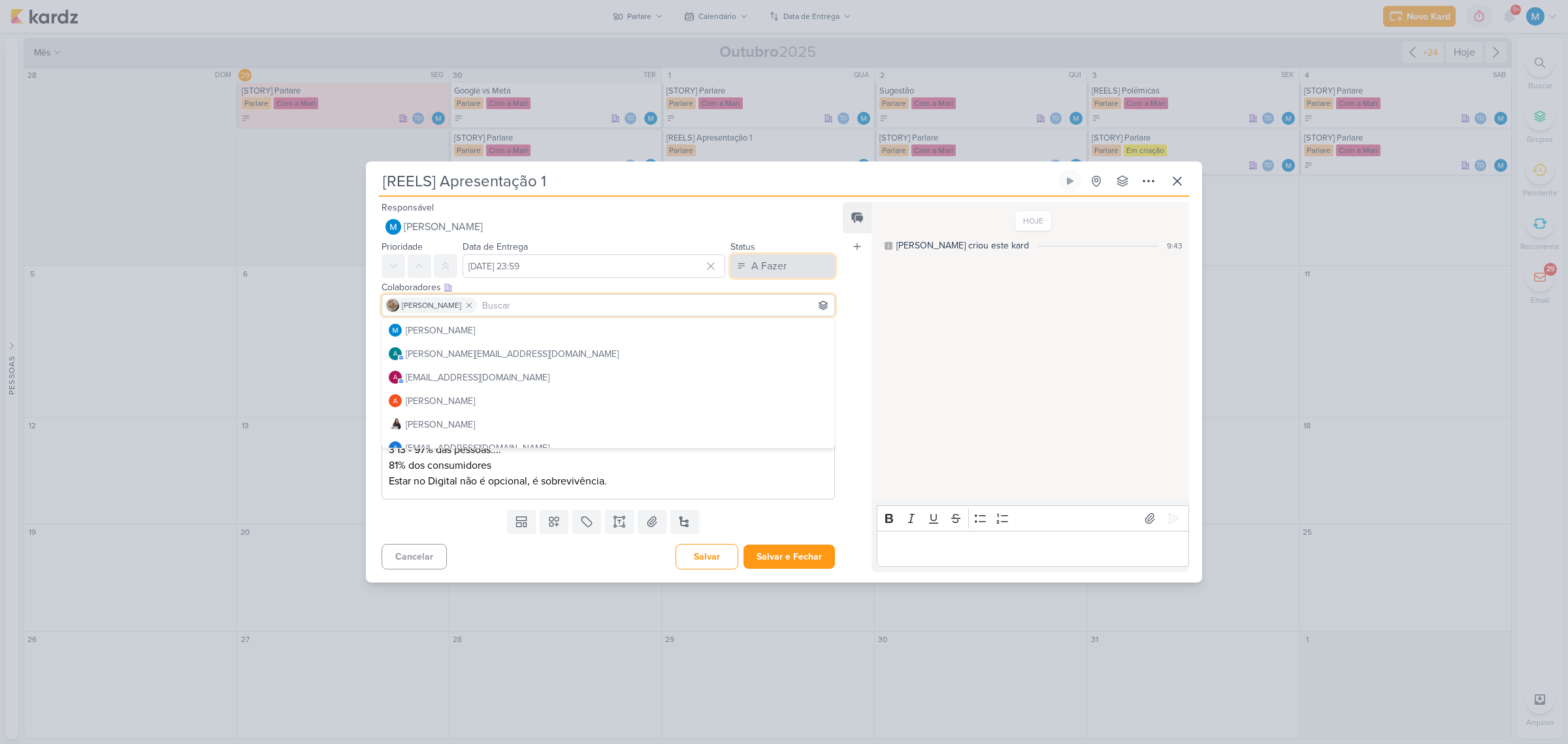
click at [797, 262] on button "A Fazer" at bounding box center [783, 265] width 104 height 23
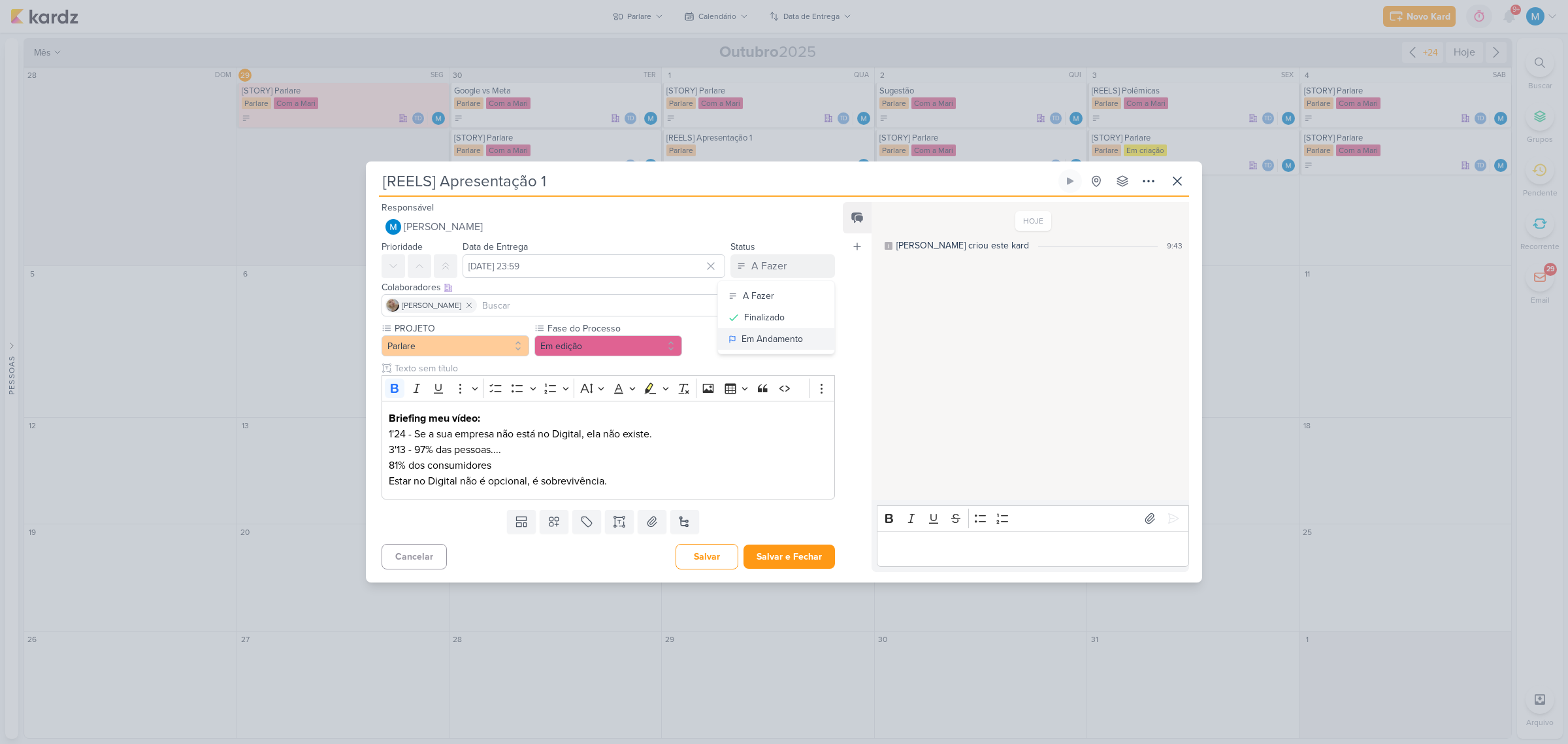
click at [800, 338] on button "Em Andamento" at bounding box center [776, 338] width 116 height 21
click at [857, 373] on div "Feed Atrelar email Solte o email para atrelar ao kard" at bounding box center [857, 385] width 29 height 369
click at [543, 301] on input at bounding box center [655, 305] width 352 height 16
type input "th"
click at [538, 323] on button "Td Thais de carvalho" at bounding box center [608, 329] width 452 height 23
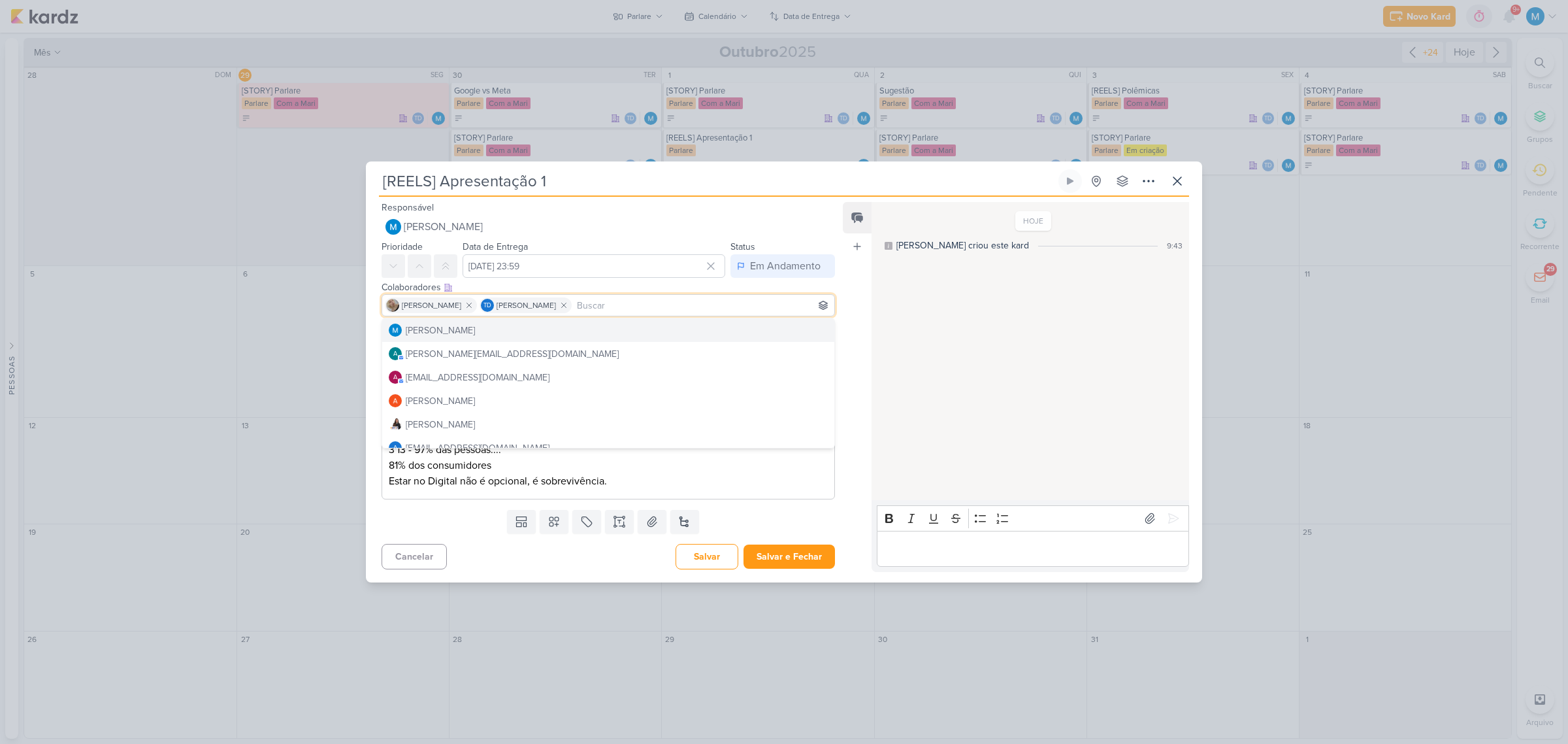
click at [853, 337] on div "Feed Atrelar email Solte o email para atrelar ao kard" at bounding box center [857, 385] width 29 height 369
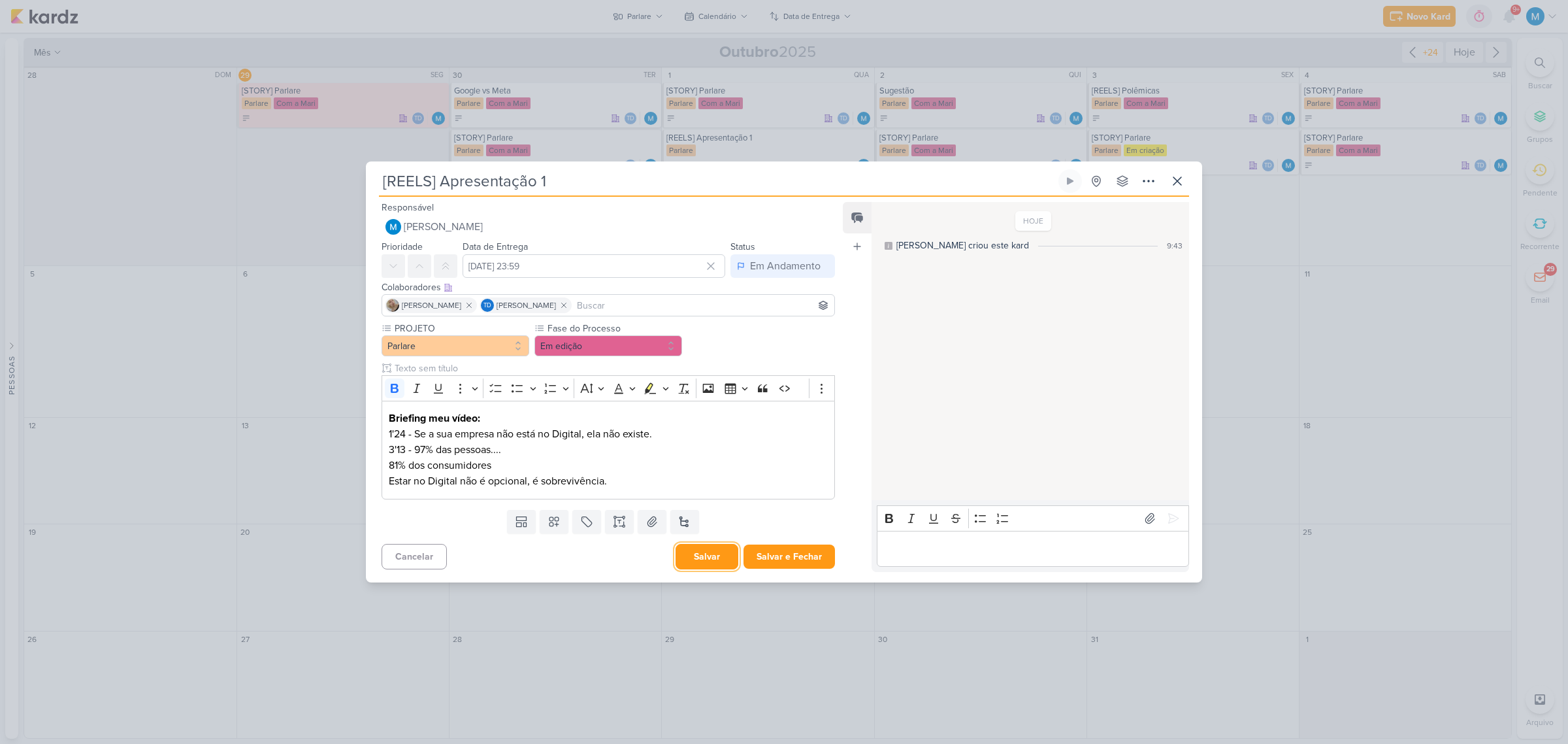
click at [713, 550] on button "Salvar" at bounding box center [707, 556] width 63 height 26
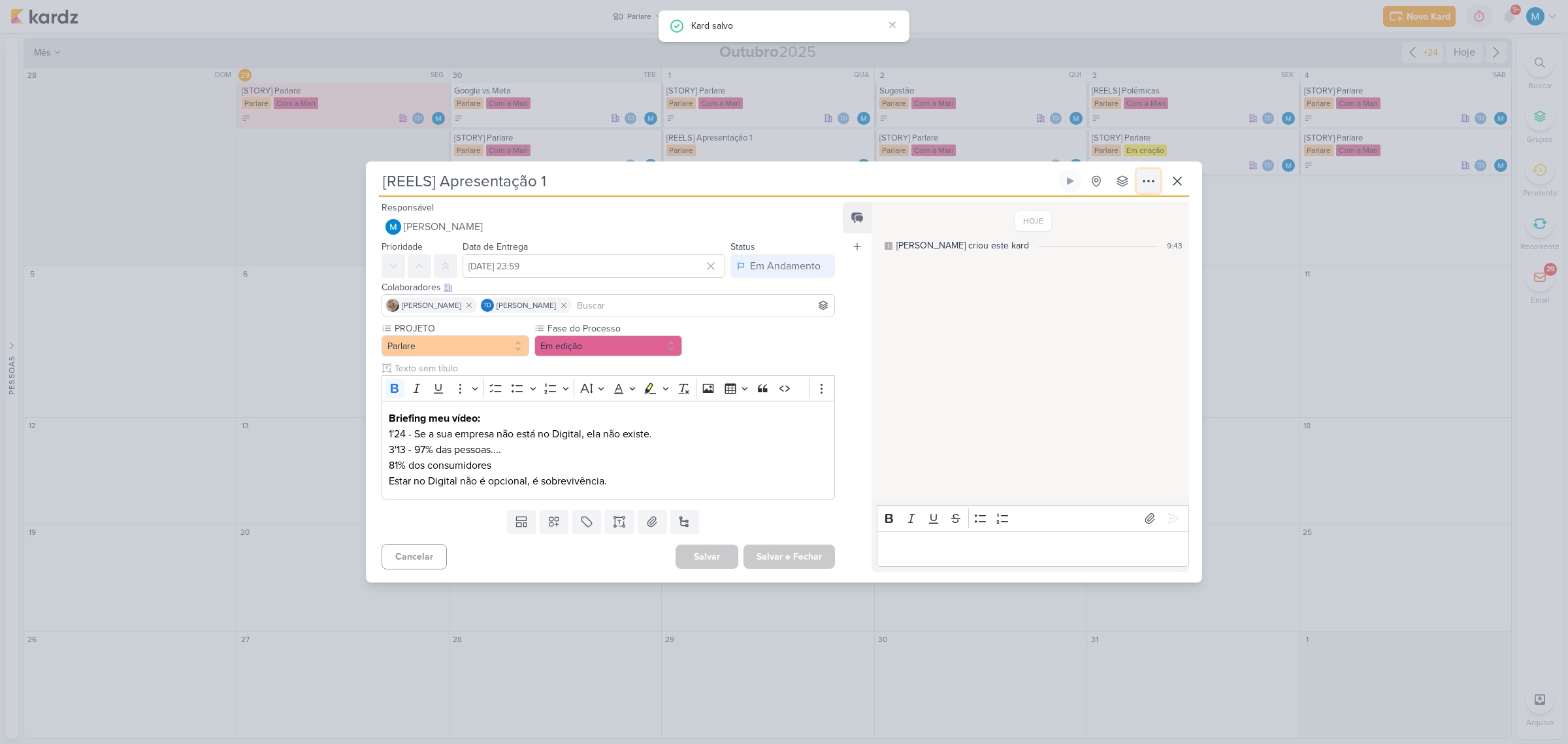
click at [1147, 181] on icon at bounding box center [1149, 180] width 16 height 16
click at [1117, 208] on button "Copiar Link" at bounding box center [1102, 210] width 166 height 21
drag, startPoint x: 1183, startPoint y: 183, endPoint x: 1166, endPoint y: 182, distance: 17.0
click at [1183, 183] on icon at bounding box center [1177, 180] width 16 height 16
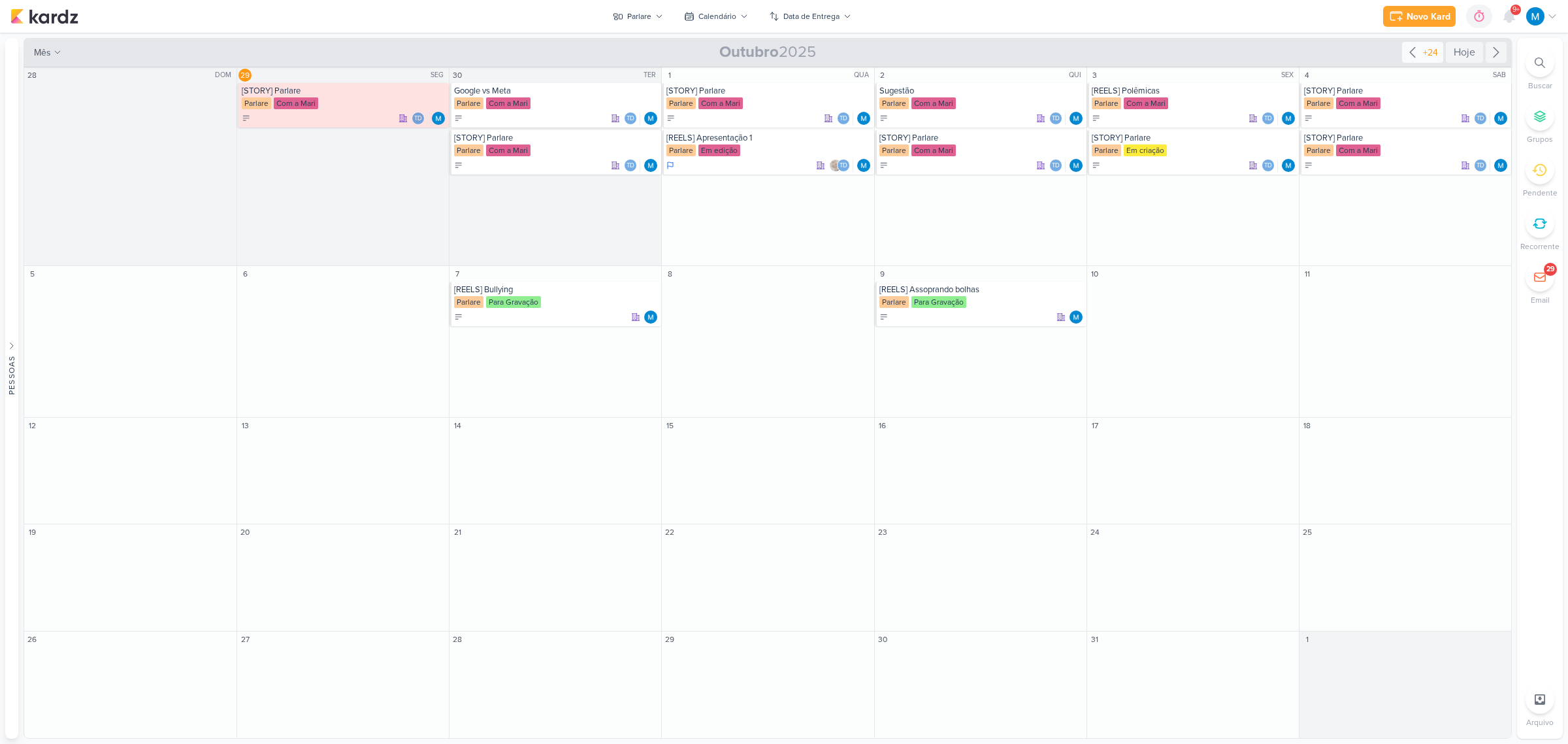
click at [1410, 49] on icon at bounding box center [1412, 52] width 16 height 16
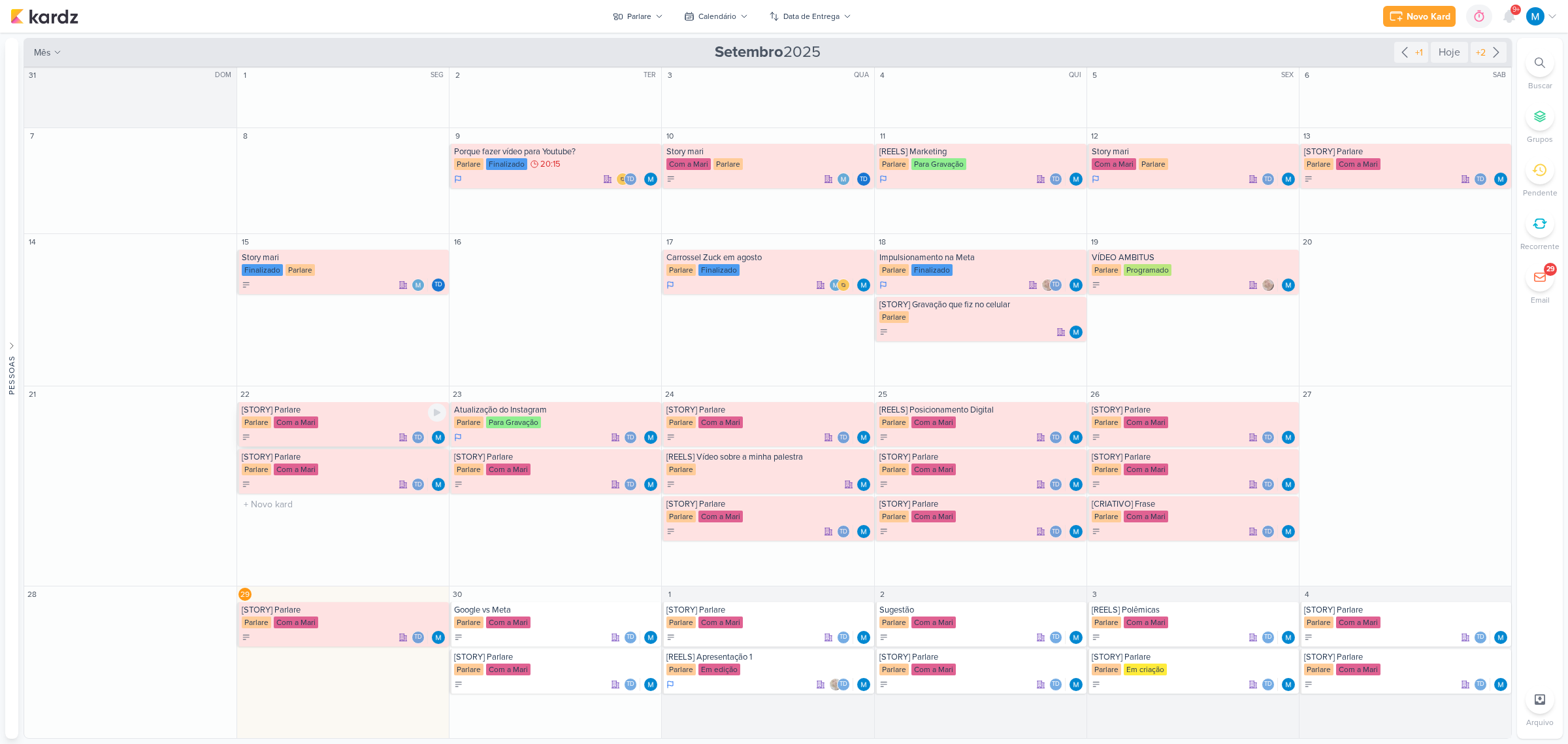
click at [273, 411] on div "[STORY] Parlare" at bounding box center [344, 409] width 204 height 10
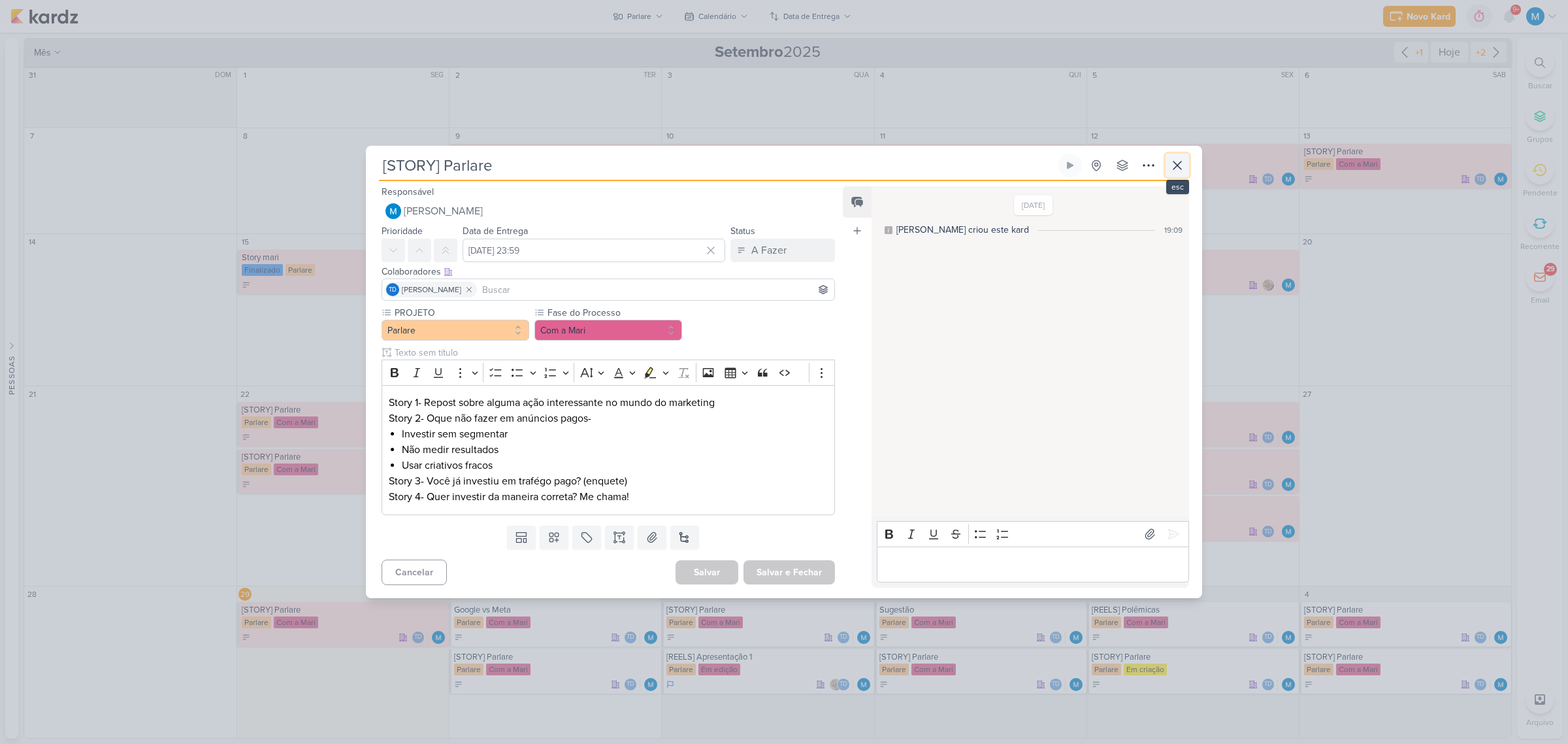
click at [1181, 174] on button at bounding box center [1176, 165] width 23 height 23
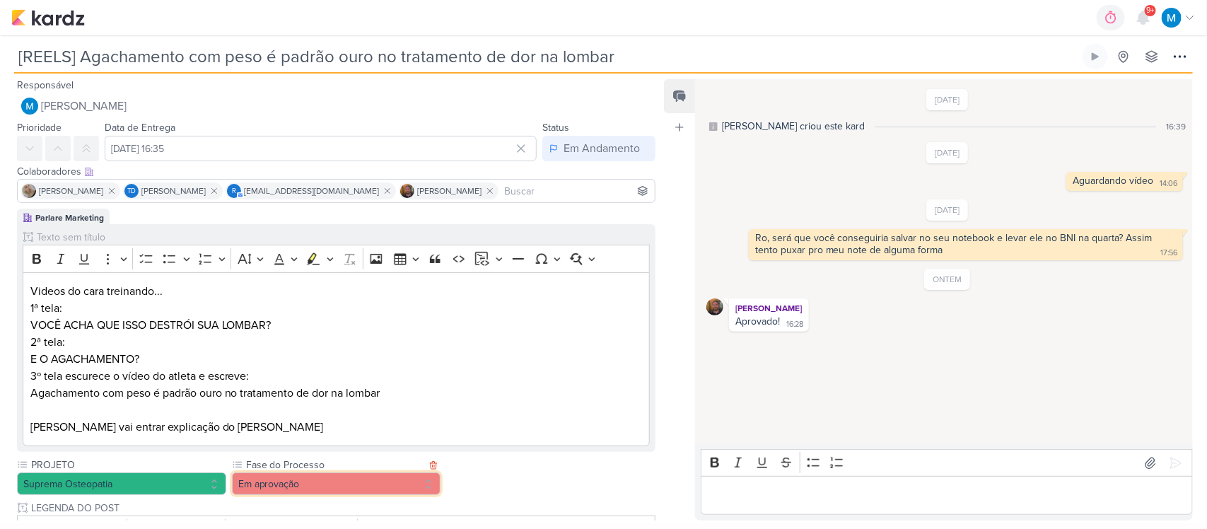
click at [376, 486] on button "Em aprovação" at bounding box center [336, 483] width 209 height 23
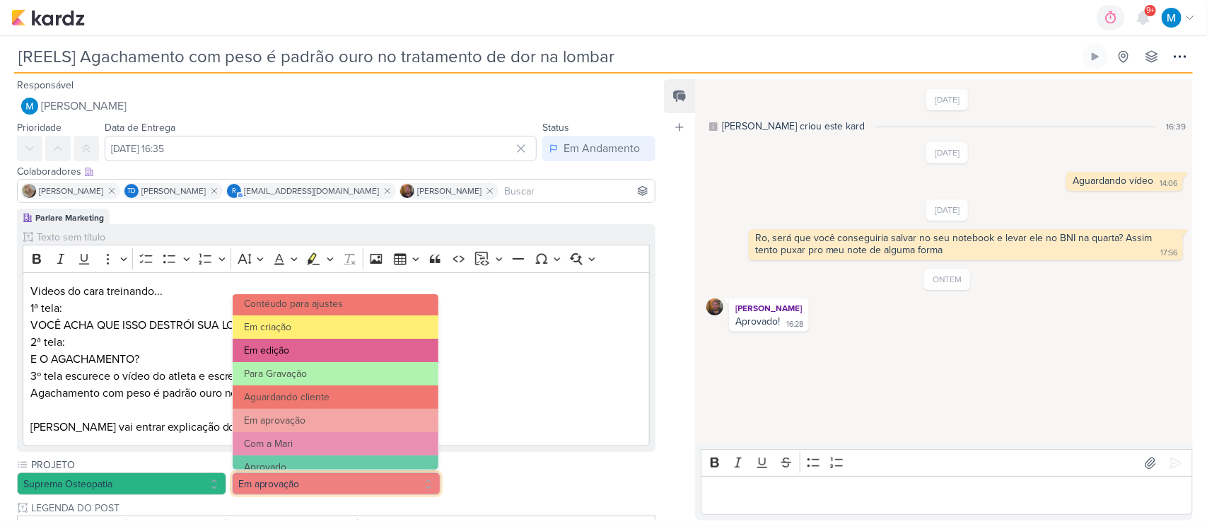
scroll to position [88, 0]
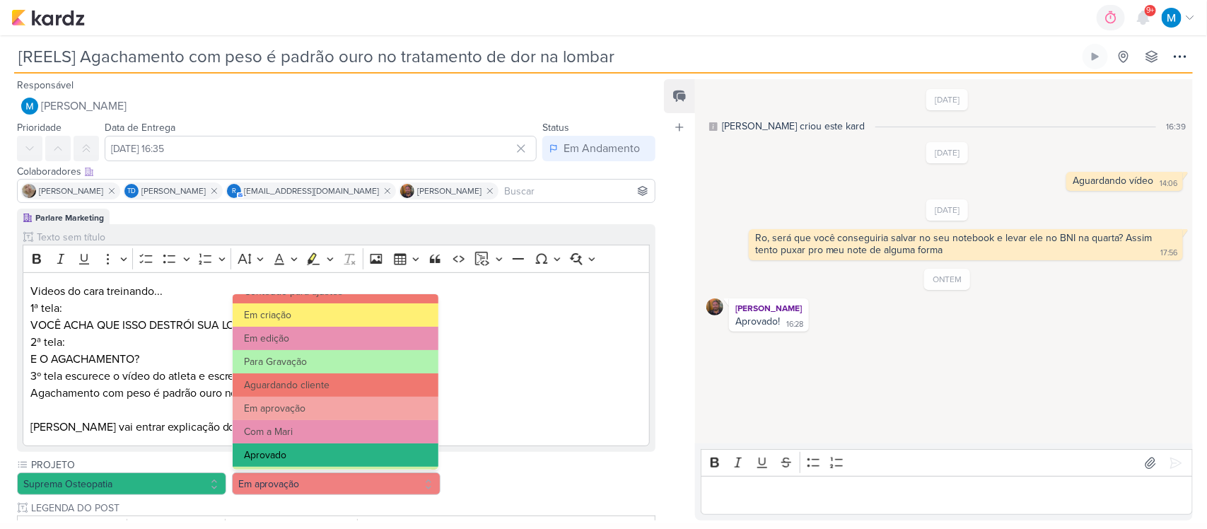
click at [313, 451] on button "Aprovado" at bounding box center [336, 454] width 206 height 23
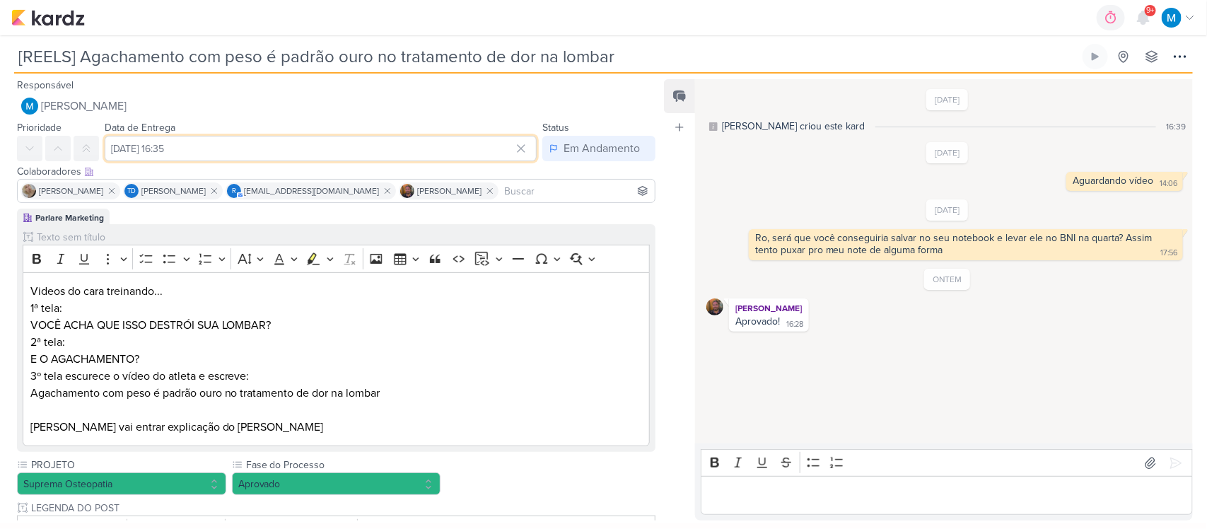
click at [235, 153] on input "26 de setembro de 2025 às 16:35" at bounding box center [321, 148] width 432 height 25
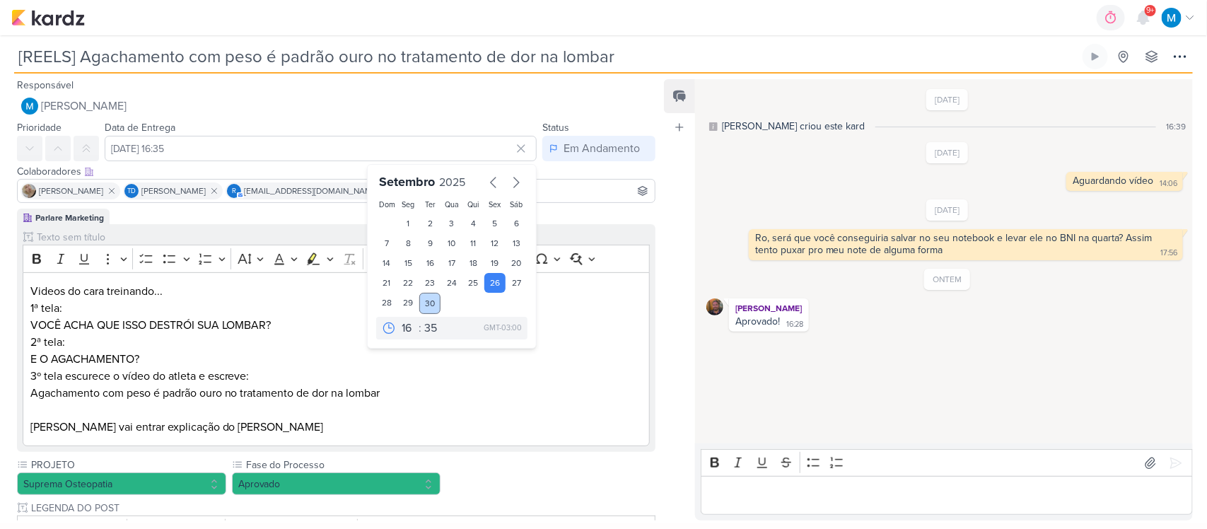
click at [426, 303] on div "30" at bounding box center [430, 303] width 22 height 21
type input "30 de setembro de 2025 às 16:35"
click at [400, 330] on select "00 01 02 03 04 05 06 07 08 09 10 11 12 13 14 15 16 17 18 19 20 21 22 23" at bounding box center [409, 328] width 20 height 17
select select "10"
click at [399, 320] on select "00 01 02 03 04 05 06 07 08 09 10 11 12 13 14 15 16 17 18 19 20 21 22 23" at bounding box center [409, 328] width 20 height 17
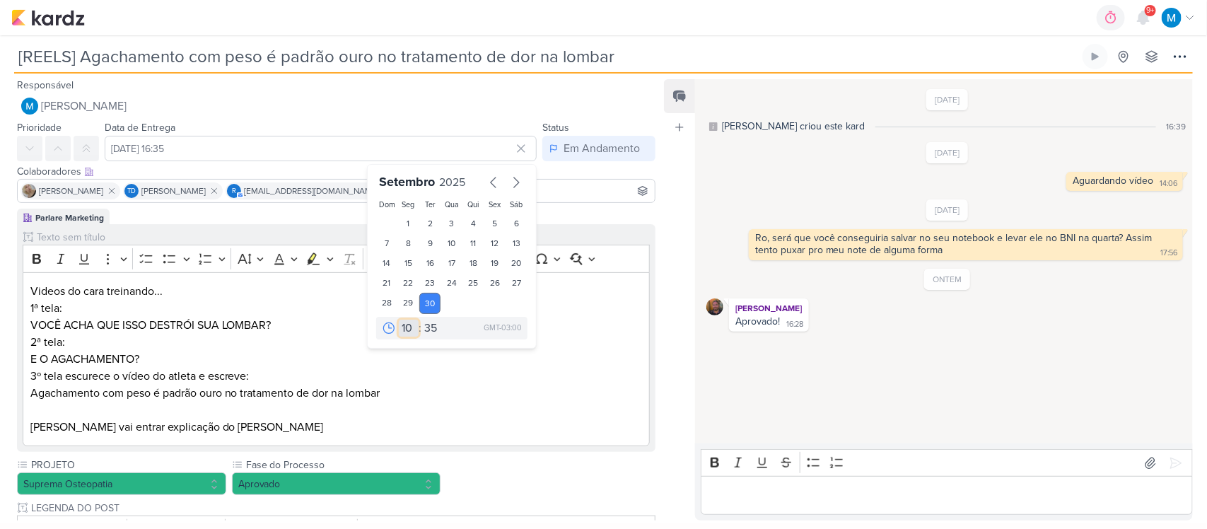
type input "30 de setembro de 2025 às 10:35"
click at [489, 391] on p "3º tela escurece o vídeo do atleta e escreve: Agachamento com peso é padrão our…" at bounding box center [336, 385] width 612 height 34
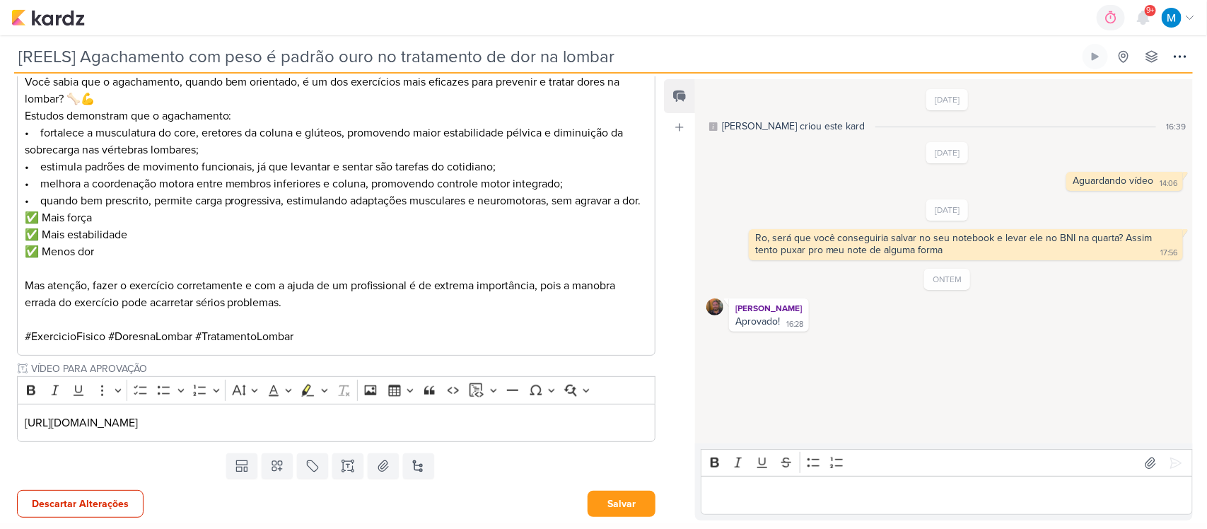
scroll to position [516, 0]
click at [1186, 61] on icon at bounding box center [1180, 56] width 17 height 17
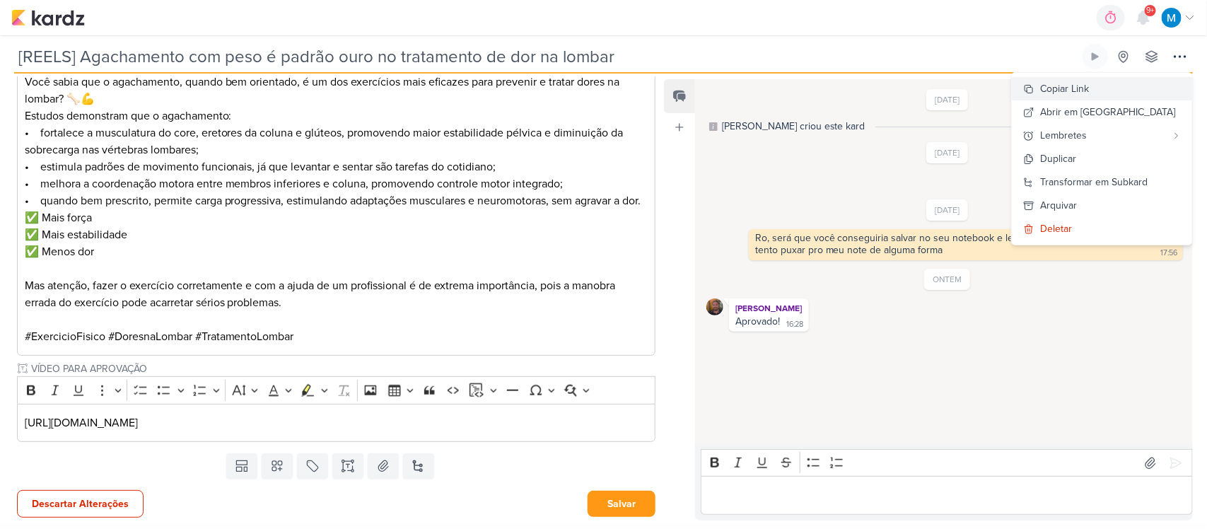
click at [1089, 87] on div "Copiar Link" at bounding box center [1064, 88] width 49 height 15
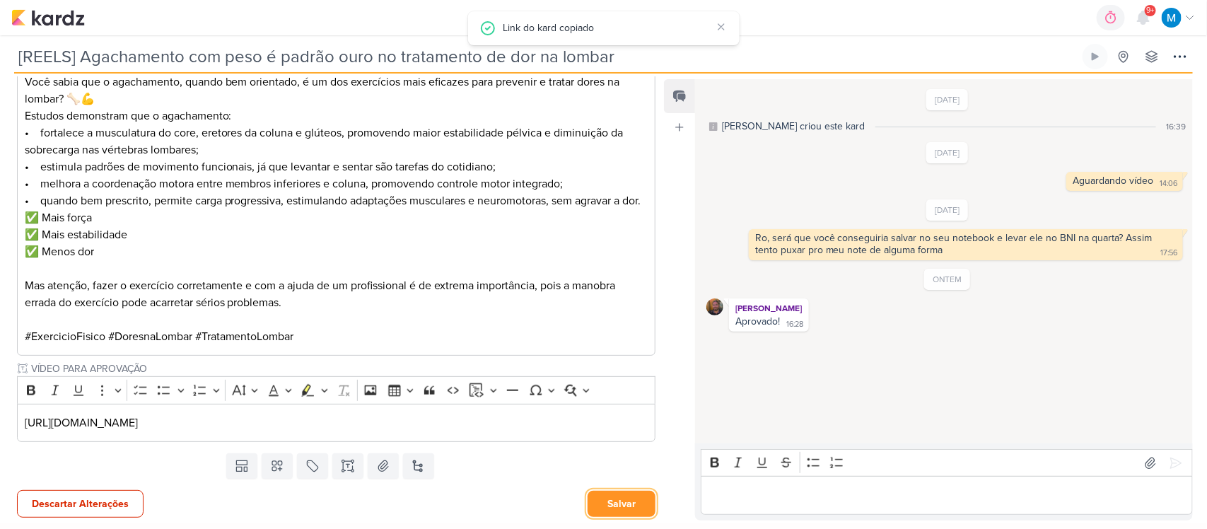
click at [615, 508] on button "Salvar" at bounding box center [622, 504] width 68 height 26
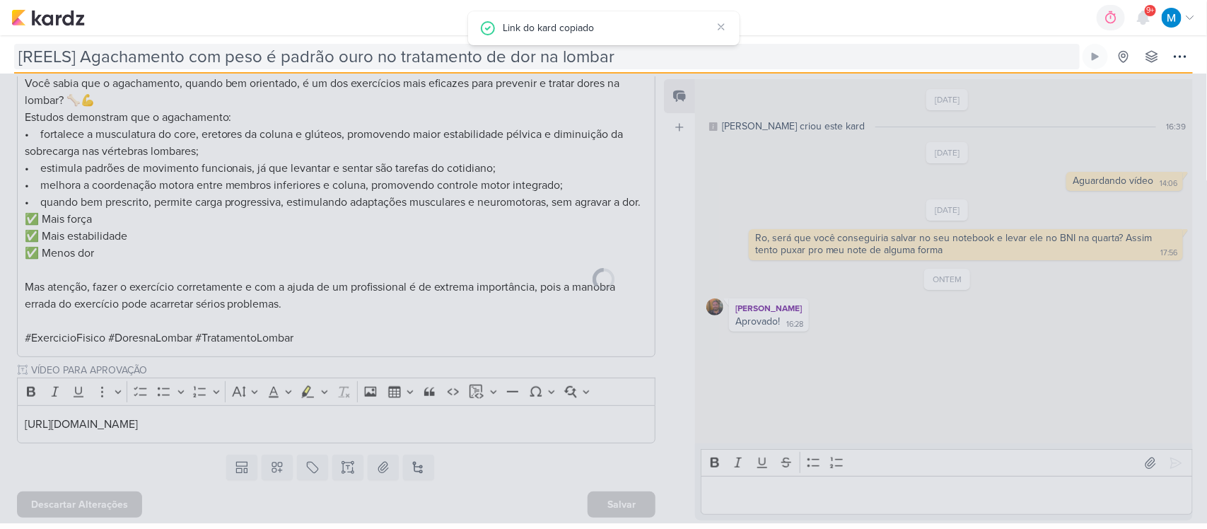
scroll to position [514, 0]
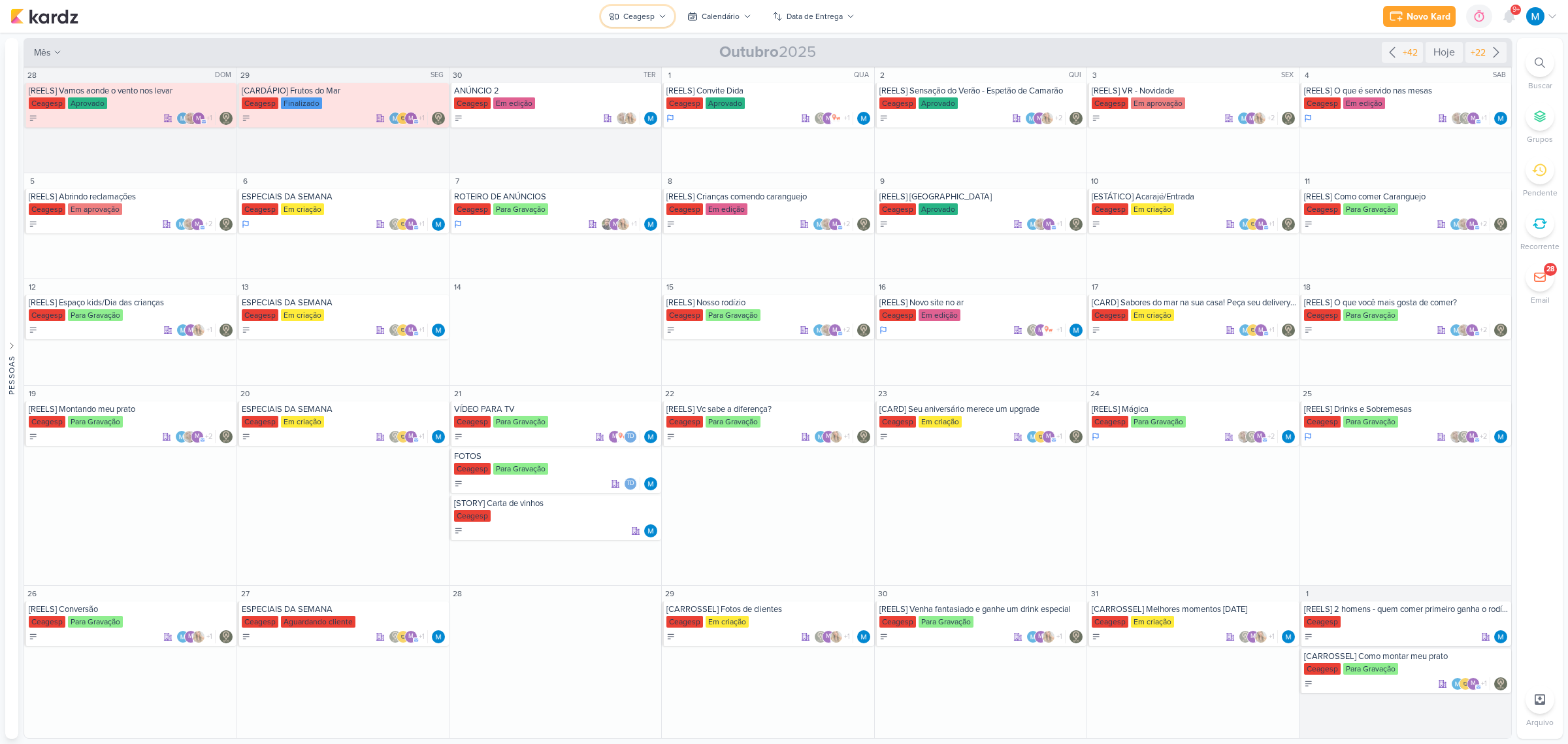
click at [659, 13] on icon at bounding box center [662, 16] width 7 height 7
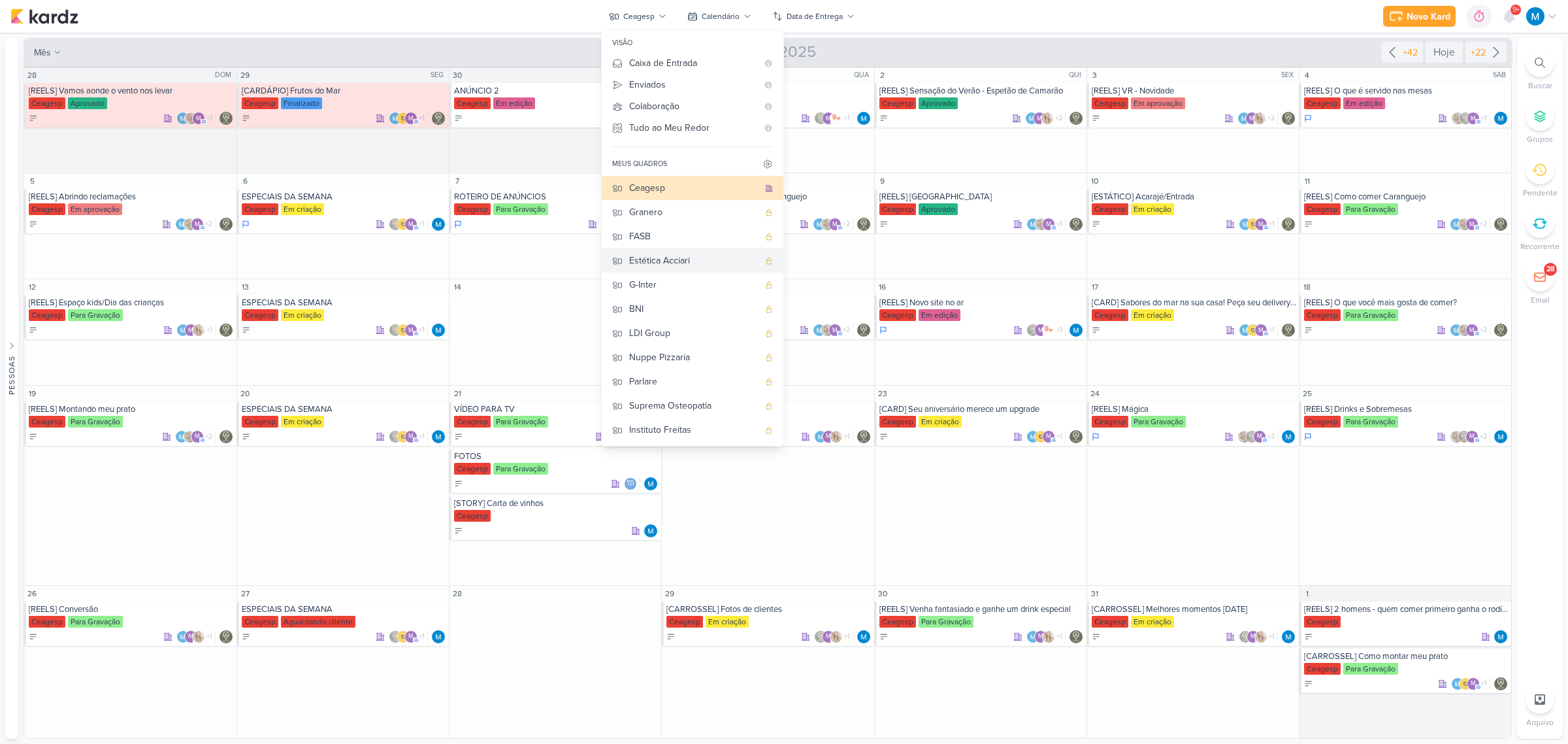
click at [694, 260] on div "Estética Acciari" at bounding box center [694, 260] width 129 height 14
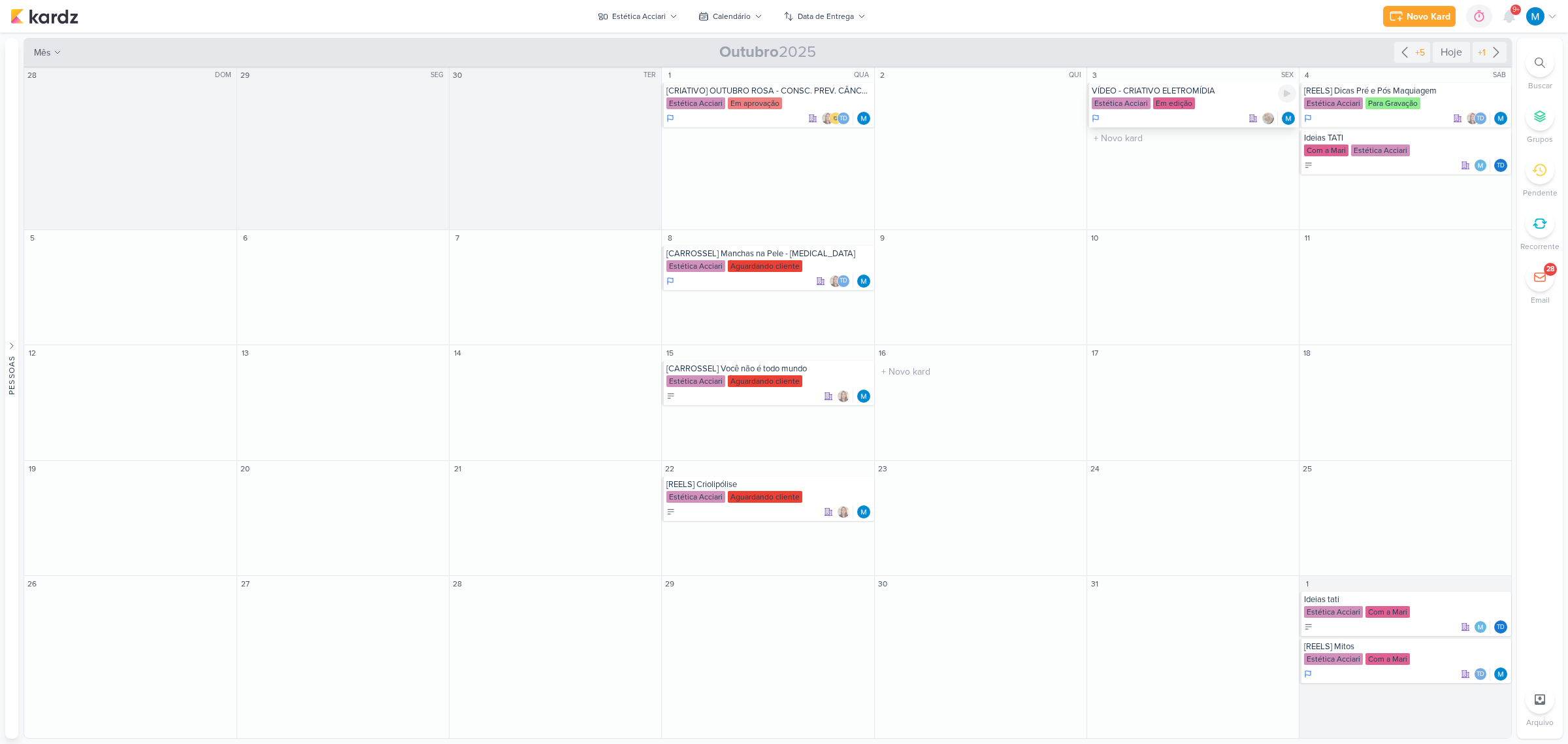
click at [1185, 92] on div "VÍDEO - CRIATIVO ELETROMÍDIA" at bounding box center [1194, 91] width 204 height 10
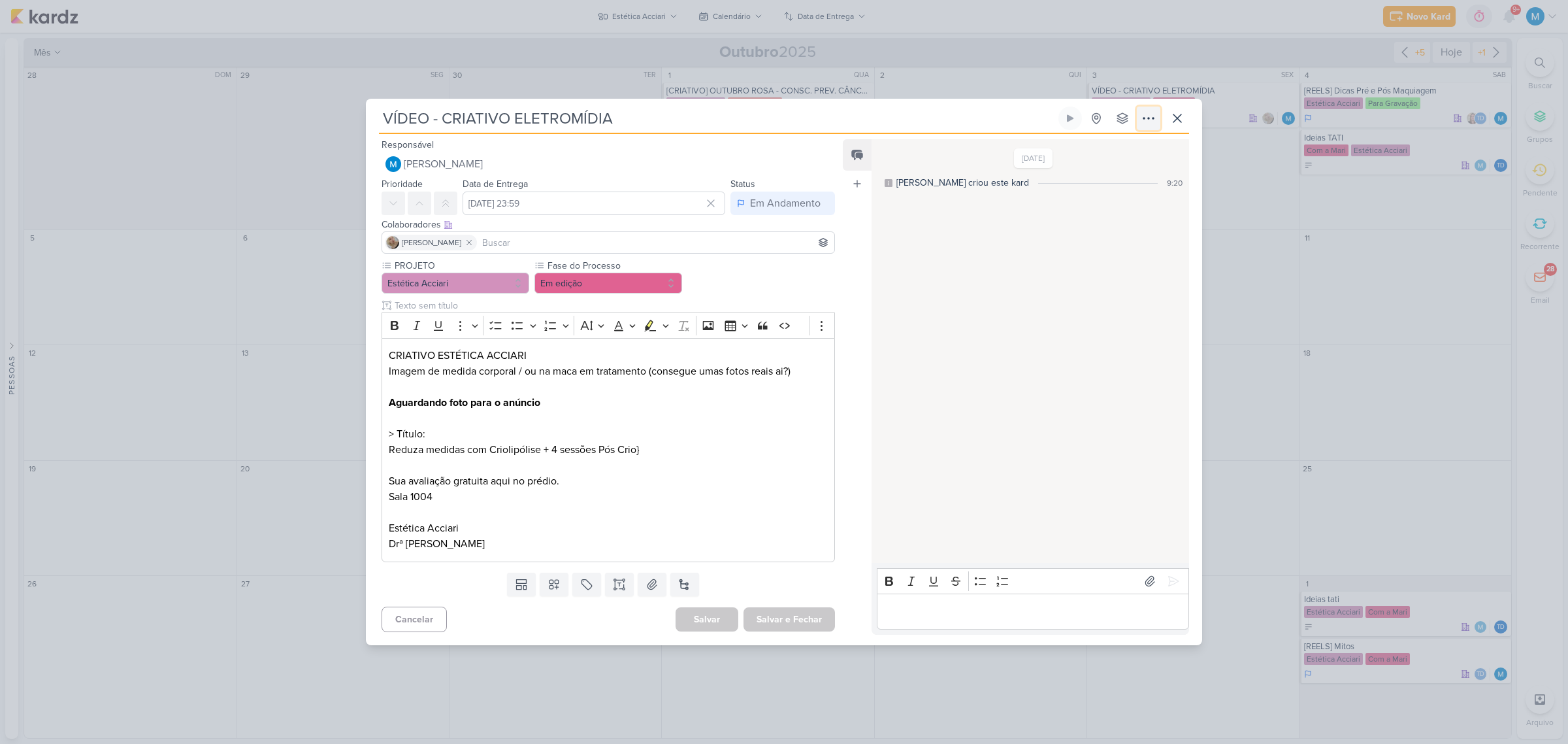
click at [1145, 118] on icon at bounding box center [1148, 117] width 10 height 1
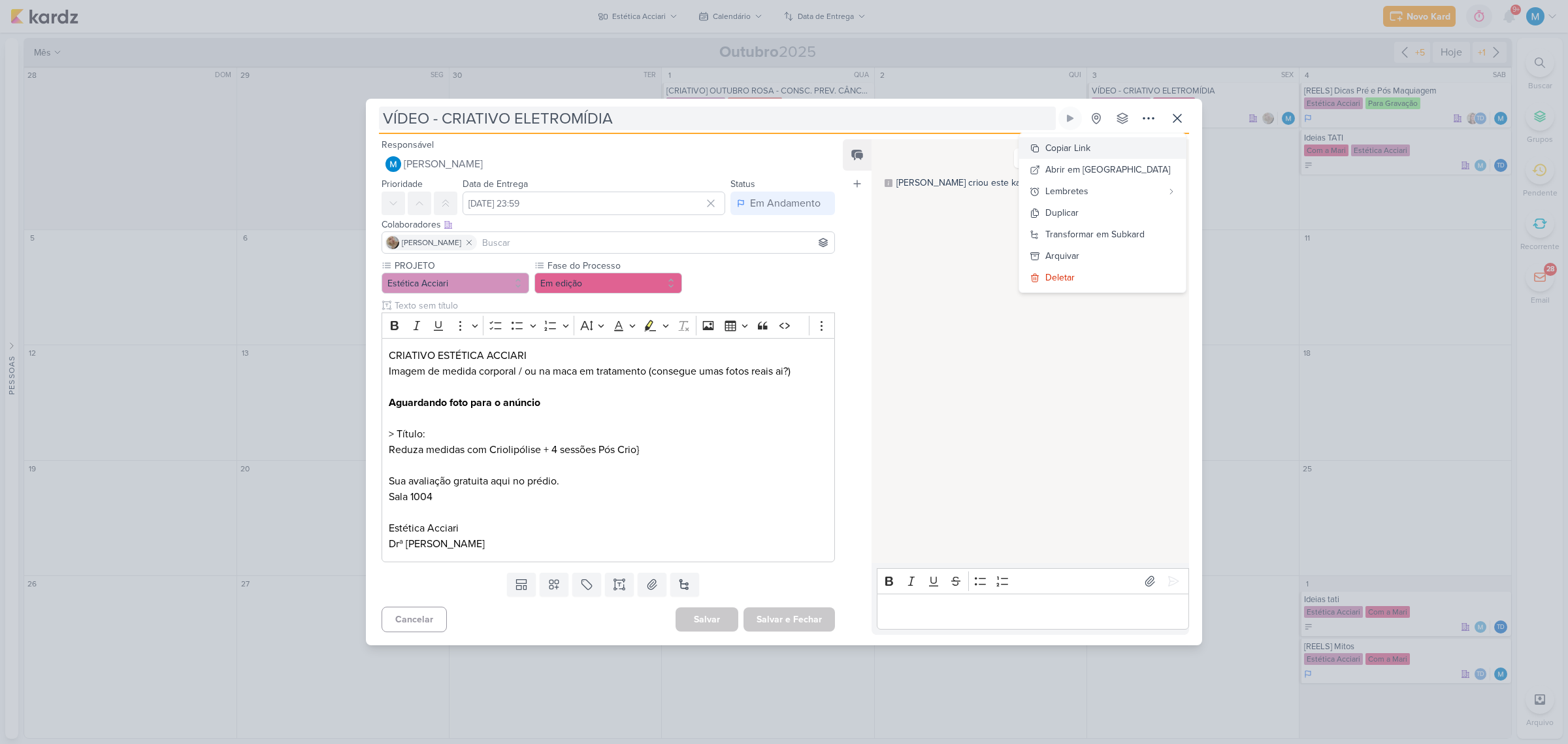
click at [1121, 145] on button "Copiar Link" at bounding box center [1102, 147] width 166 height 21
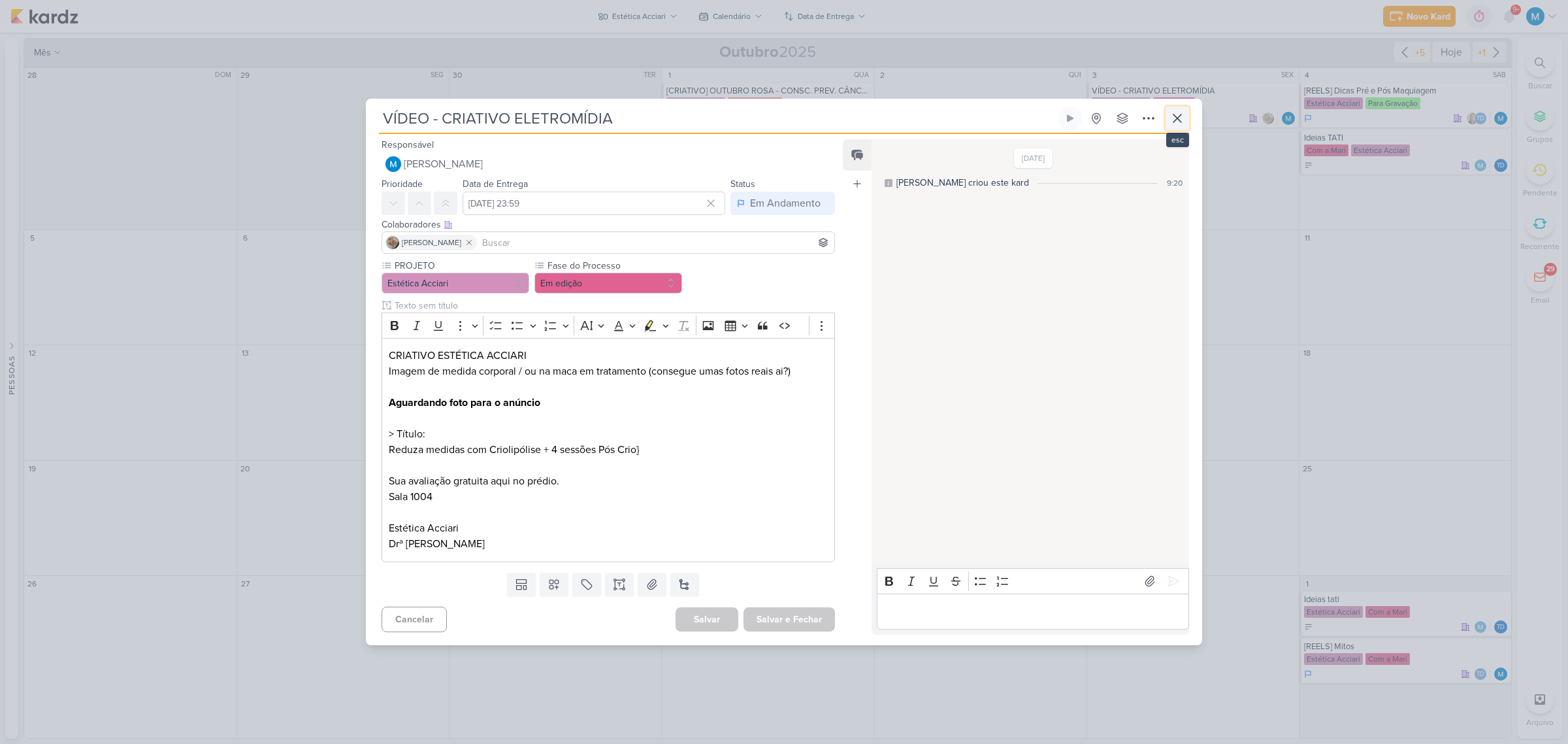
click at [1173, 119] on icon at bounding box center [1177, 117] width 16 height 16
